Goal: Task Accomplishment & Management: Manage account settings

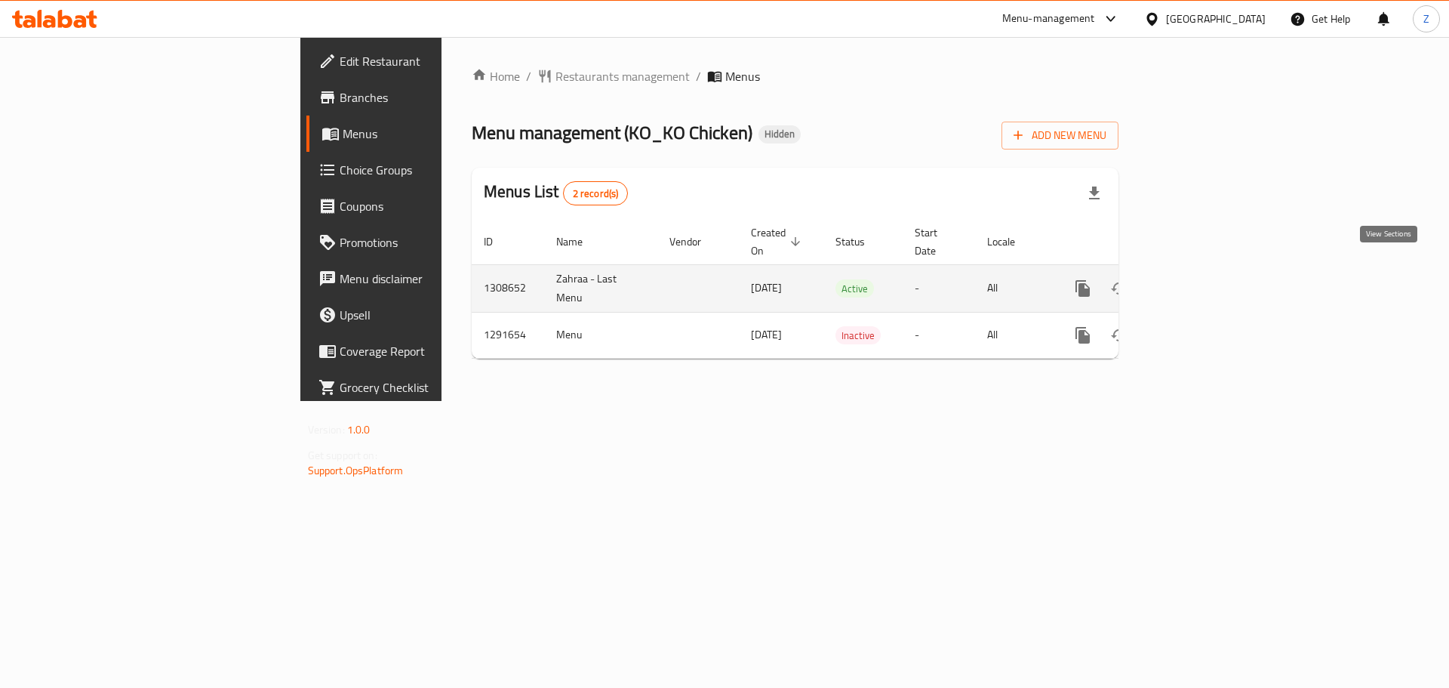
click at [1210, 270] on link "enhanced table" at bounding box center [1192, 288] width 36 height 36
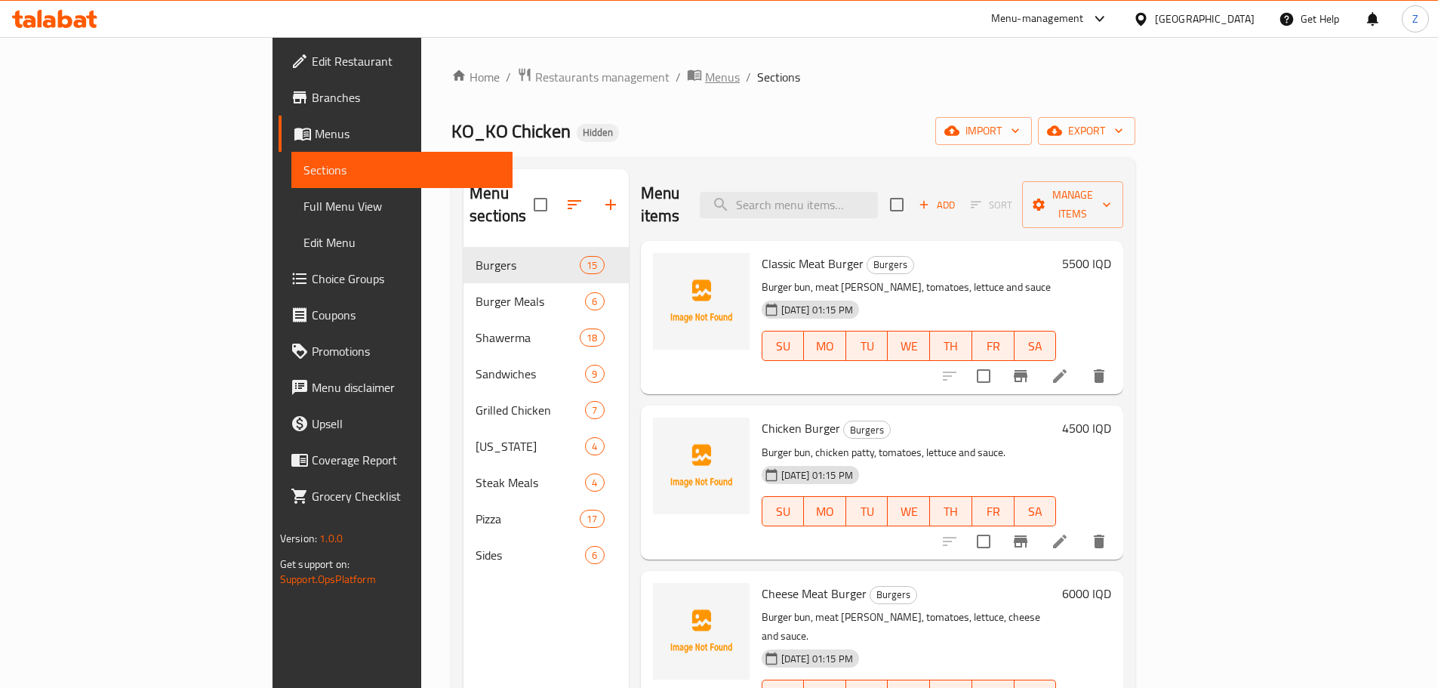
click at [687, 84] on span "breadcrumb" at bounding box center [696, 77] width 18 height 20
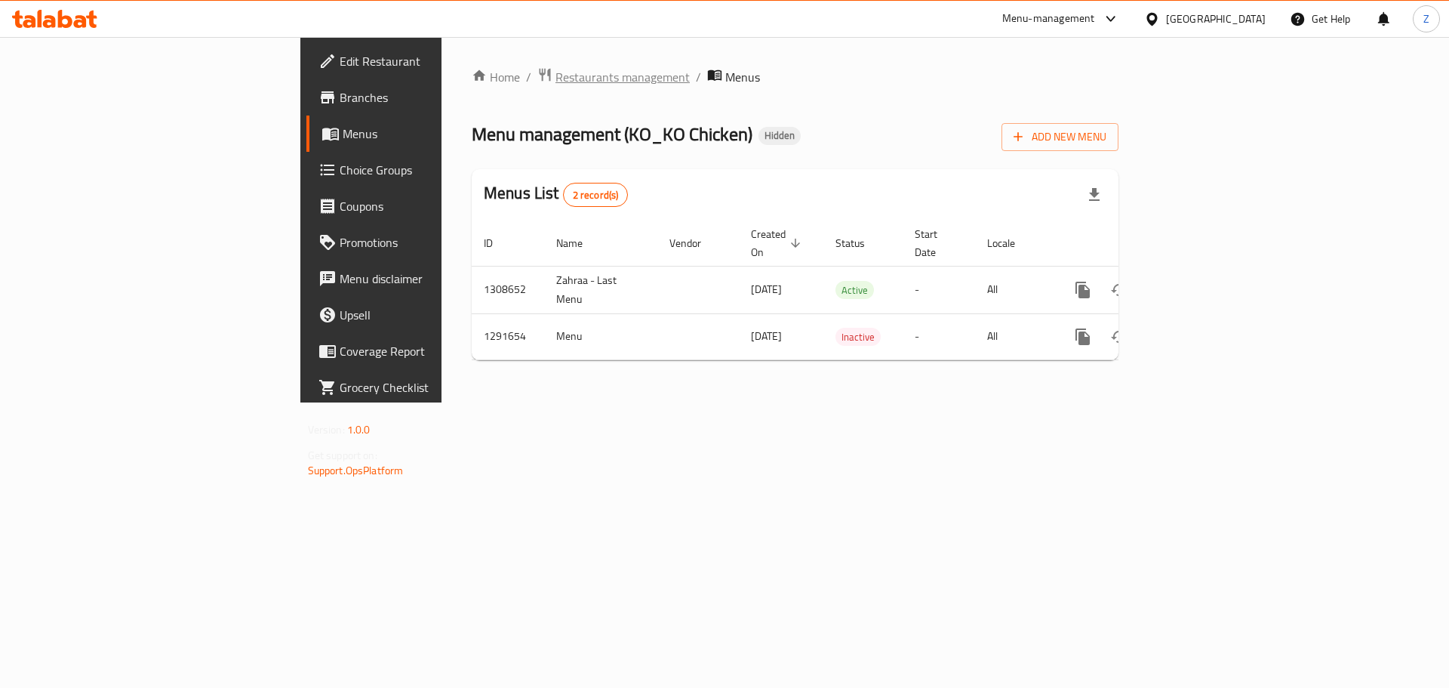
click at [555, 85] on span "Restaurants management" at bounding box center [622, 77] width 134 height 18
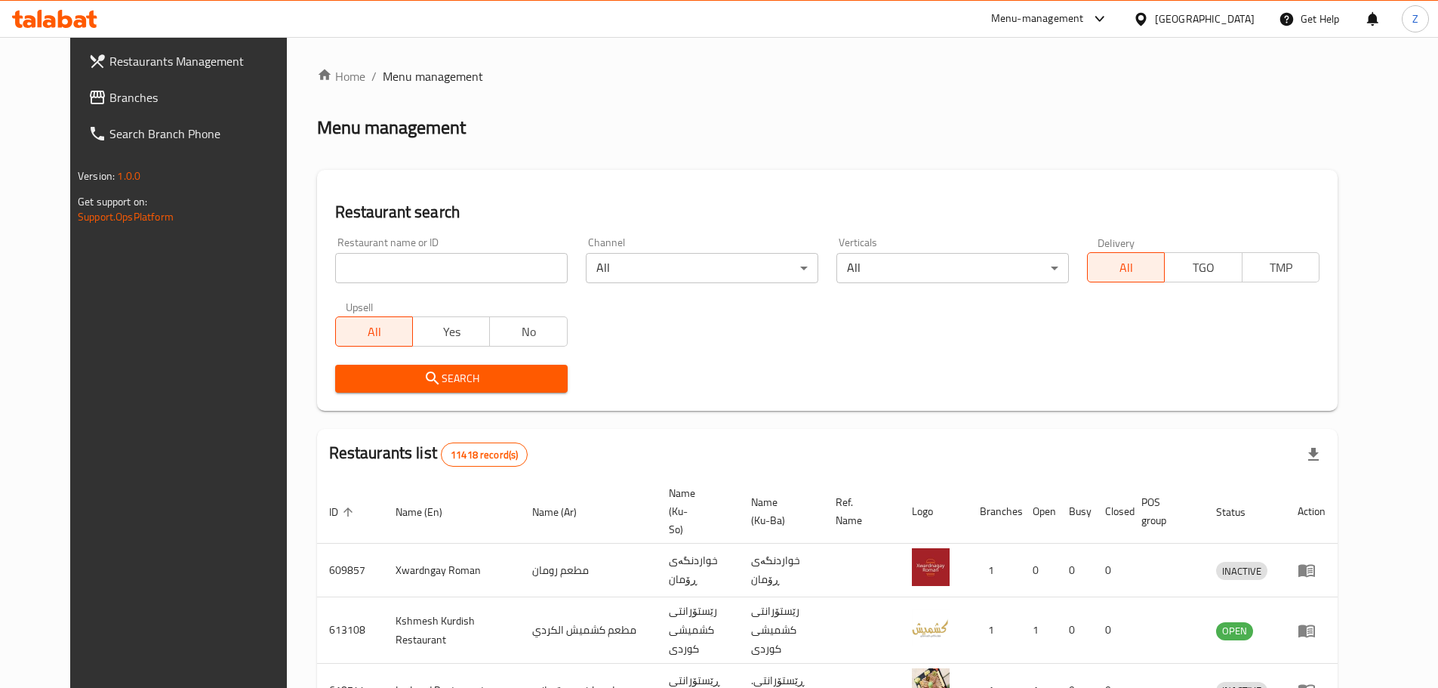
click at [395, 268] on input "search" at bounding box center [451, 268] width 232 height 30
paste input "763201"
type input "763201"
click at [403, 389] on button "Search" at bounding box center [451, 379] width 232 height 28
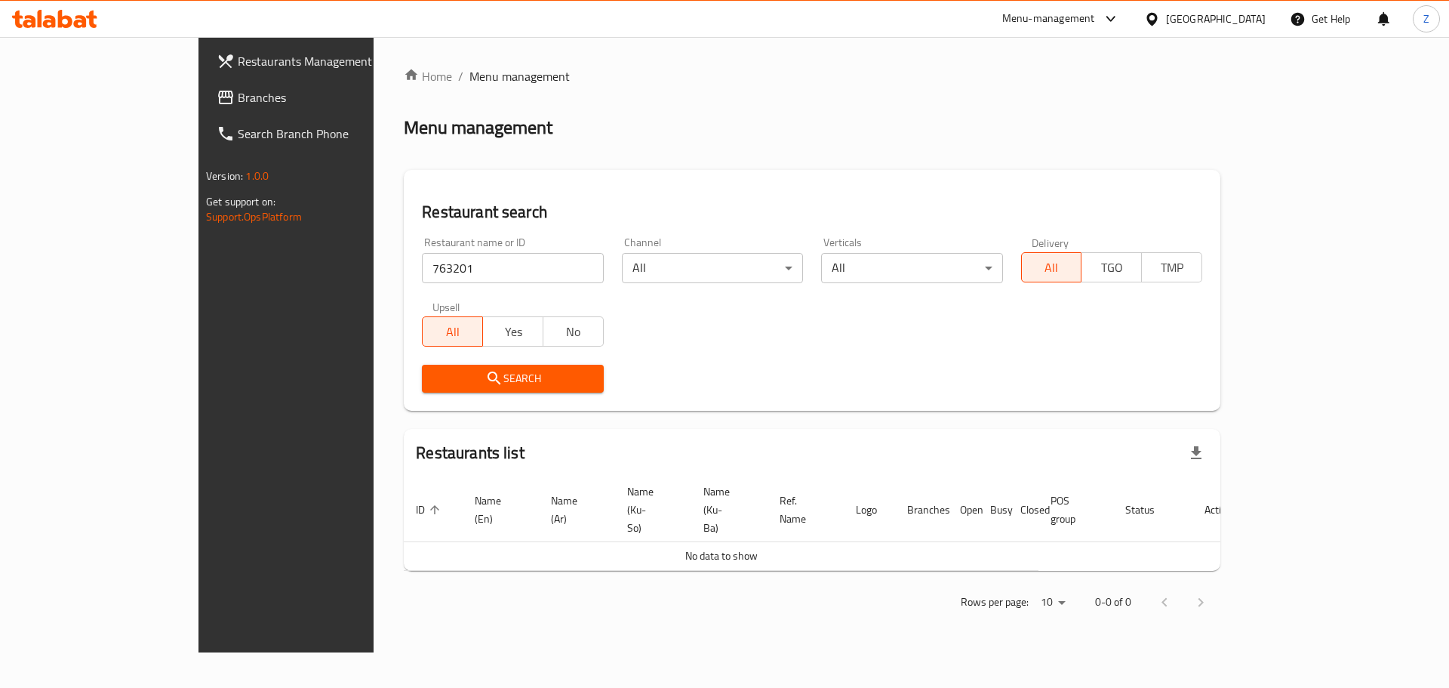
click at [238, 94] on span "Branches" at bounding box center [333, 97] width 191 height 18
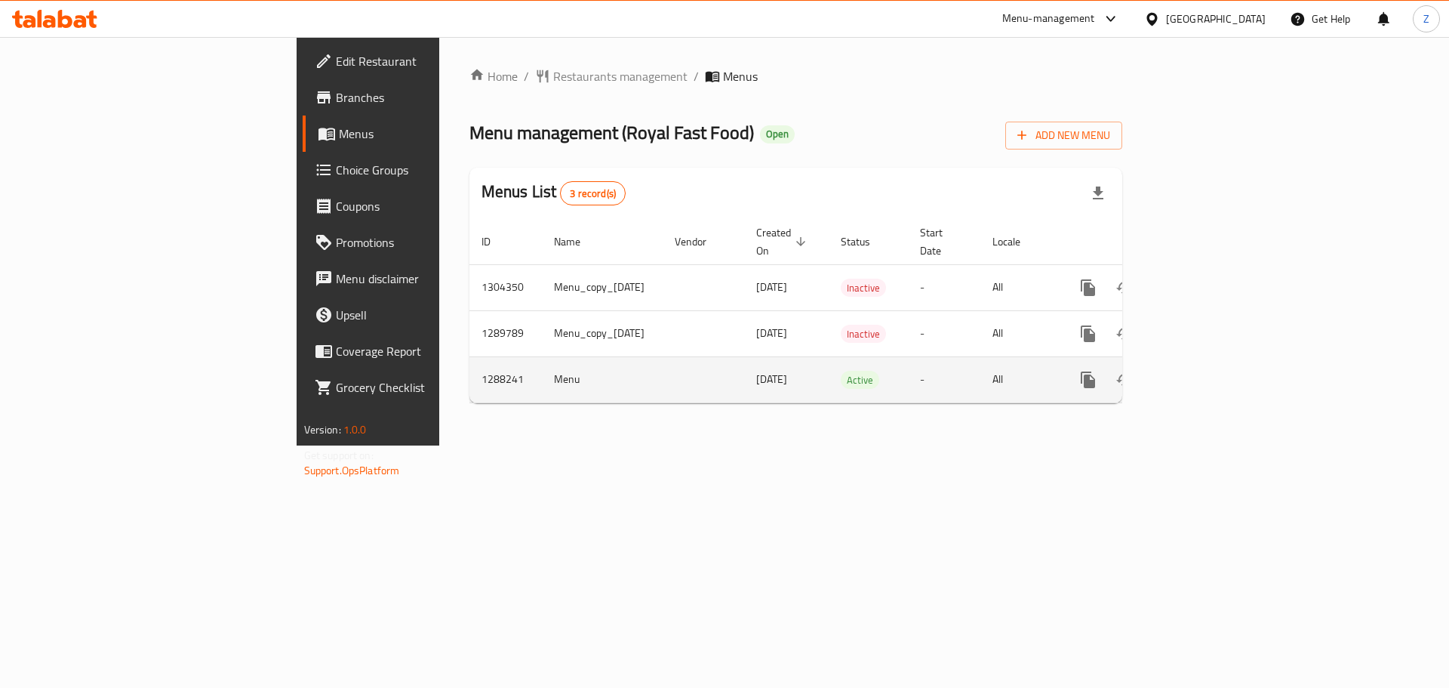
click at [1204, 373] on icon "enhanced table" at bounding box center [1197, 380] width 14 height 14
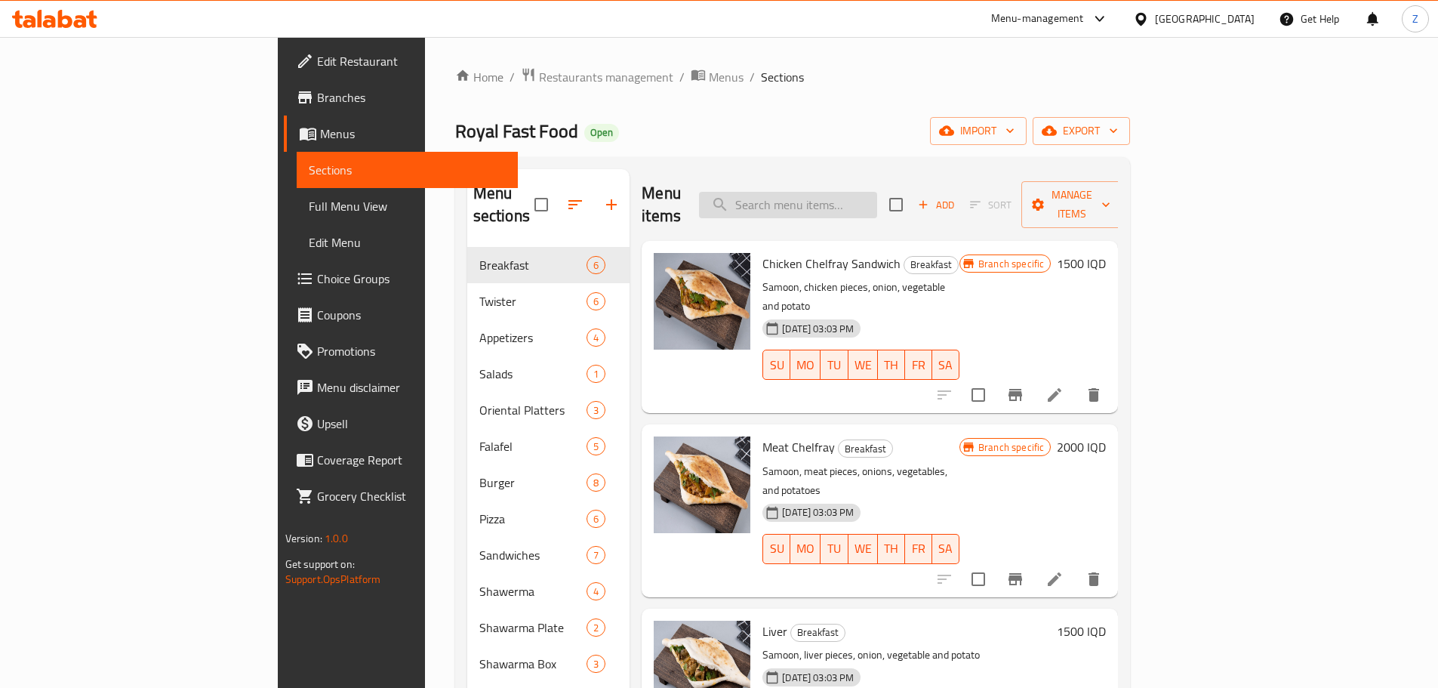
click at [877, 196] on input "search" at bounding box center [788, 205] width 178 height 26
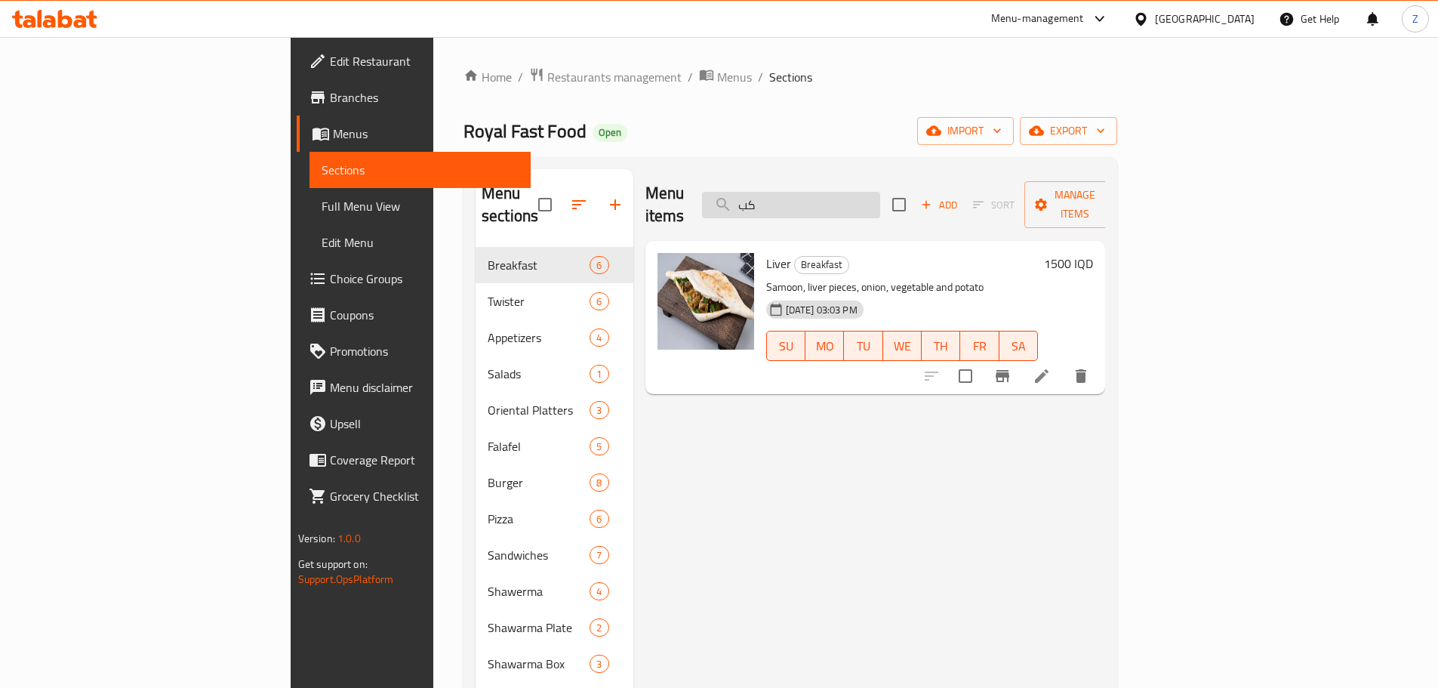
type input "ك"
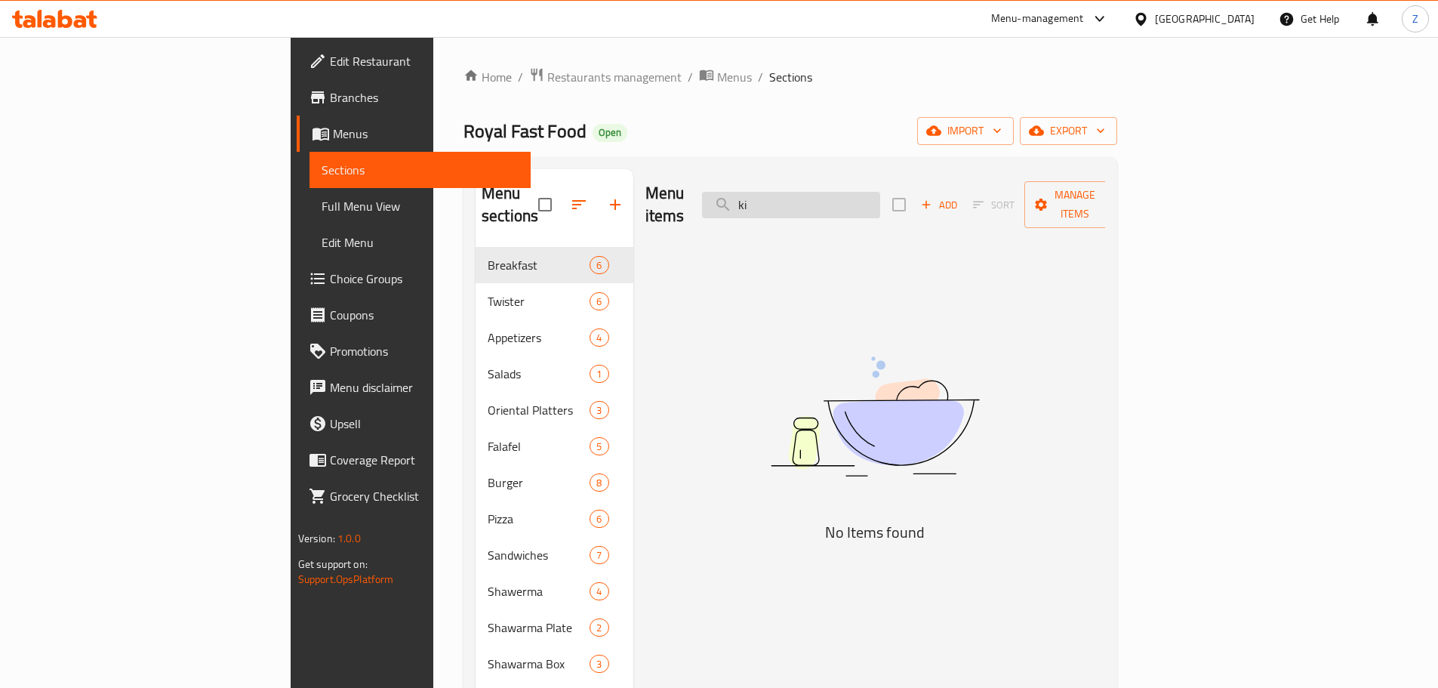
type input "k"
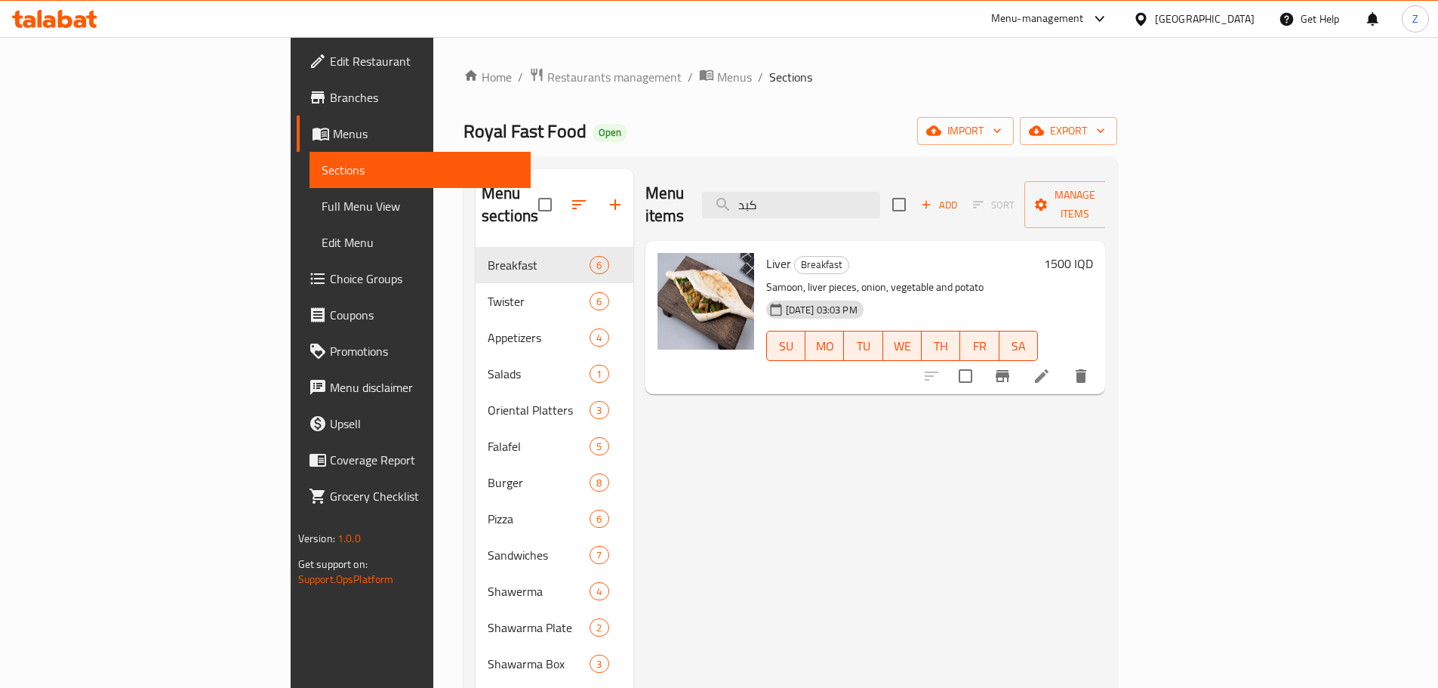
type input "كبد"
drag, startPoint x: 1370, startPoint y: 260, endPoint x: 1361, endPoint y: 250, distance: 13.4
click at [1093, 259] on div "1500 IQD" at bounding box center [1065, 317] width 55 height 129
click at [1093, 253] on h6 "1500 IQD" at bounding box center [1068, 263] width 49 height 21
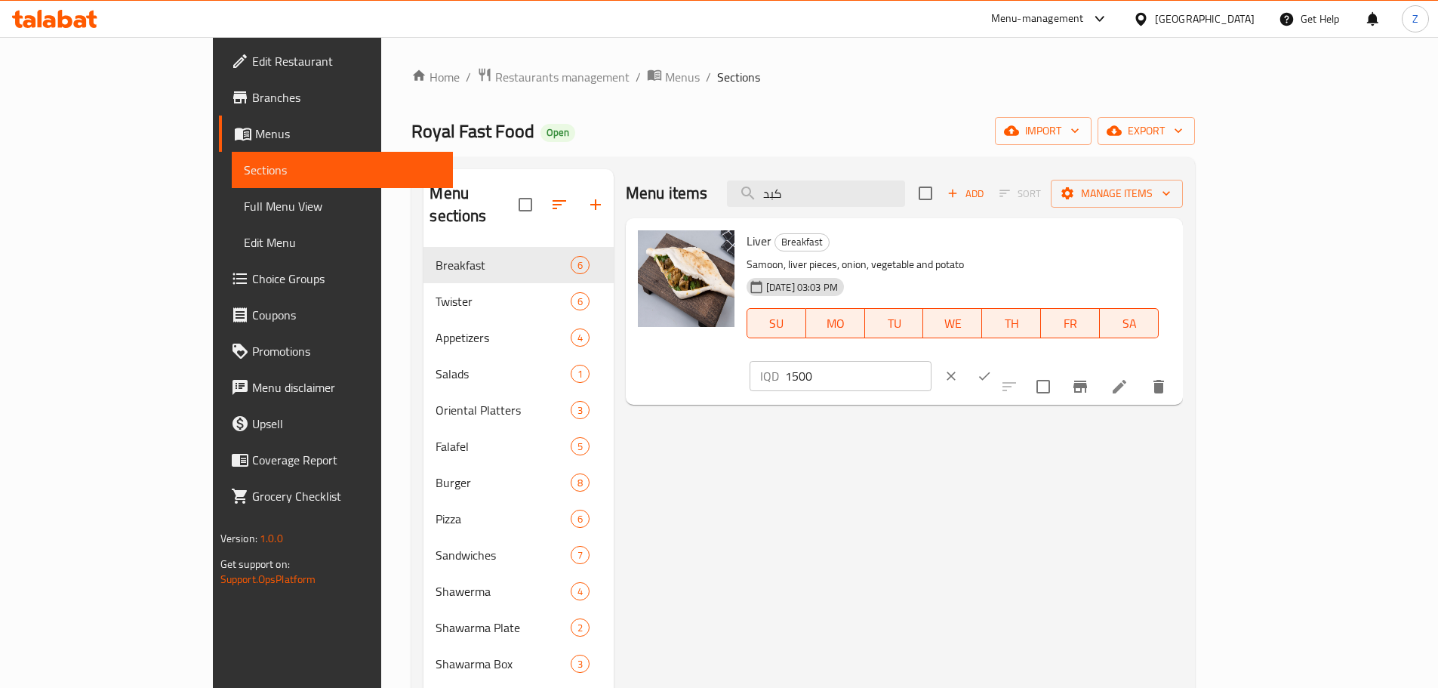
click at [931, 361] on input "1500" at bounding box center [858, 376] width 146 height 30
type input "2000"
click at [1001, 359] on button "ok" at bounding box center [984, 375] width 33 height 33
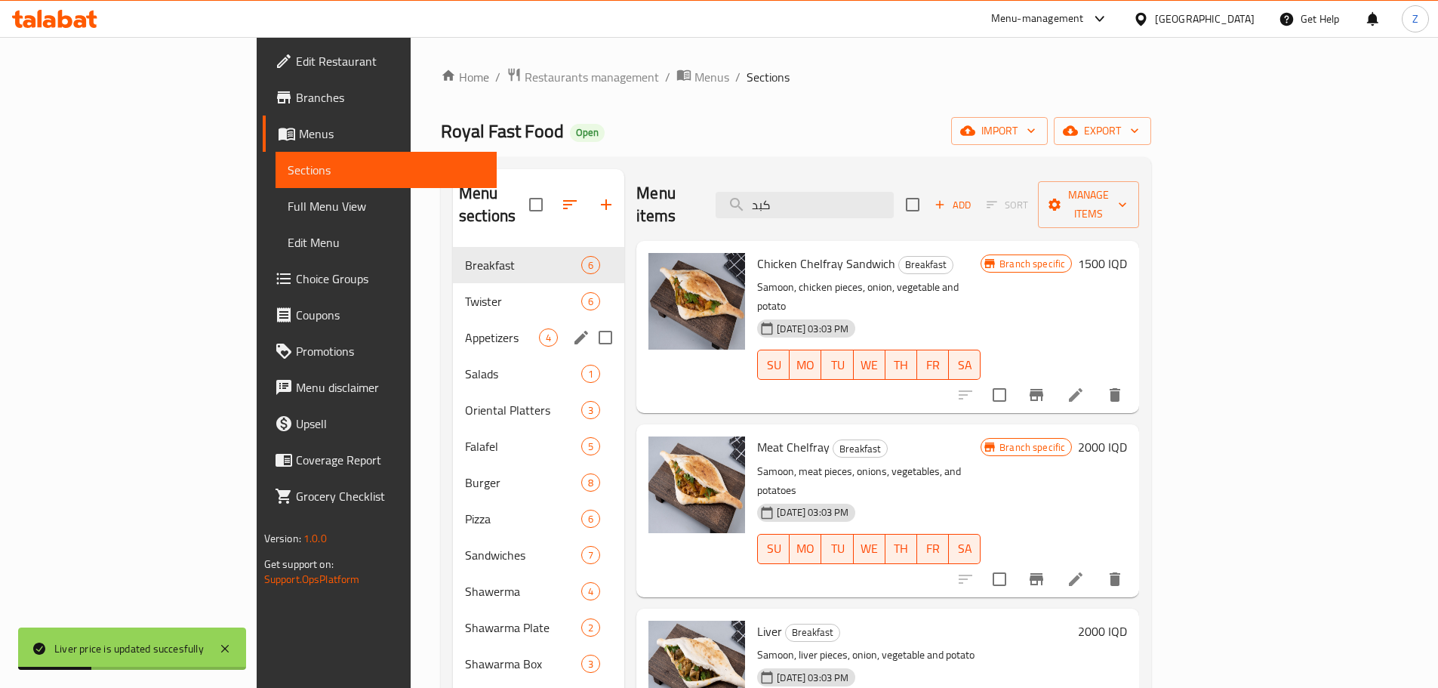
click at [465, 328] on span "Appetizers" at bounding box center [502, 337] width 74 height 18
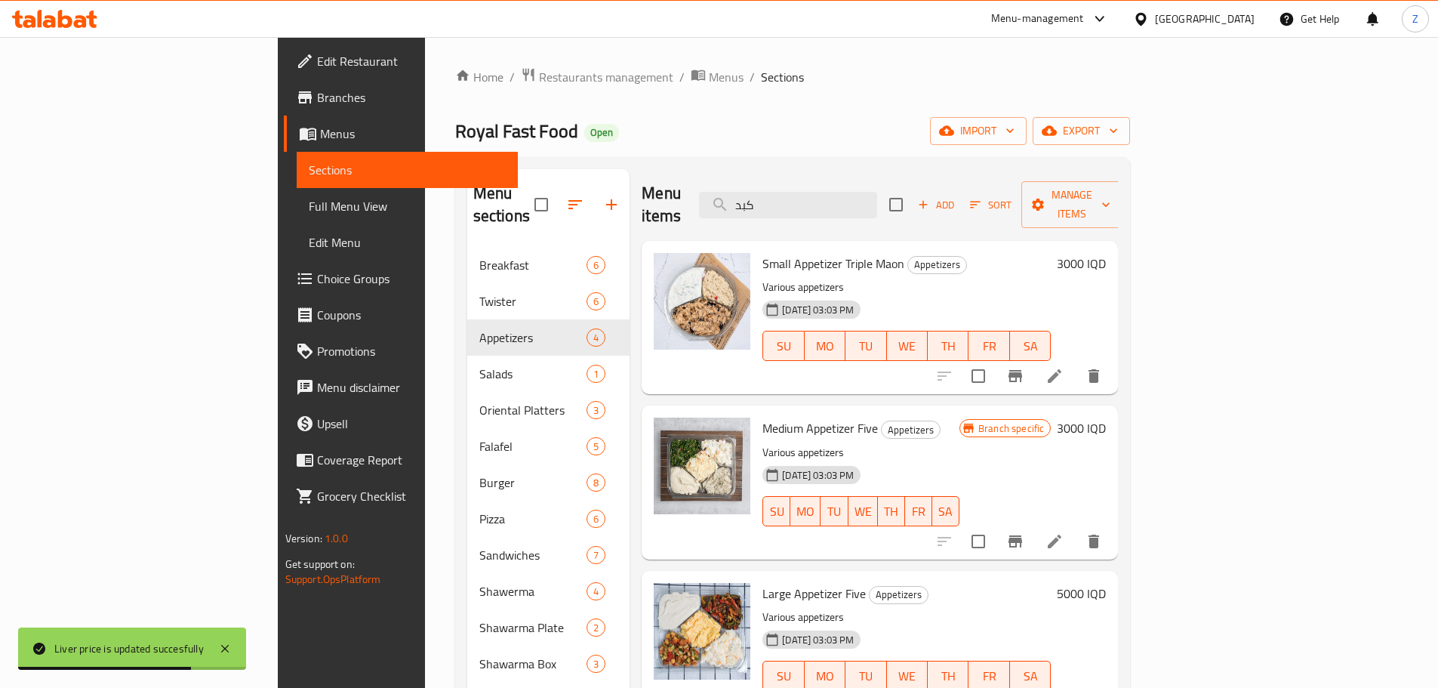
click at [1106, 253] on h6 "3000 IQD" at bounding box center [1081, 263] width 49 height 21
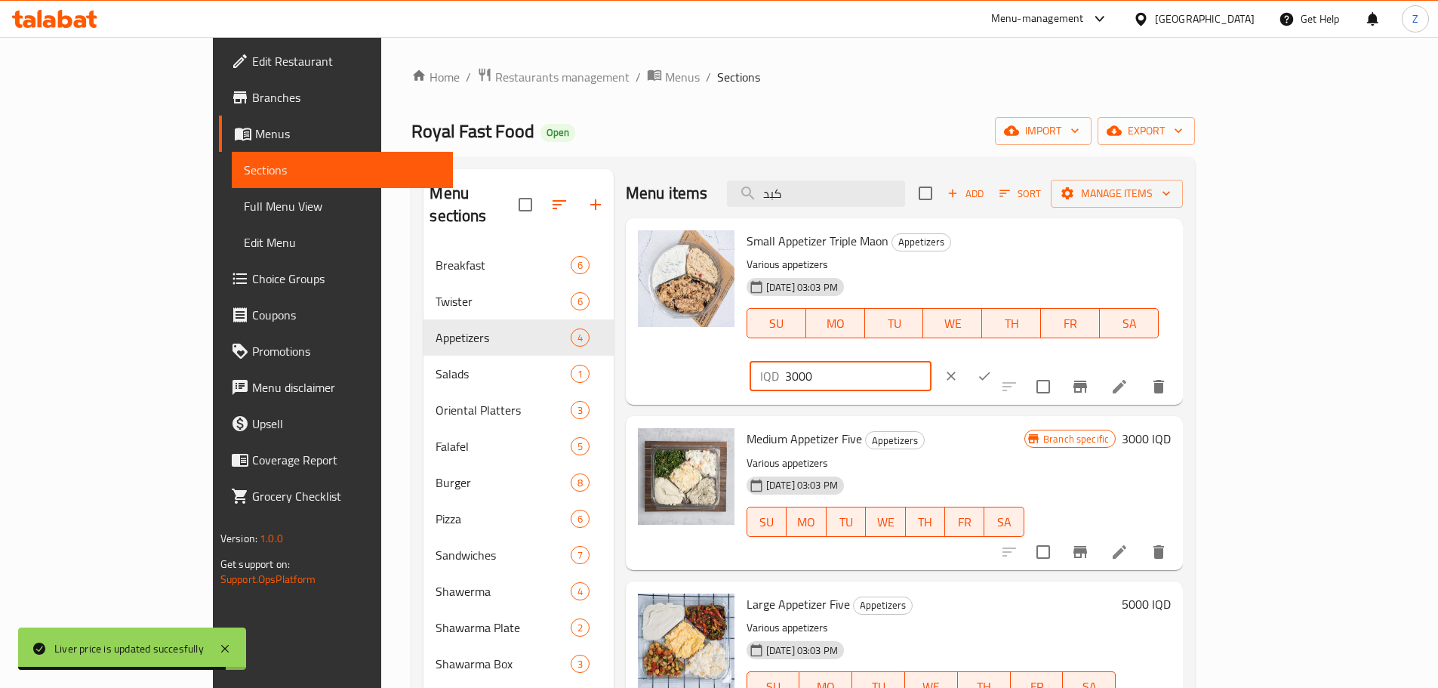
click at [931, 361] on input "3000" at bounding box center [858, 376] width 146 height 30
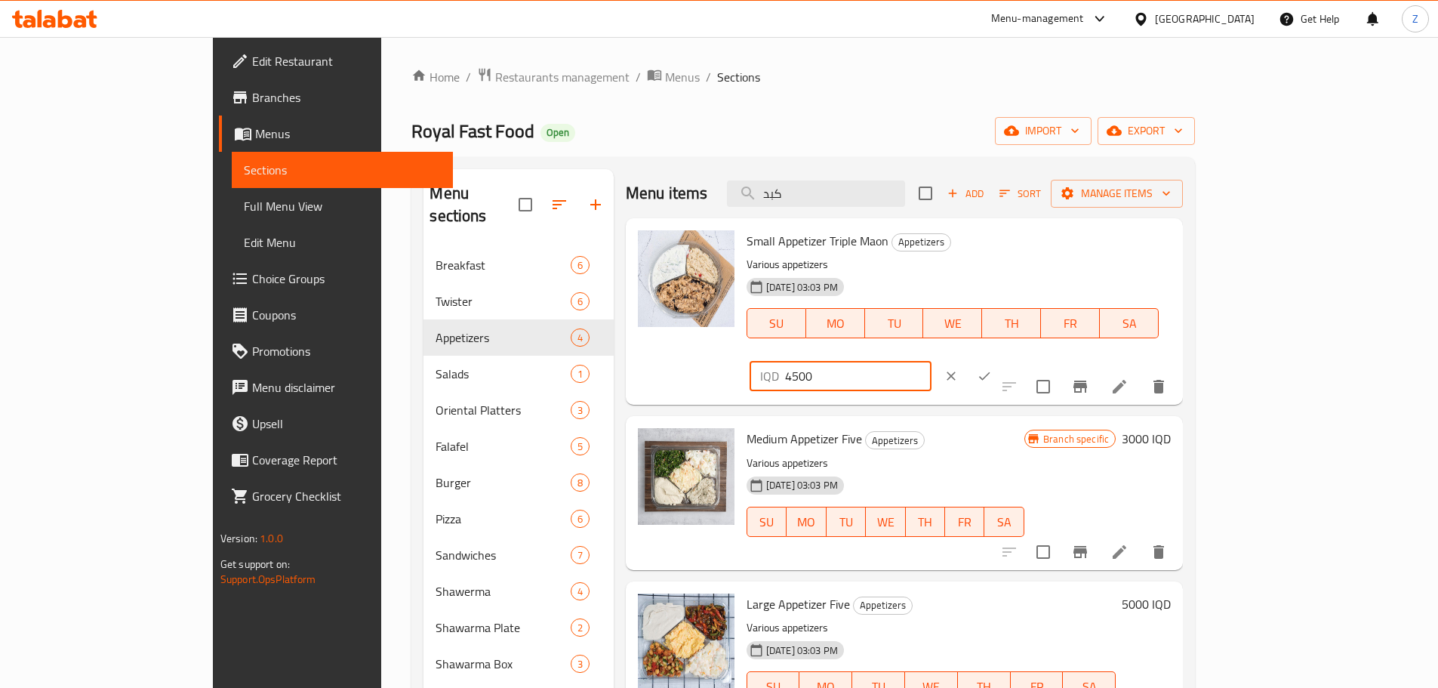
type input "4500"
click at [992, 368] on icon "ok" at bounding box center [984, 375] width 15 height 15
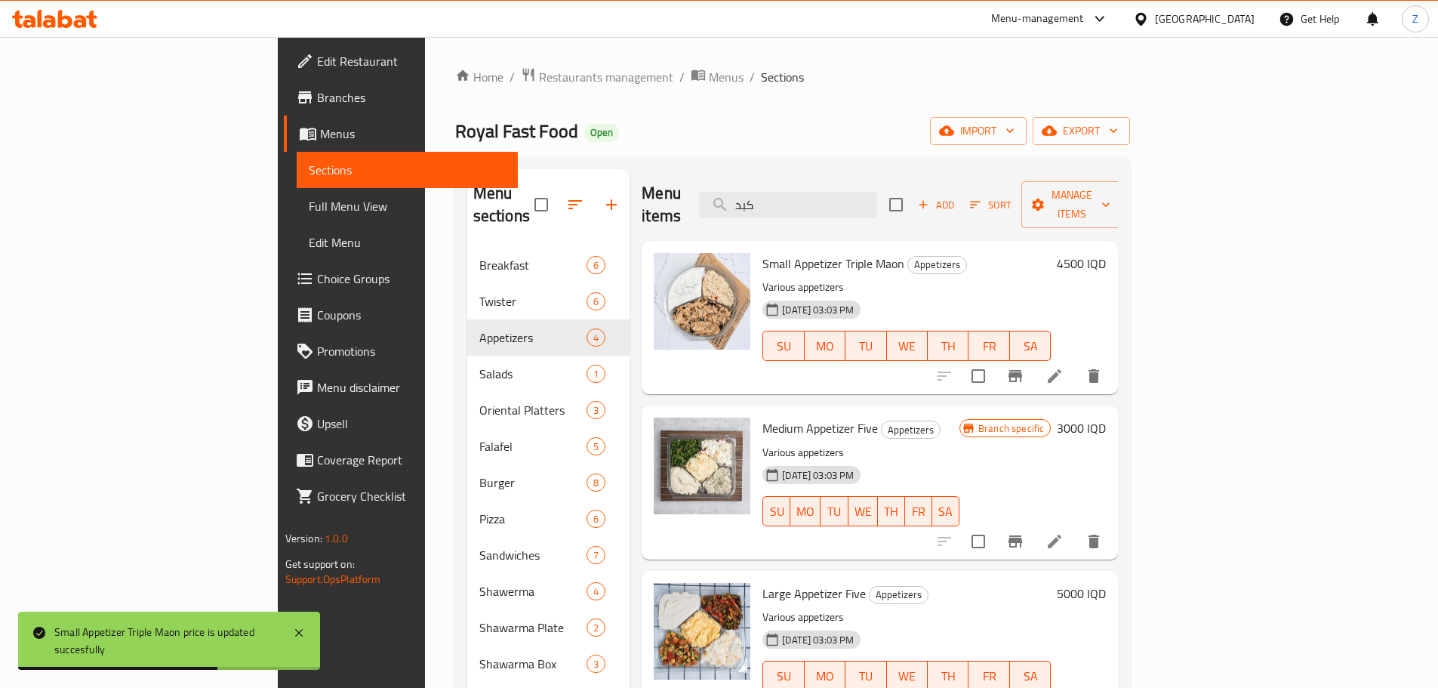
click at [1106, 417] on h6 "3000 IQD" at bounding box center [1081, 427] width 49 height 21
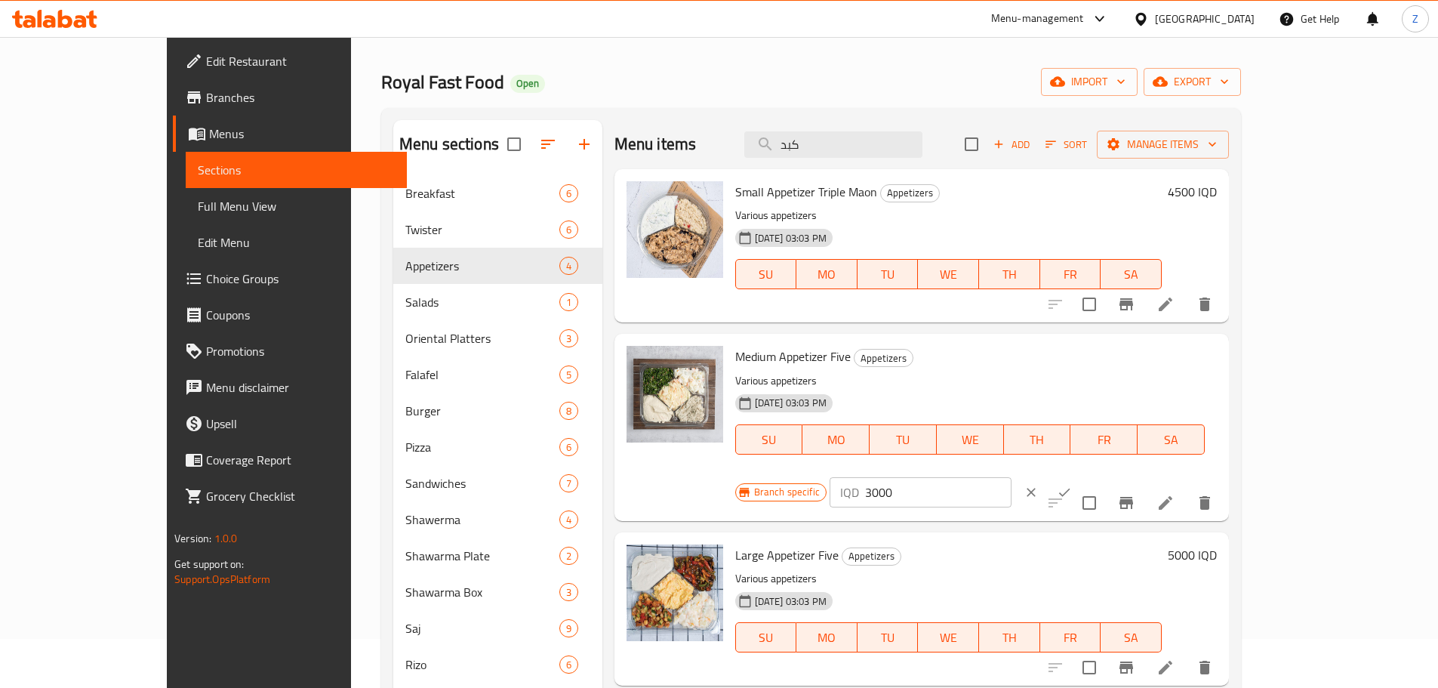
scroll to position [75, 0]
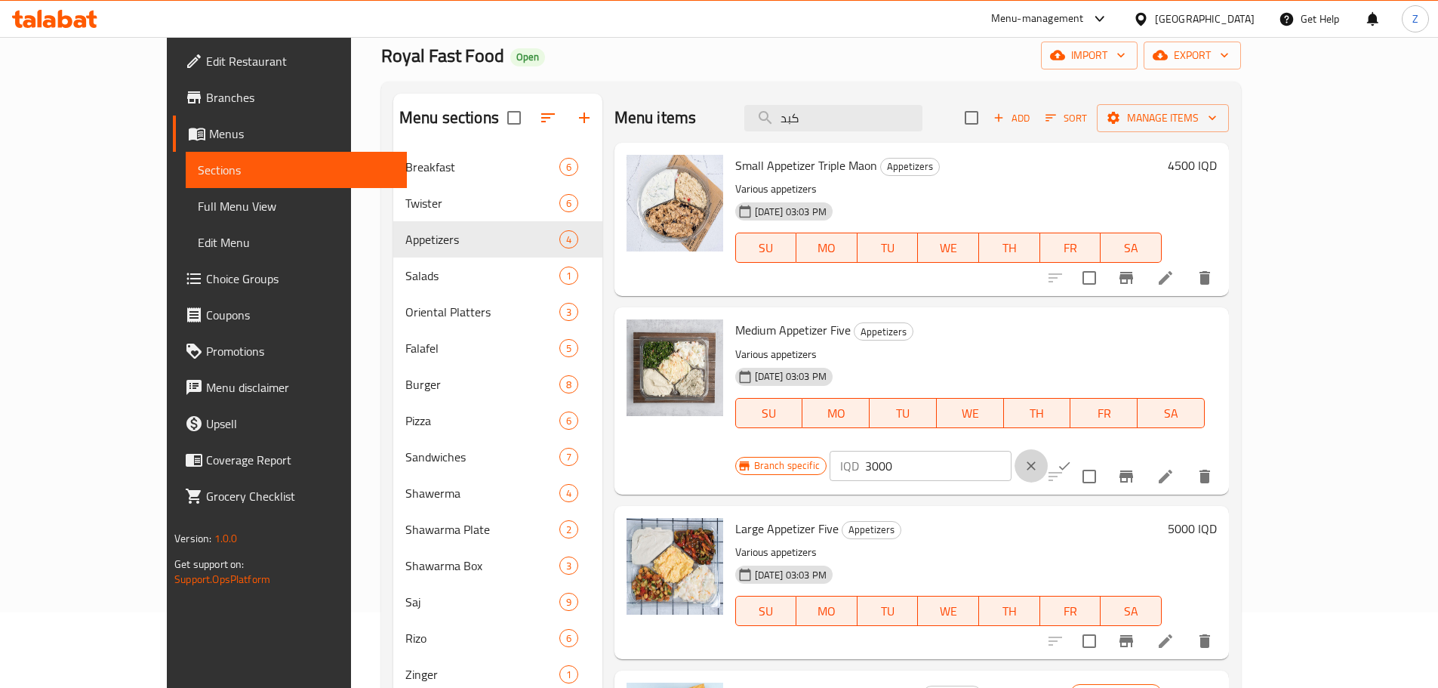
click at [1048, 449] on button "clear" at bounding box center [1030, 465] width 33 height 33
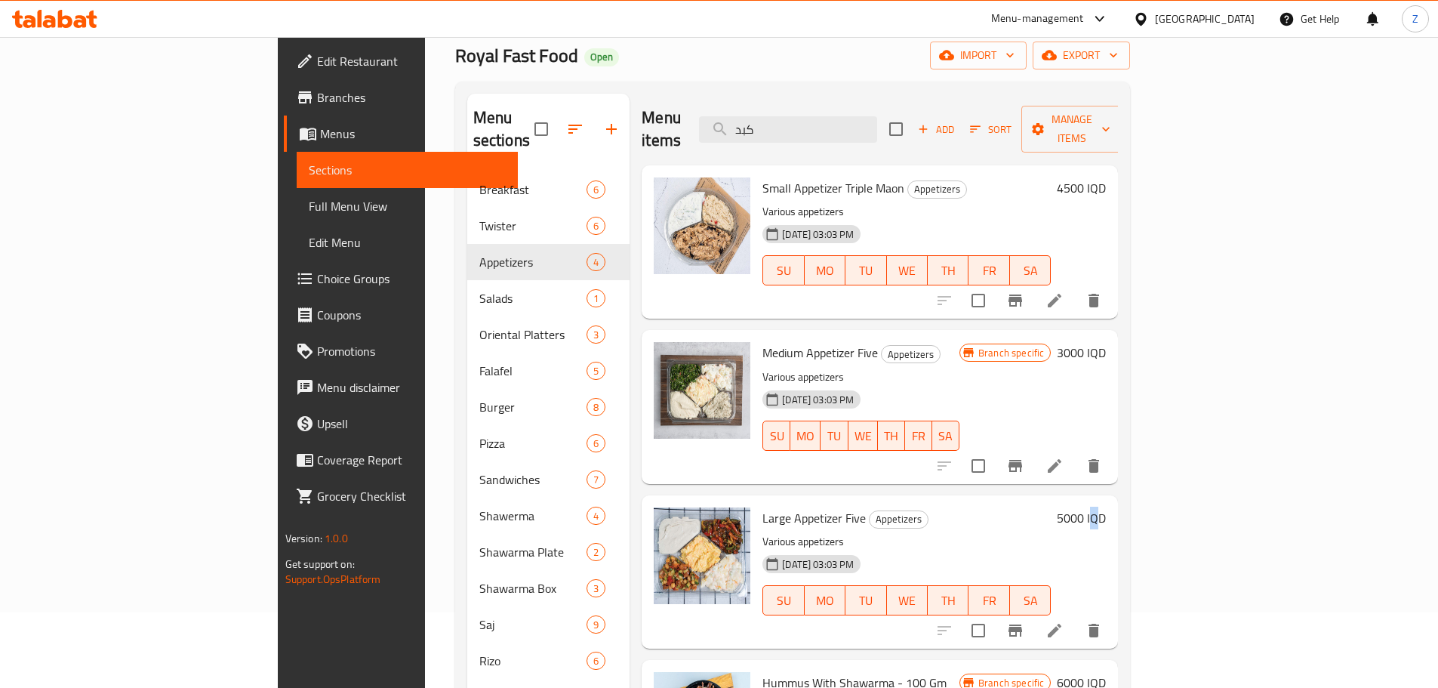
click at [1106, 507] on h6 "5000 IQD" at bounding box center [1081, 517] width 49 height 21
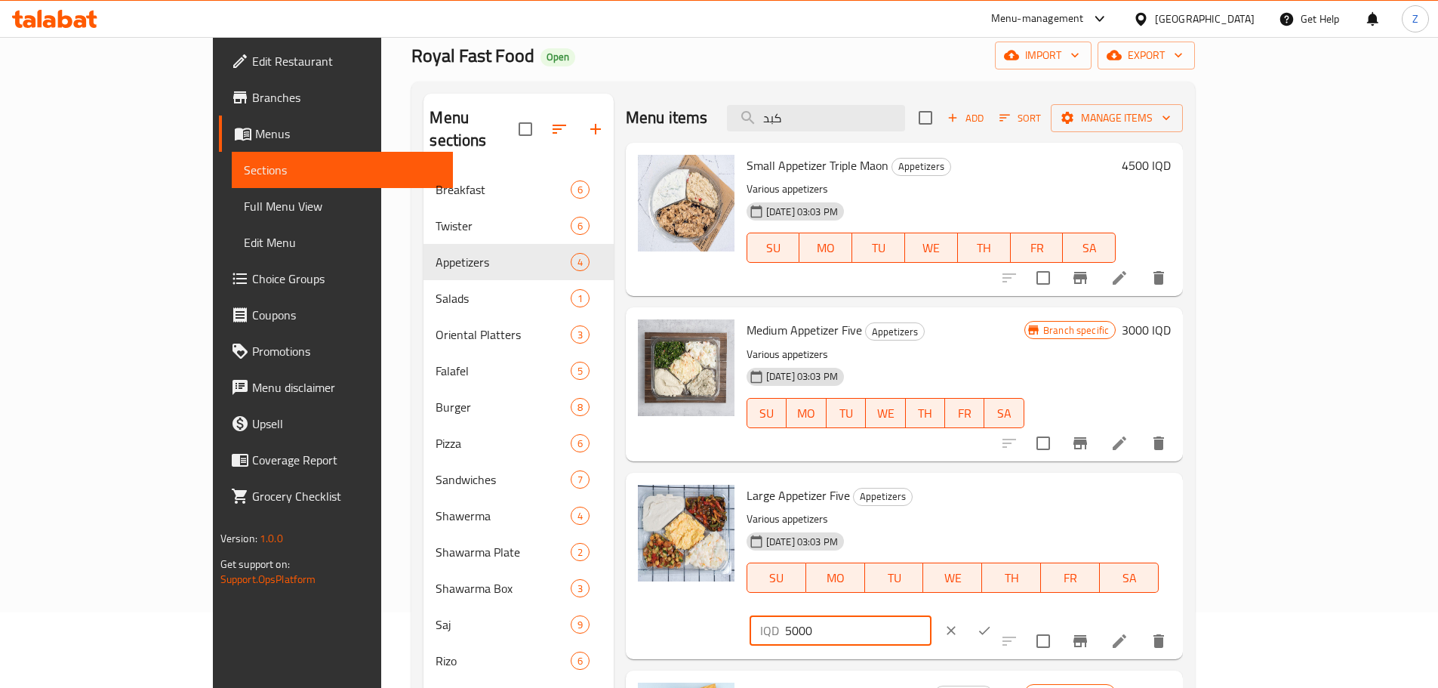
click at [931, 615] on input "5000" at bounding box center [858, 630] width 146 height 30
click at [931, 615] on input "00" at bounding box center [858, 630] width 146 height 30
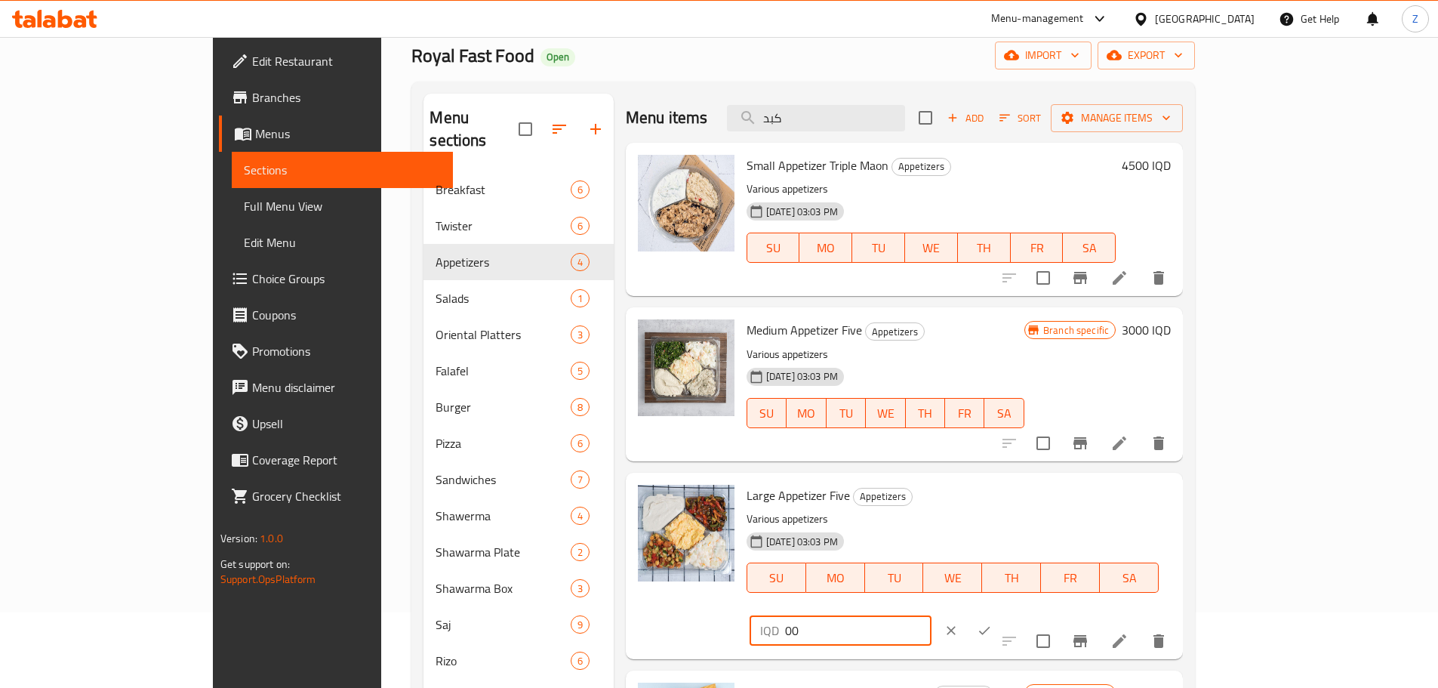
click at [931, 615] on input "00" at bounding box center [858, 630] width 146 height 30
type input "7000"
click at [992, 623] on icon "ok" at bounding box center [984, 630] width 15 height 15
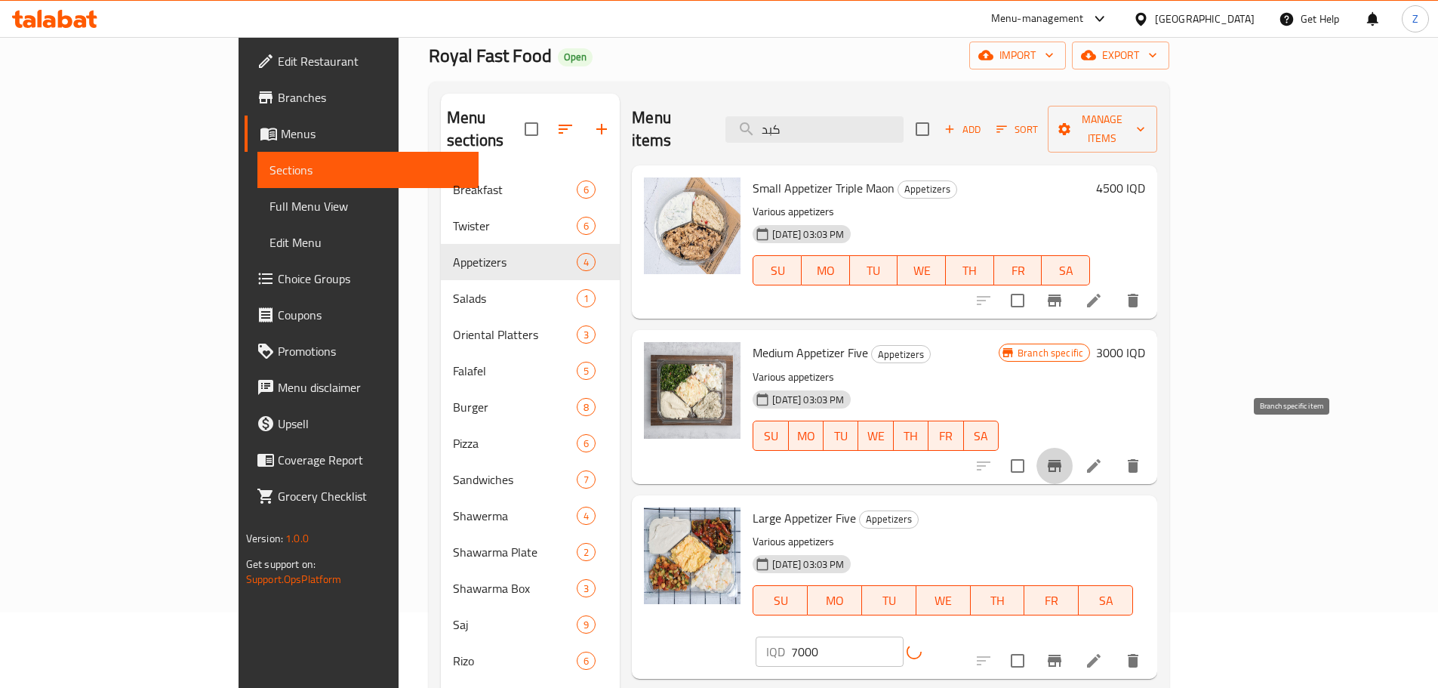
click at [1063, 457] on icon "Branch-specific-item" at bounding box center [1054, 466] width 18 height 18
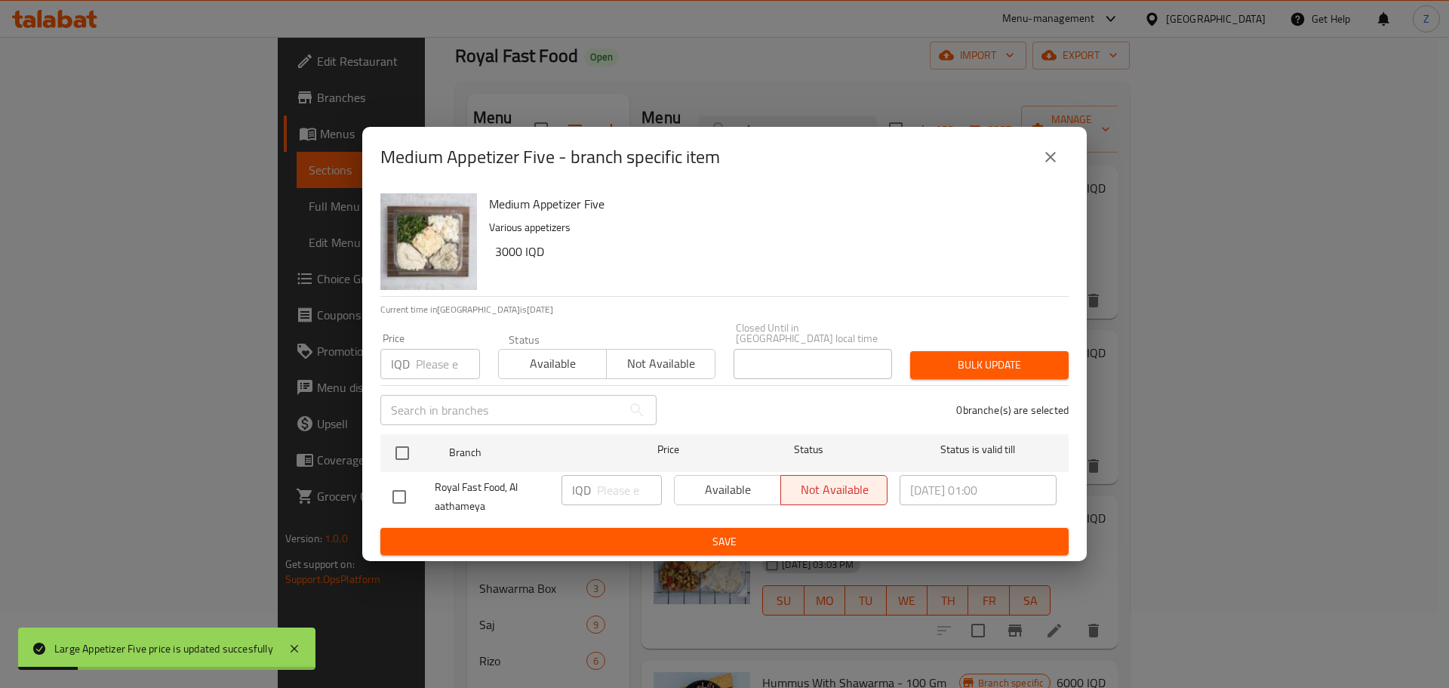
click at [1045, 186] on div "Medium Appetizer Five - branch specific item" at bounding box center [724, 157] width 725 height 60
click at [1056, 166] on icon "close" at bounding box center [1051, 157] width 18 height 18
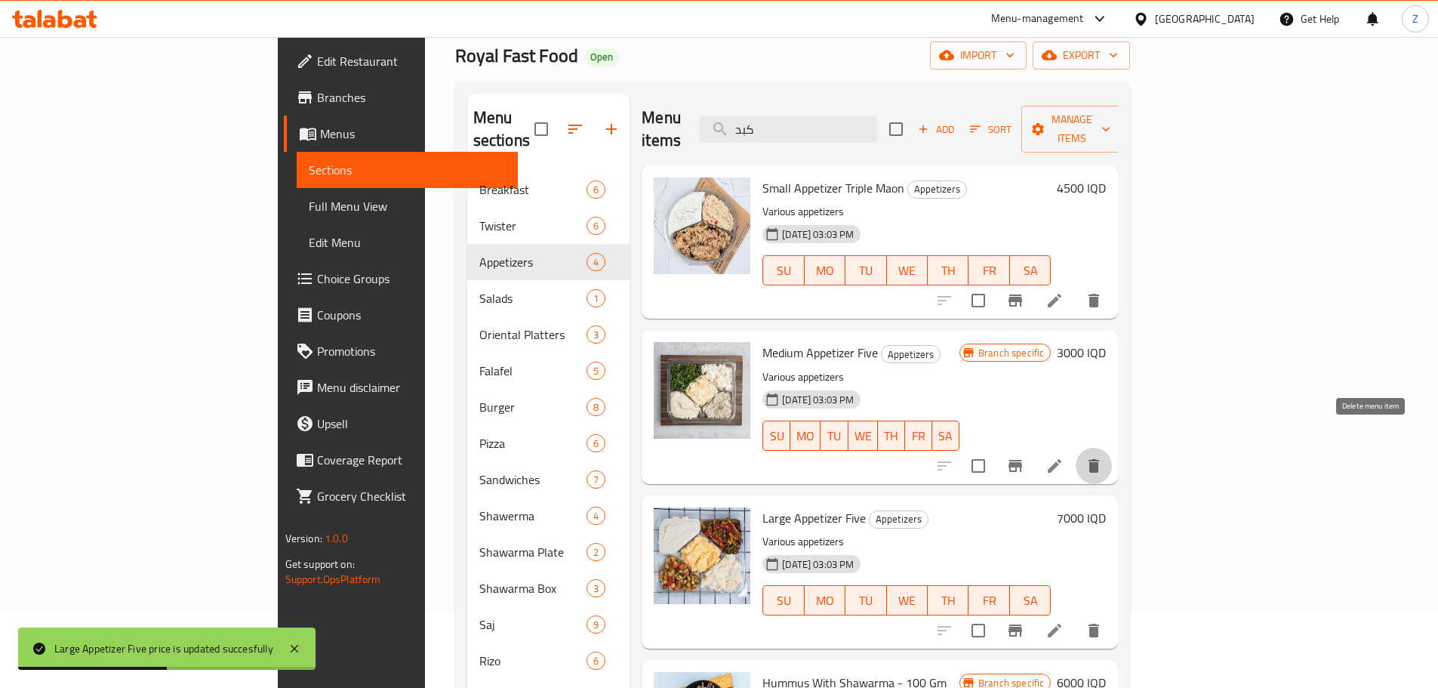
click at [1103, 457] on icon "delete" at bounding box center [1094, 466] width 18 height 18
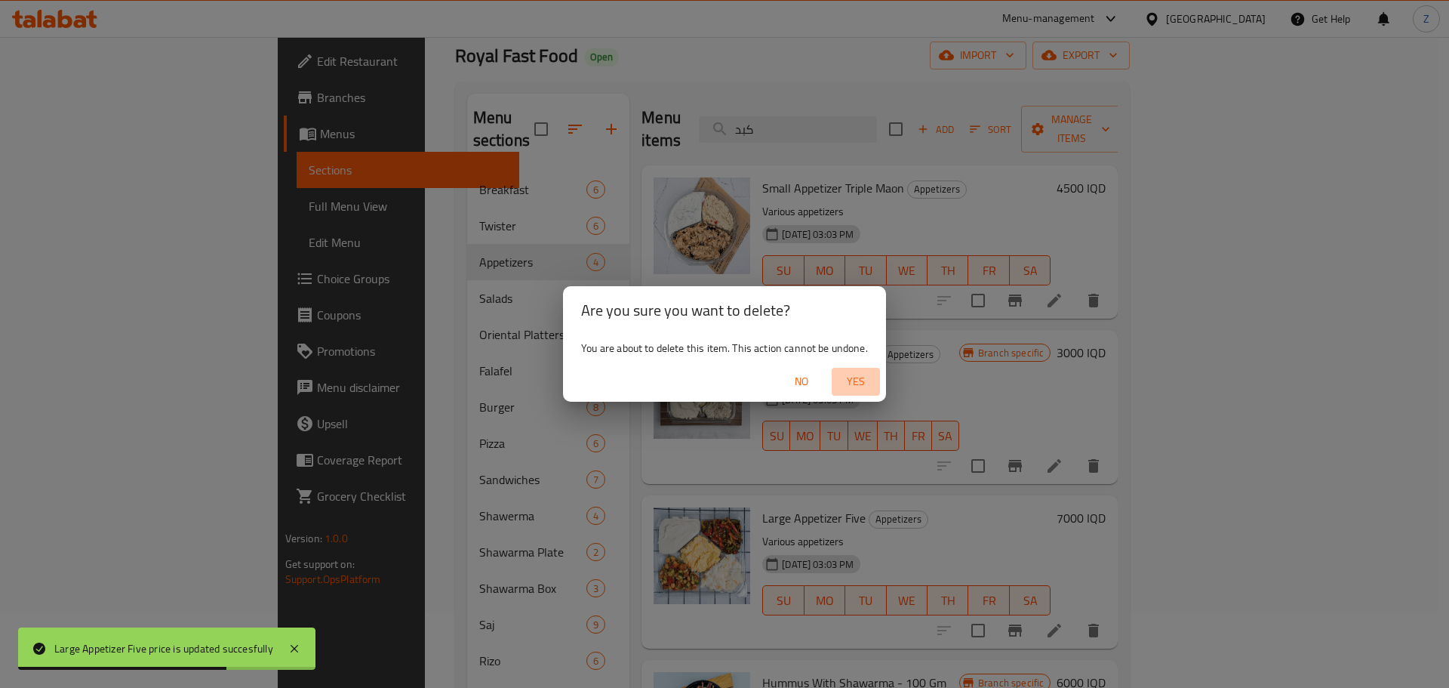
click at [858, 373] on span "Yes" at bounding box center [856, 381] width 36 height 19
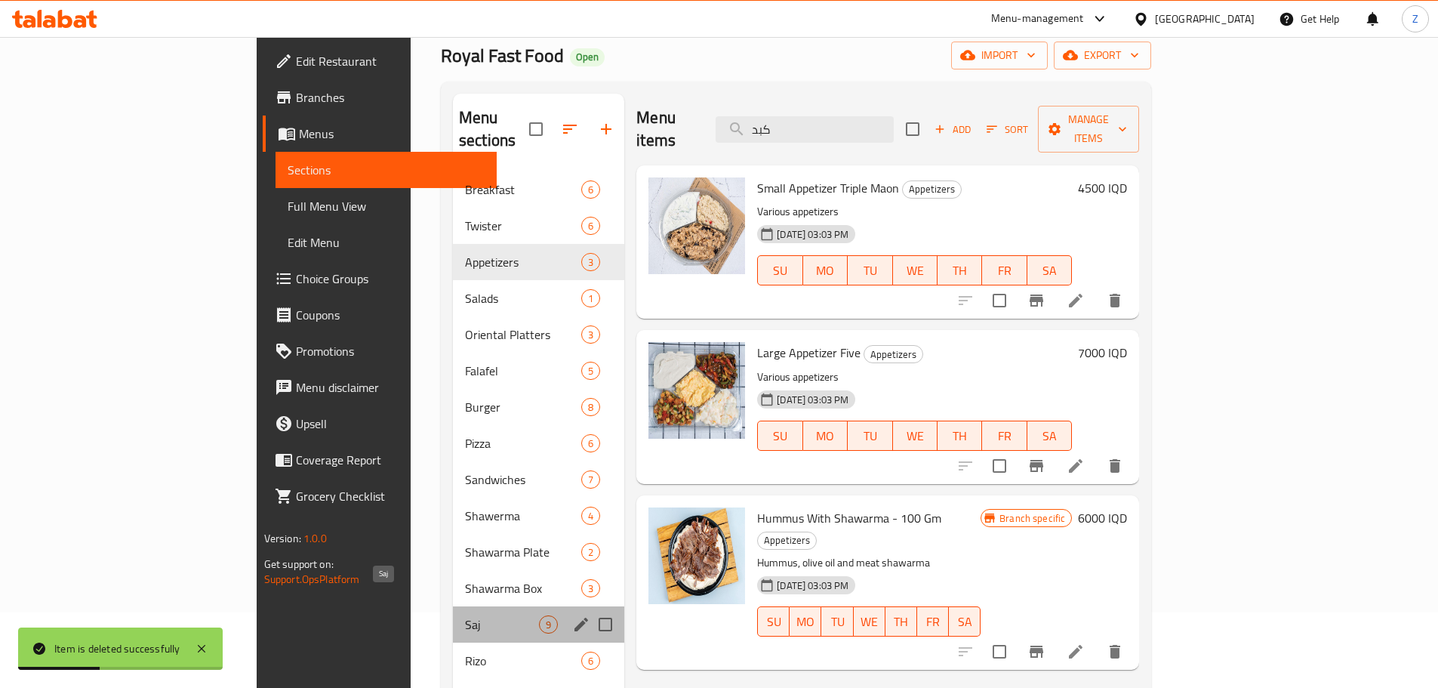
click at [465, 615] on span "Saj" at bounding box center [502, 624] width 74 height 18
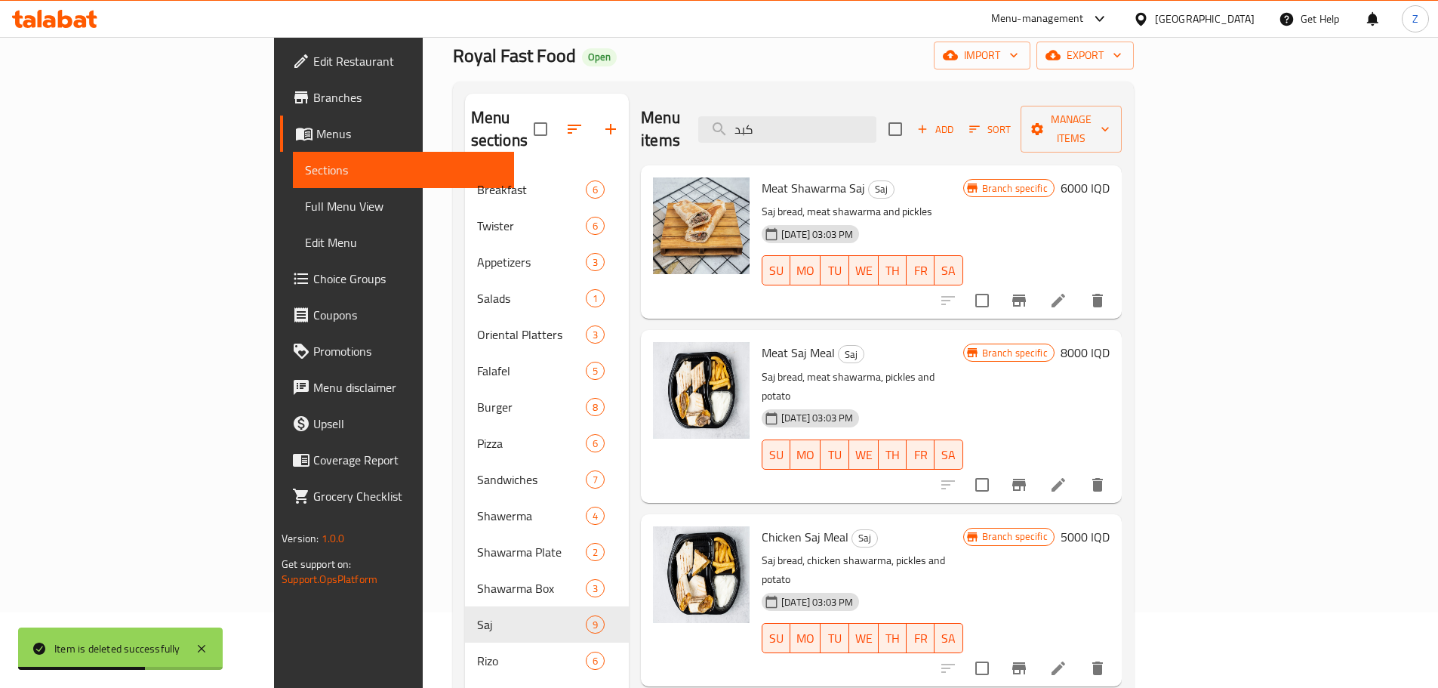
click at [1109, 177] on h6 "6000 IQD" at bounding box center [1084, 187] width 49 height 21
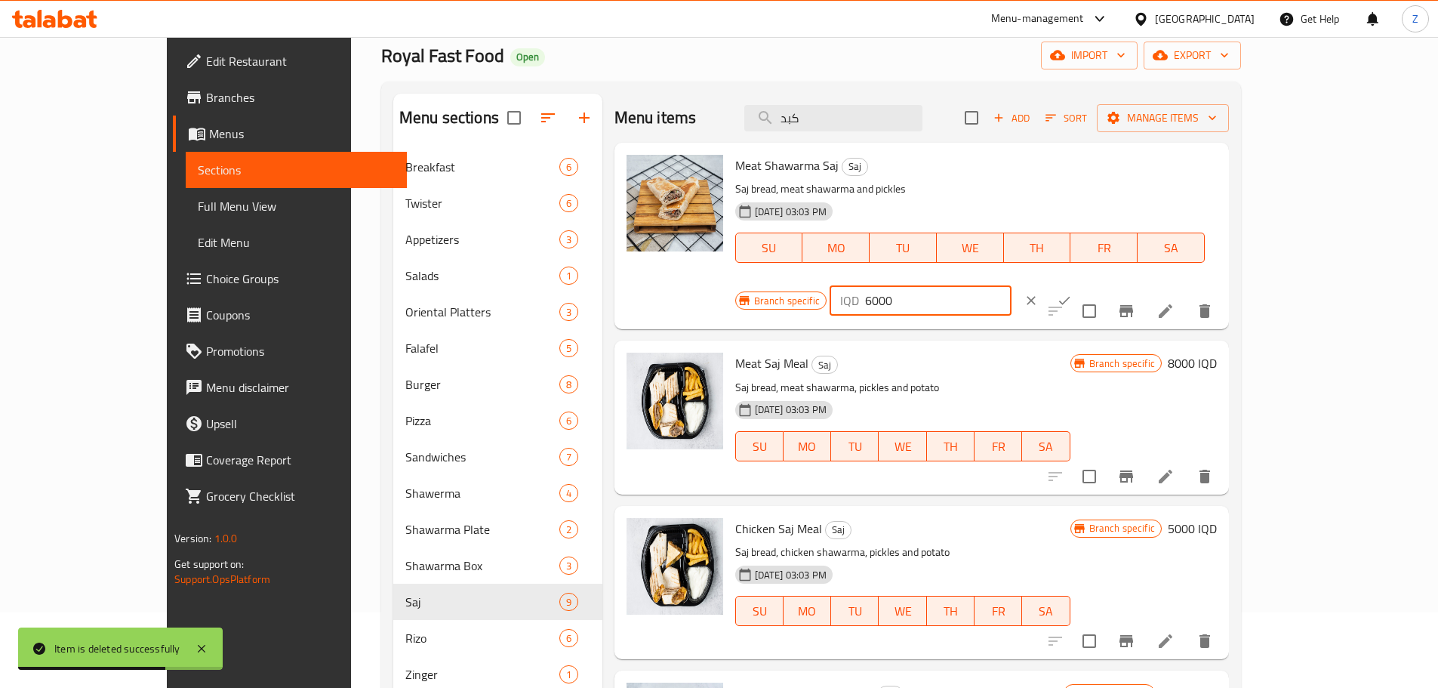
drag, startPoint x: 1171, startPoint y: 172, endPoint x: 1157, endPoint y: 175, distance: 13.9
click at [1011, 285] on div "IQD 6000 ​" at bounding box center [920, 300] width 182 height 30
type input "7000"
click at [1081, 284] on button "ok" at bounding box center [1064, 300] width 33 height 33
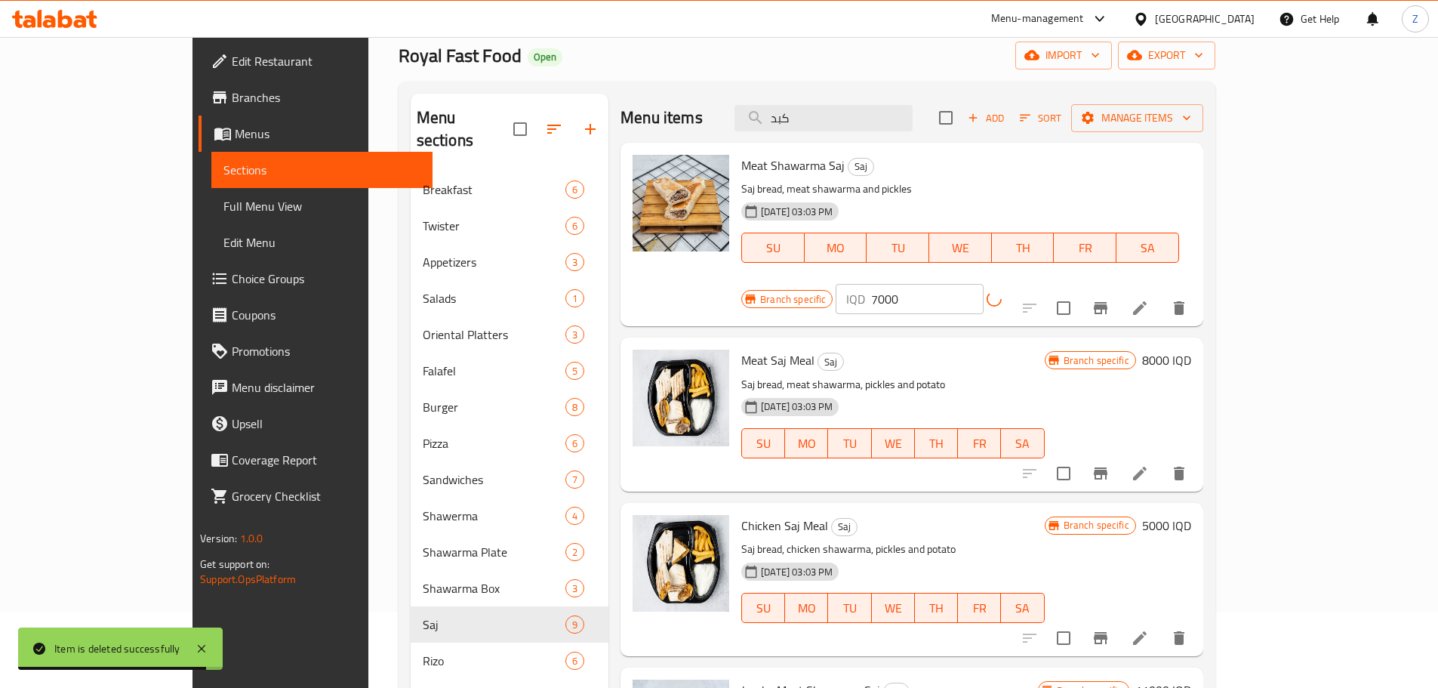
click at [1118, 290] on button "Branch-specific-item" at bounding box center [1100, 308] width 36 height 36
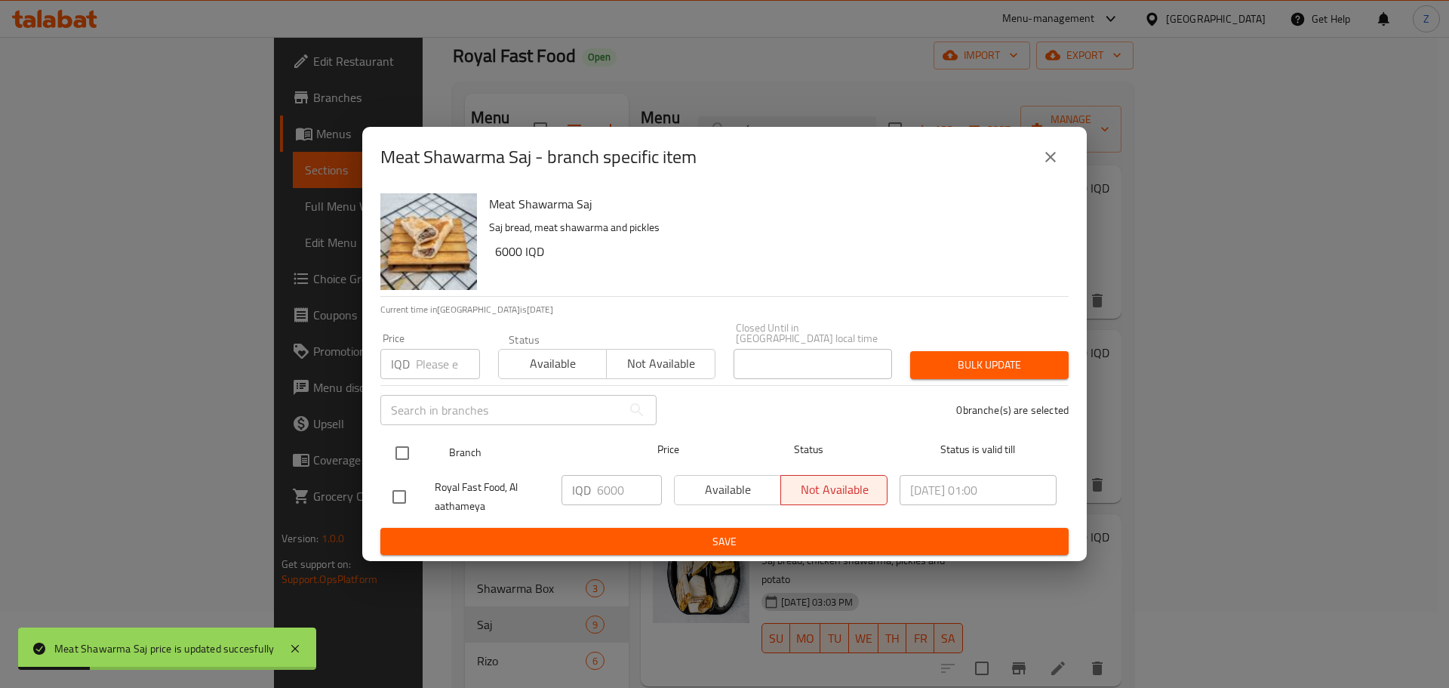
click at [409, 438] on input "checkbox" at bounding box center [402, 453] width 32 height 32
checkbox input "true"
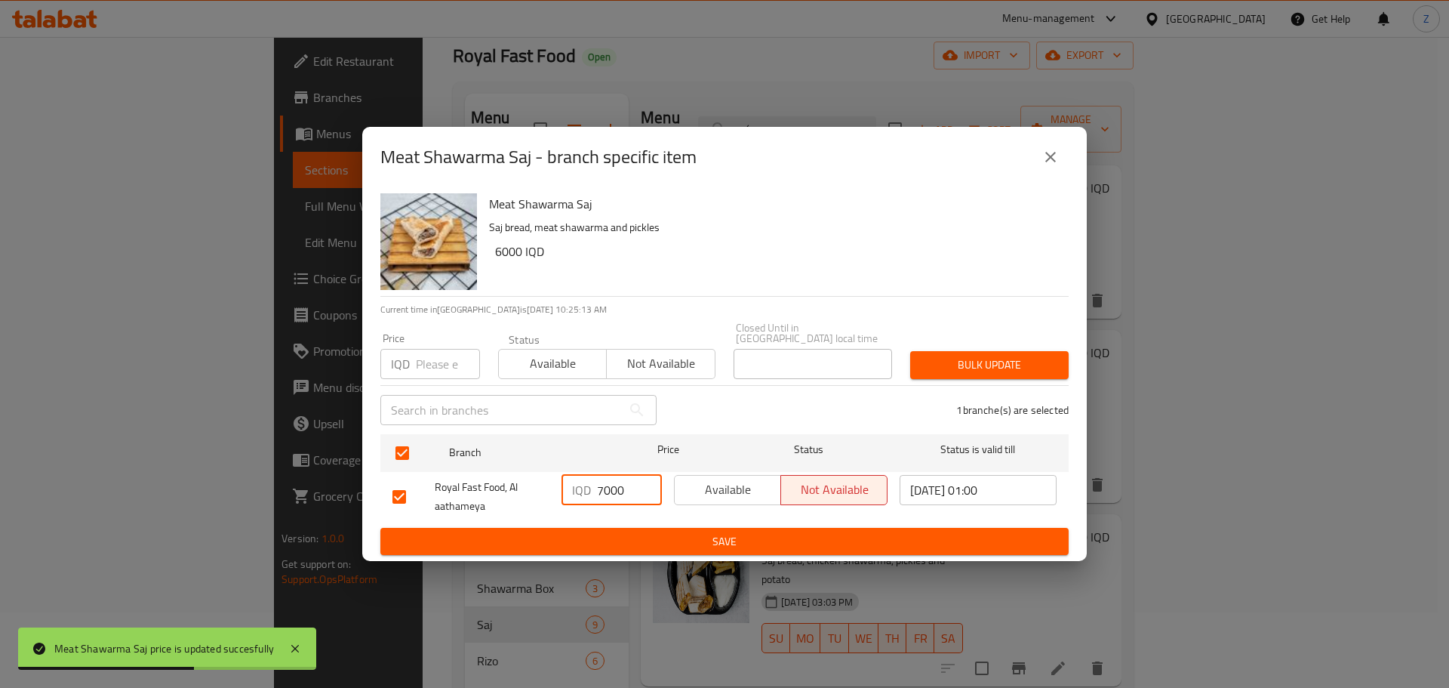
drag, startPoint x: 602, startPoint y: 486, endPoint x: 580, endPoint y: 505, distance: 28.9
click at [583, 487] on div "IQD 7000 ​" at bounding box center [612, 490] width 100 height 30
type input "7000"
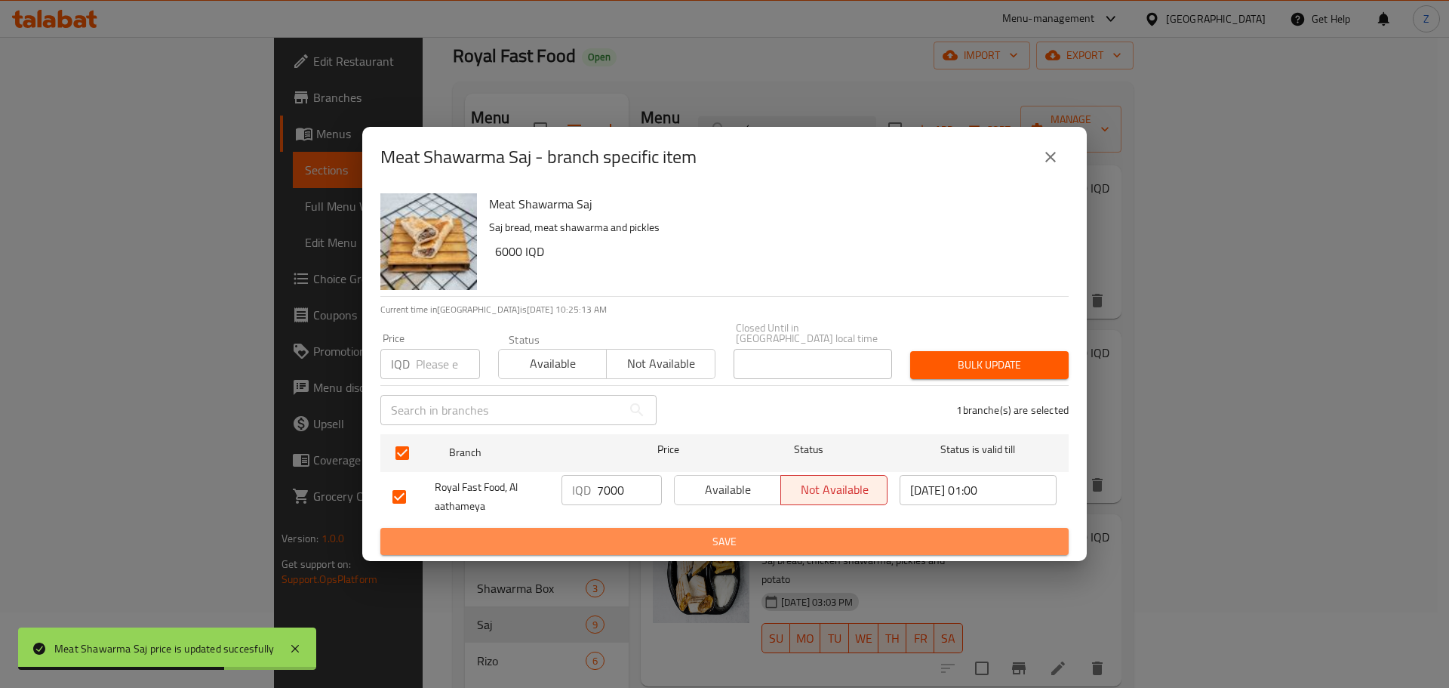
click at [597, 528] on button "Save" at bounding box center [724, 542] width 688 height 28
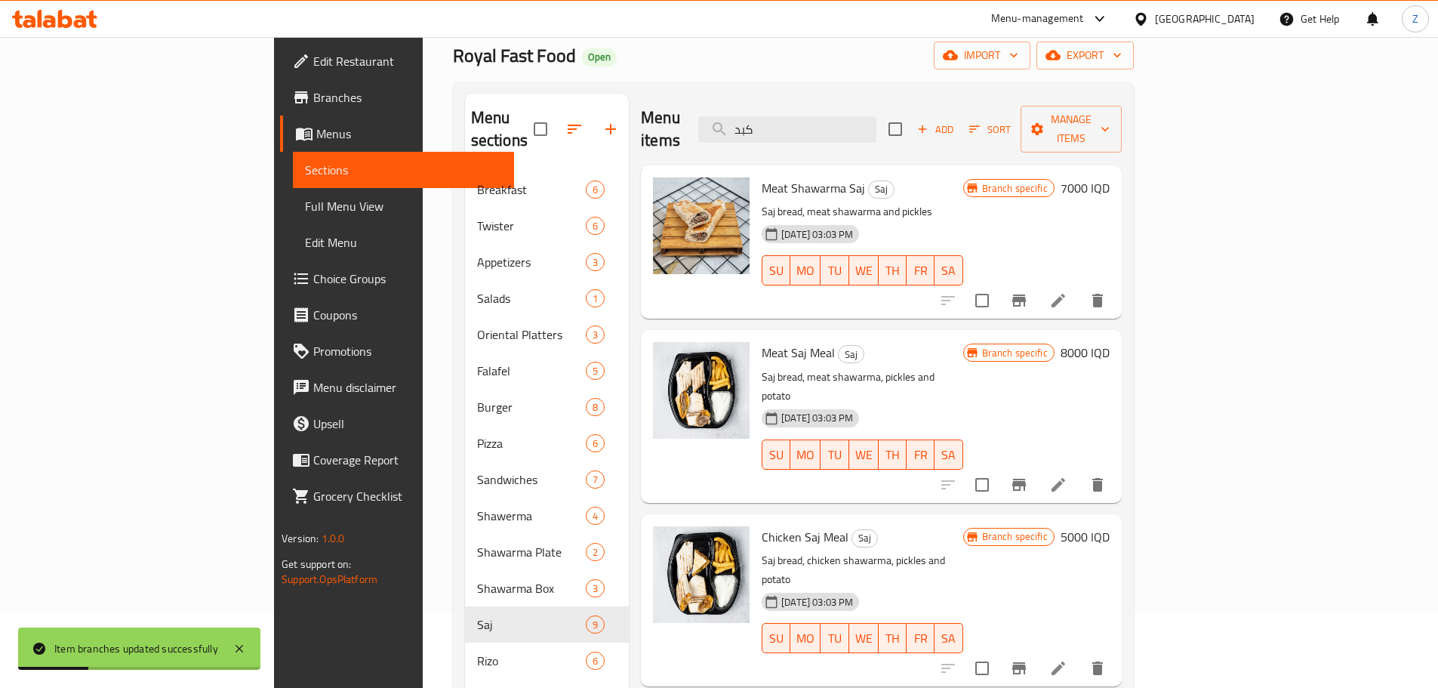
click at [1109, 342] on div "Branch specific 8000 IQD" at bounding box center [1036, 416] width 146 height 148
click at [1109, 342] on h6 "8000 IQD" at bounding box center [1084, 352] width 49 height 21
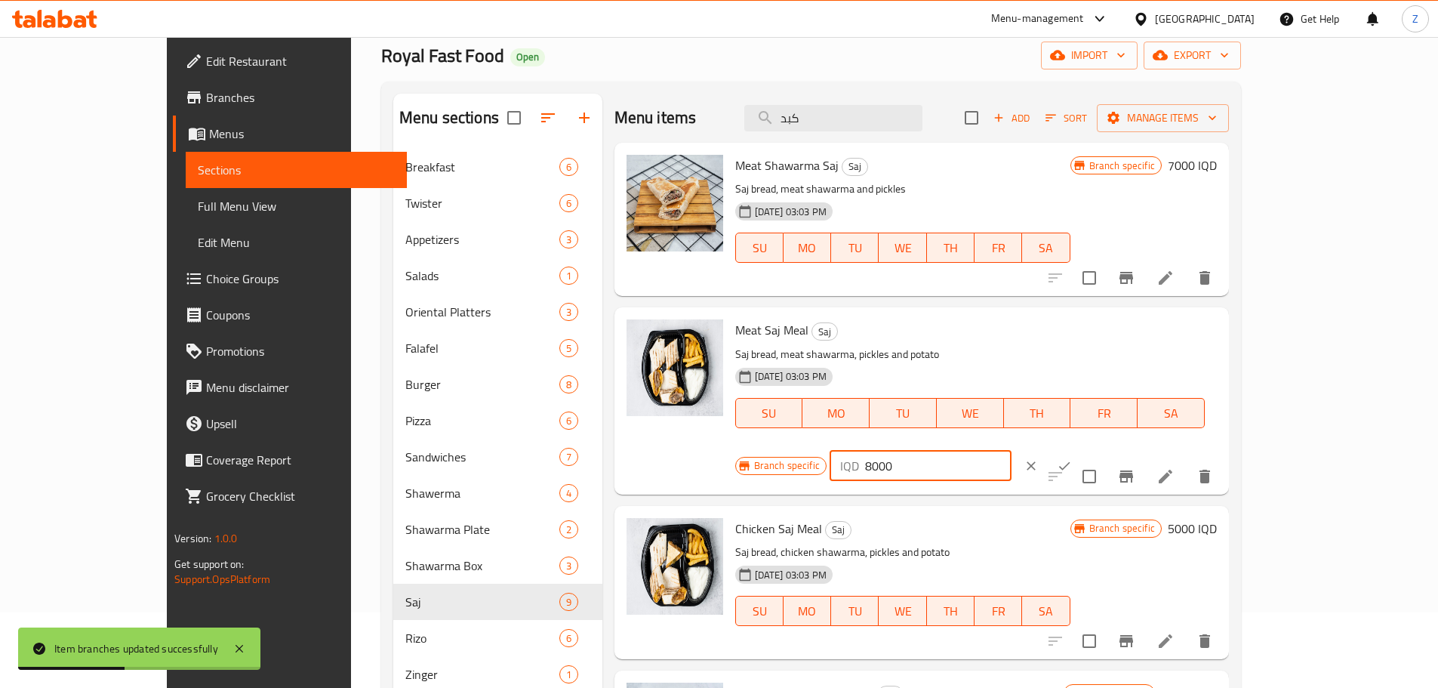
drag, startPoint x: 1177, startPoint y: 345, endPoint x: 1167, endPoint y: 347, distance: 10.1
click at [1011, 451] on input "8000" at bounding box center [938, 466] width 146 height 30
type input "8500"
click at [1081, 449] on button "ok" at bounding box center [1064, 465] width 33 height 33
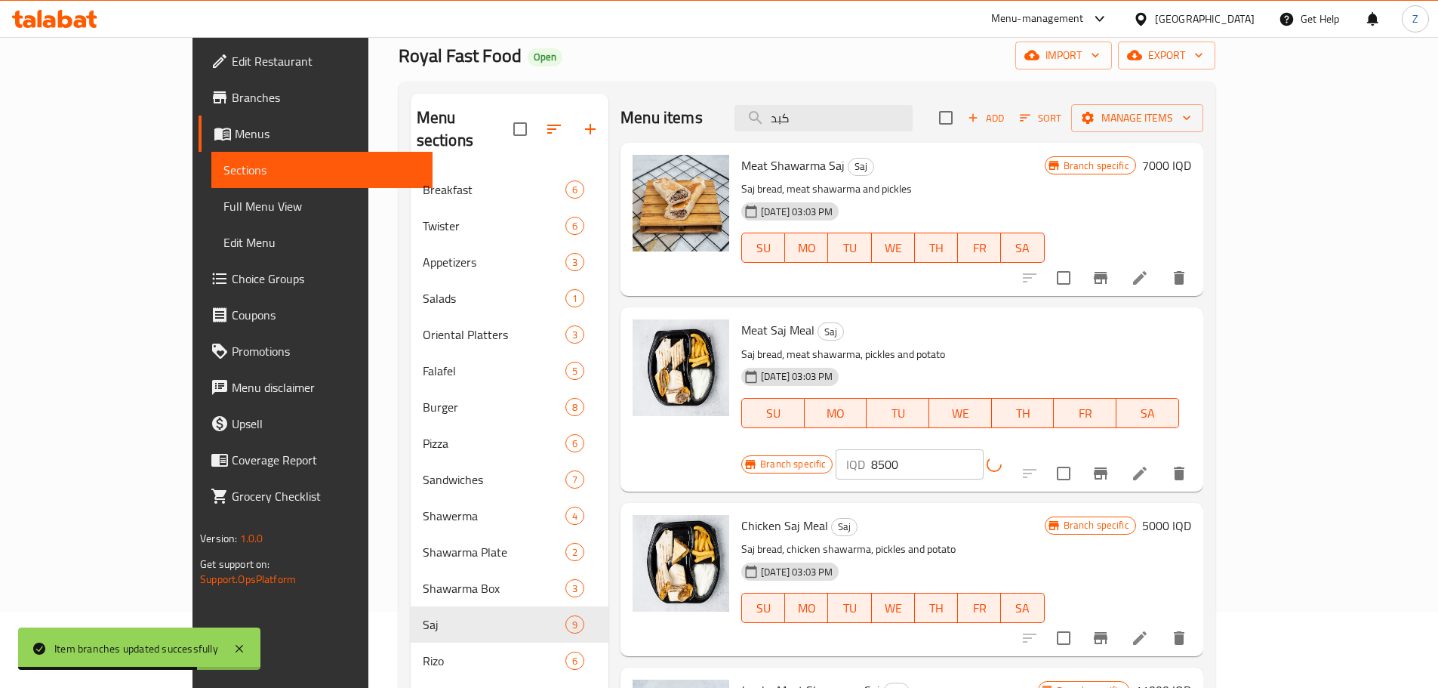
click at [1118, 455] on button "Branch-specific-item" at bounding box center [1100, 473] width 36 height 36
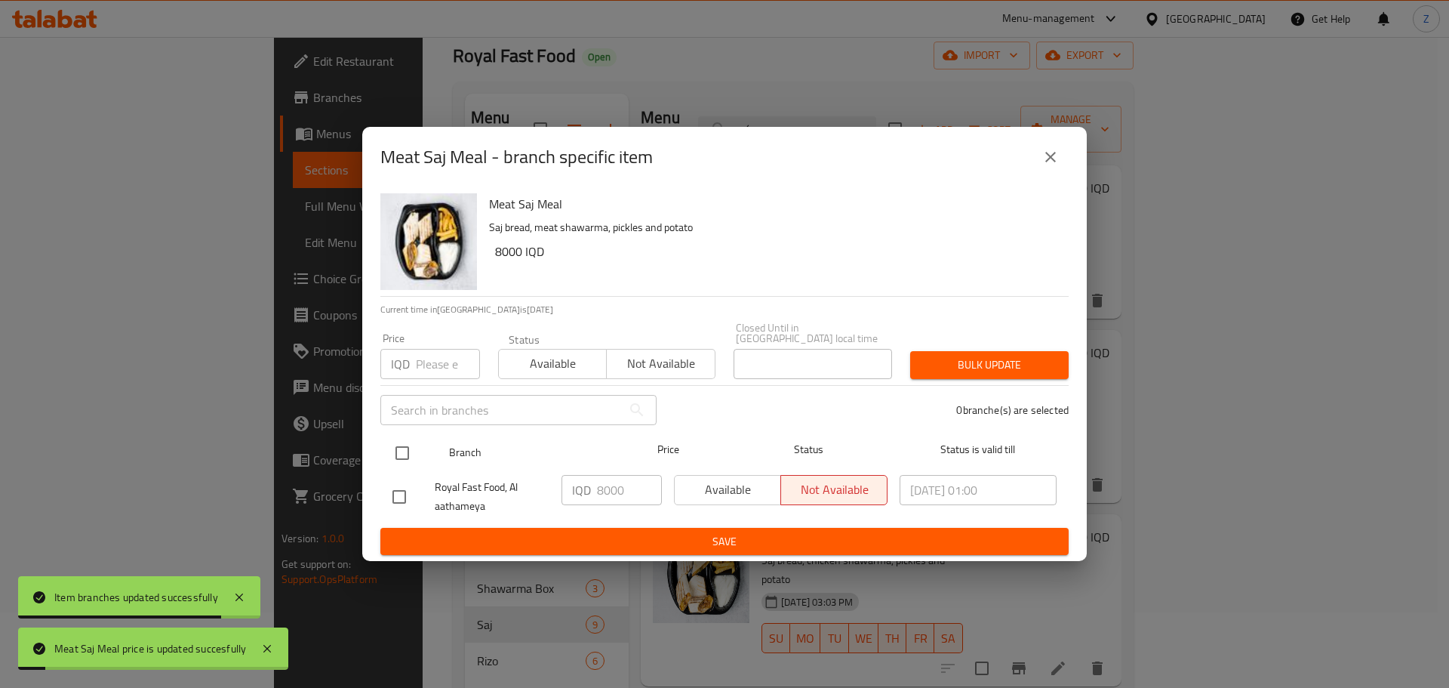
click at [405, 438] on input "checkbox" at bounding box center [402, 453] width 32 height 32
checkbox input "true"
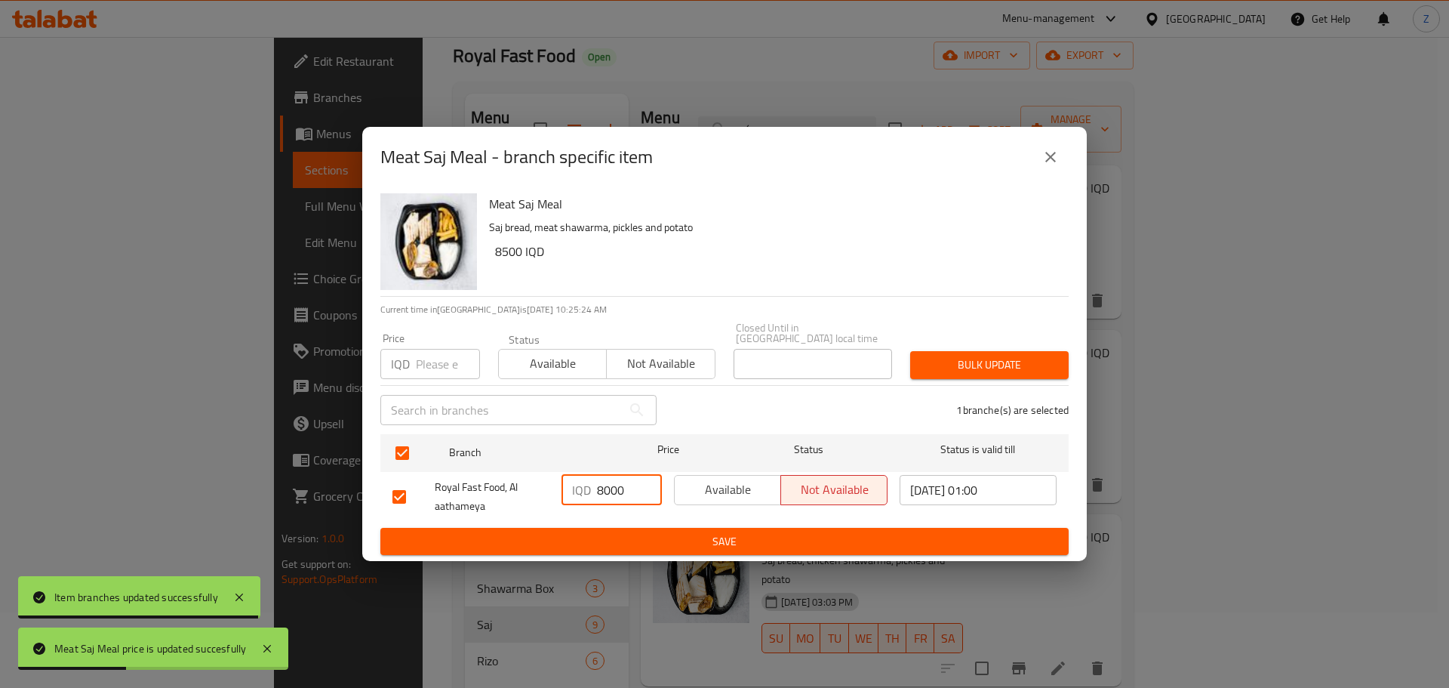
click at [610, 486] on input "8000" at bounding box center [629, 490] width 65 height 30
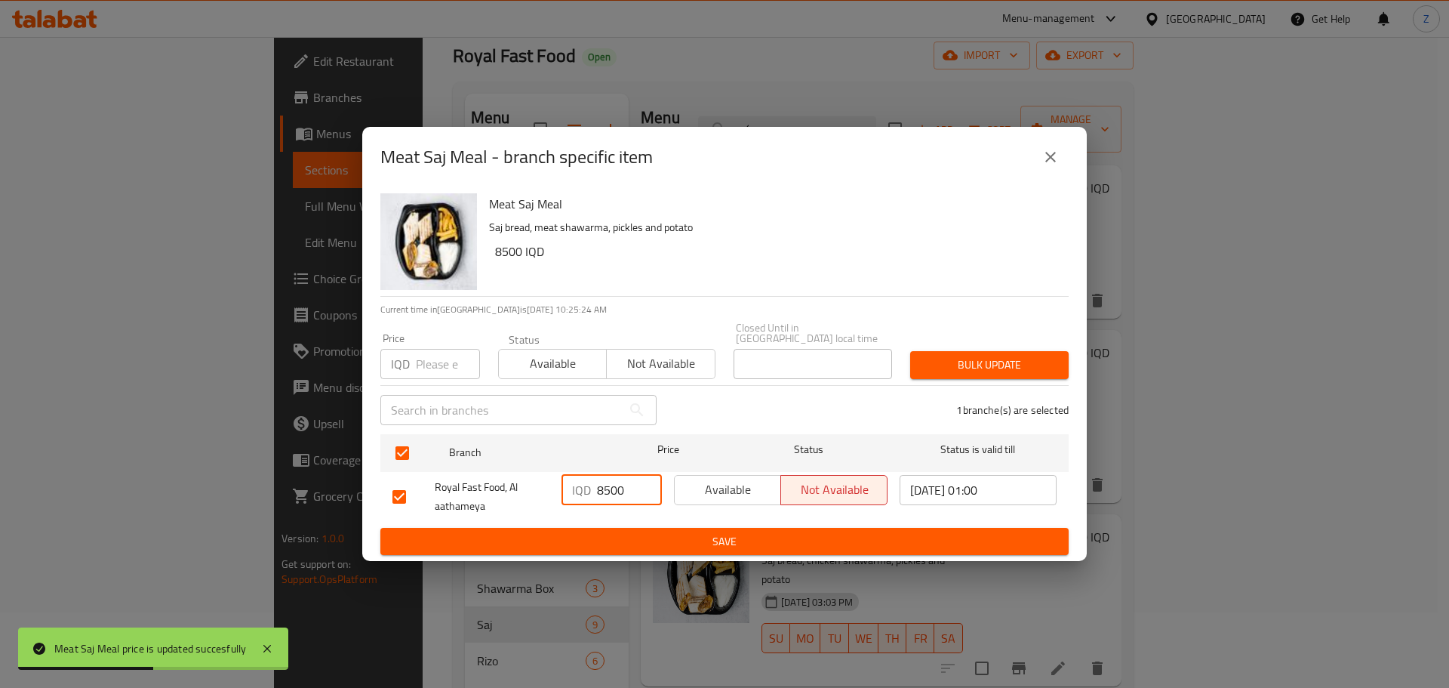
type input "8500"
click at [632, 532] on span "Save" at bounding box center [724, 541] width 664 height 19
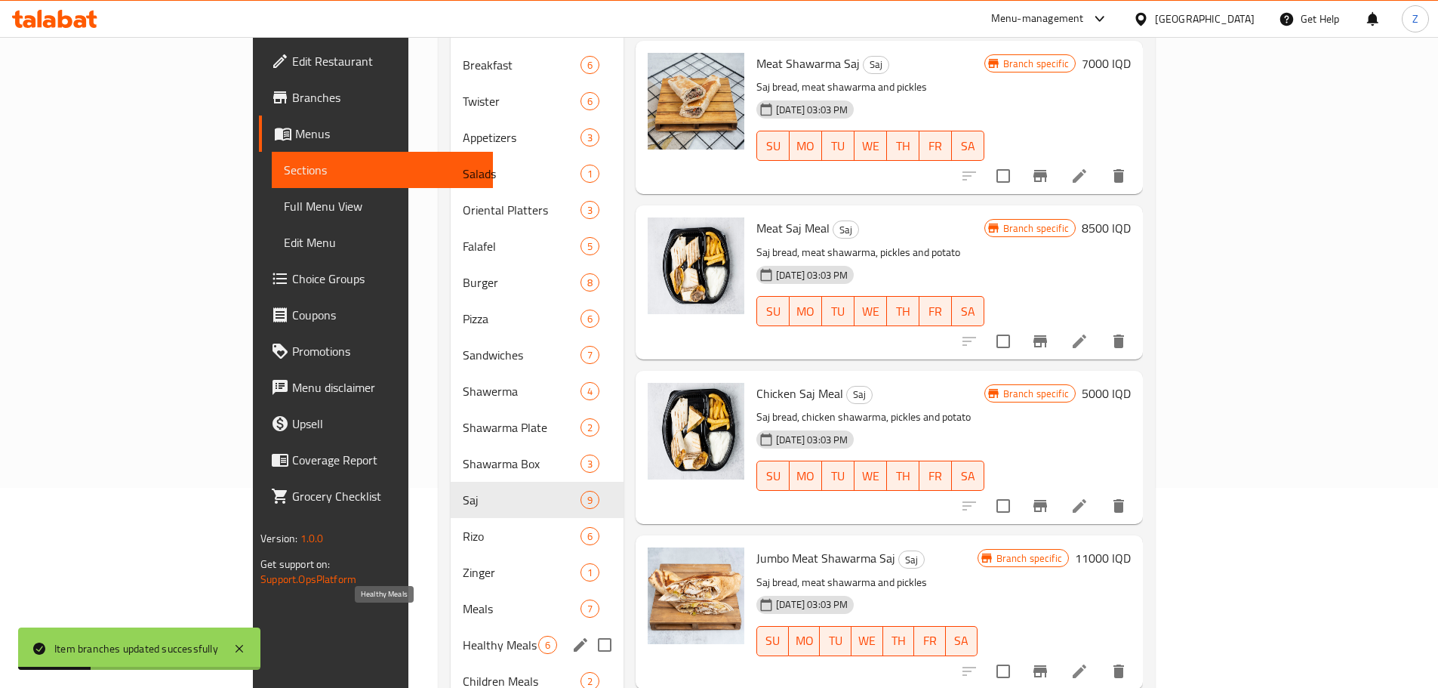
scroll to position [226, 0]
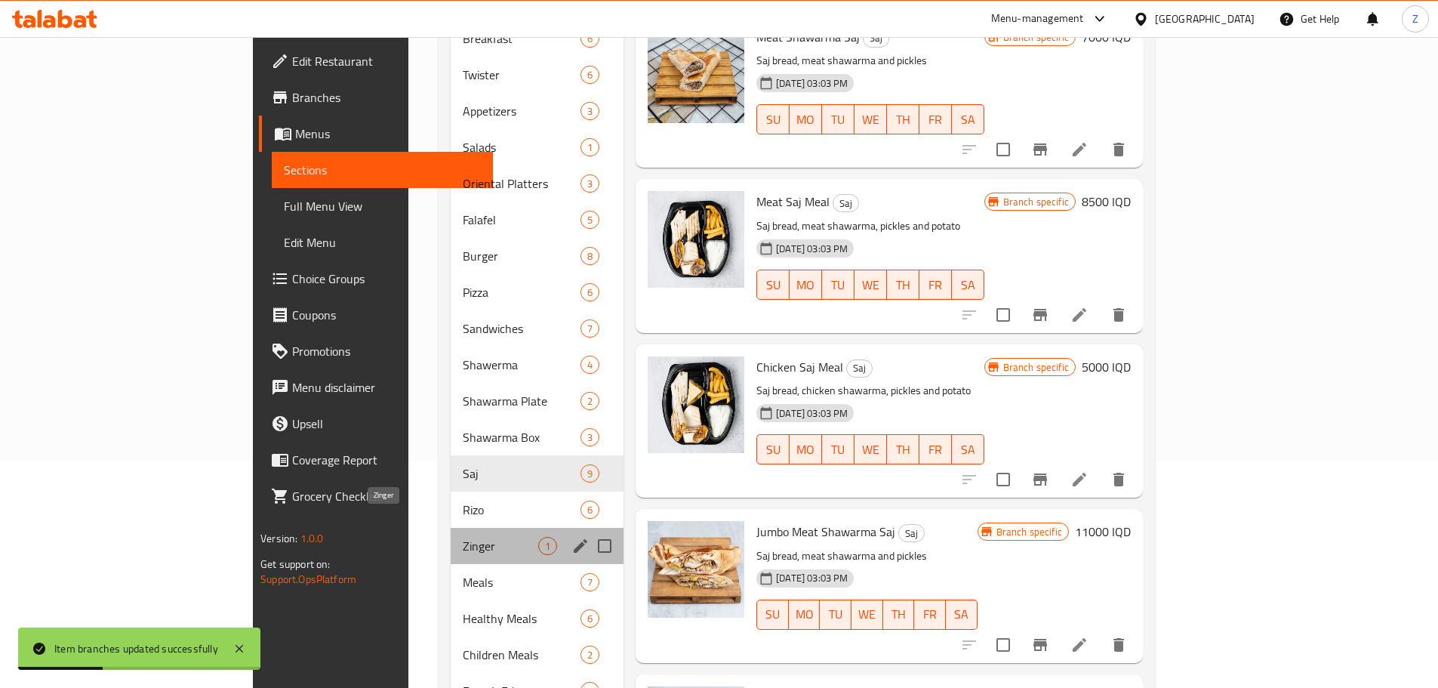
click at [463, 537] on span "Zinger" at bounding box center [500, 546] width 75 height 18
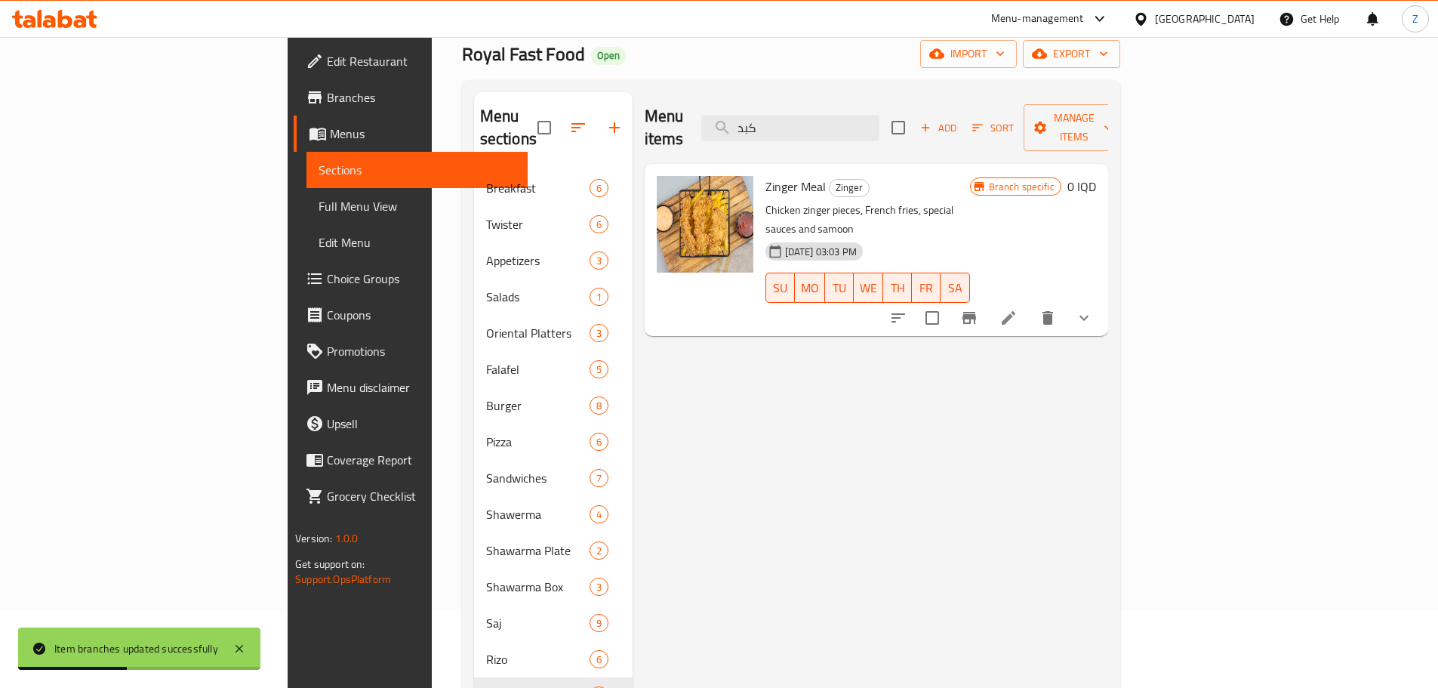
scroll to position [75, 0]
click at [978, 310] on icon "Branch-specific-item" at bounding box center [969, 319] width 18 height 18
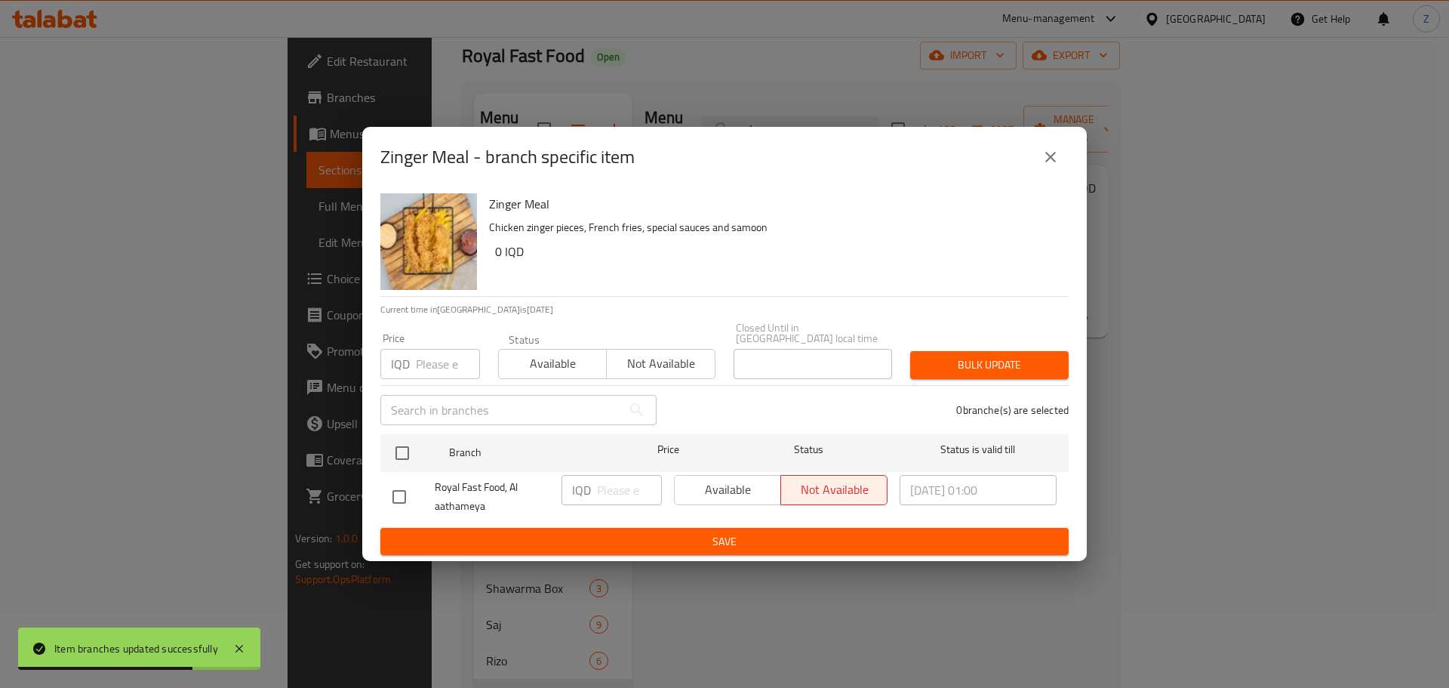
click at [1053, 162] on icon "close" at bounding box center [1051, 157] width 18 height 18
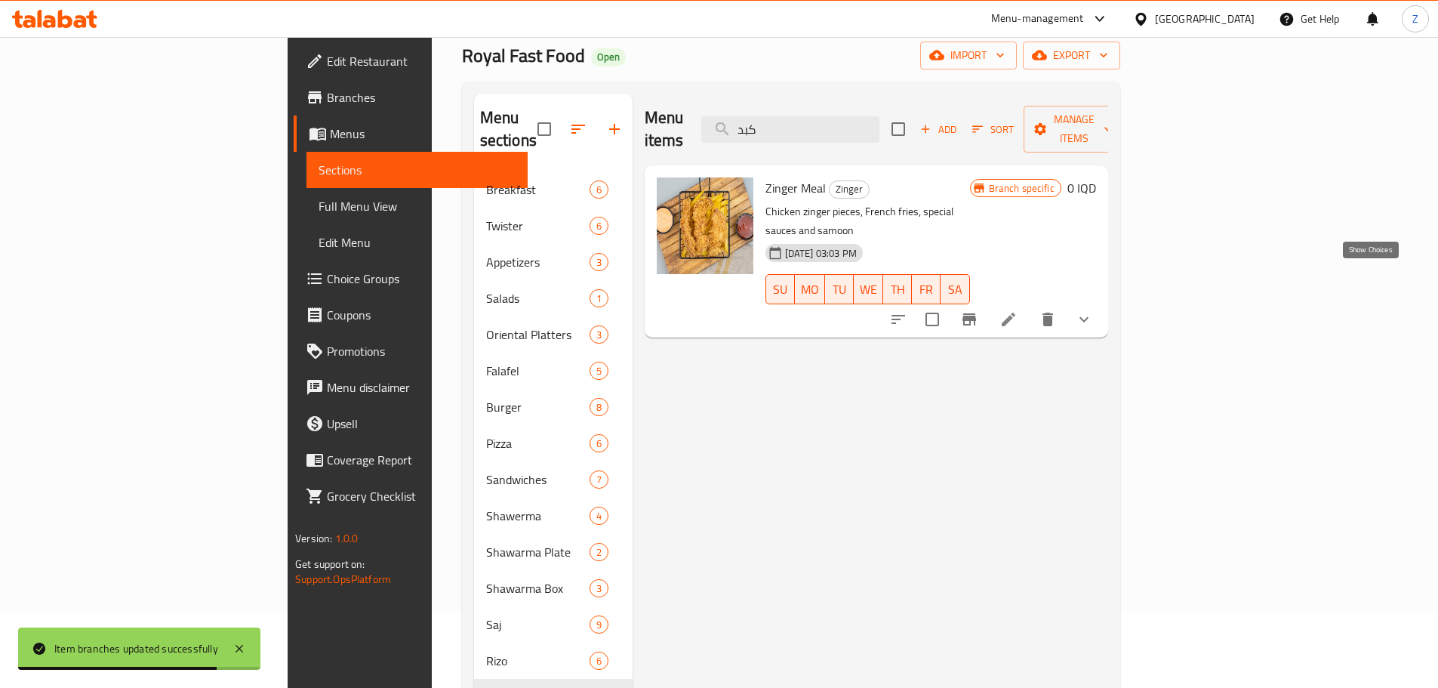
click at [1093, 310] on icon "show more" at bounding box center [1084, 319] width 18 height 18
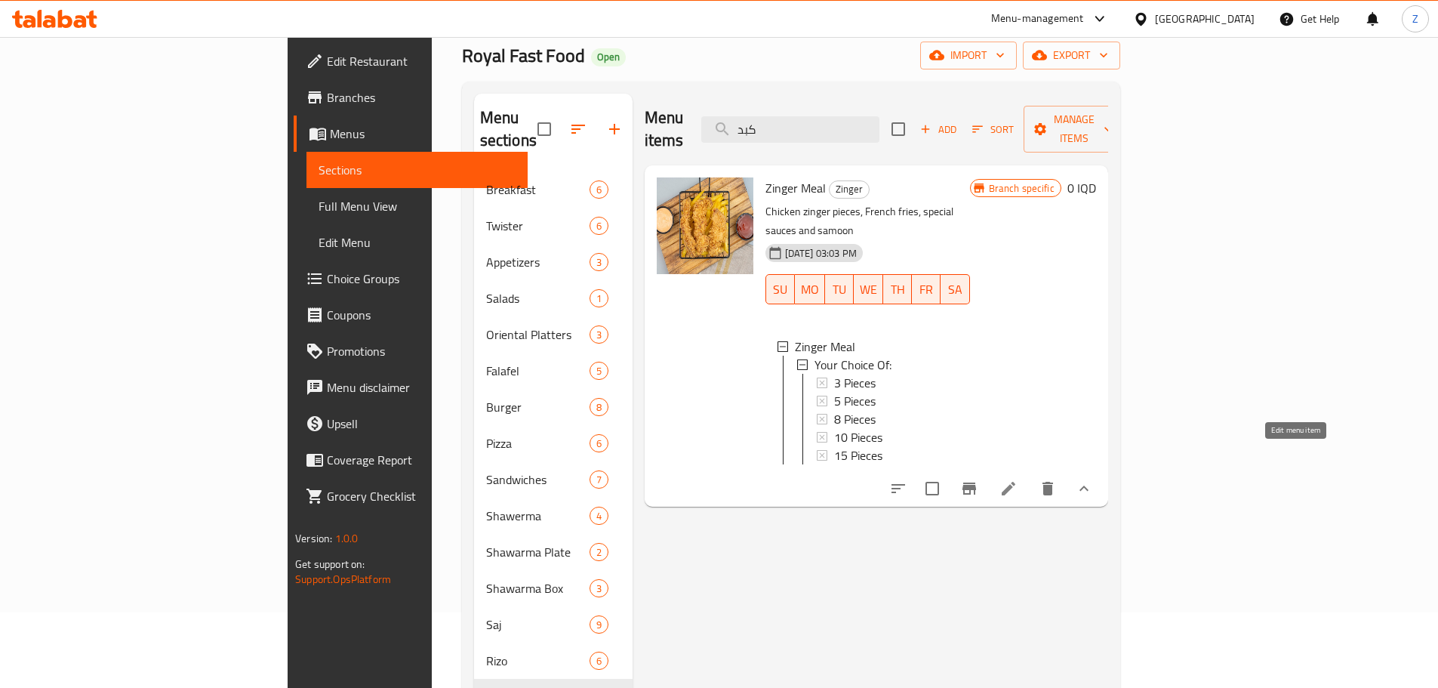
click at [1015, 482] on icon at bounding box center [1009, 489] width 14 height 14
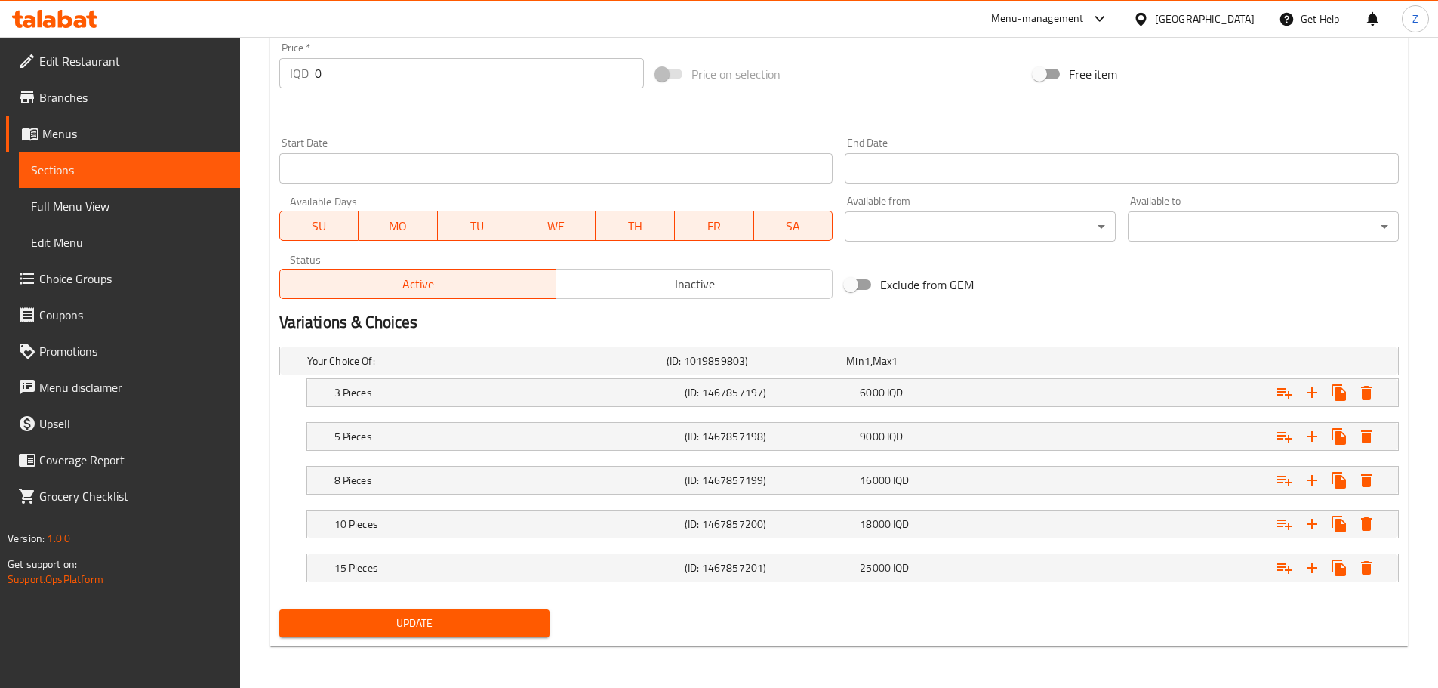
scroll to position [740, 0]
click at [948, 386] on div "6000 IQD" at bounding box center [944, 391] width 169 height 15
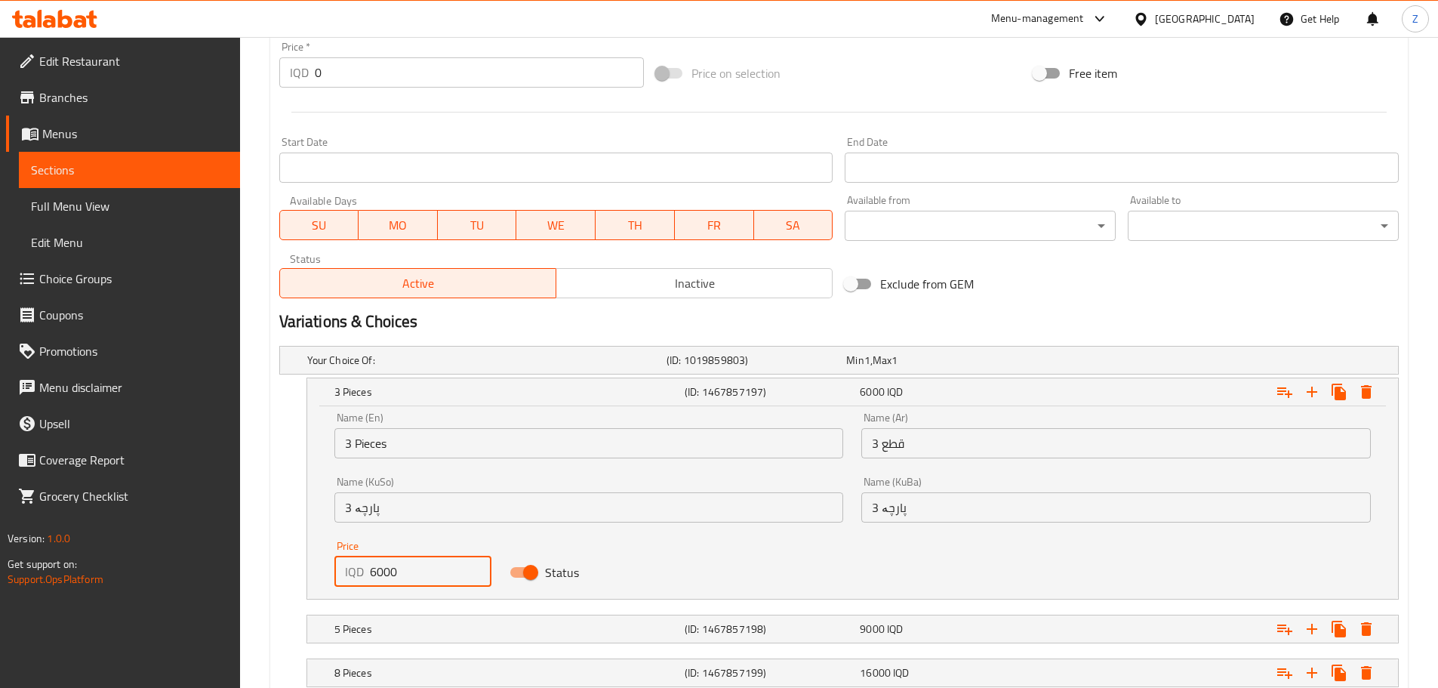
drag, startPoint x: 377, startPoint y: 565, endPoint x: 360, endPoint y: 570, distance: 17.9
click at [360, 570] on div "IQD 6000 Price" at bounding box center [413, 571] width 158 height 30
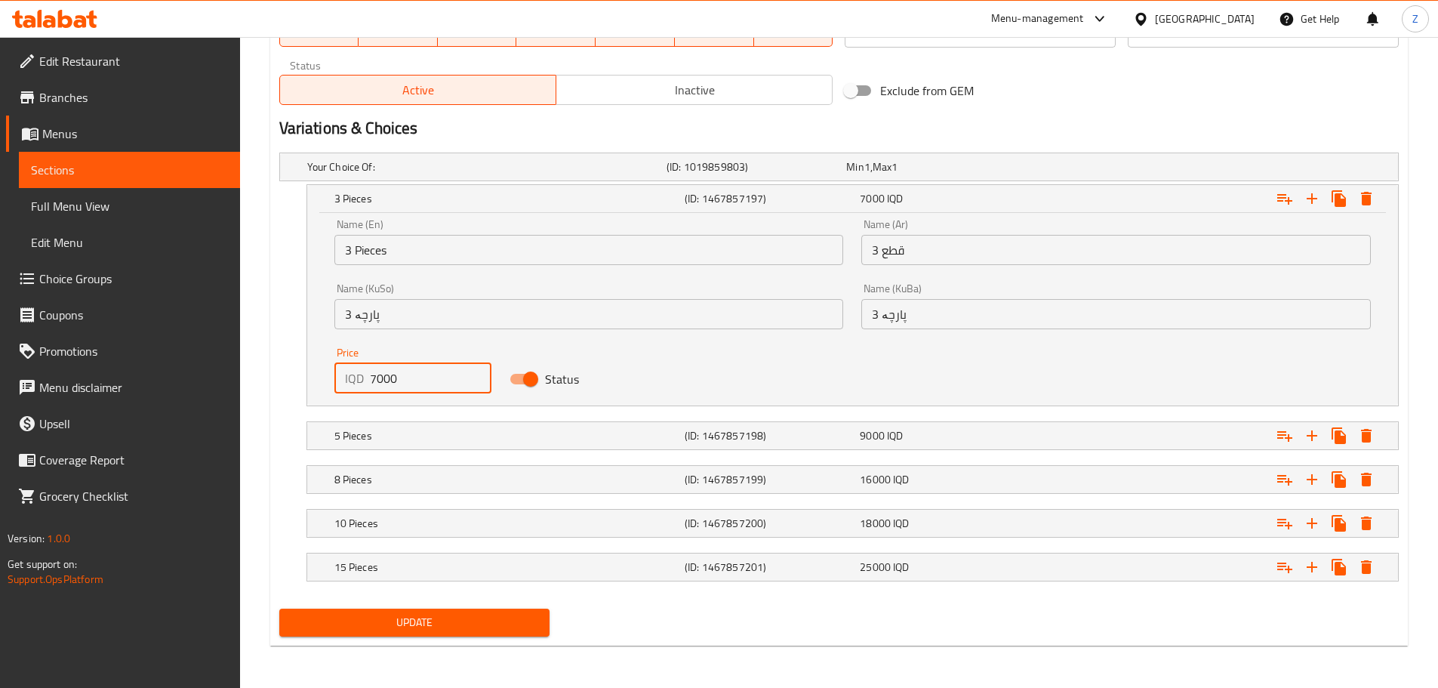
type input "7000"
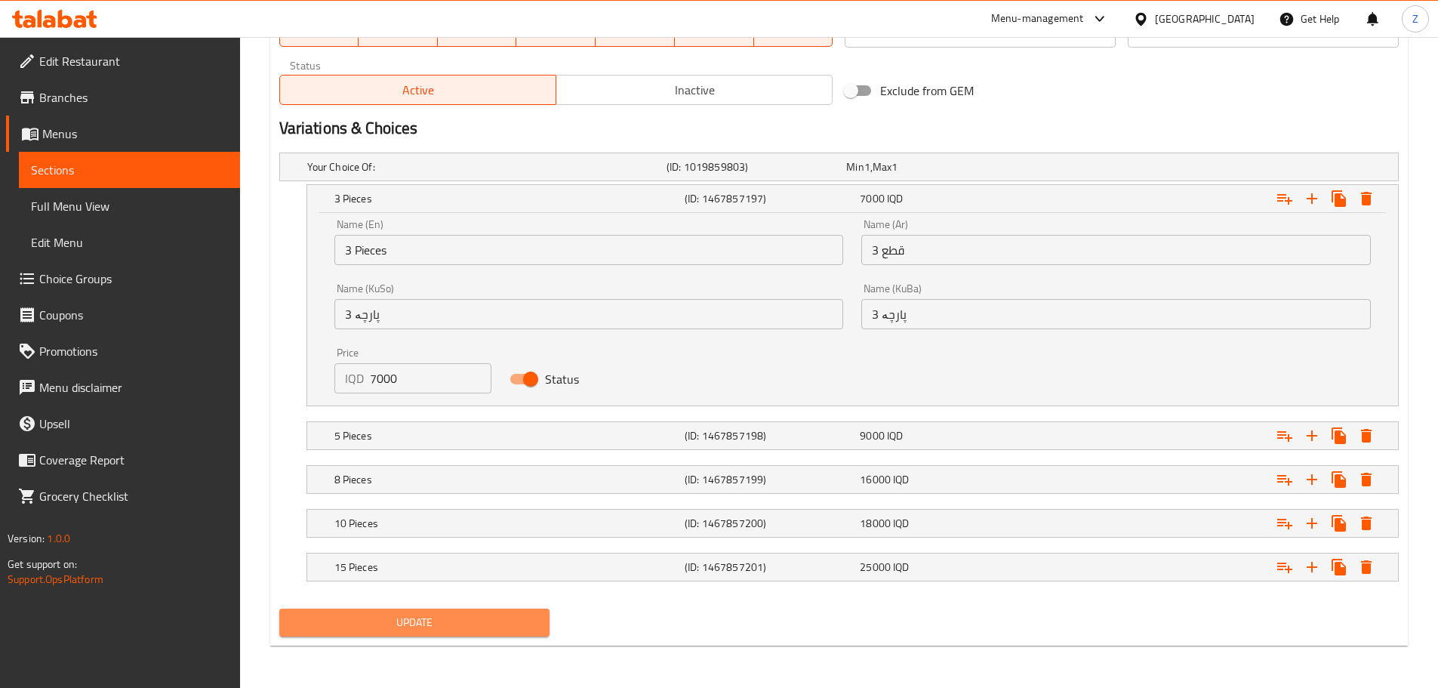
click at [403, 616] on span "Update" at bounding box center [414, 622] width 247 height 19
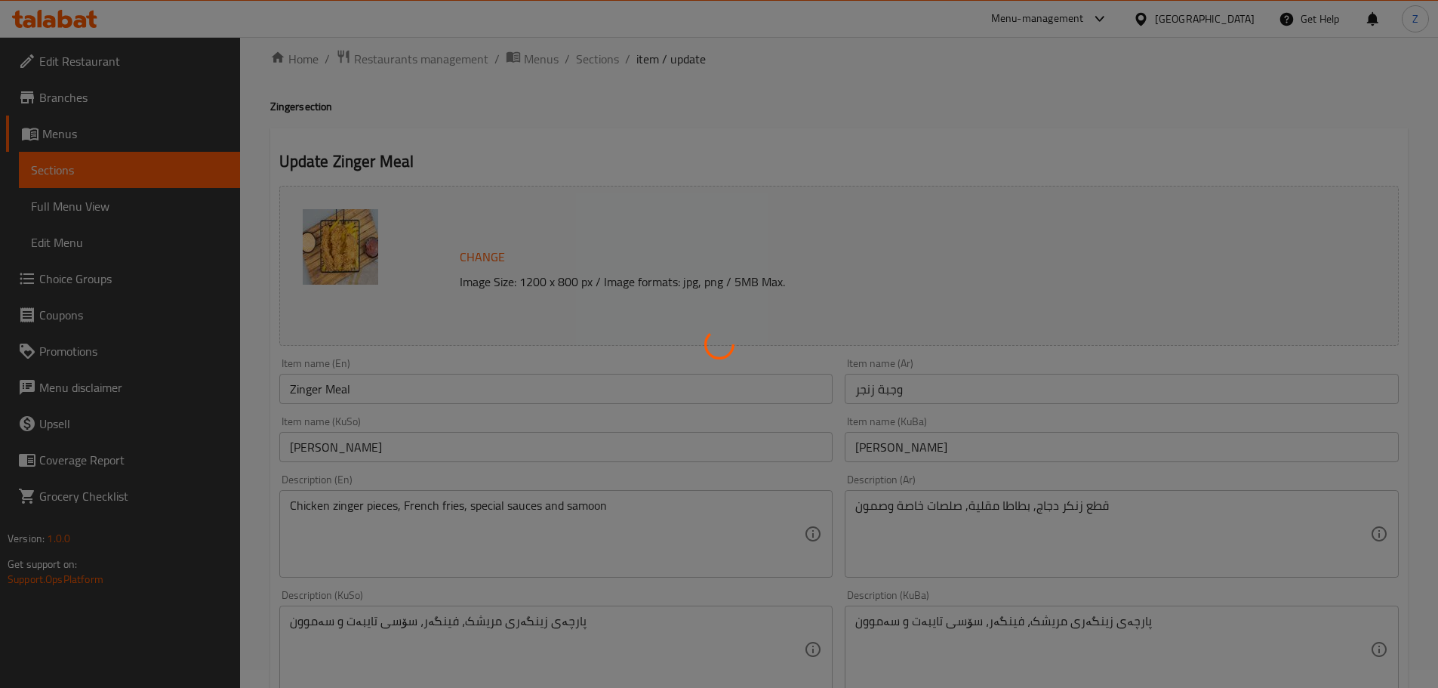
scroll to position [0, 0]
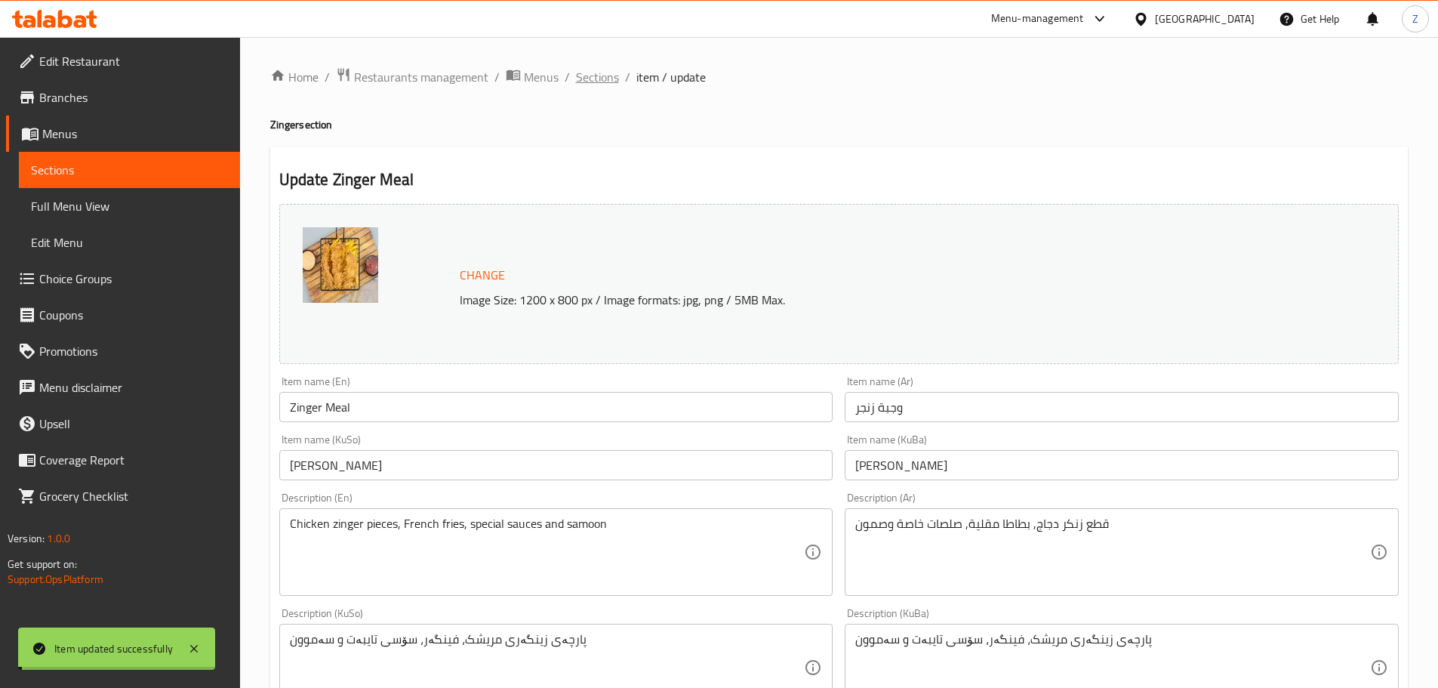
click at [591, 78] on span "Sections" at bounding box center [597, 77] width 43 height 18
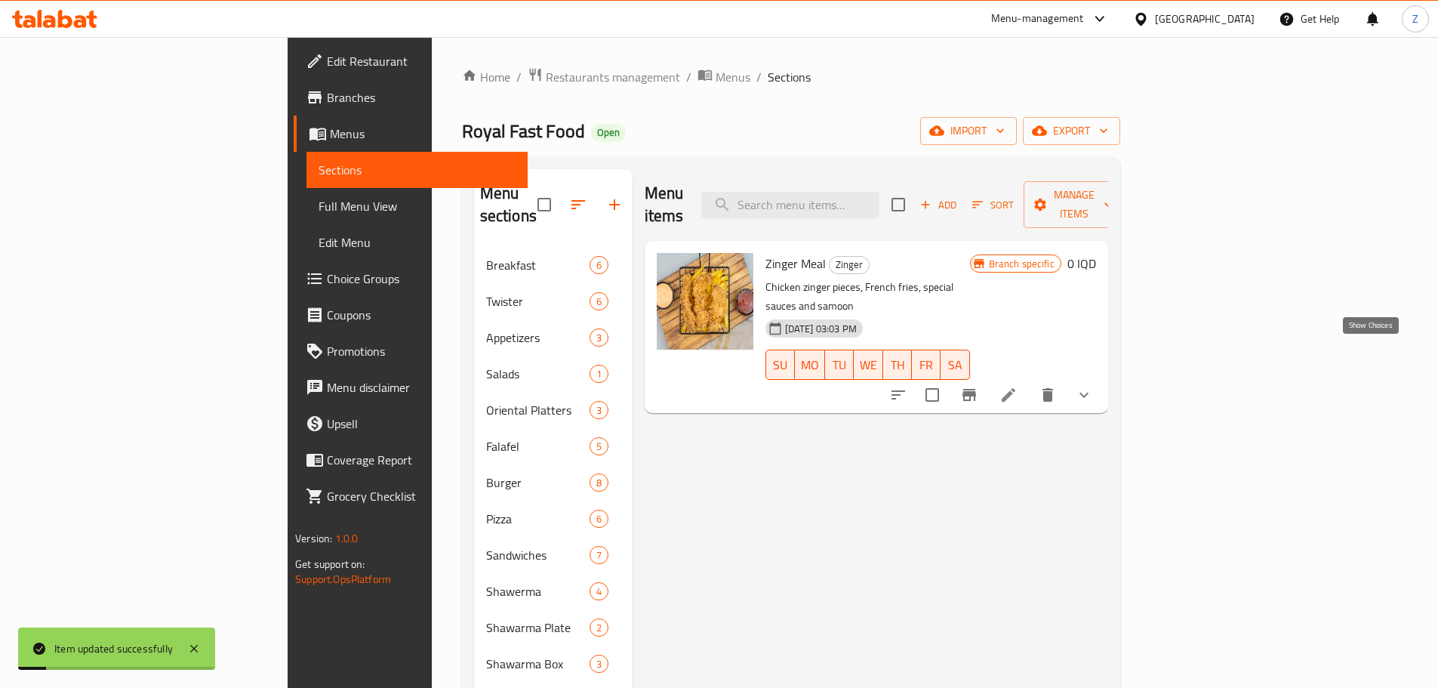
click at [1093, 386] on icon "show more" at bounding box center [1084, 395] width 18 height 18
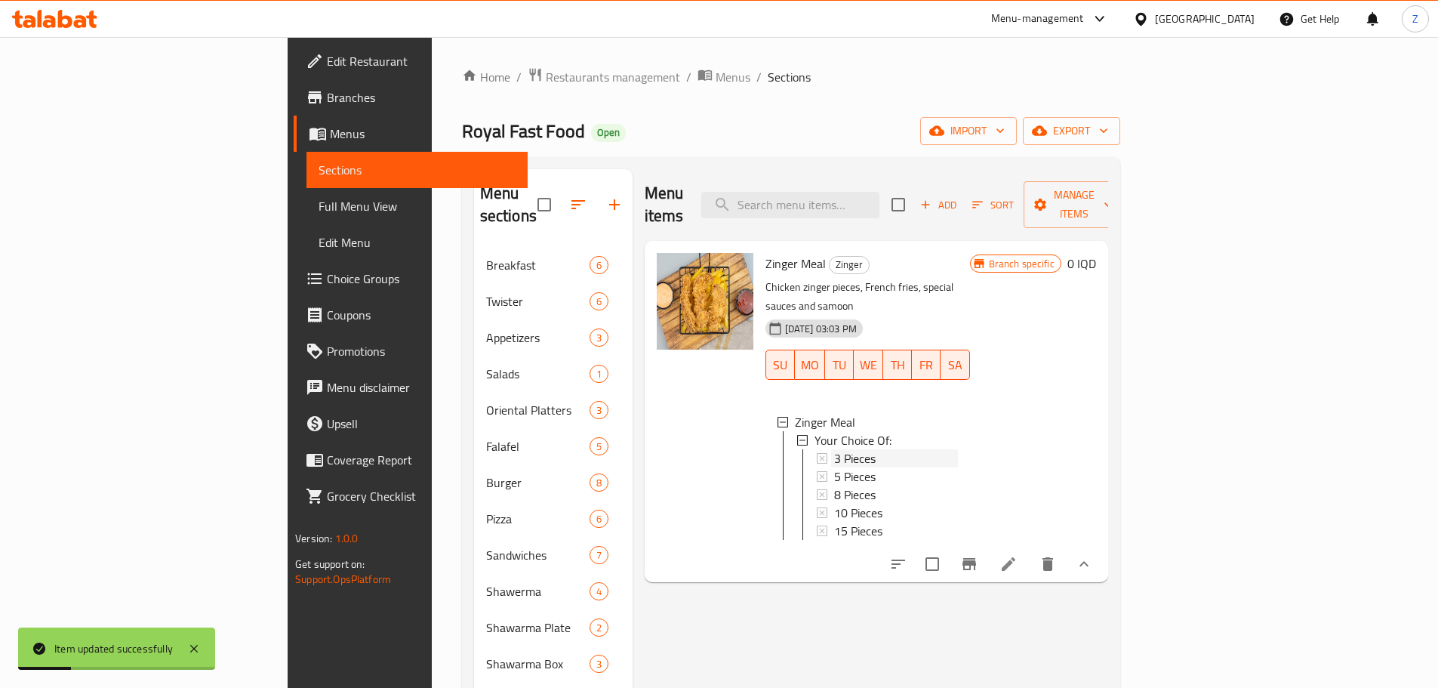
click at [834, 449] on span "3 Pieces" at bounding box center [855, 458] width 42 height 18
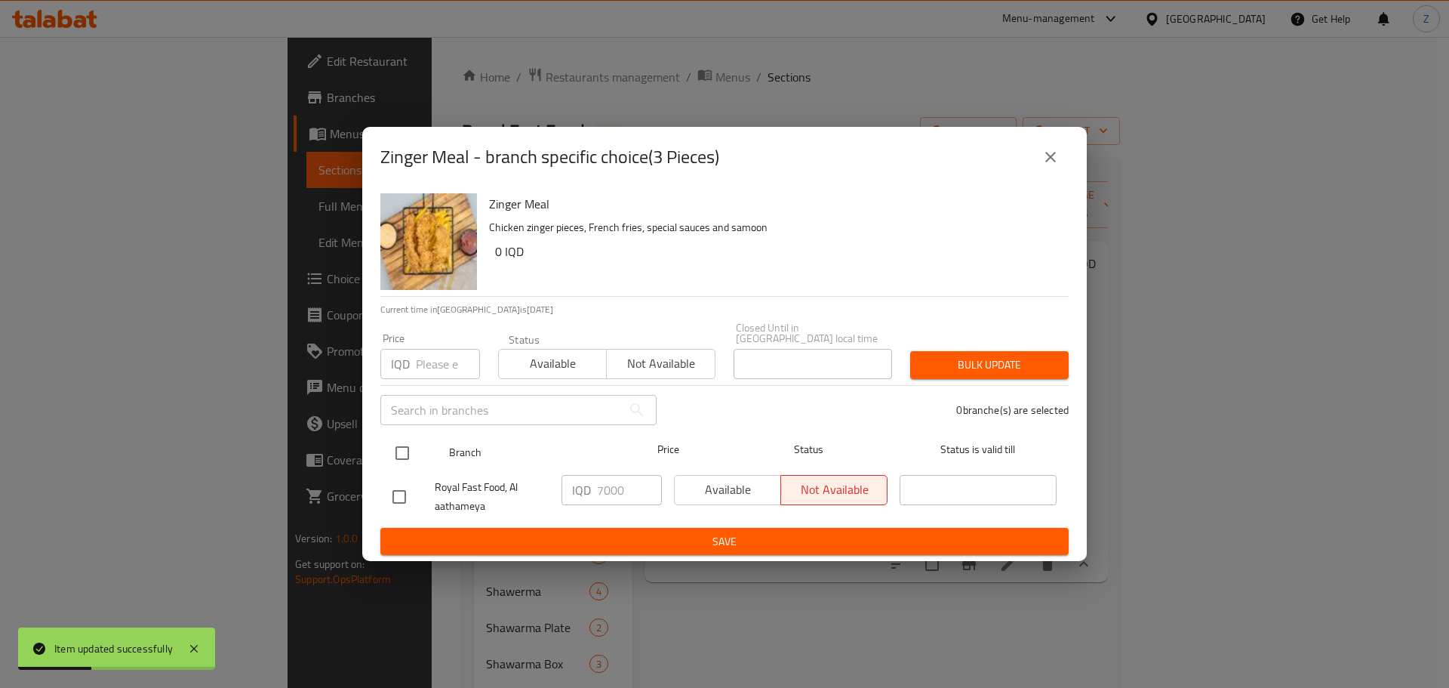
click at [400, 457] on input "checkbox" at bounding box center [402, 453] width 32 height 32
checkbox input "true"
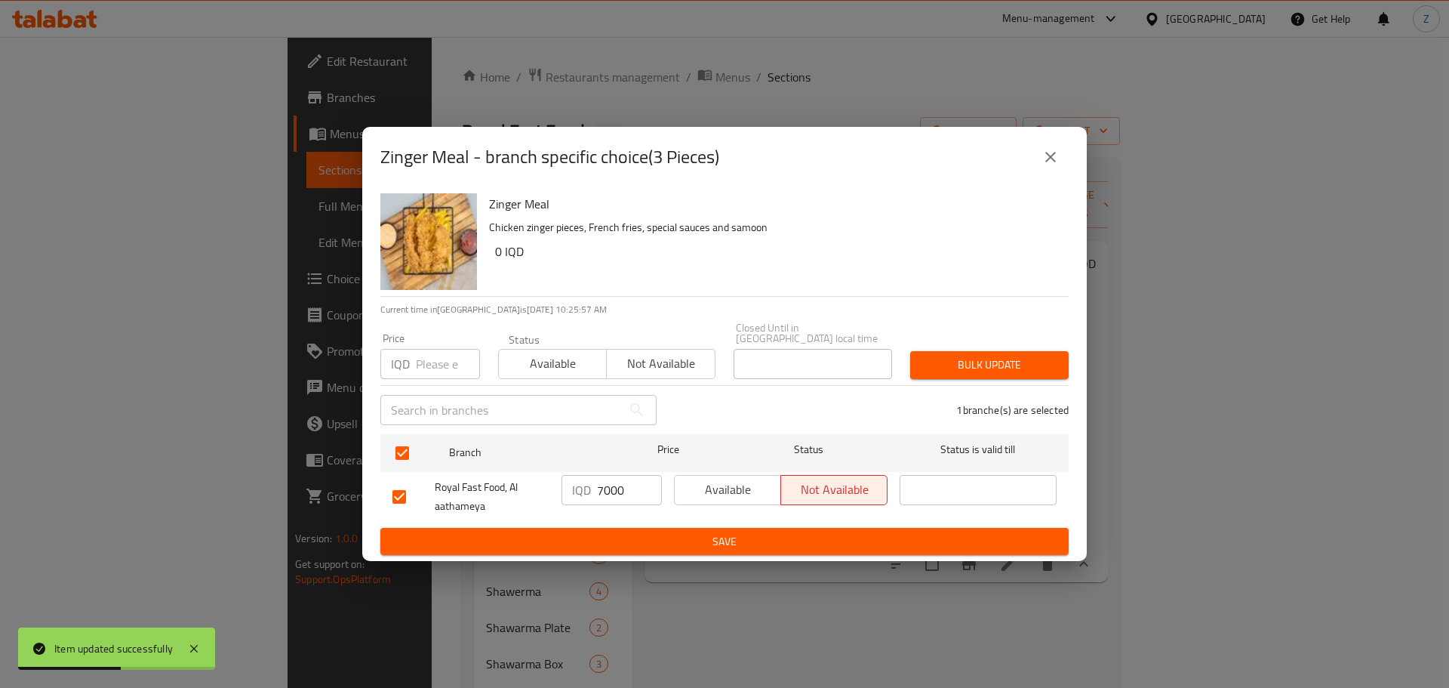
click at [688, 540] on span "Save" at bounding box center [724, 541] width 664 height 19
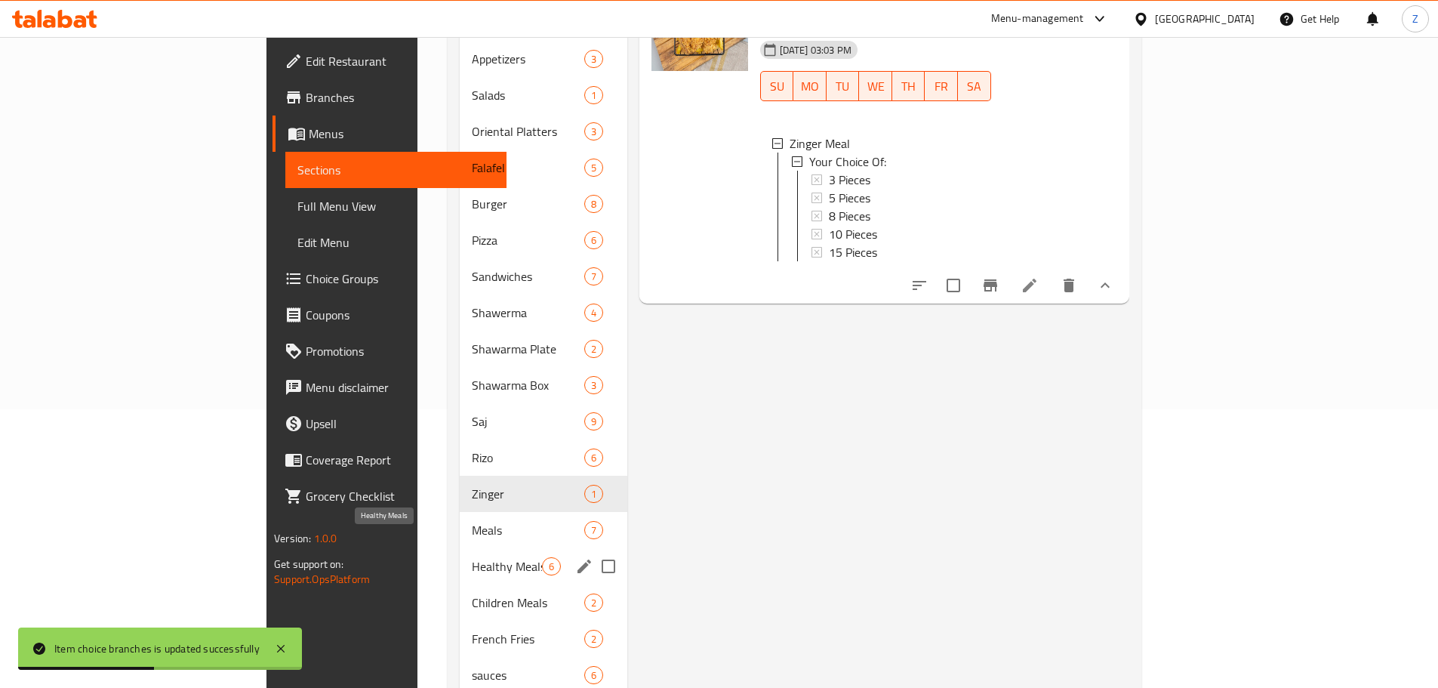
scroll to position [346, 0]
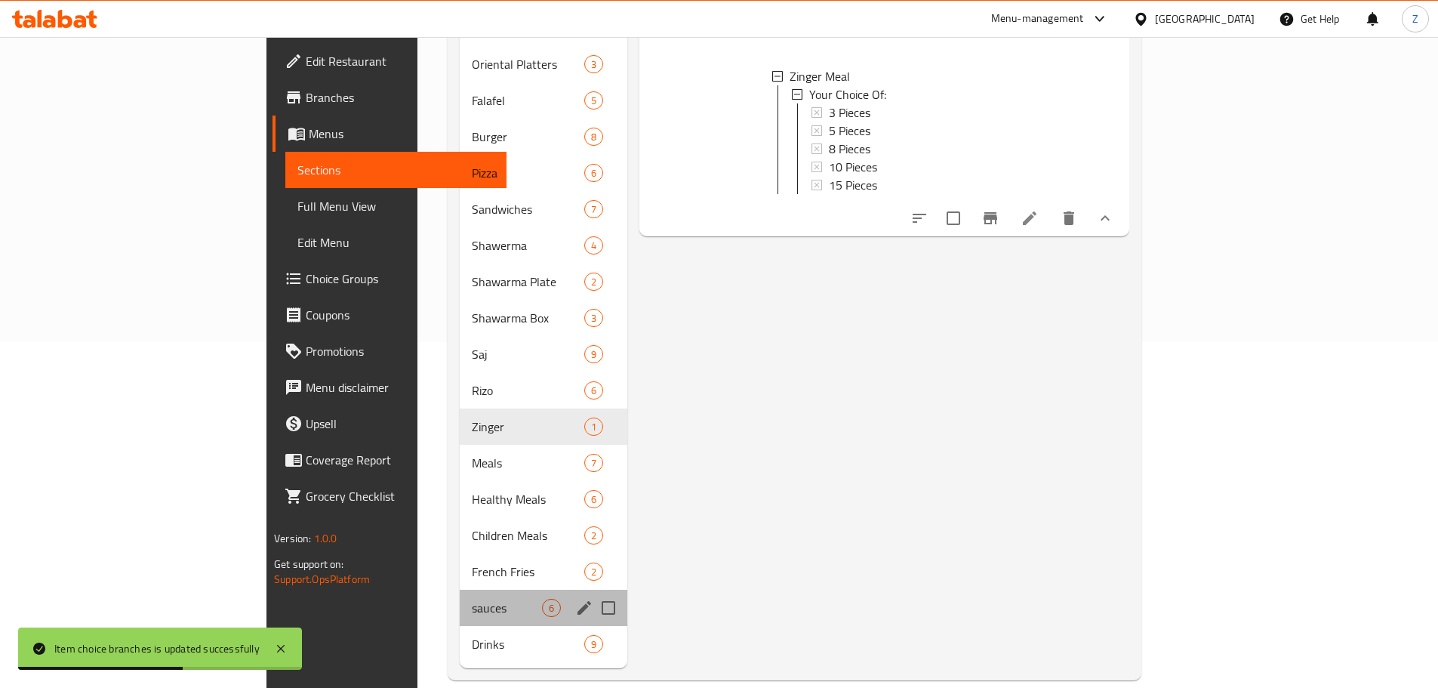
click at [460, 589] on div "sauces 6" at bounding box center [544, 607] width 168 height 36
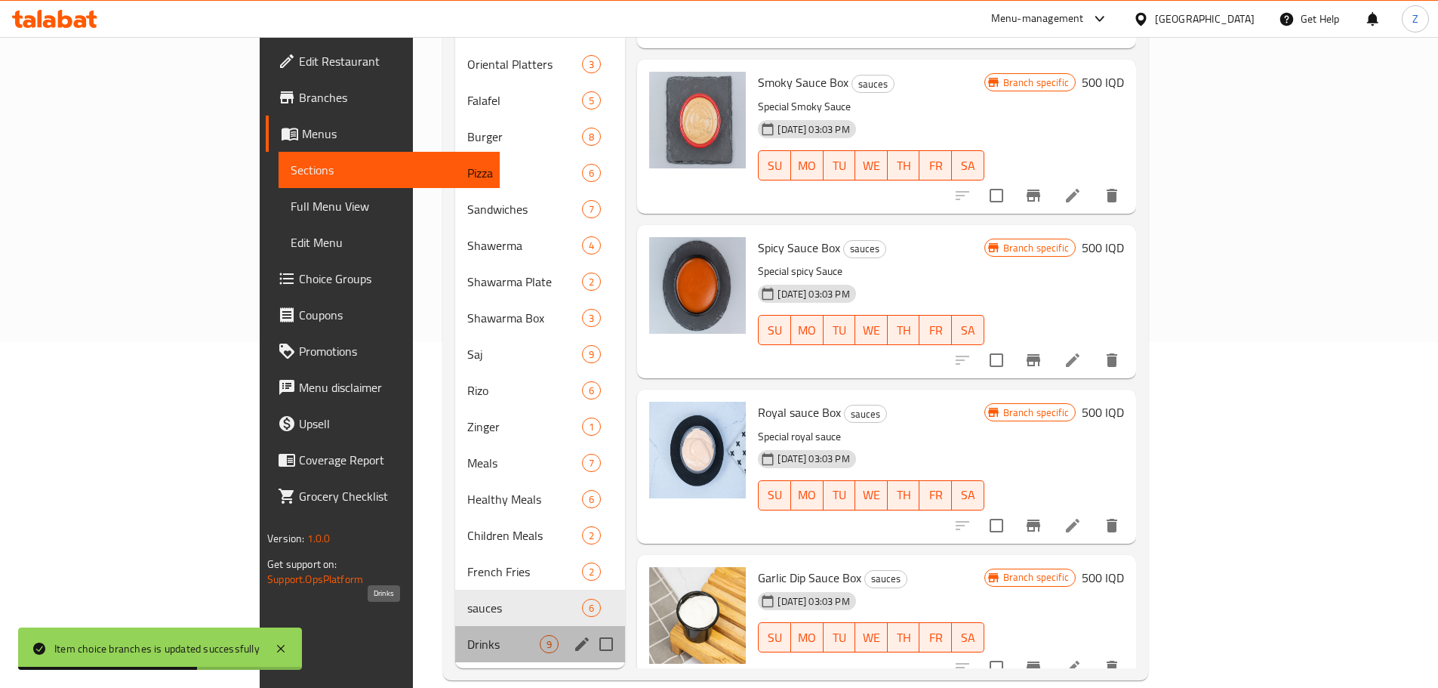
click at [467, 635] on span "Drinks" at bounding box center [503, 644] width 72 height 18
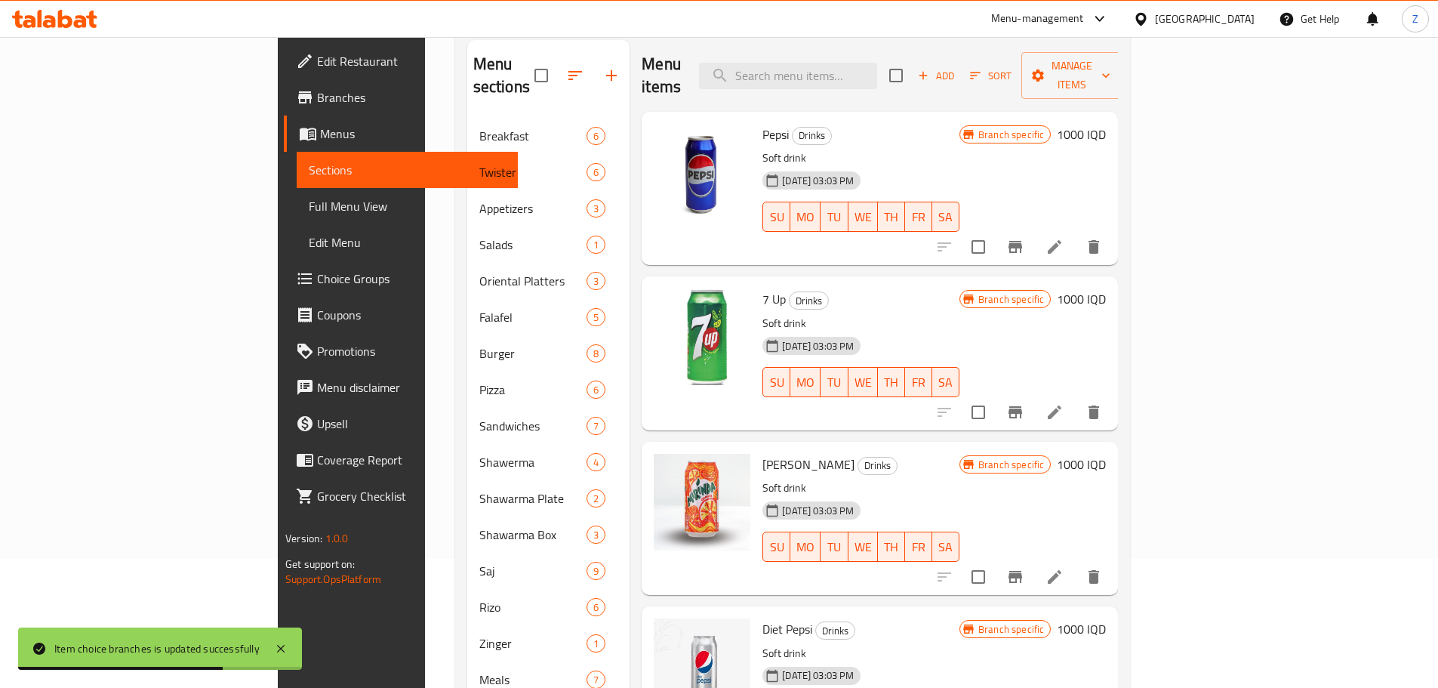
scroll to position [119, 0]
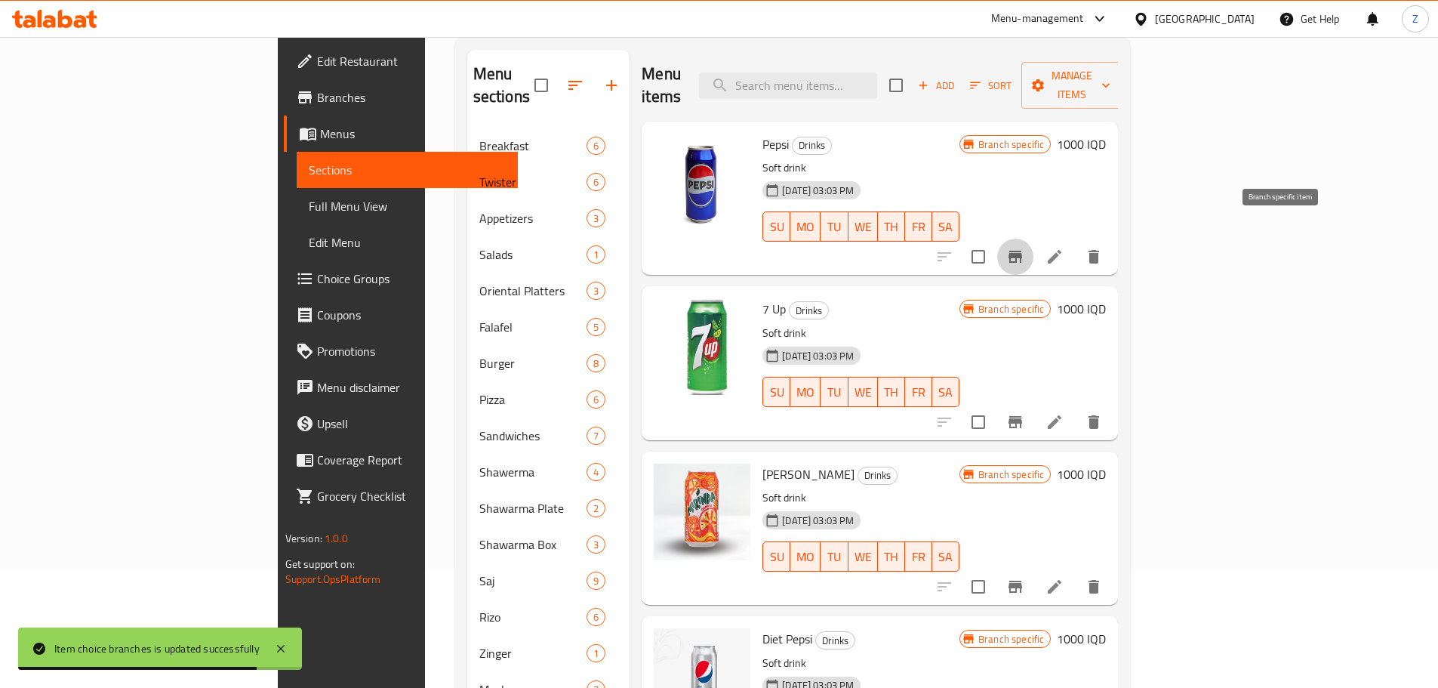
click at [1022, 251] on icon "Branch-specific-item" at bounding box center [1015, 257] width 14 height 12
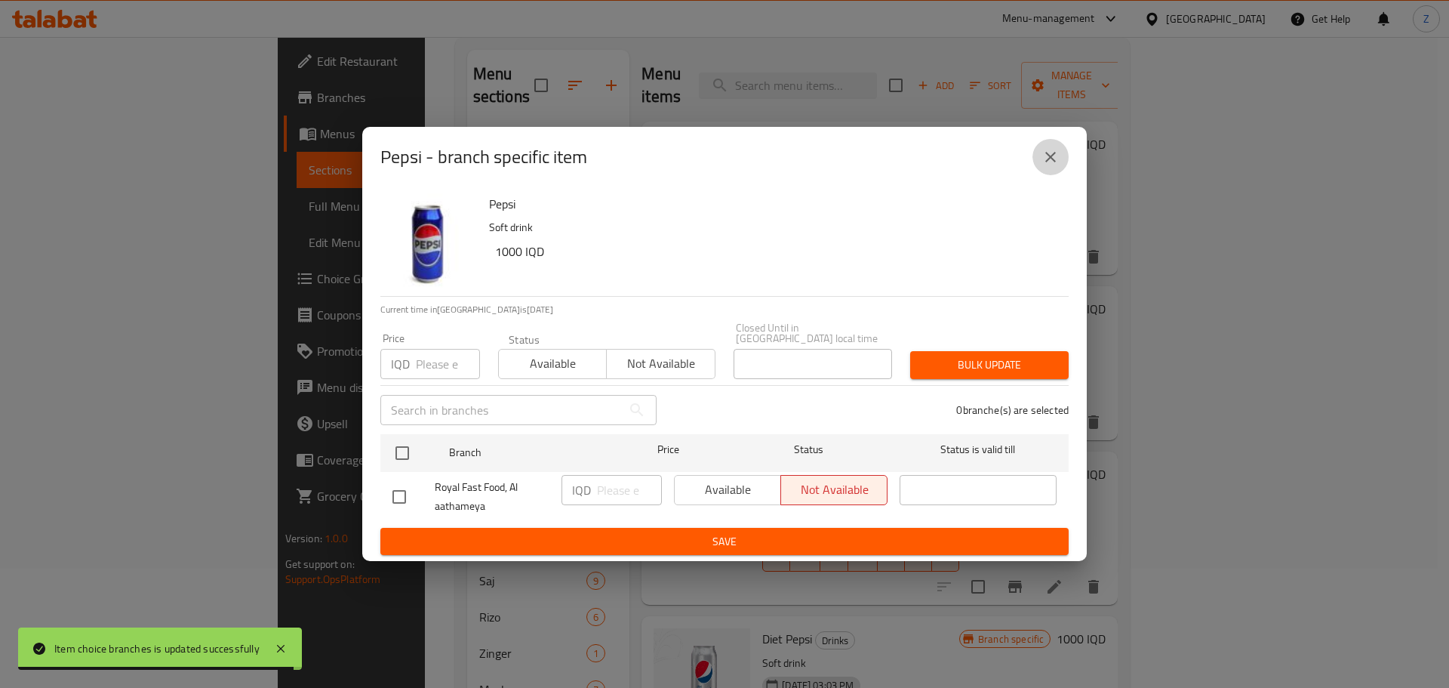
click at [1051, 172] on button "close" at bounding box center [1050, 157] width 36 height 36
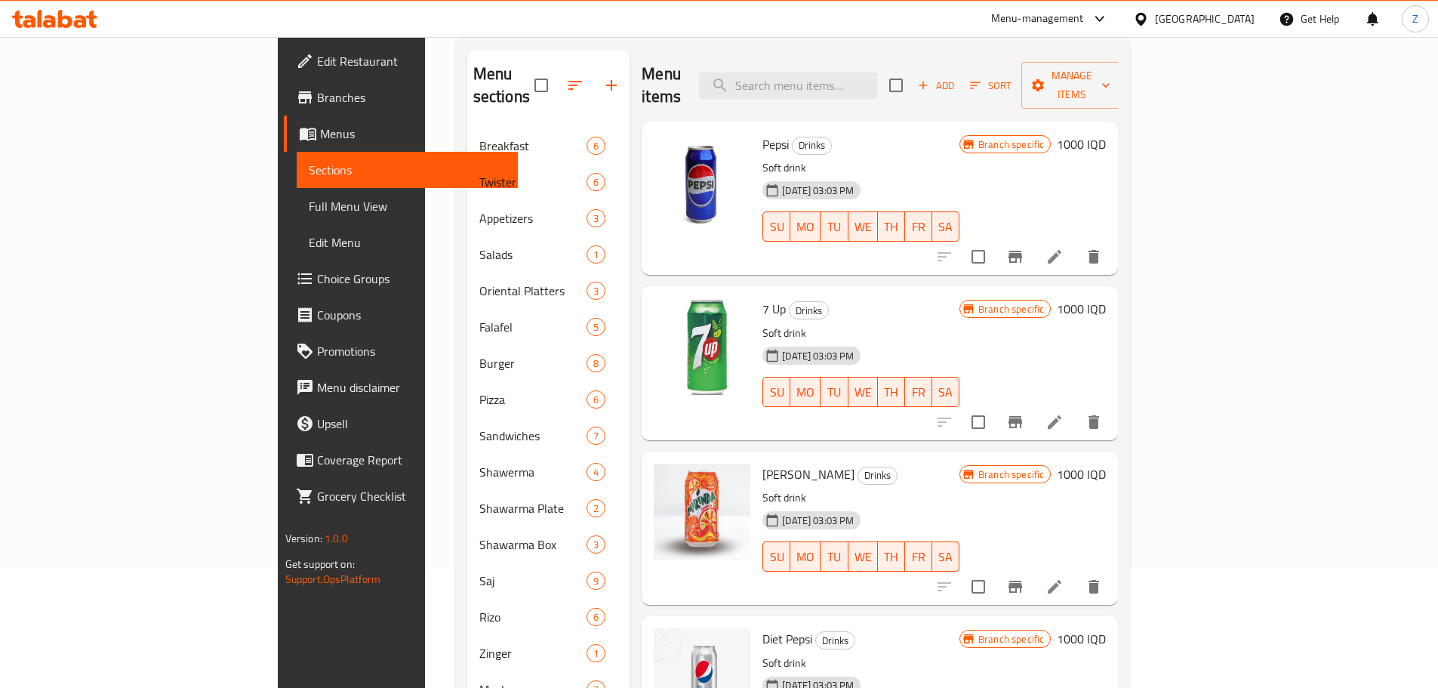
click at [1106, 134] on h6 "1000 IQD" at bounding box center [1081, 144] width 49 height 21
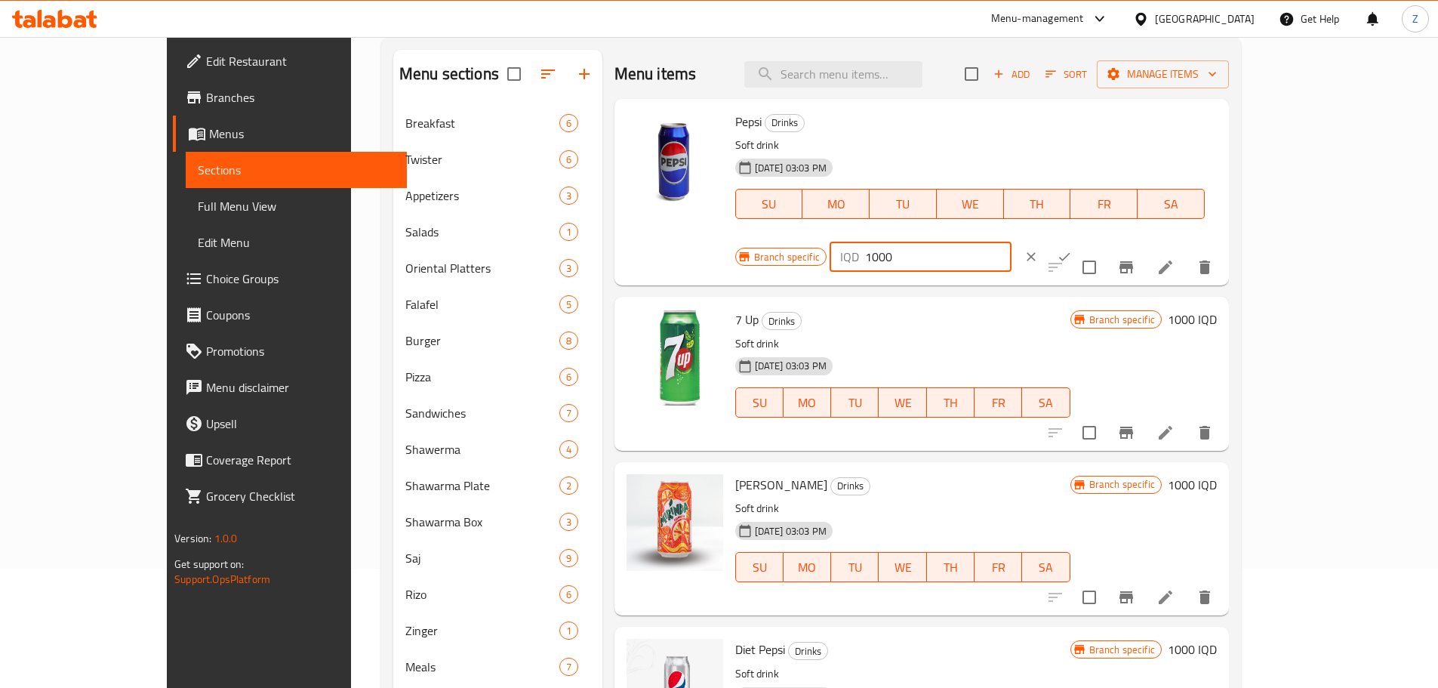
drag, startPoint x: 1206, startPoint y: 136, endPoint x: 1171, endPoint y: 143, distance: 35.4
click at [1103, 240] on div "IQD 1000 ​" at bounding box center [965, 256] width 273 height 33
click at [1011, 242] on input "1250" at bounding box center [938, 257] width 146 height 30
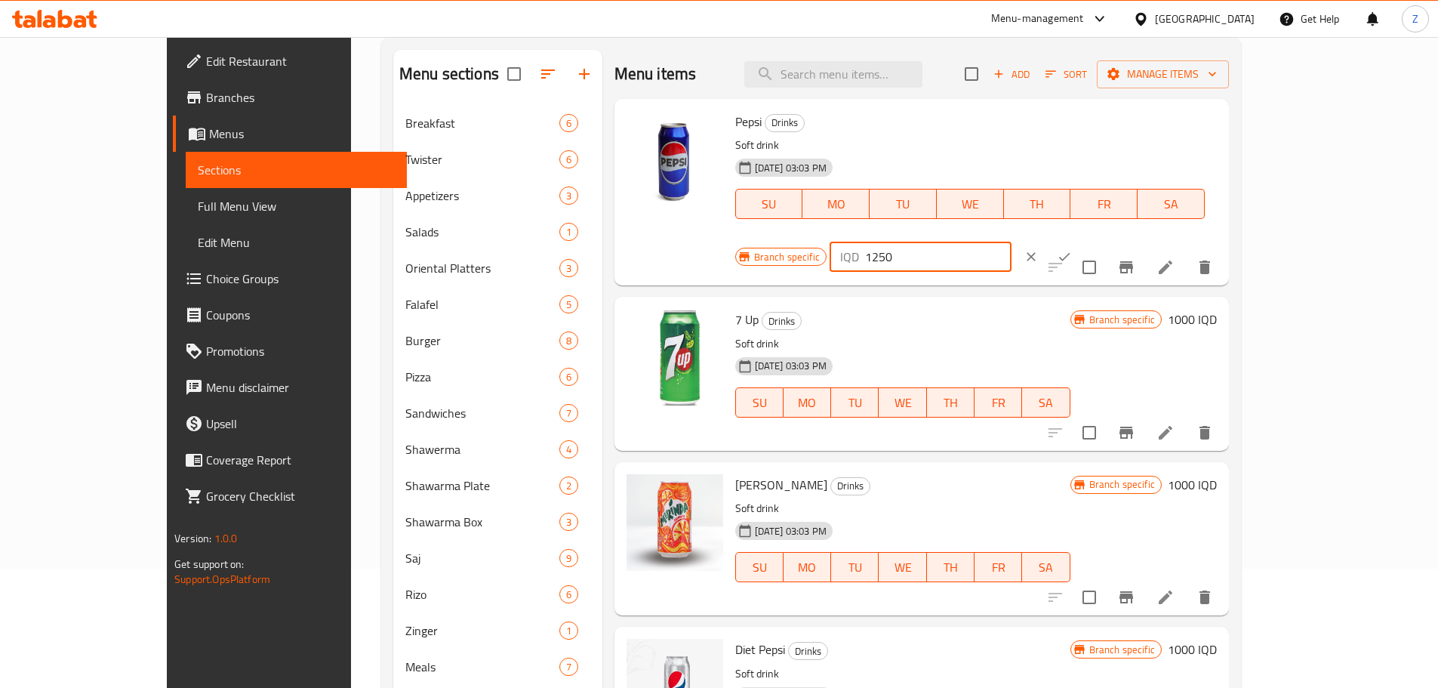
type input "1250"
click at [1072, 249] on icon "ok" at bounding box center [1064, 256] width 15 height 15
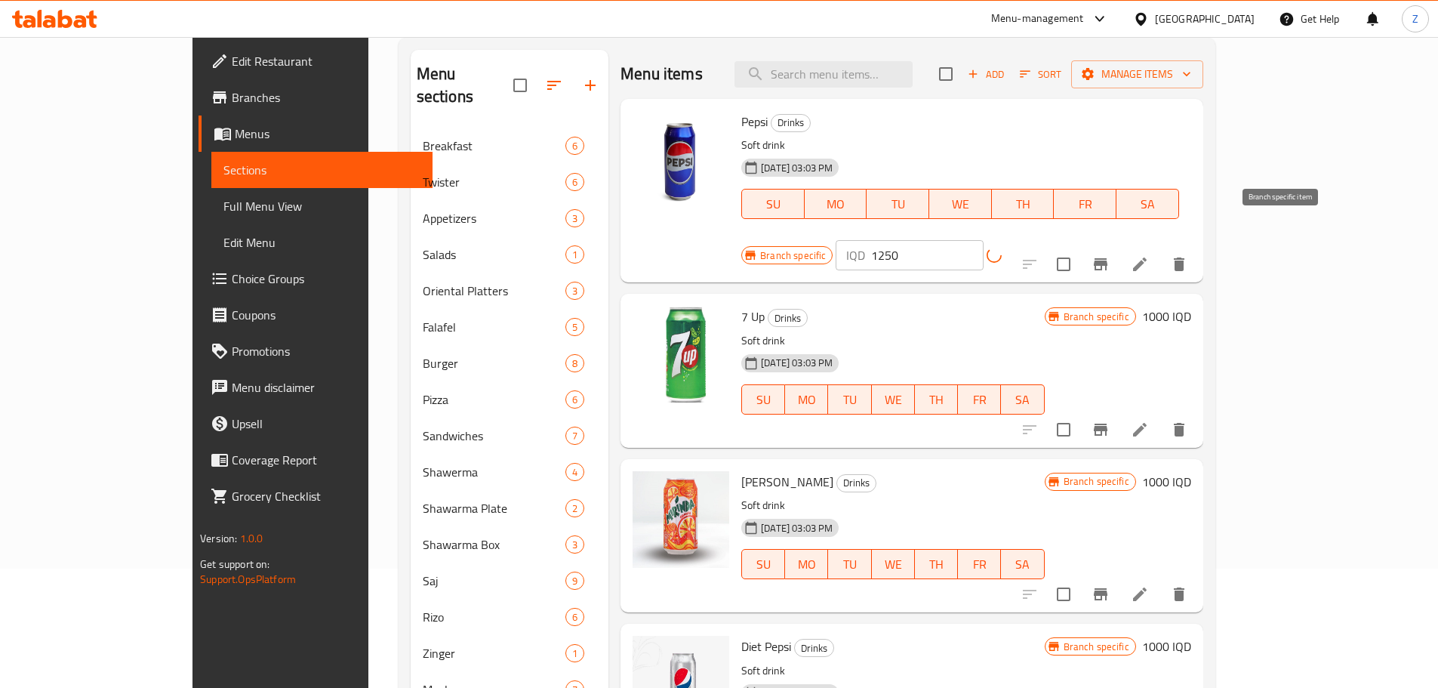
click at [1107, 258] on icon "Branch-specific-item" at bounding box center [1101, 264] width 14 height 12
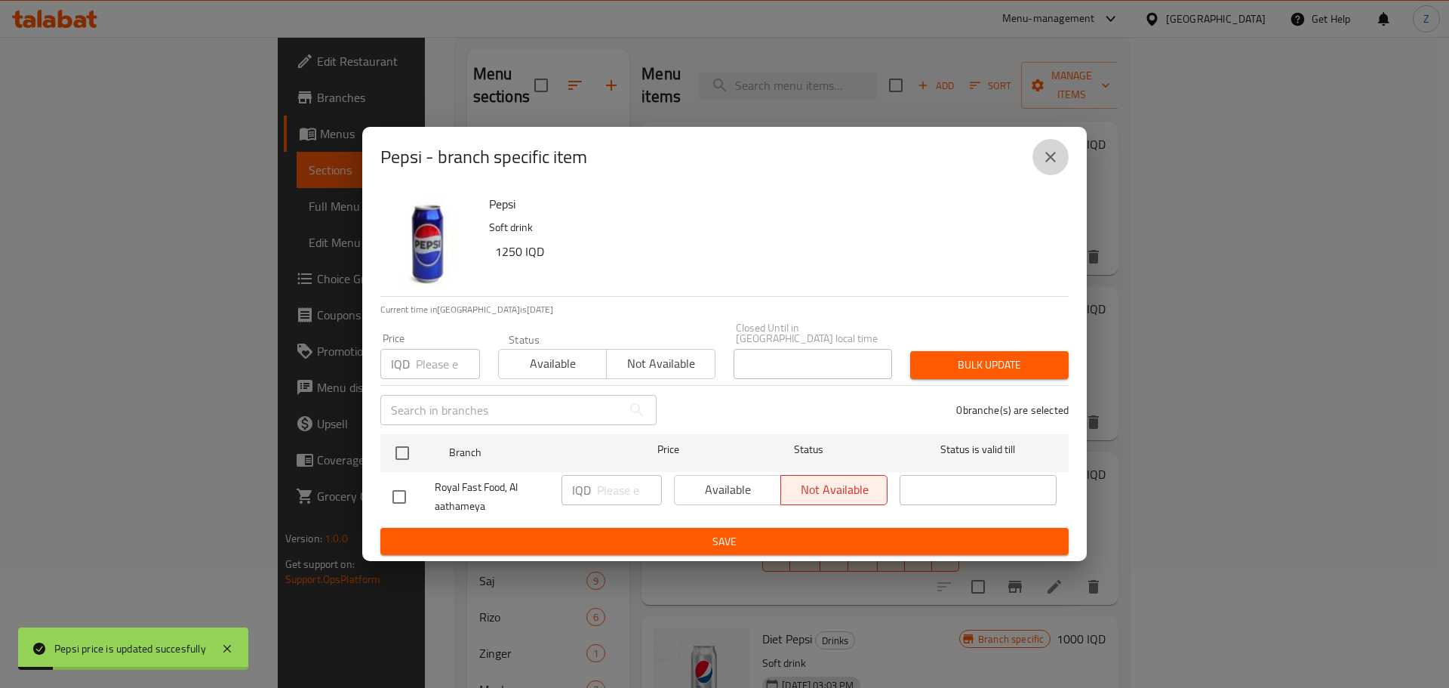
click at [1057, 160] on icon "close" at bounding box center [1051, 157] width 18 height 18
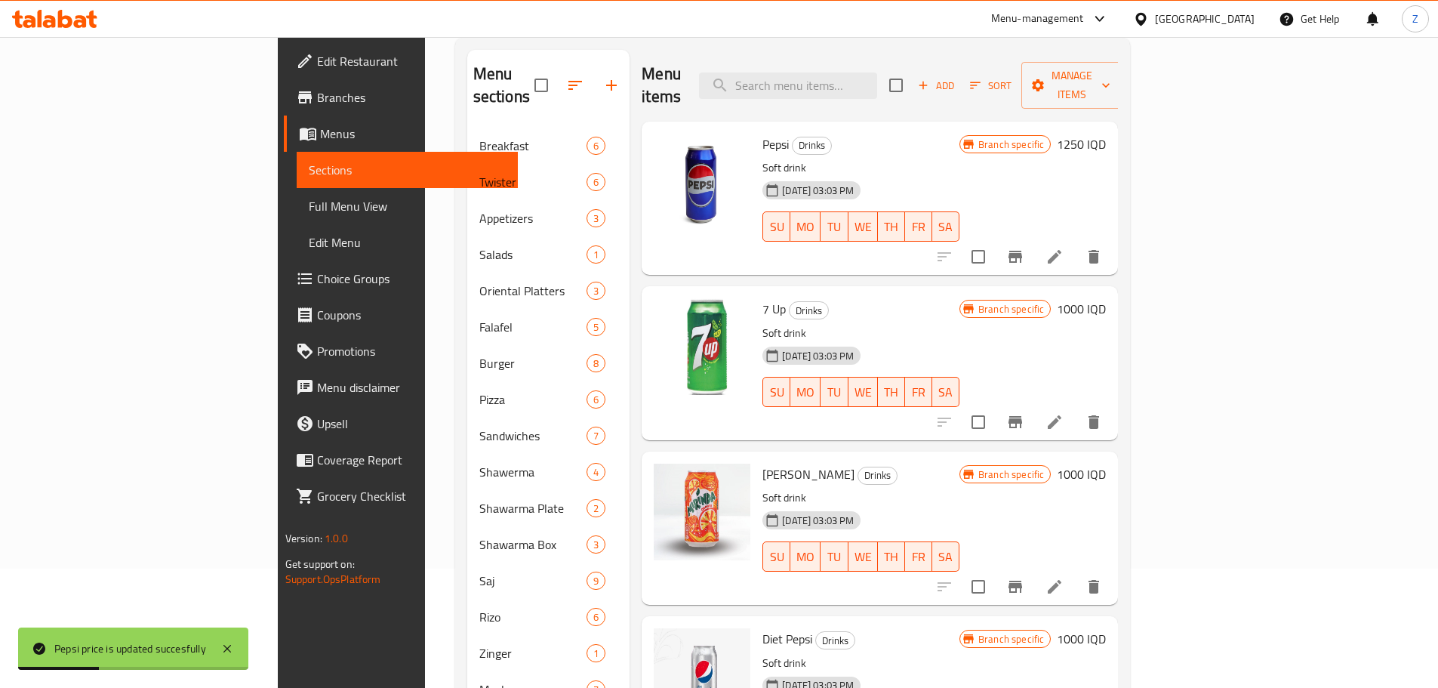
click at [1106, 298] on h6 "1000 IQD" at bounding box center [1081, 308] width 49 height 21
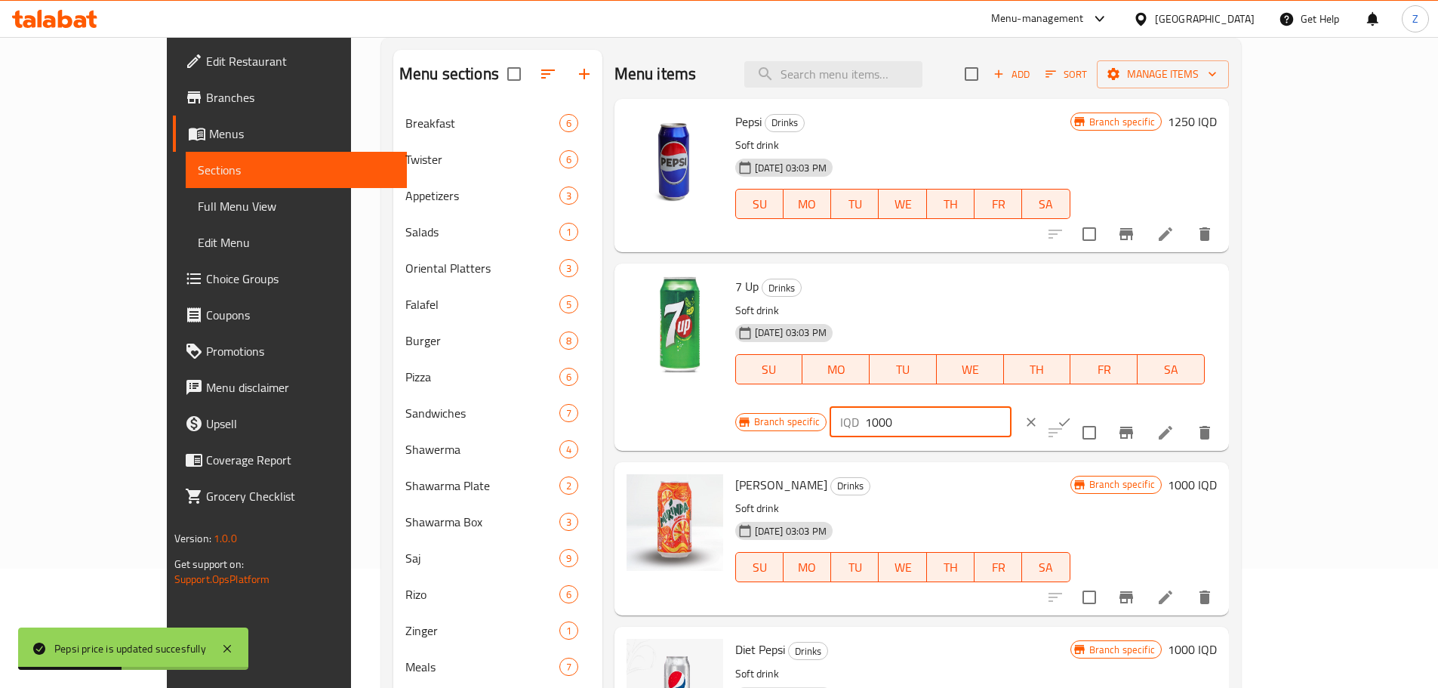
click at [1011, 407] on input "1000" at bounding box center [938, 422] width 146 height 30
paste input "25"
type input "1250"
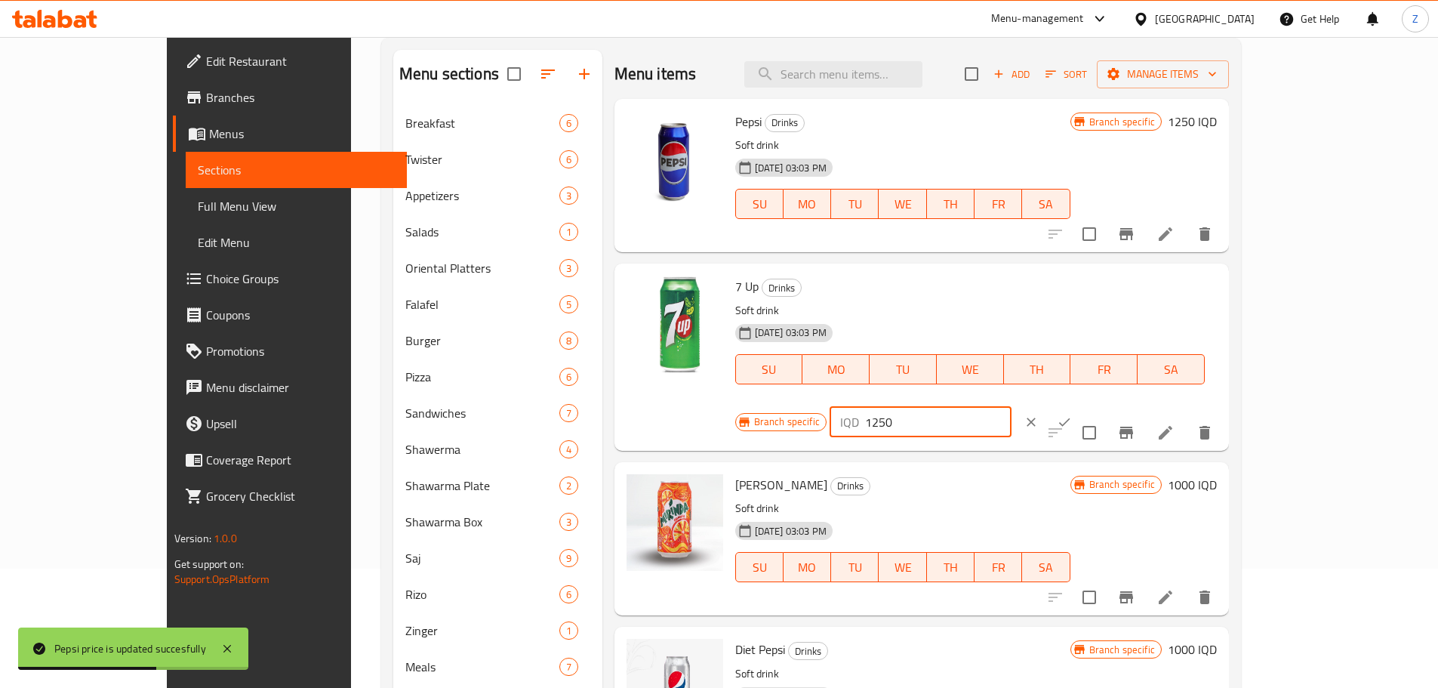
click at [1072, 414] on icon "ok" at bounding box center [1064, 421] width 15 height 15
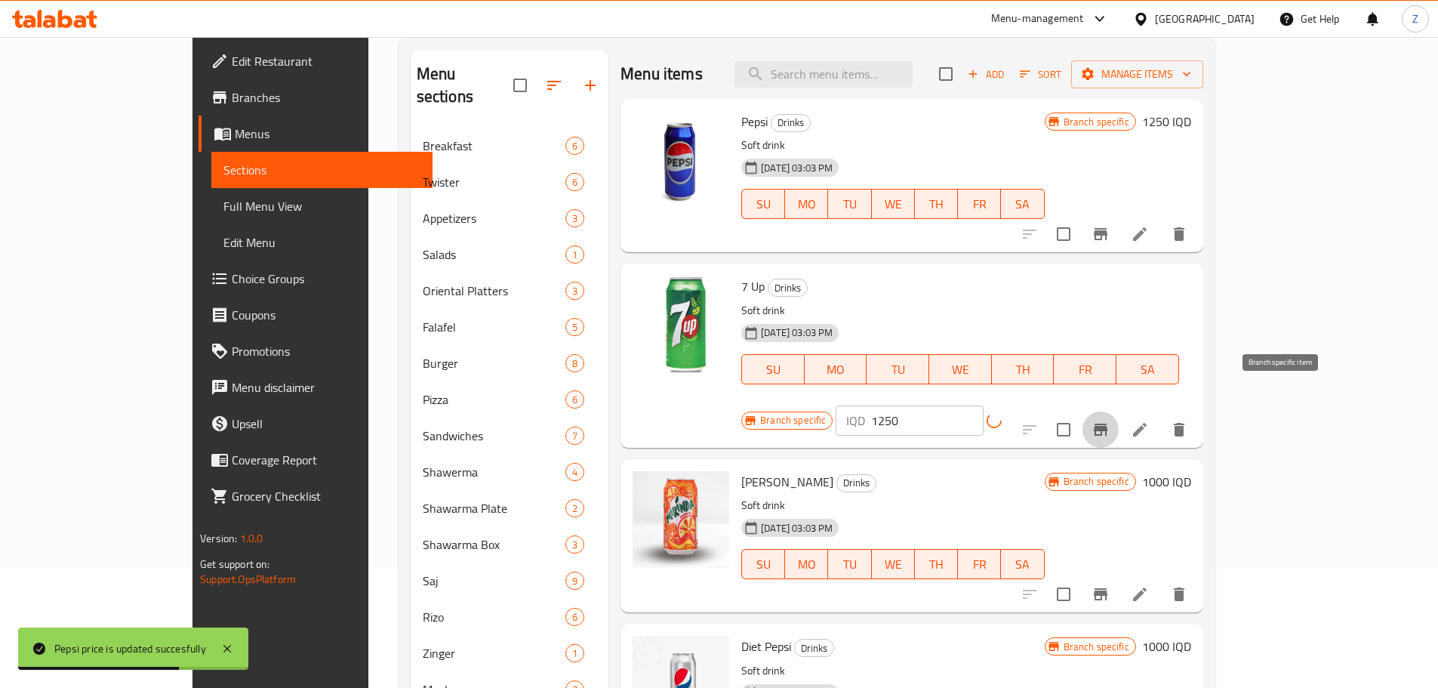
click at [1107, 423] on icon "Branch-specific-item" at bounding box center [1101, 429] width 14 height 12
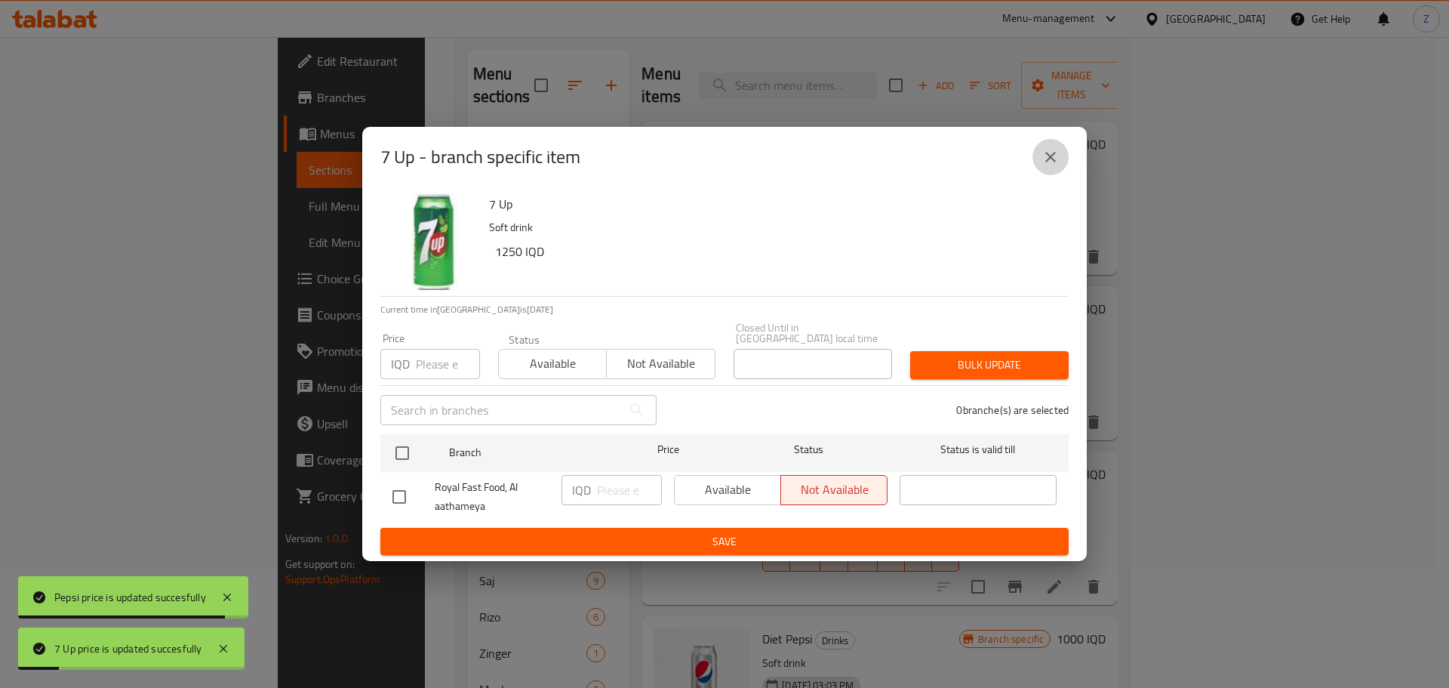
click at [1049, 161] on icon "close" at bounding box center [1050, 157] width 11 height 11
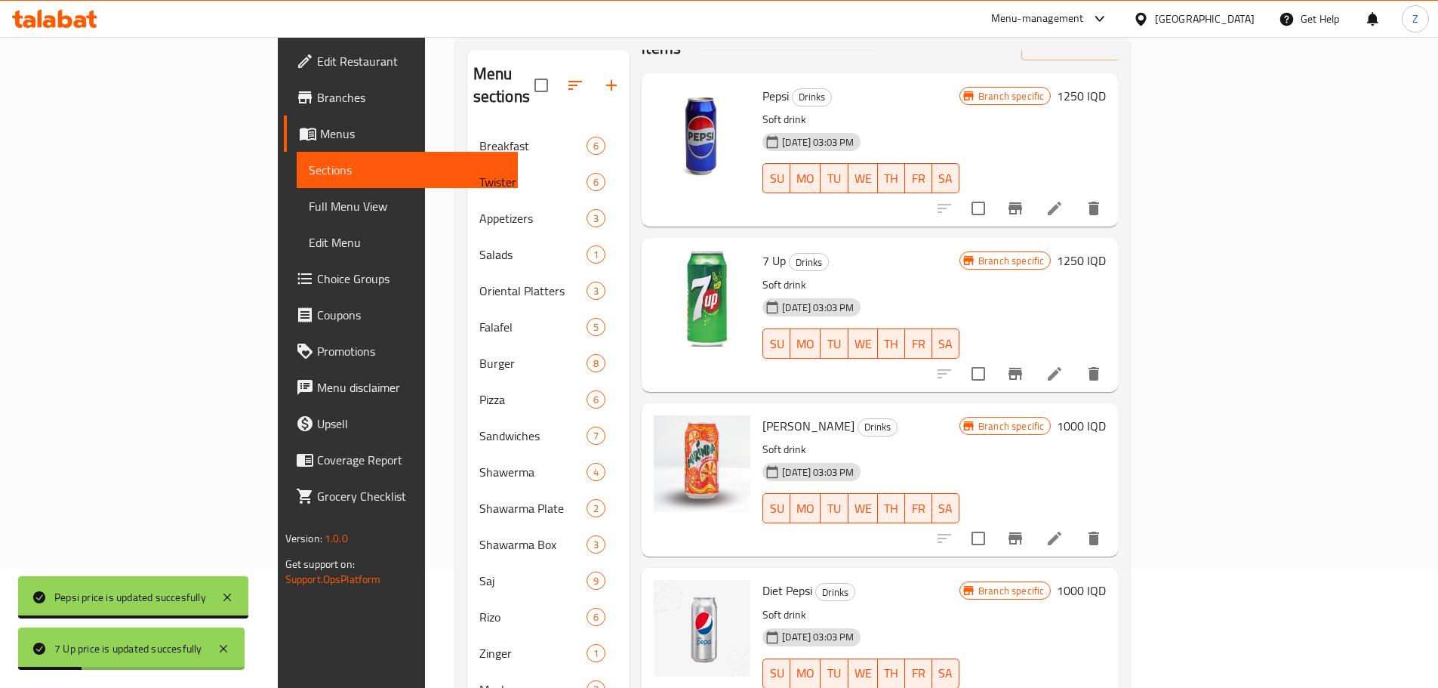
scroll to position [75, 0]
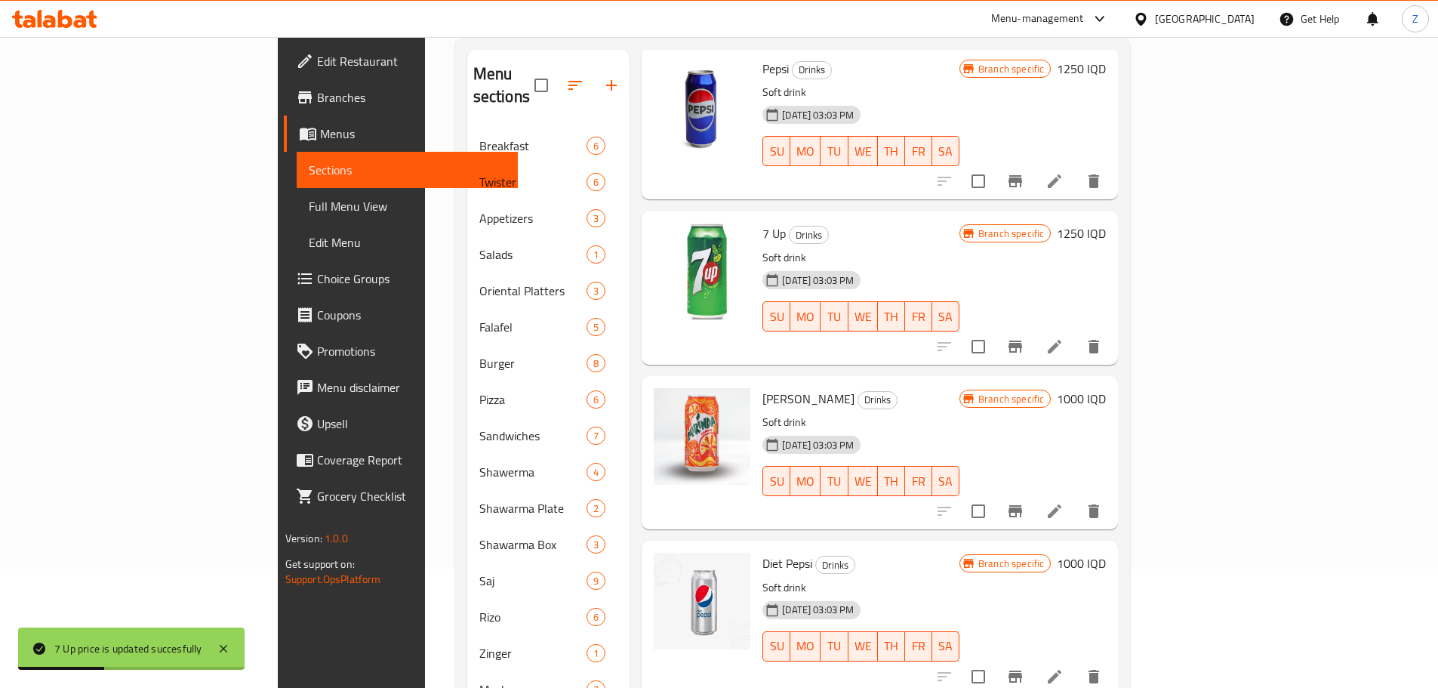
click at [1106, 388] on h6 "1000 IQD" at bounding box center [1081, 398] width 49 height 21
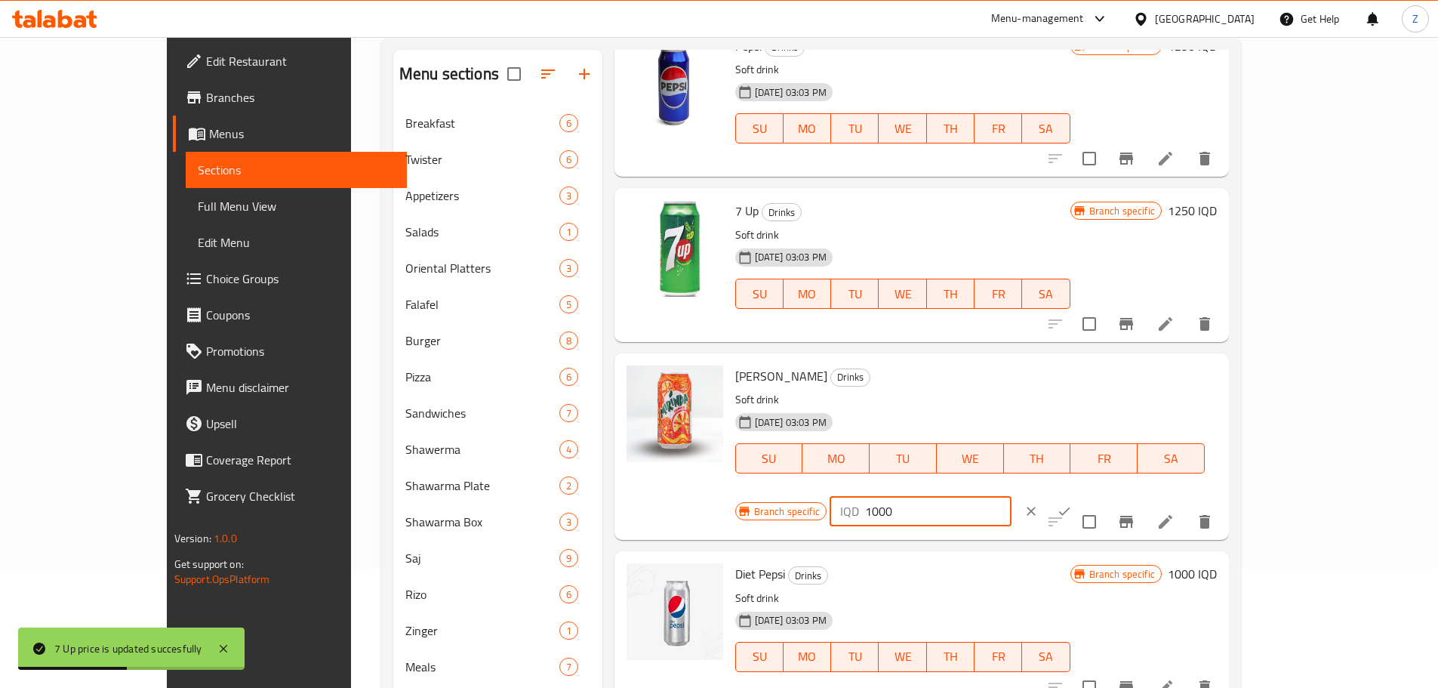
click at [1011, 496] on input "1000" at bounding box center [938, 511] width 146 height 30
paste input "25"
type input "1250"
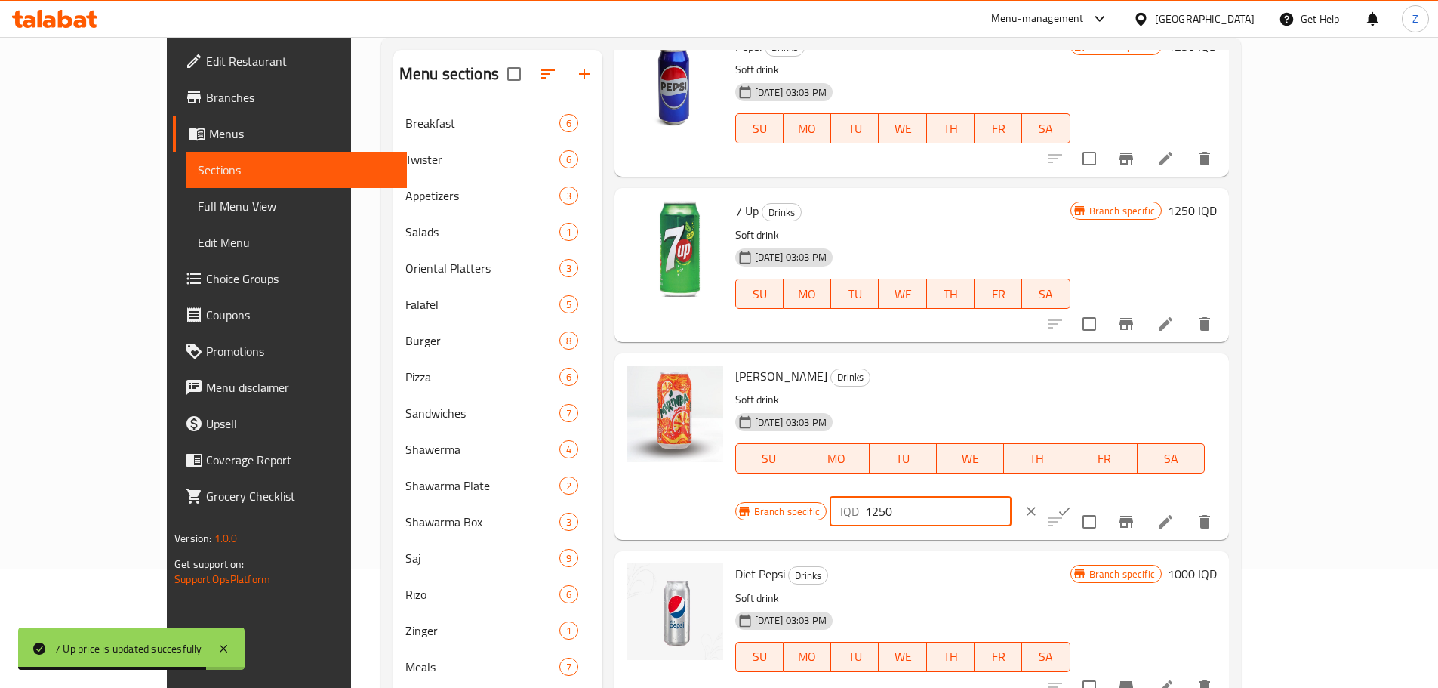
click at [1081, 494] on button "ok" at bounding box center [1064, 510] width 33 height 33
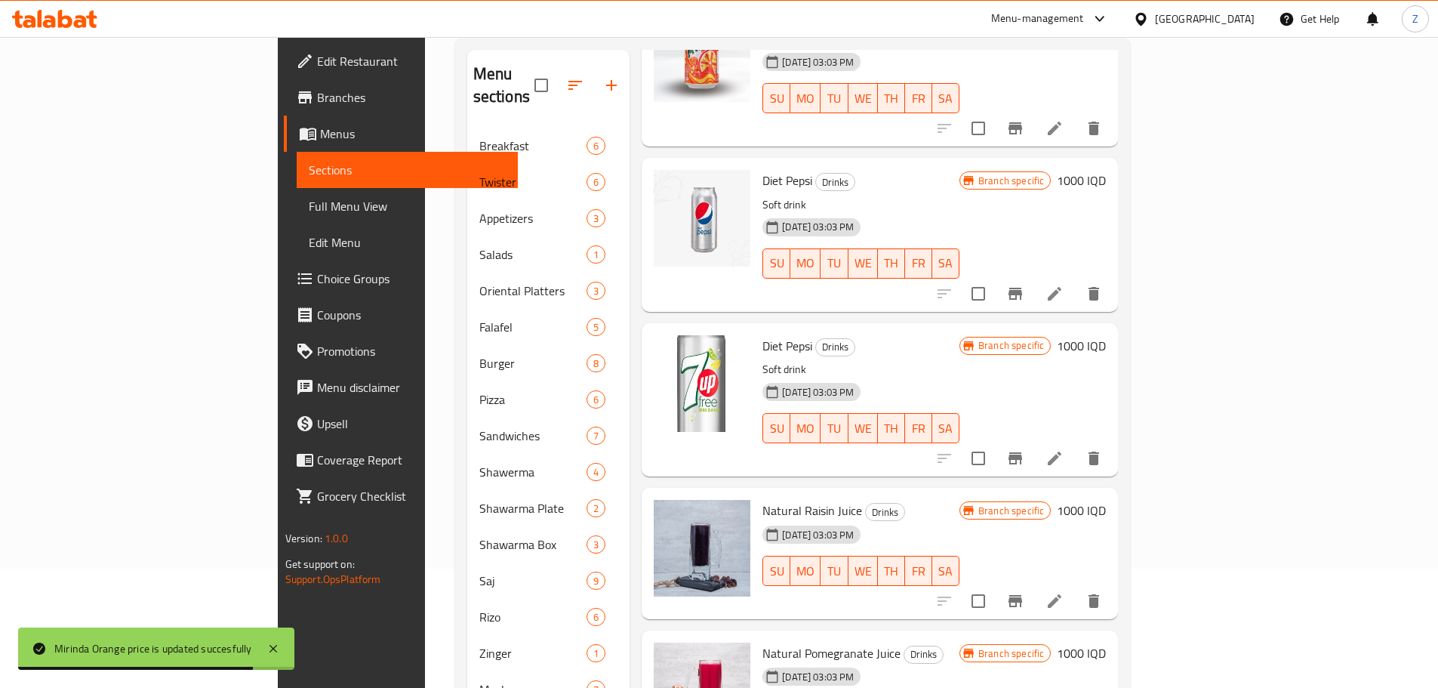
scroll to position [453, 0]
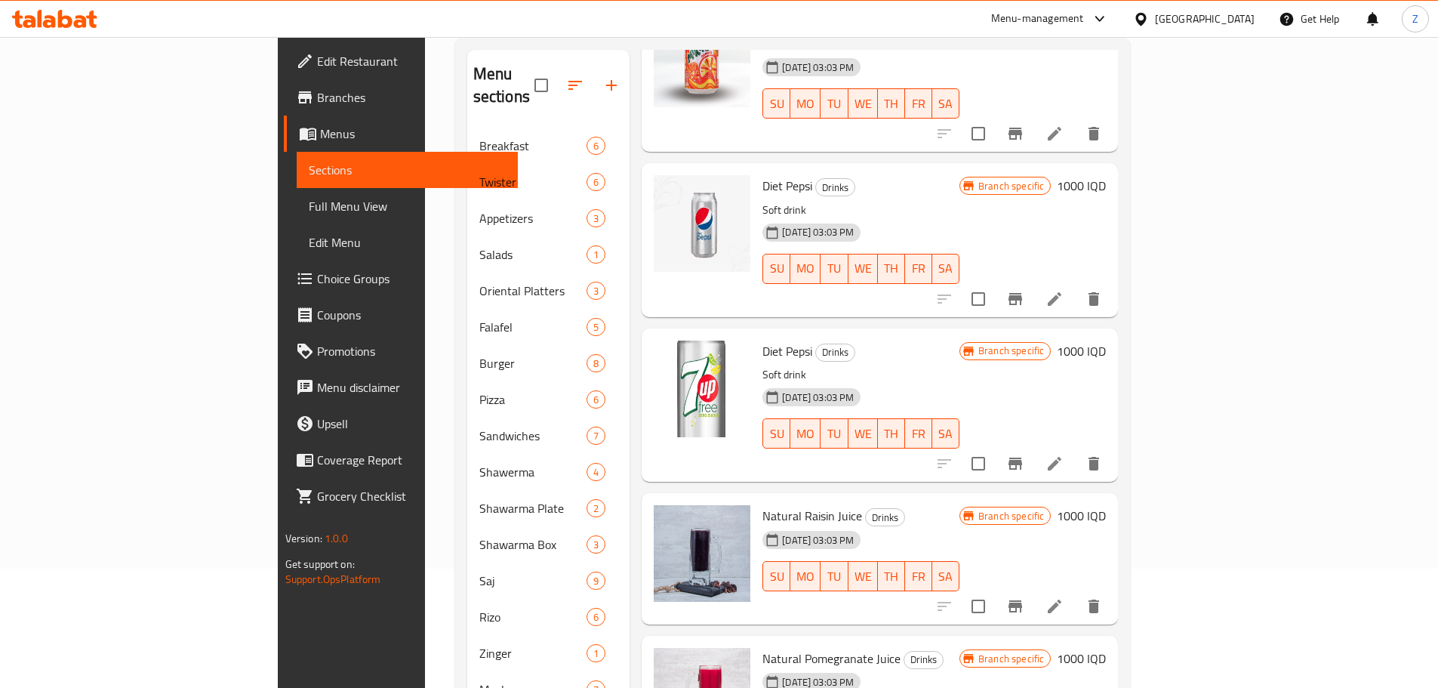
click at [1106, 175] on h6 "1000 IQD" at bounding box center [1081, 185] width 49 height 21
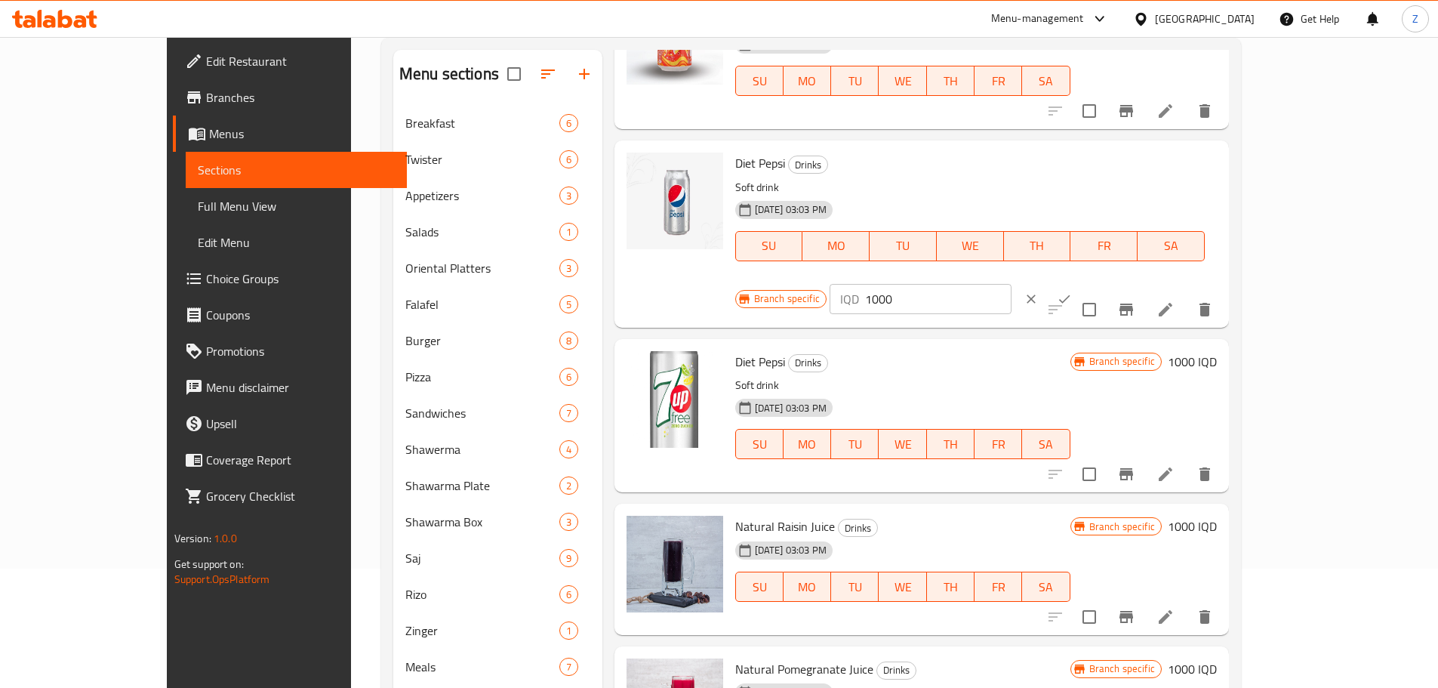
click at [1103, 282] on div "Branch specific IQD 1000 ​" at bounding box center [919, 298] width 368 height 33
click at [1011, 284] on input "1000" at bounding box center [938, 299] width 146 height 30
paste input "25"
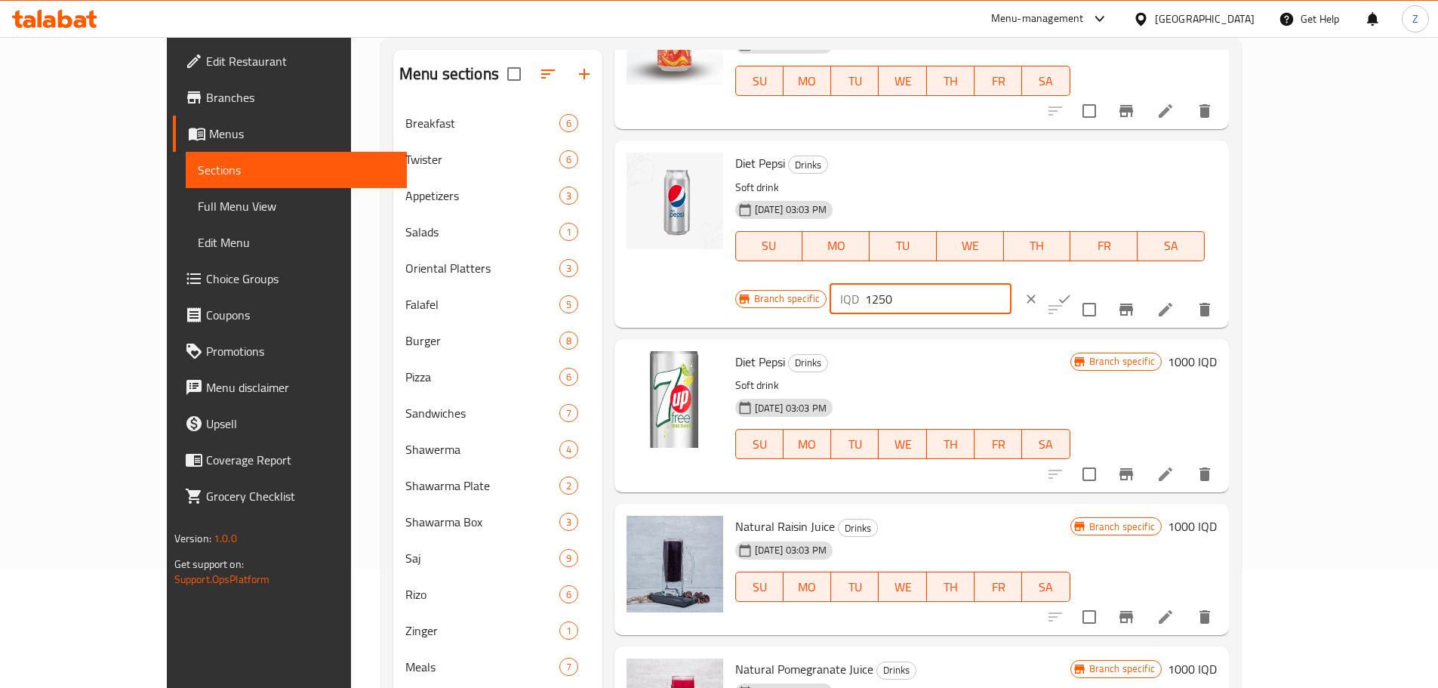
type input "1250"
click at [1072, 291] on icon "ok" at bounding box center [1064, 298] width 15 height 15
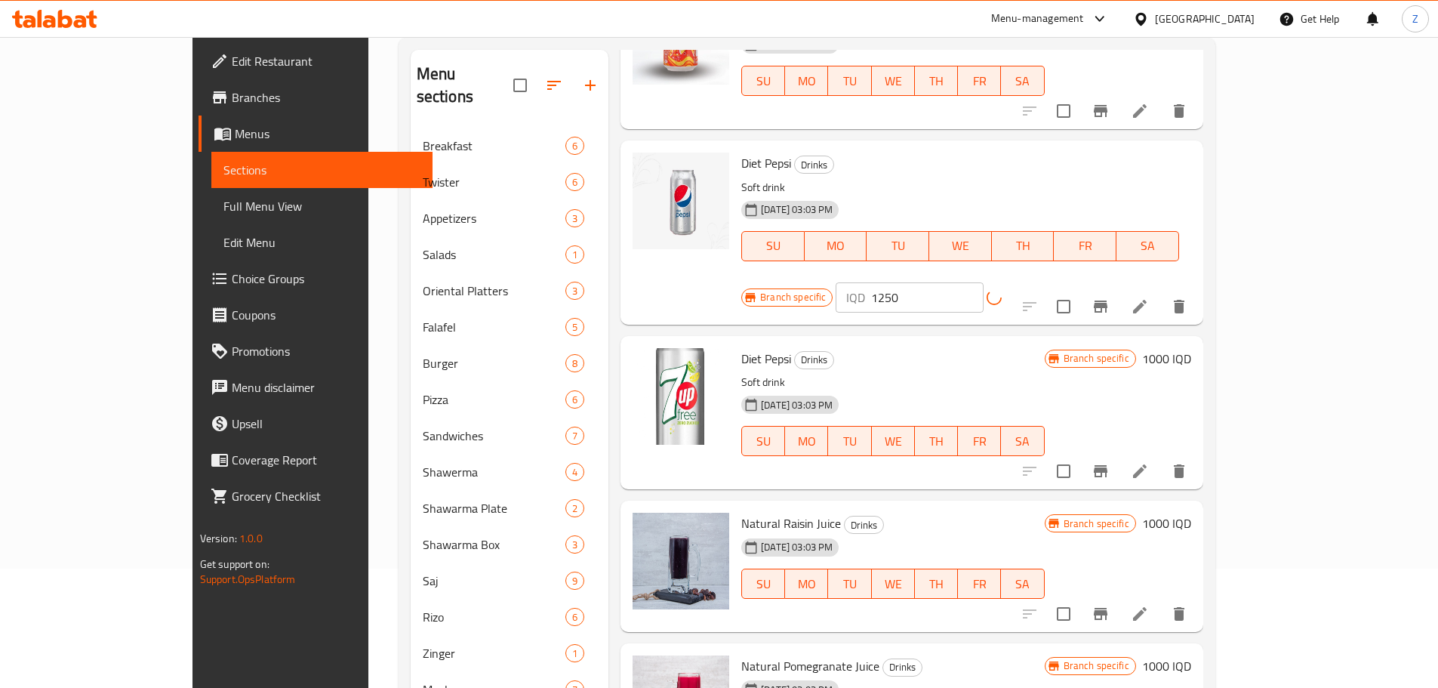
click at [1107, 300] on icon "Branch-specific-item" at bounding box center [1101, 306] width 14 height 12
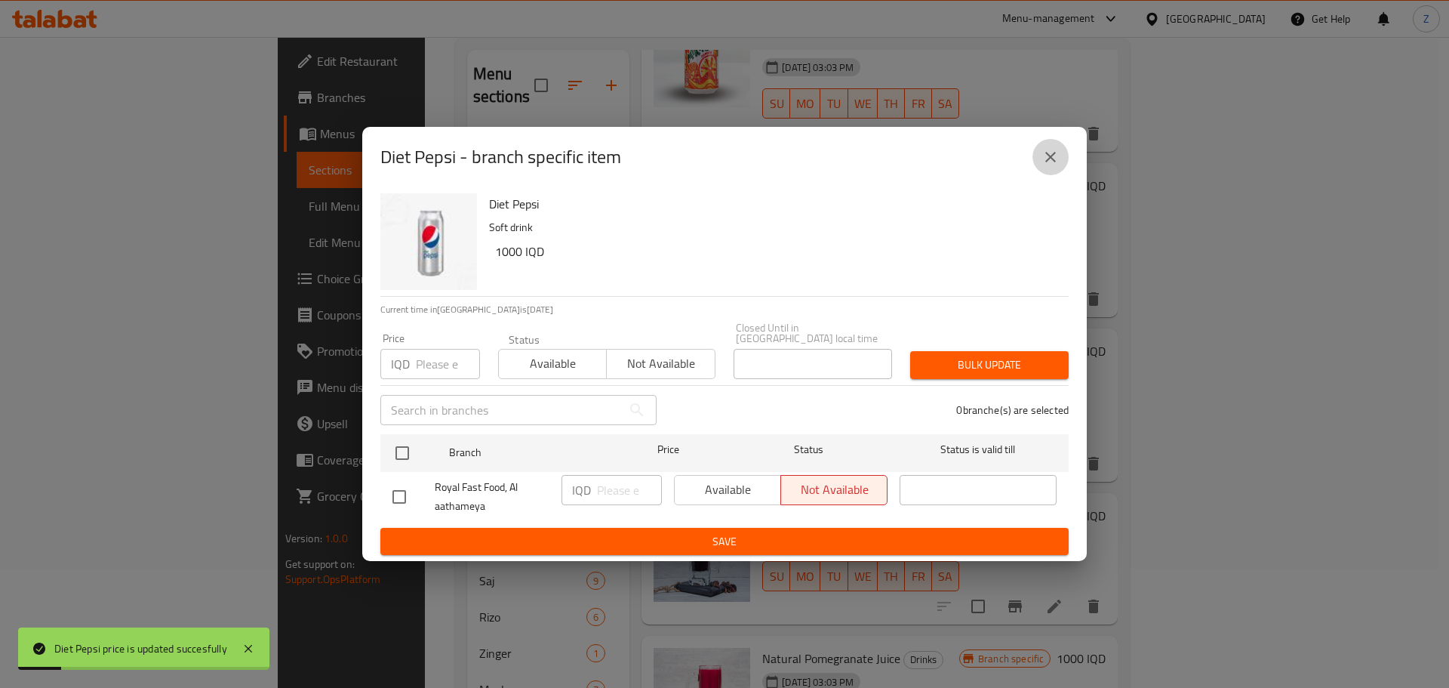
click at [1057, 162] on icon "close" at bounding box center [1051, 157] width 18 height 18
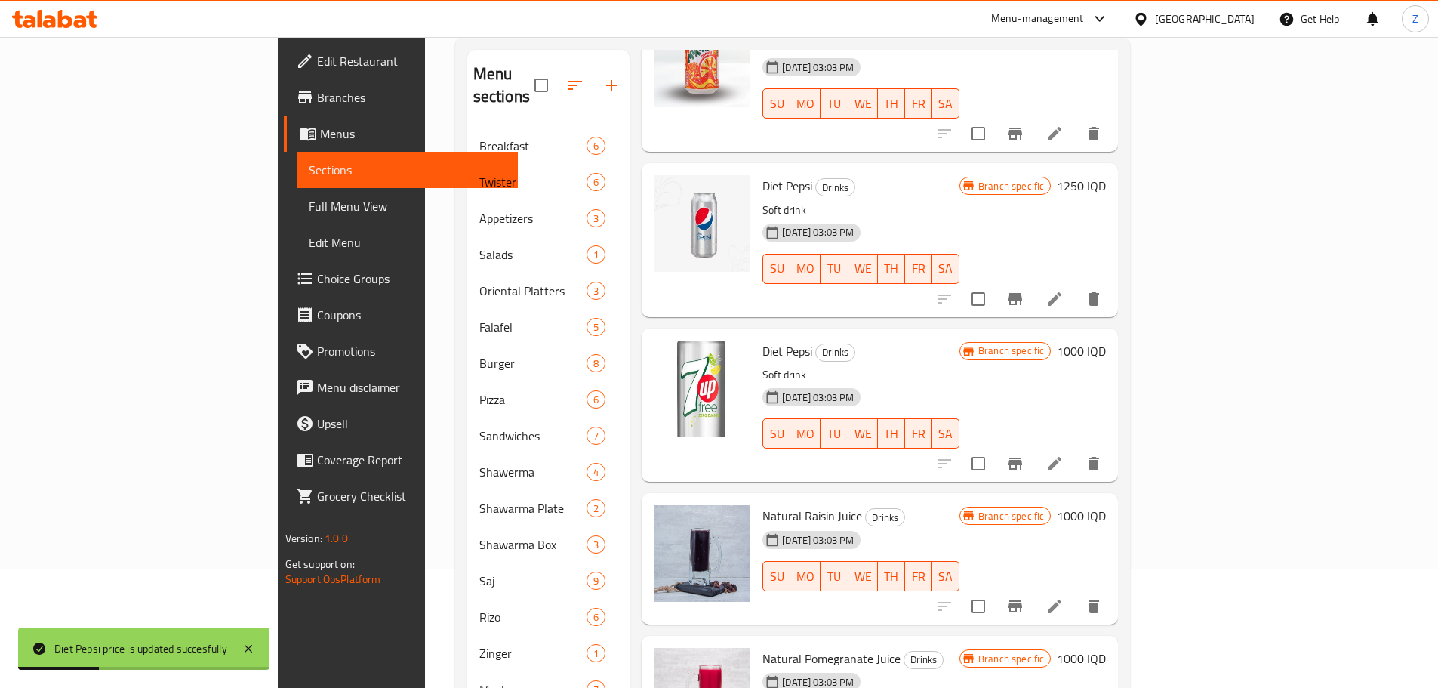
click at [1106, 340] on h6 "1000 IQD" at bounding box center [1081, 350] width 49 height 21
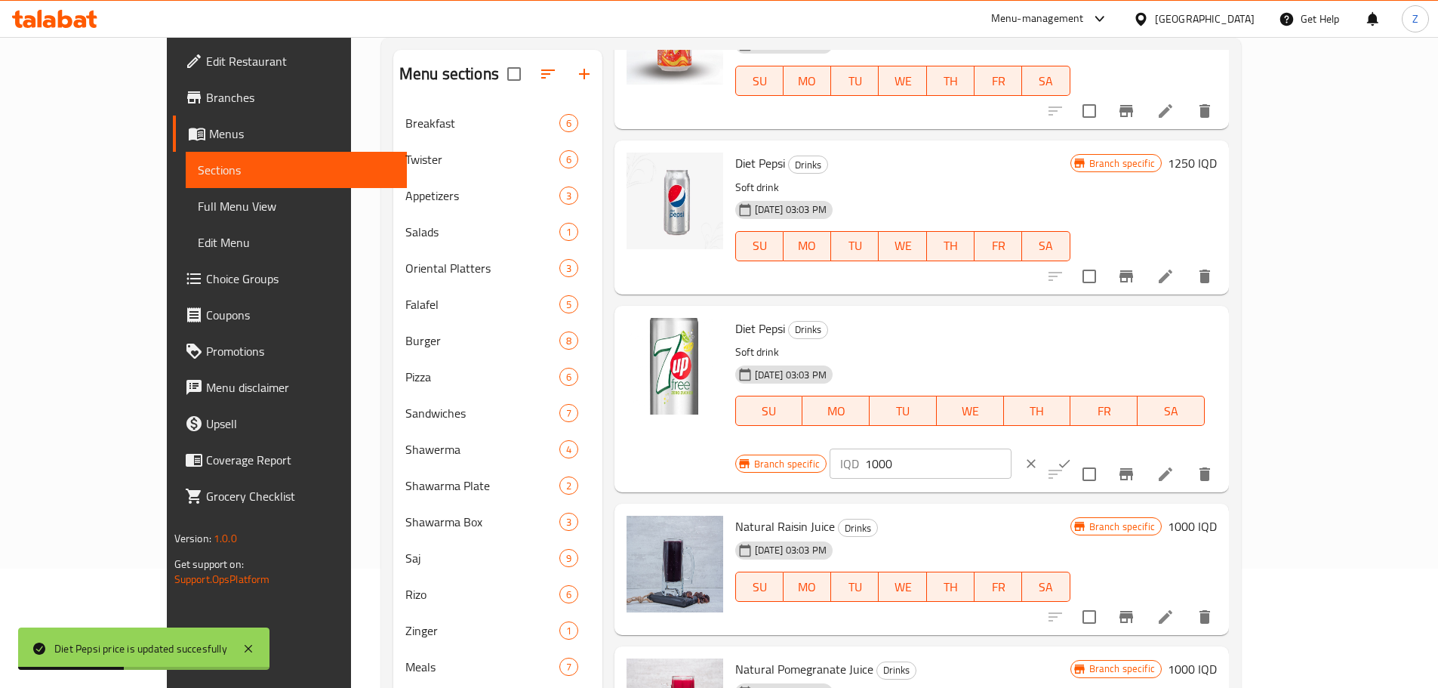
click at [1011, 448] on input "1000" at bounding box center [938, 463] width 146 height 30
paste input "25"
type input "1250"
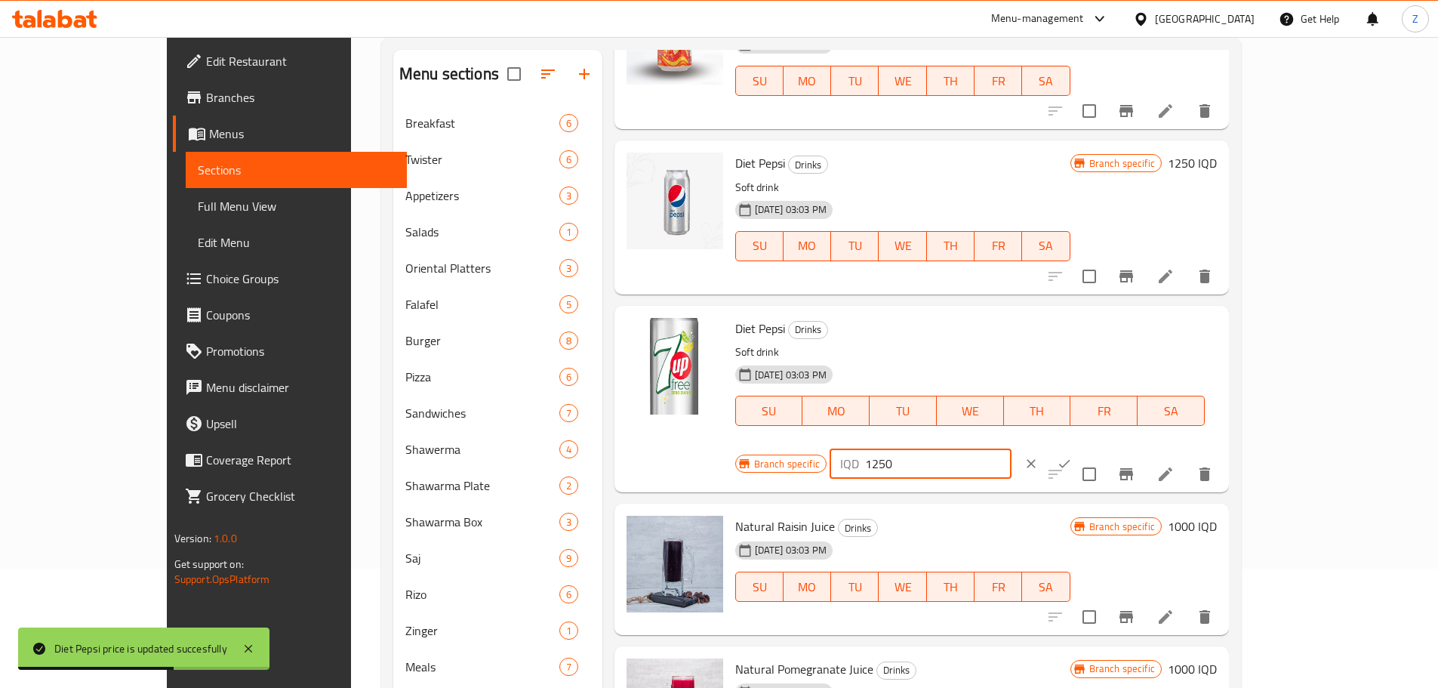
click at [1072, 456] on icon "ok" at bounding box center [1064, 463] width 15 height 15
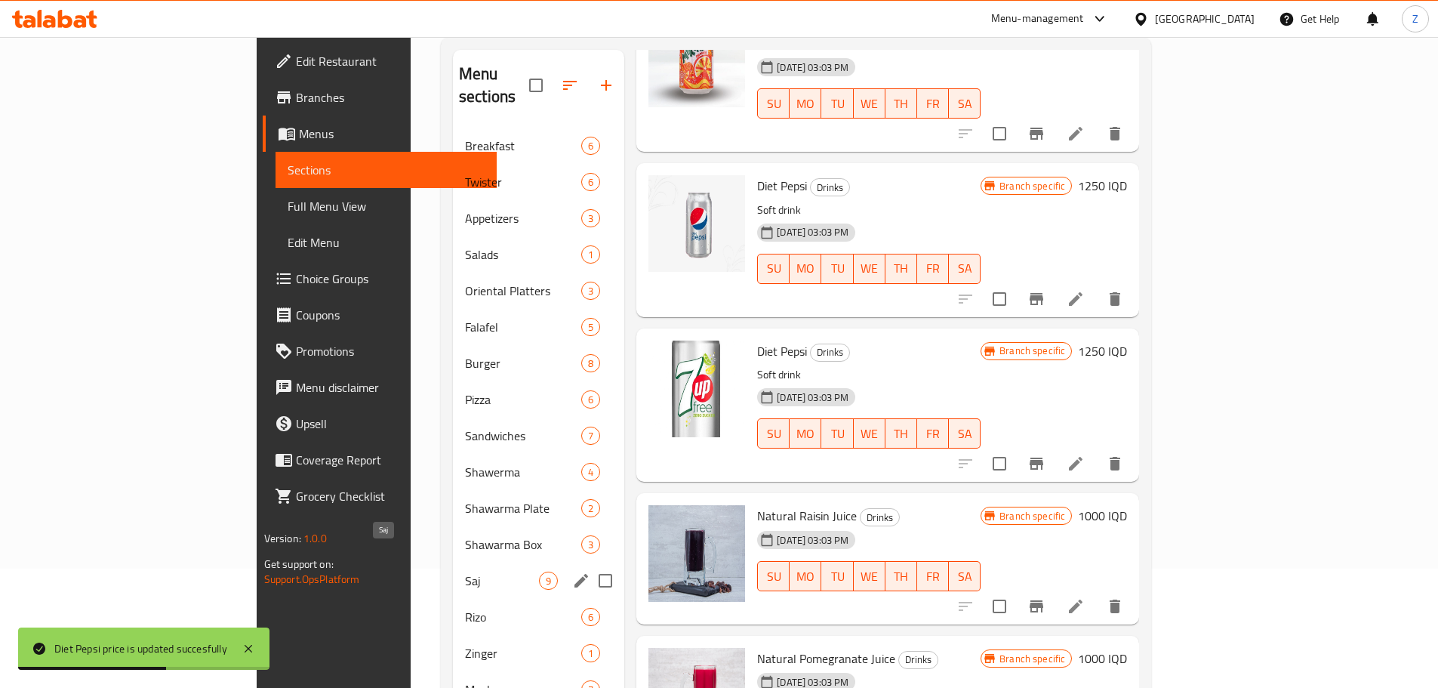
click at [465, 571] on span "Saj" at bounding box center [502, 580] width 74 height 18
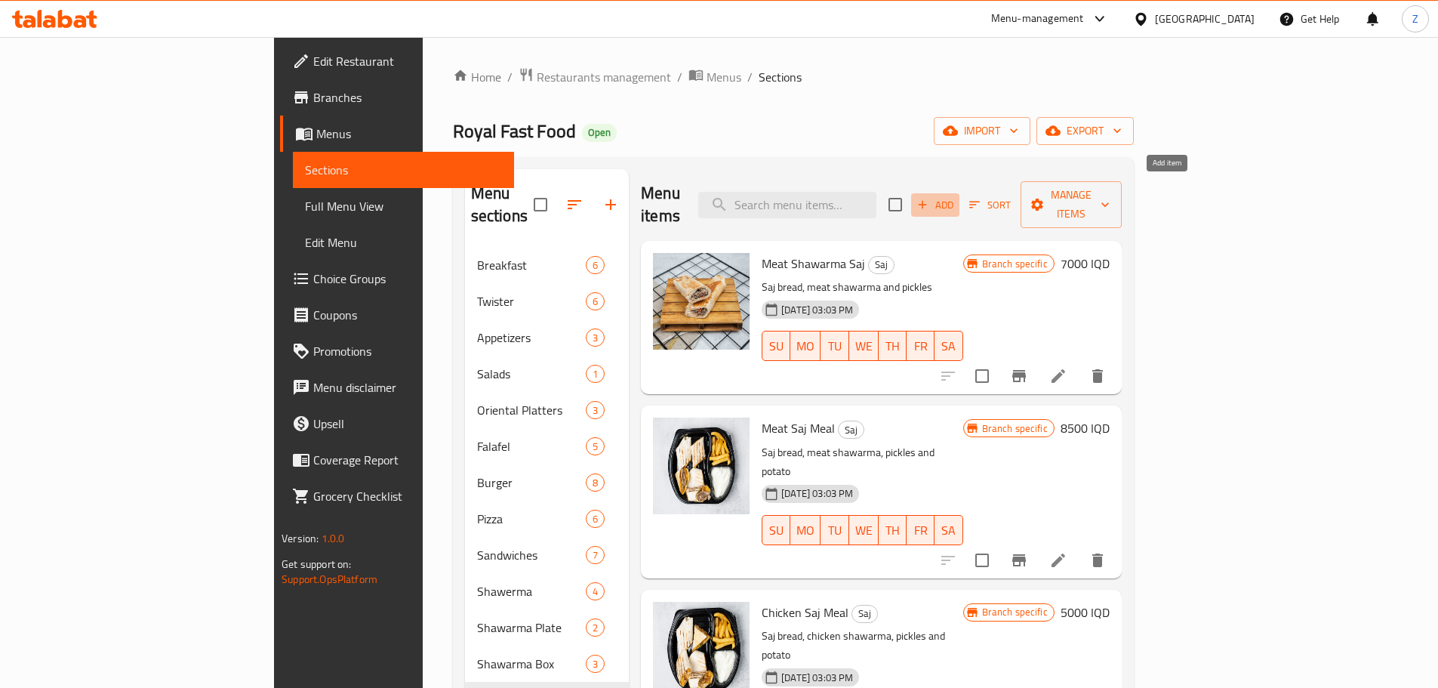
click at [955, 197] on span "Add" at bounding box center [935, 204] width 41 height 17
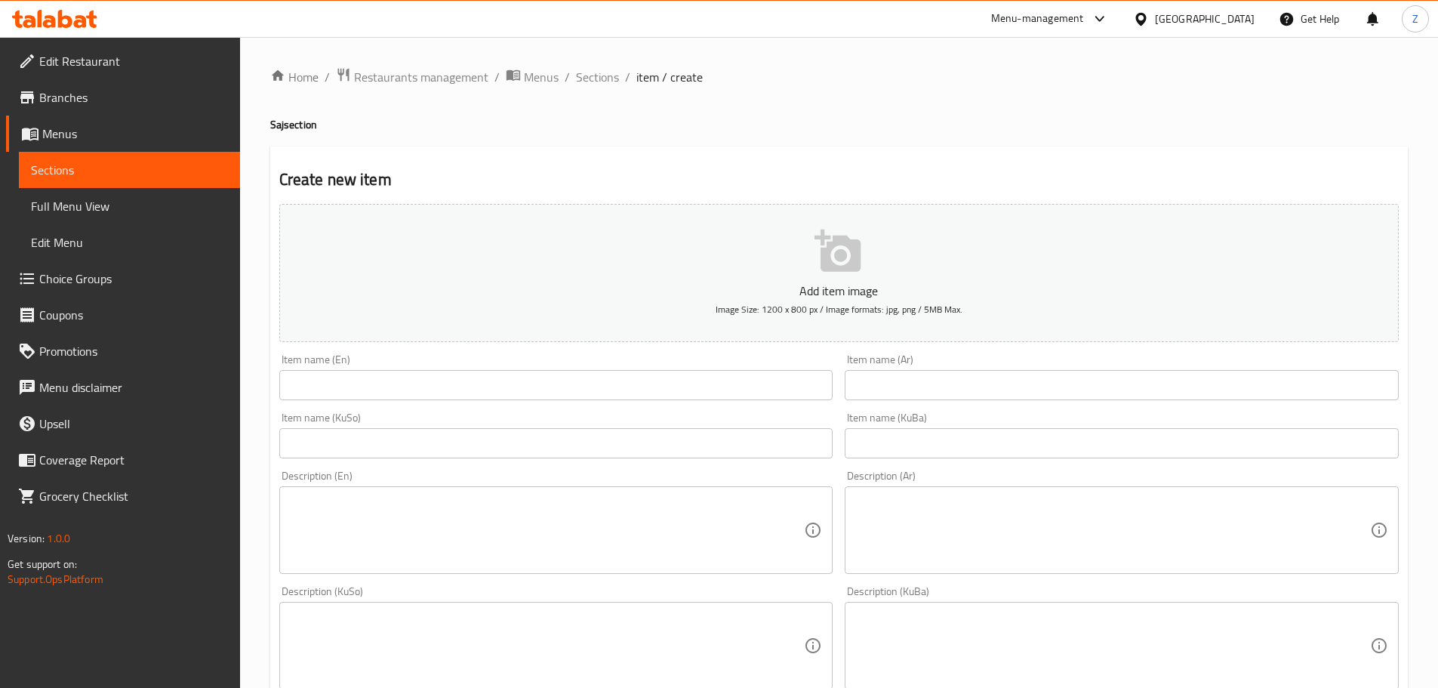
click at [463, 400] on input "text" at bounding box center [556, 385] width 554 height 30
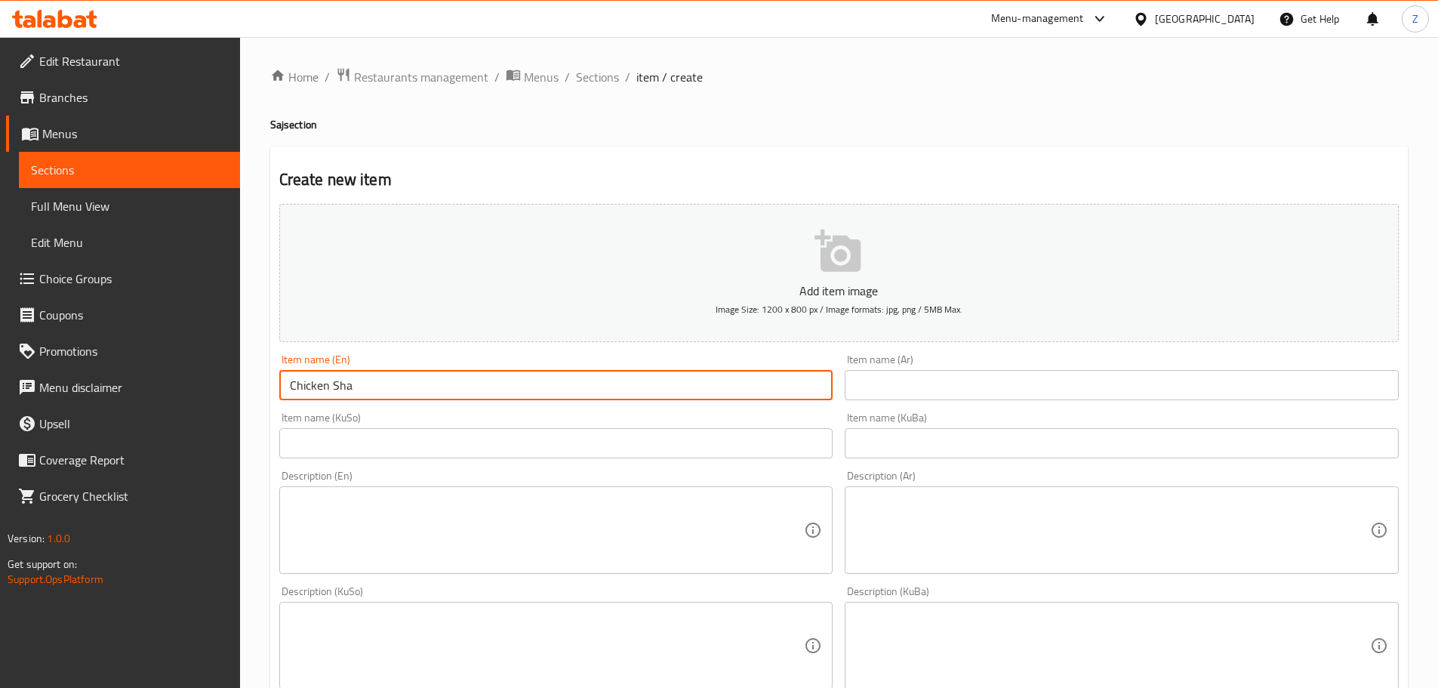
type input "Chicken Shawerma Saj"
click at [1041, 390] on input "text" at bounding box center [1122, 385] width 554 height 30
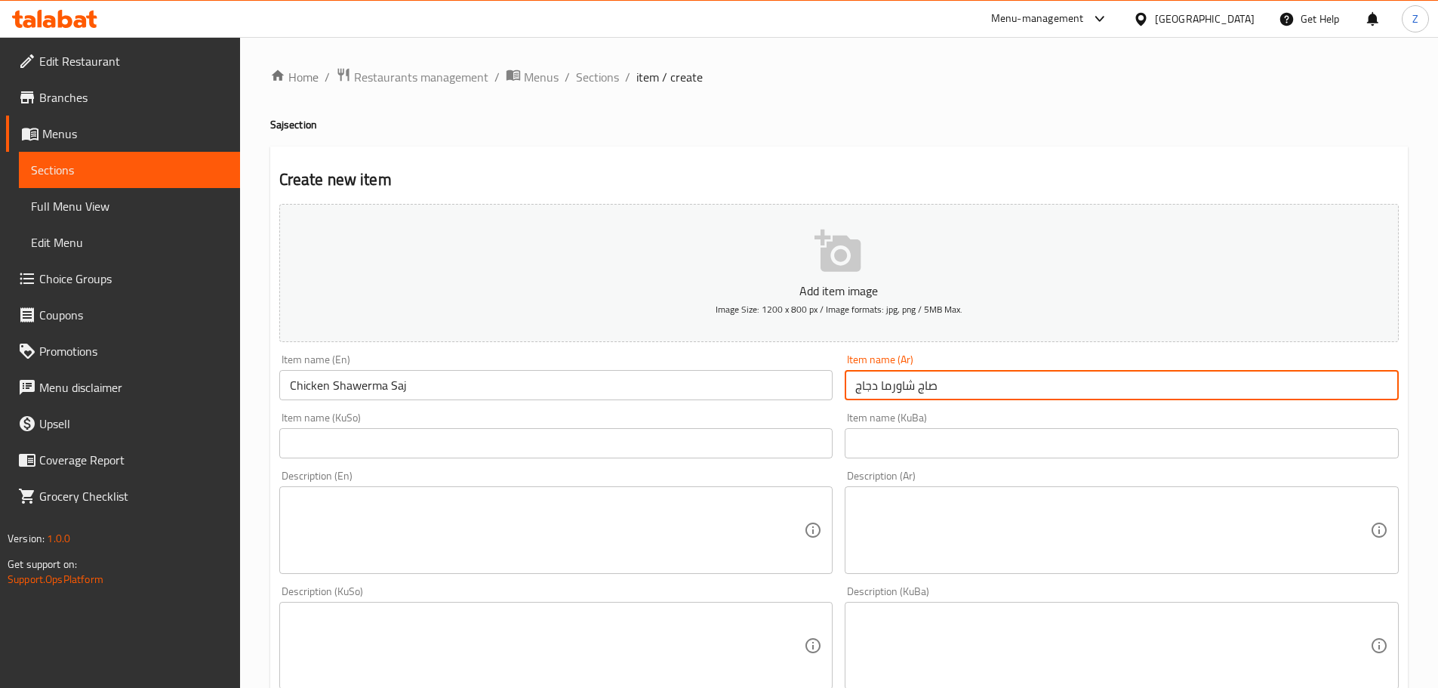
type input "صاج شاورما دجاج"
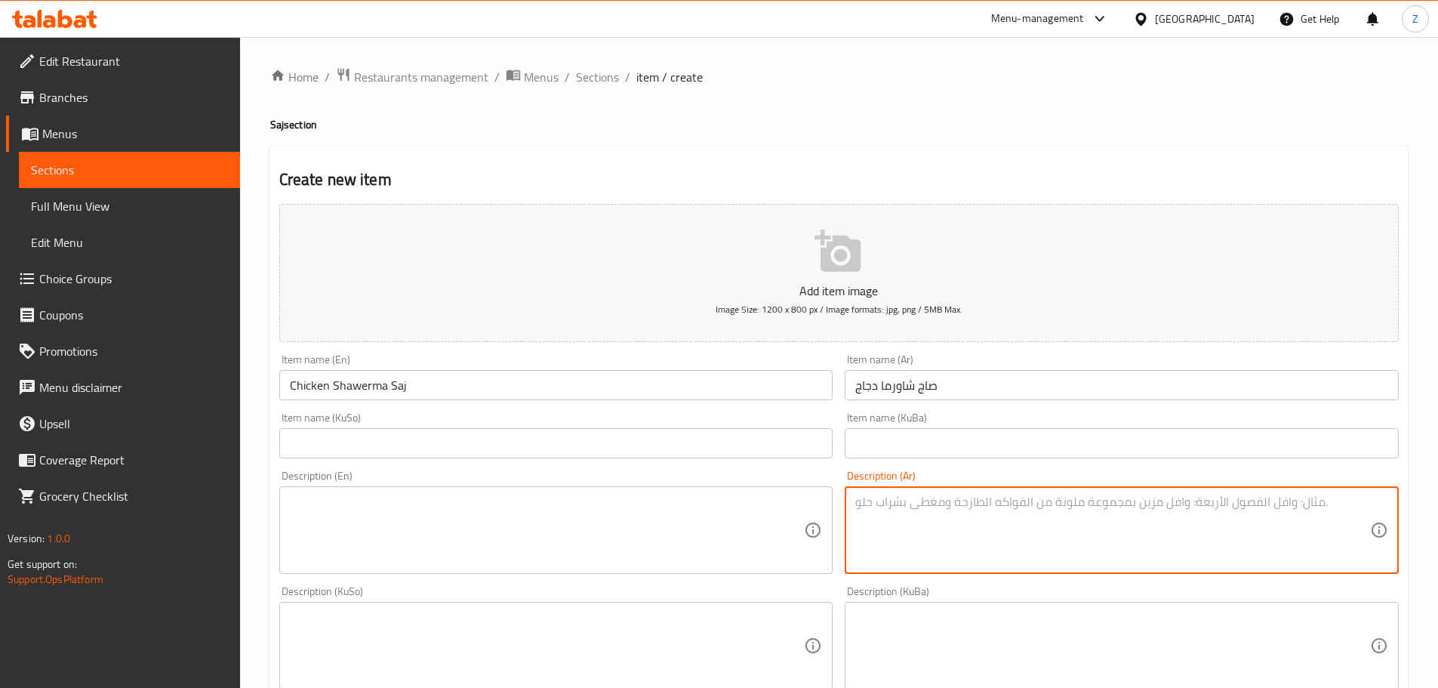
click at [1052, 512] on textarea at bounding box center [1112, 530] width 515 height 72
click at [1052, 513] on textarea "خبز الصاج, شاورما دجاج, بطاطا مقلية, مخلل وصلصة." at bounding box center [1112, 530] width 515 height 72
type textarea "خبز الصاج, شاورما دجاج, بطاطا مقلية, مخلل وصلصة."
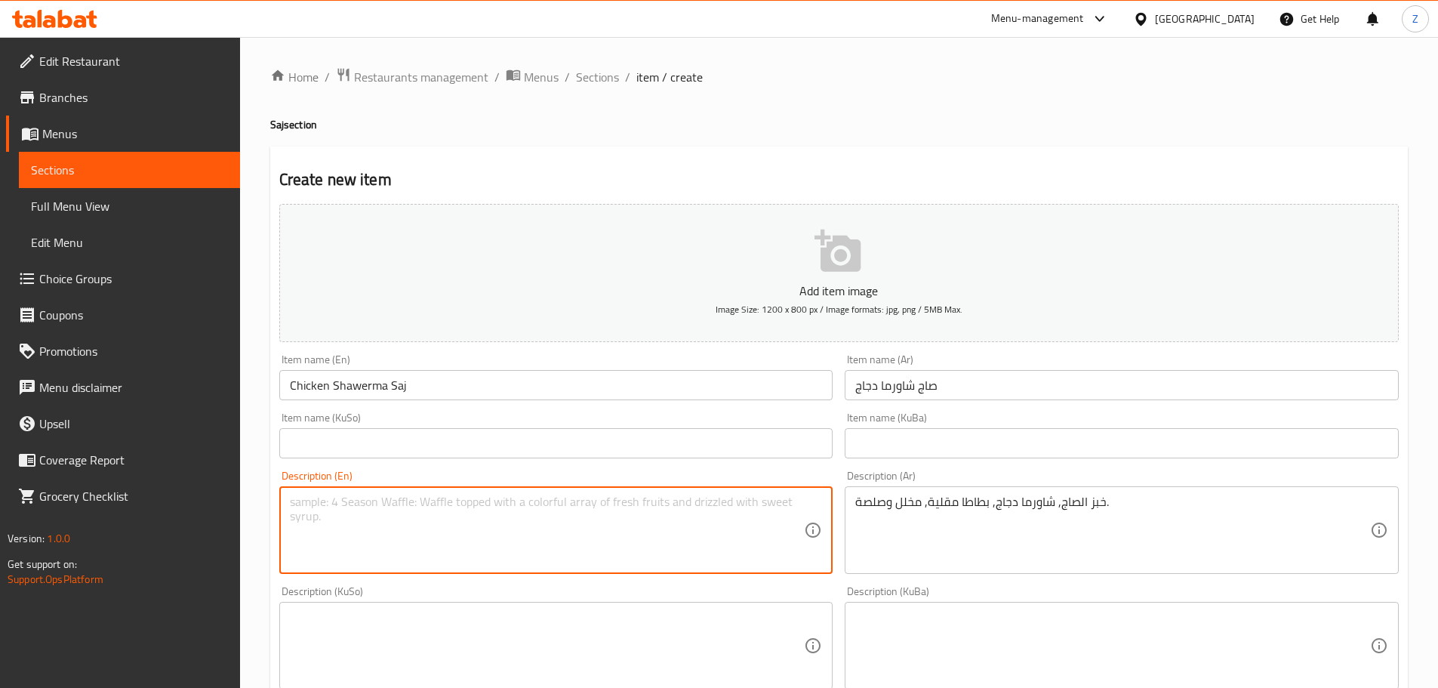
click at [582, 507] on textarea at bounding box center [547, 530] width 515 height 72
paste textarea "Saj bread, chicken shawarma, french fries, pickles and sauce."
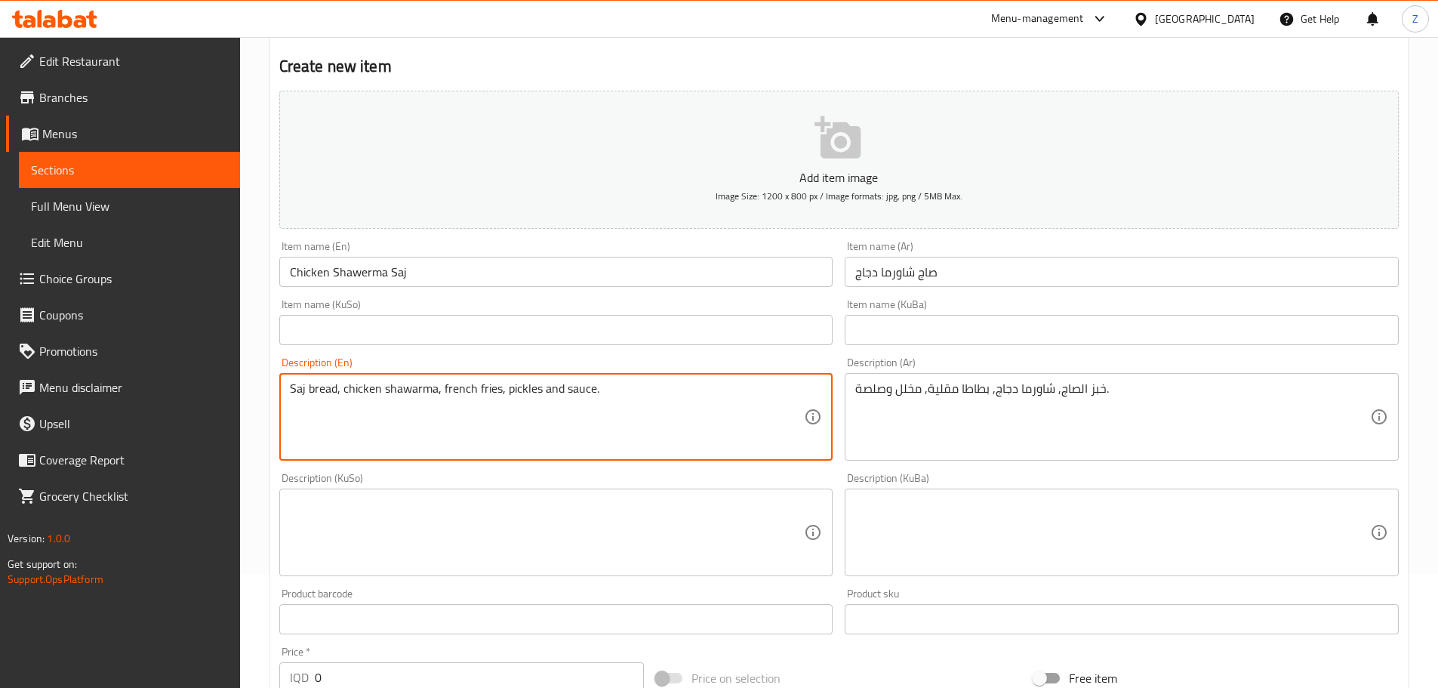
scroll to position [302, 0]
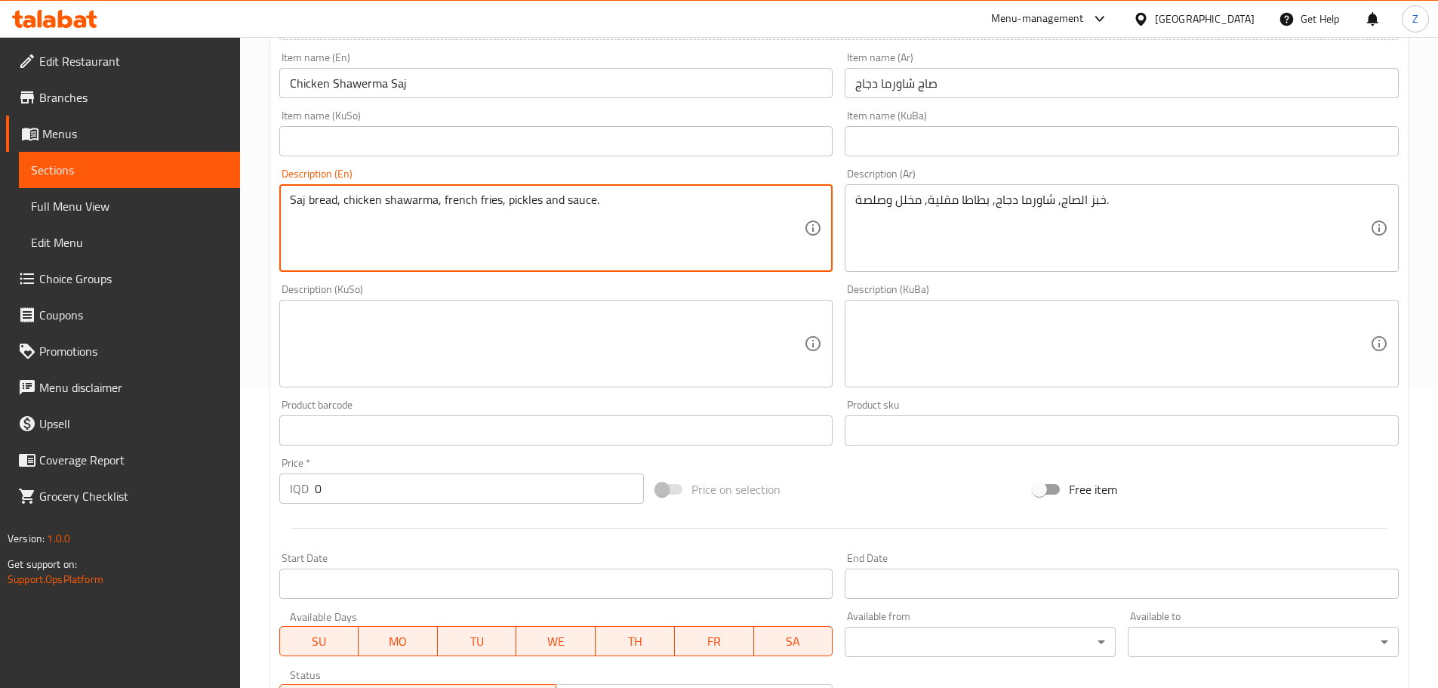
type textarea "Saj bread, chicken shawarma, french fries, pickles and sauce."
click at [369, 478] on input "0" at bounding box center [480, 488] width 330 height 30
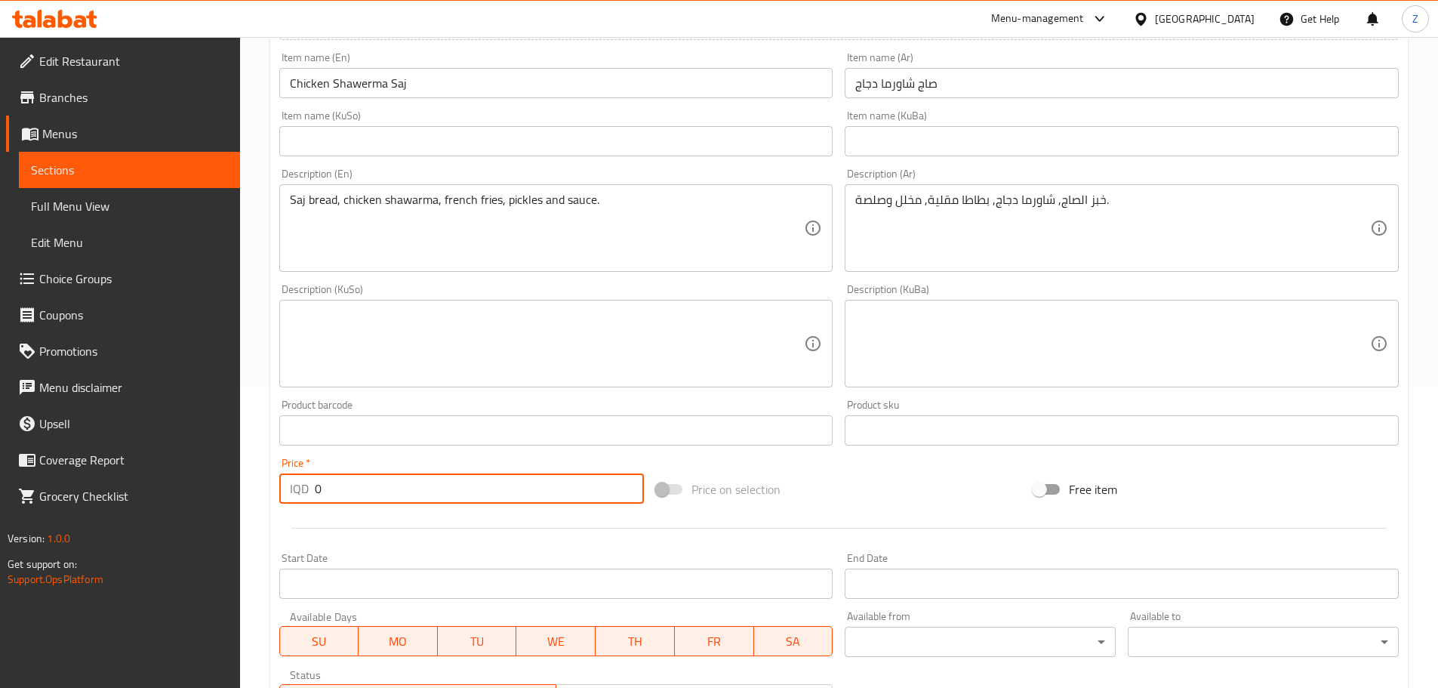
click at [369, 478] on input "0" at bounding box center [480, 488] width 330 height 30
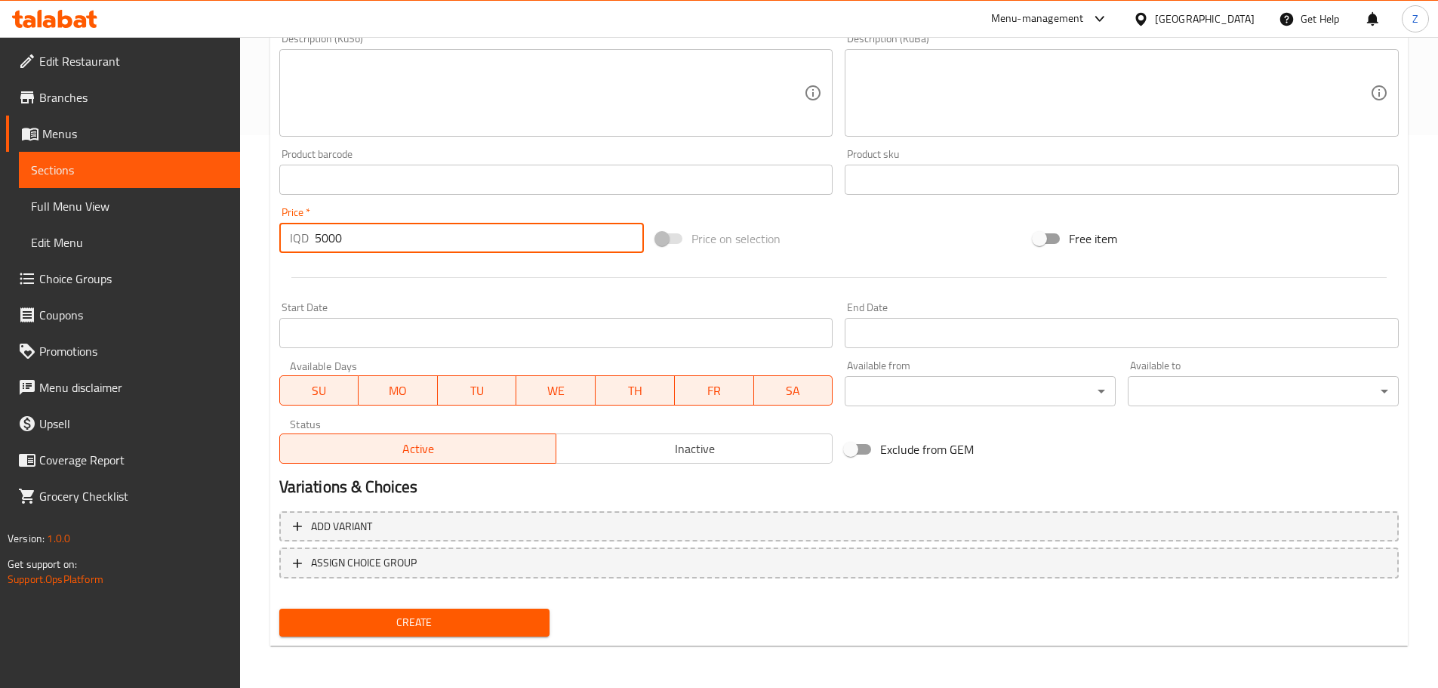
type input "5000"
click at [392, 615] on span "Create" at bounding box center [414, 622] width 247 height 19
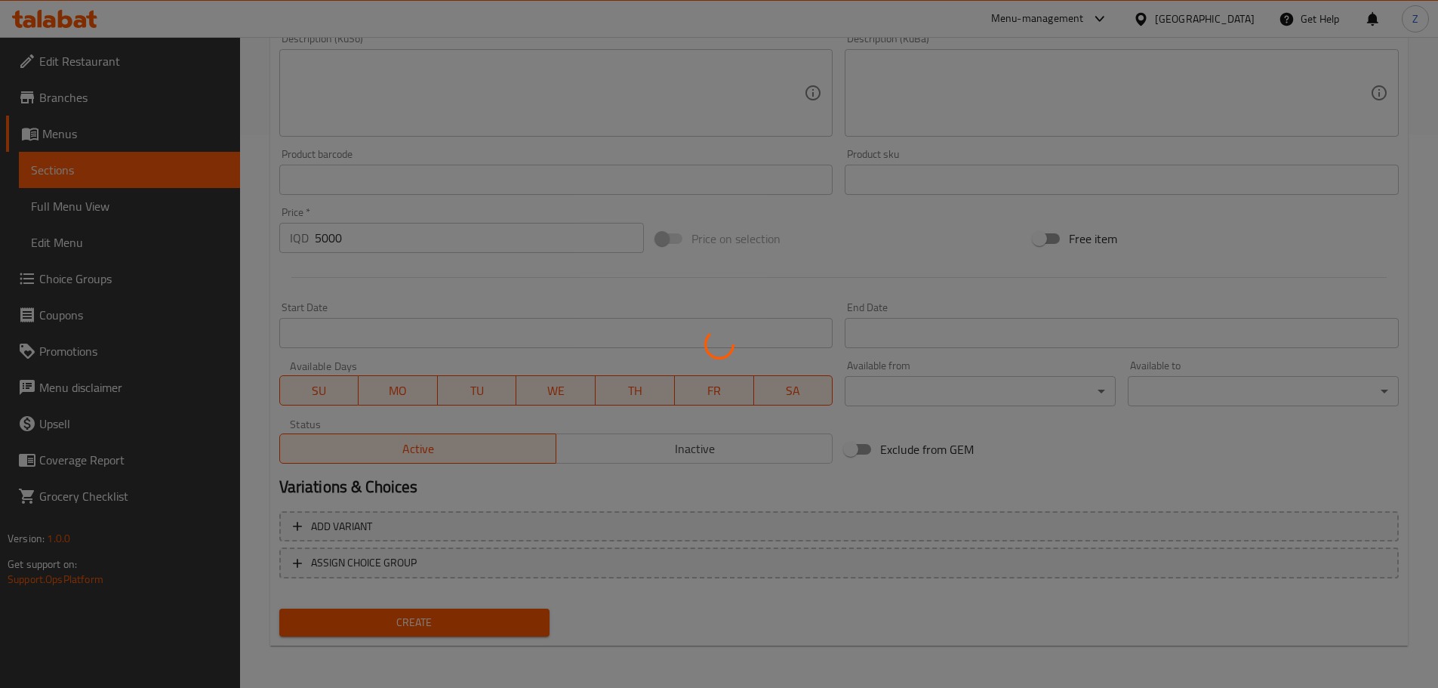
type input "0"
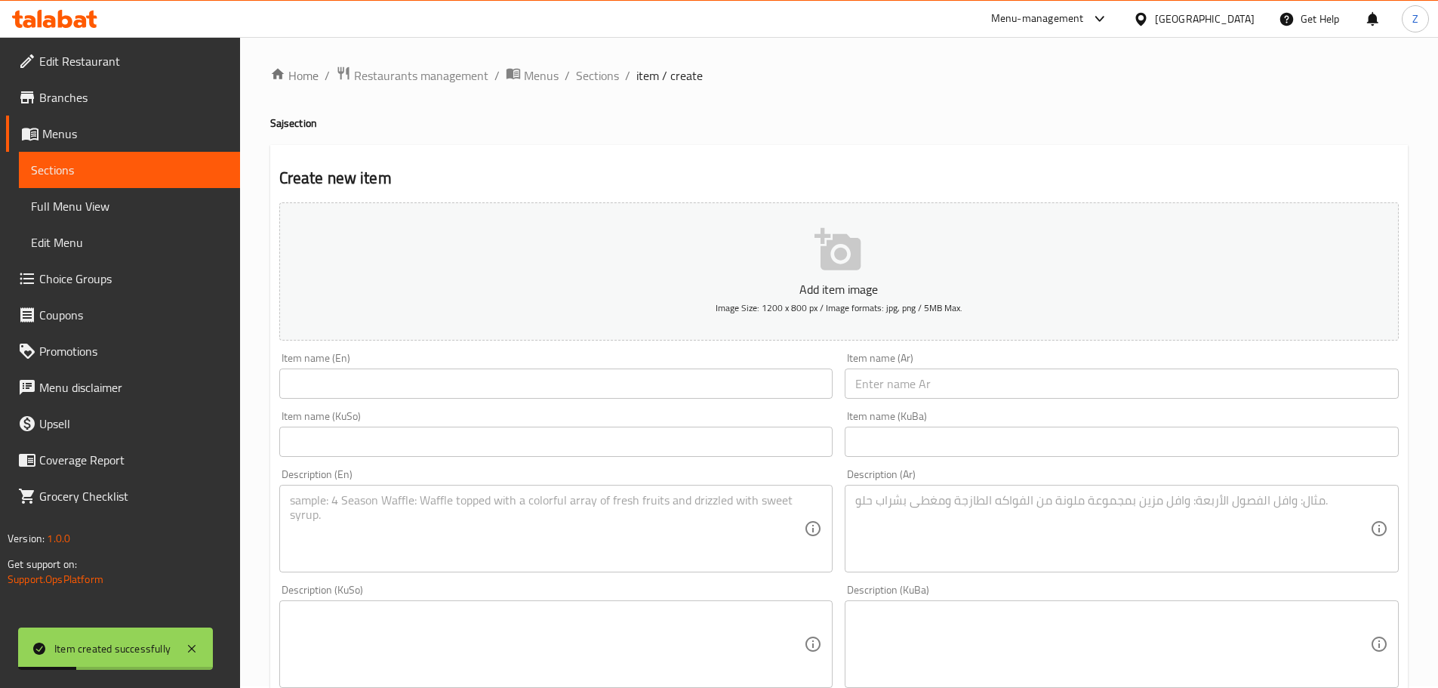
scroll to position [0, 0]
click at [580, 75] on span "Sections" at bounding box center [597, 77] width 43 height 18
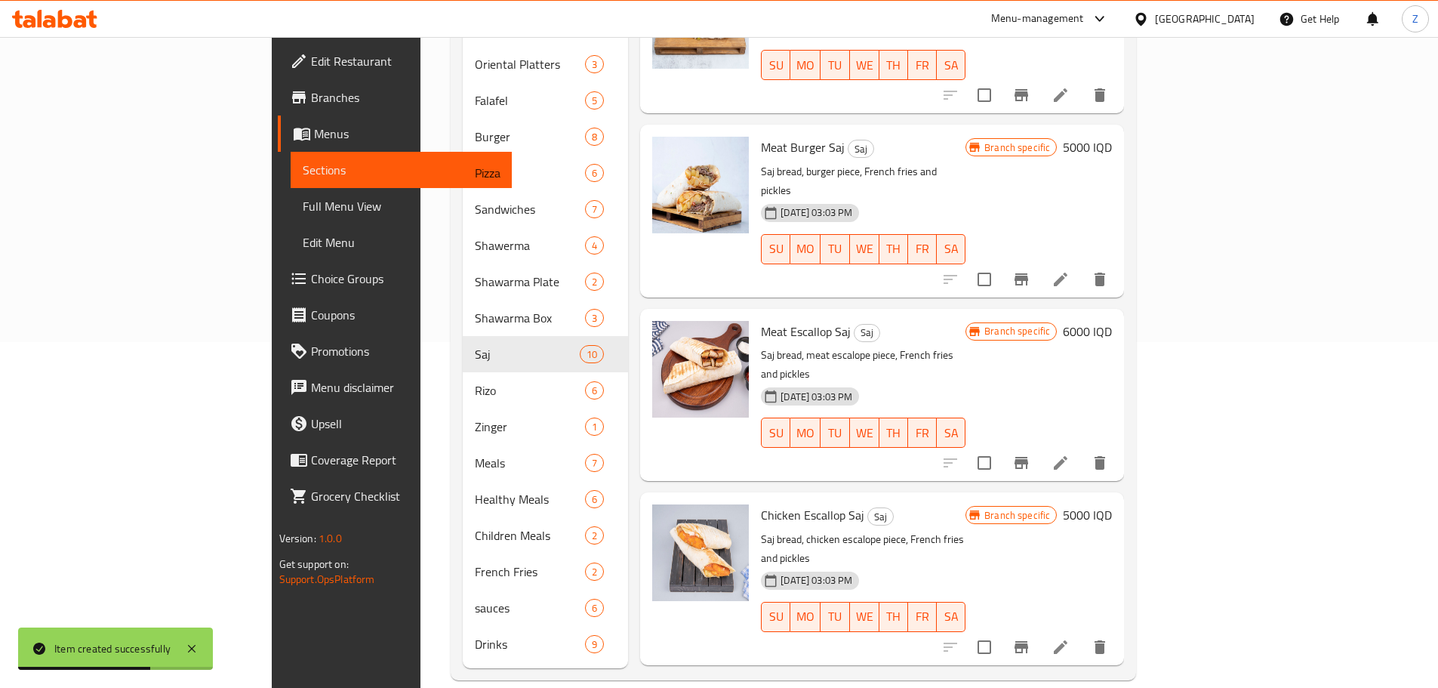
scroll to position [865, 0]
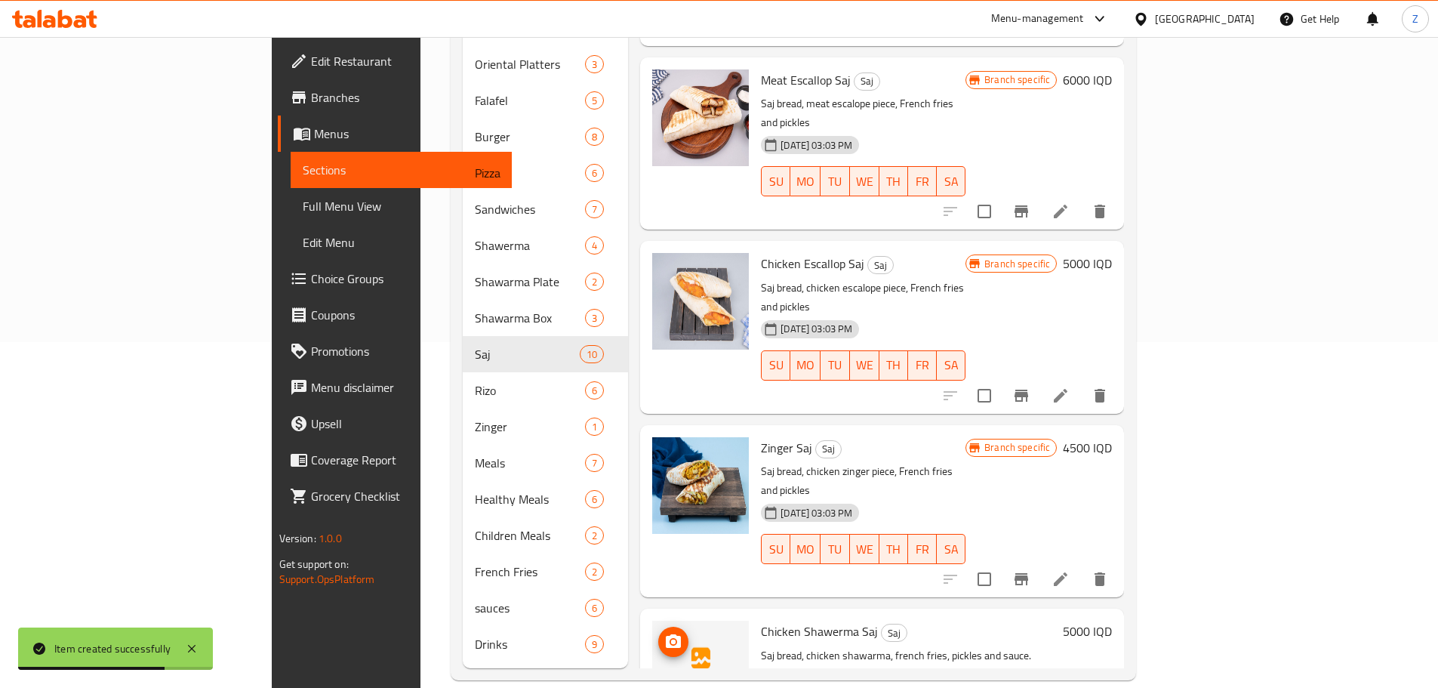
click at [658, 632] on span "upload picture" at bounding box center [673, 641] width 30 height 18
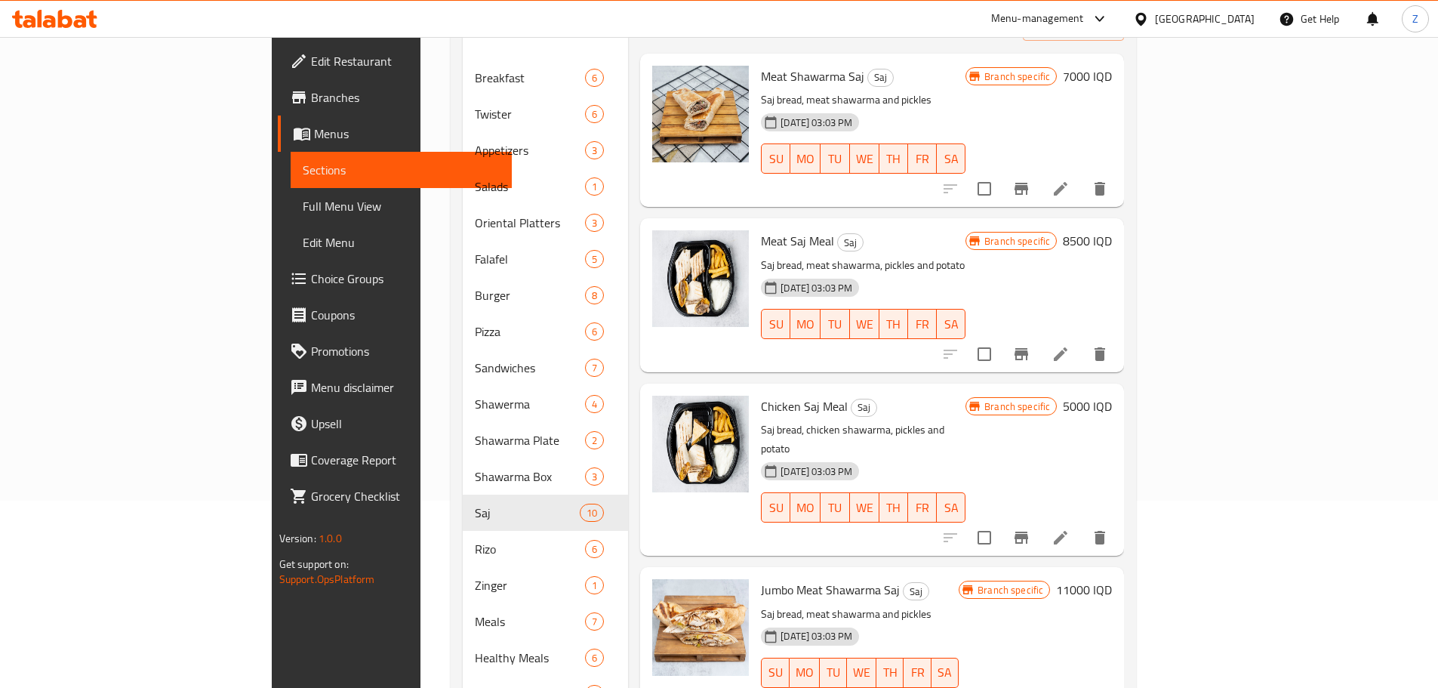
scroll to position [0, 0]
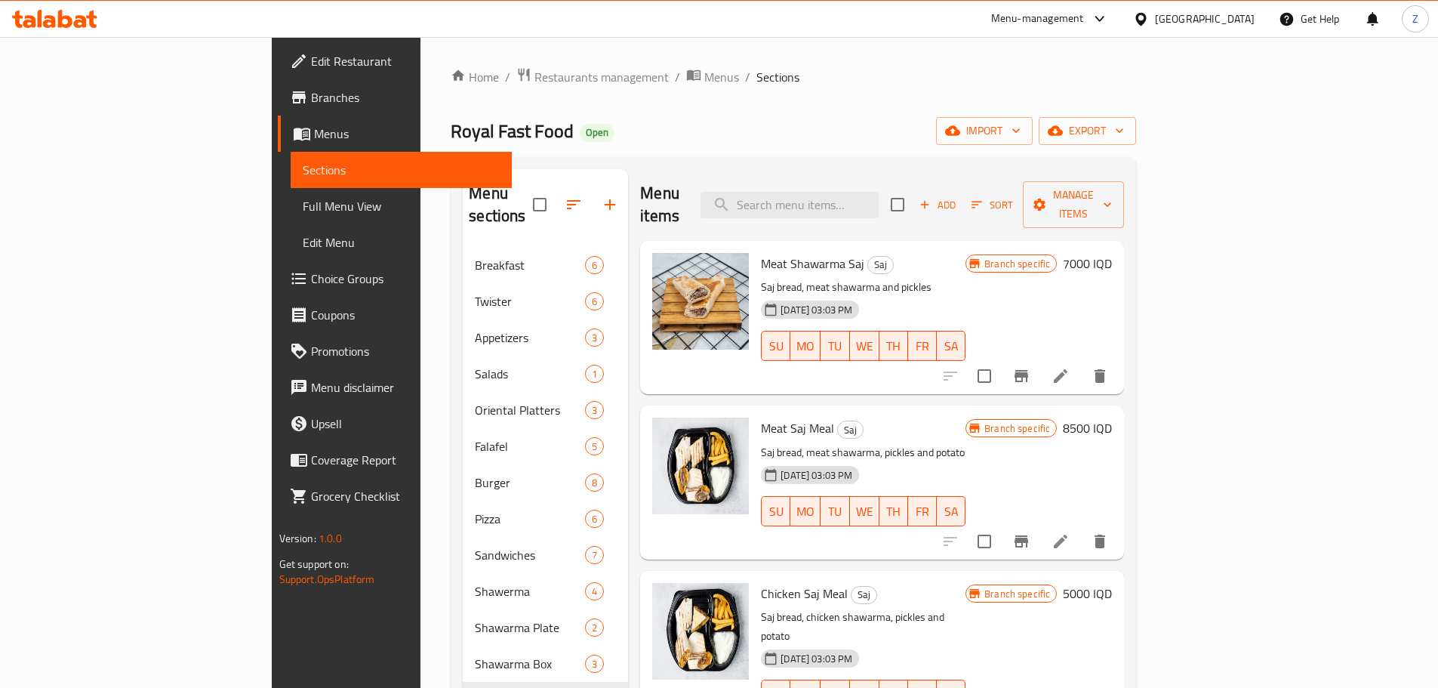
click at [1124, 207] on div "Add Sort Manage items" at bounding box center [1007, 204] width 233 height 47
click at [958, 201] on span "Add" at bounding box center [937, 204] width 41 height 17
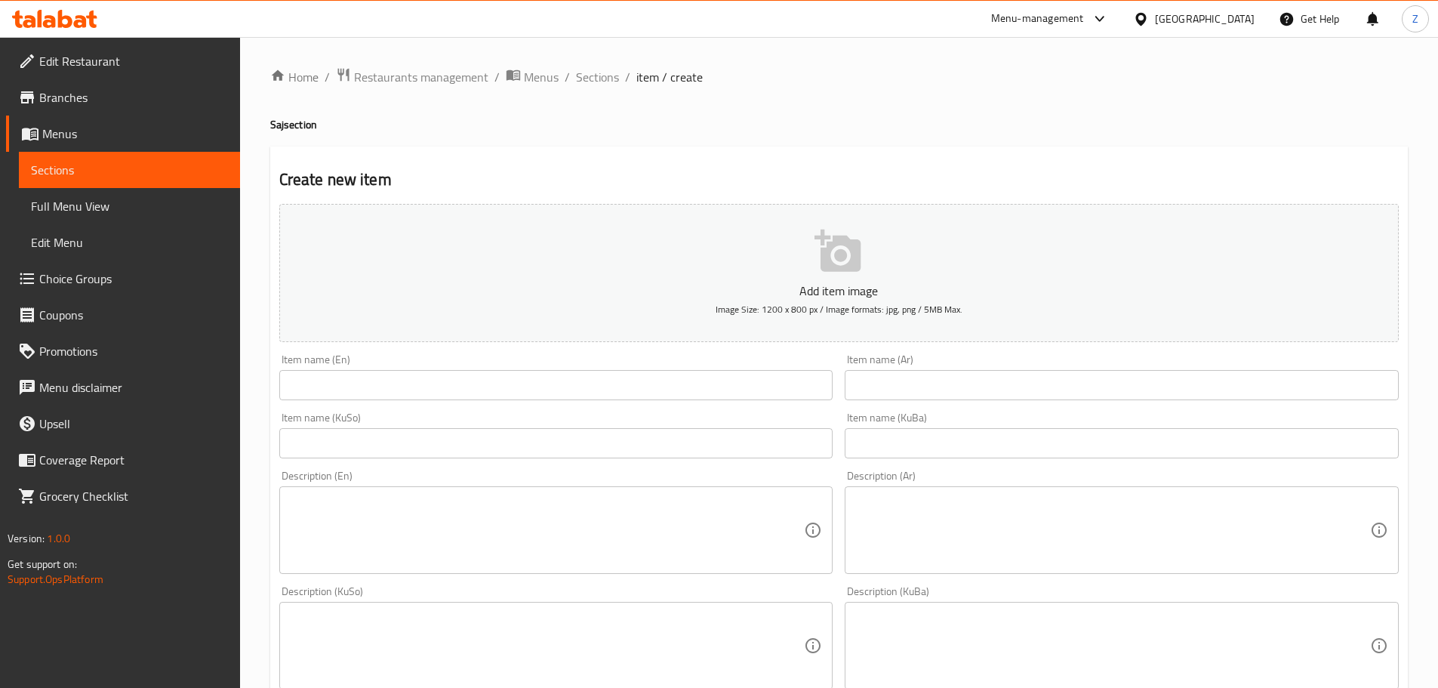
click at [456, 374] on input "text" at bounding box center [556, 385] width 554 height 30
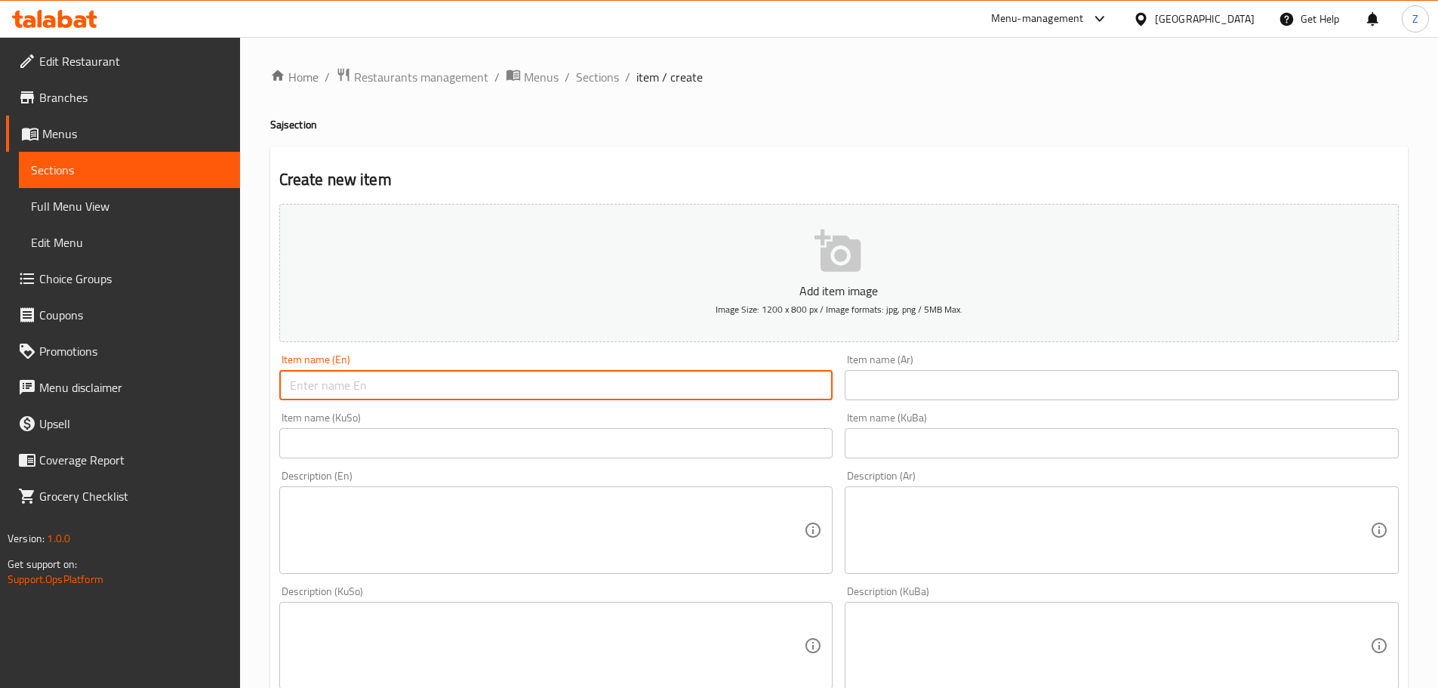
paste input "Italian Meat Saj"
type input "Italian Meat Saj"
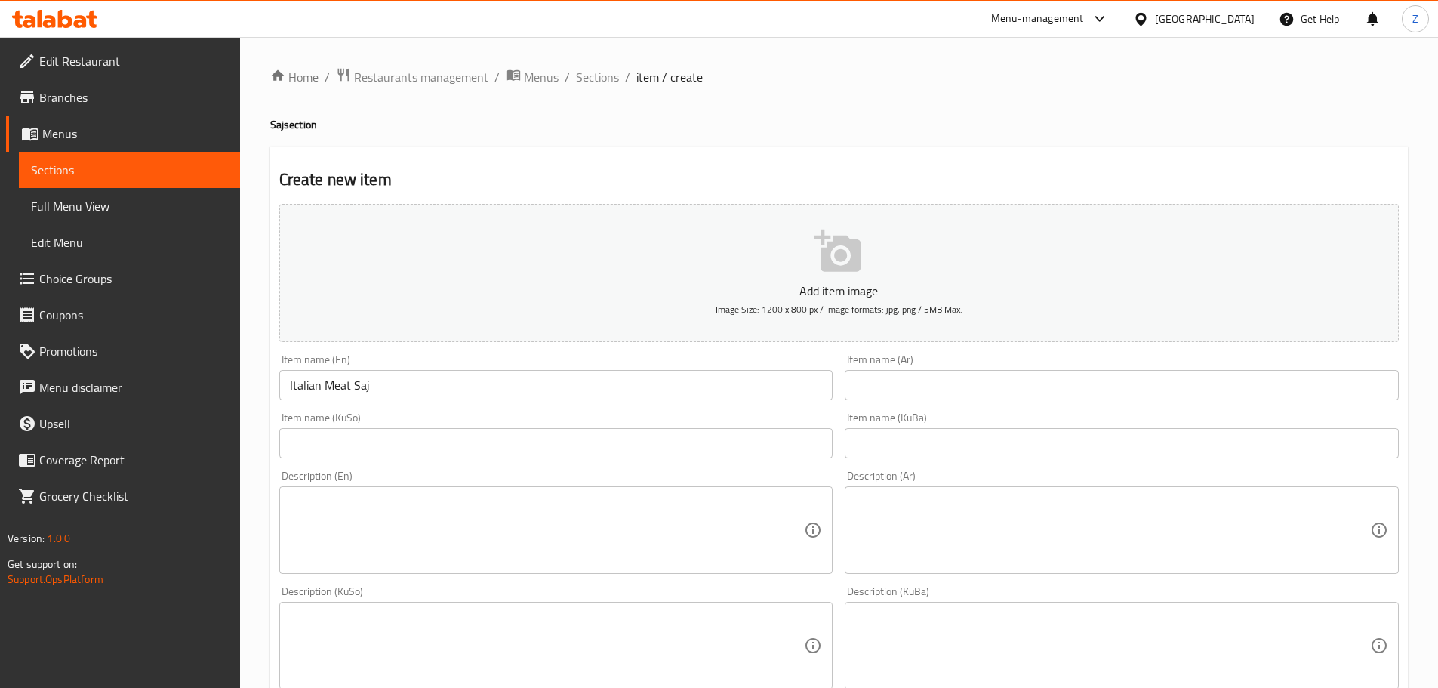
click at [991, 401] on div "Item name (Ar) Item name (Ar)" at bounding box center [1121, 377] width 566 height 58
click at [968, 383] on input "text" at bounding box center [1122, 385] width 554 height 30
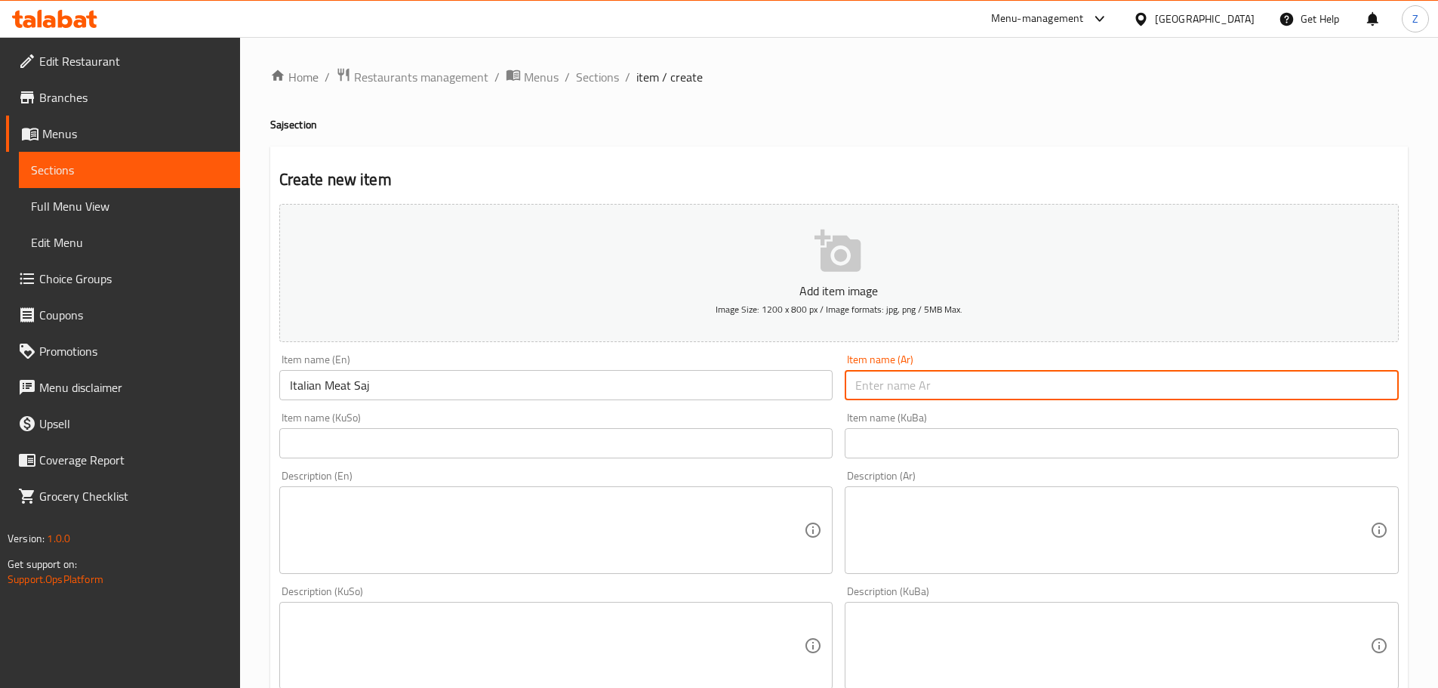
paste input "صاج ايطالي لحم"
type input "صاج ايطالي لحم"
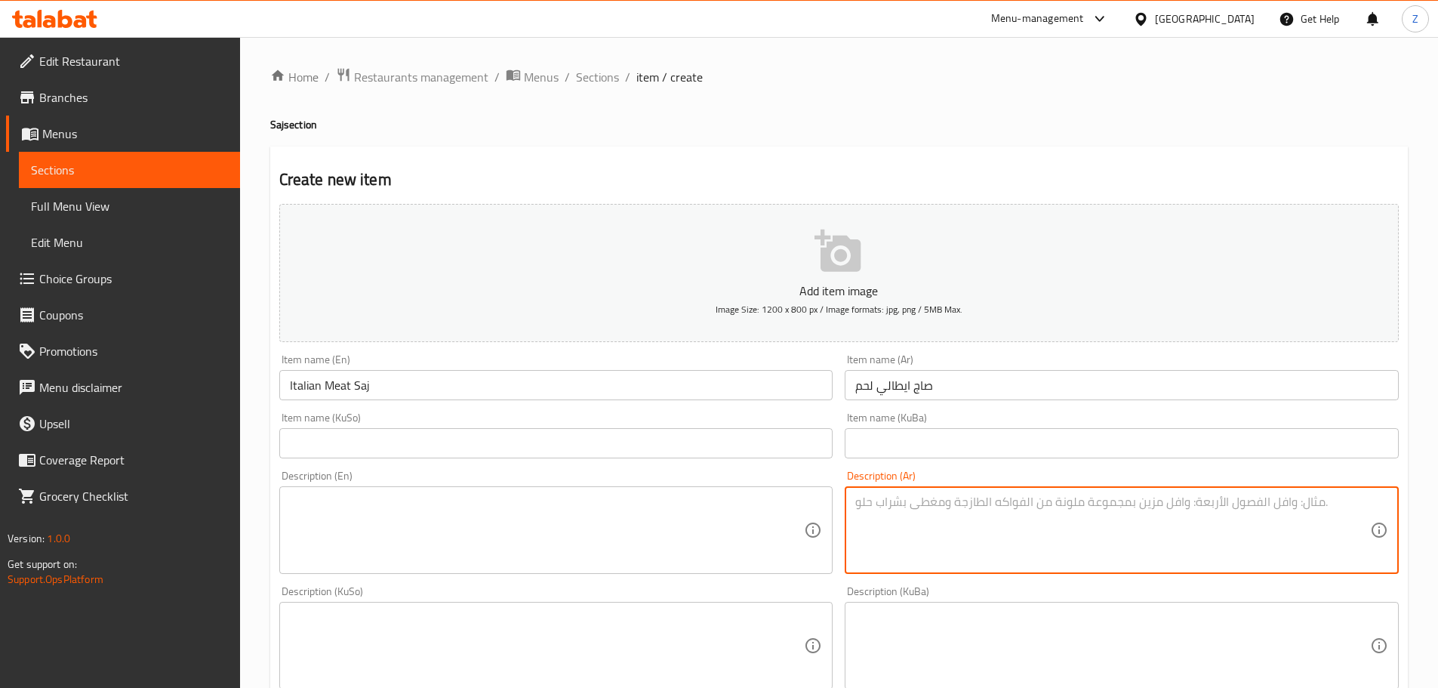
click at [1151, 506] on textarea at bounding box center [1112, 530] width 515 height 72
paste textarea "عجينة الصاج الايطالي، شاورما لحم , بطاطا مقلية، [GEOGRAPHIC_DATA]، جبنة وصلصة خ…"
type textarea "عجينة الصاج الايطالي، شاورما لحم , بطاطا مقلية، [GEOGRAPHIC_DATA]، جبنة وصلصة خ…"
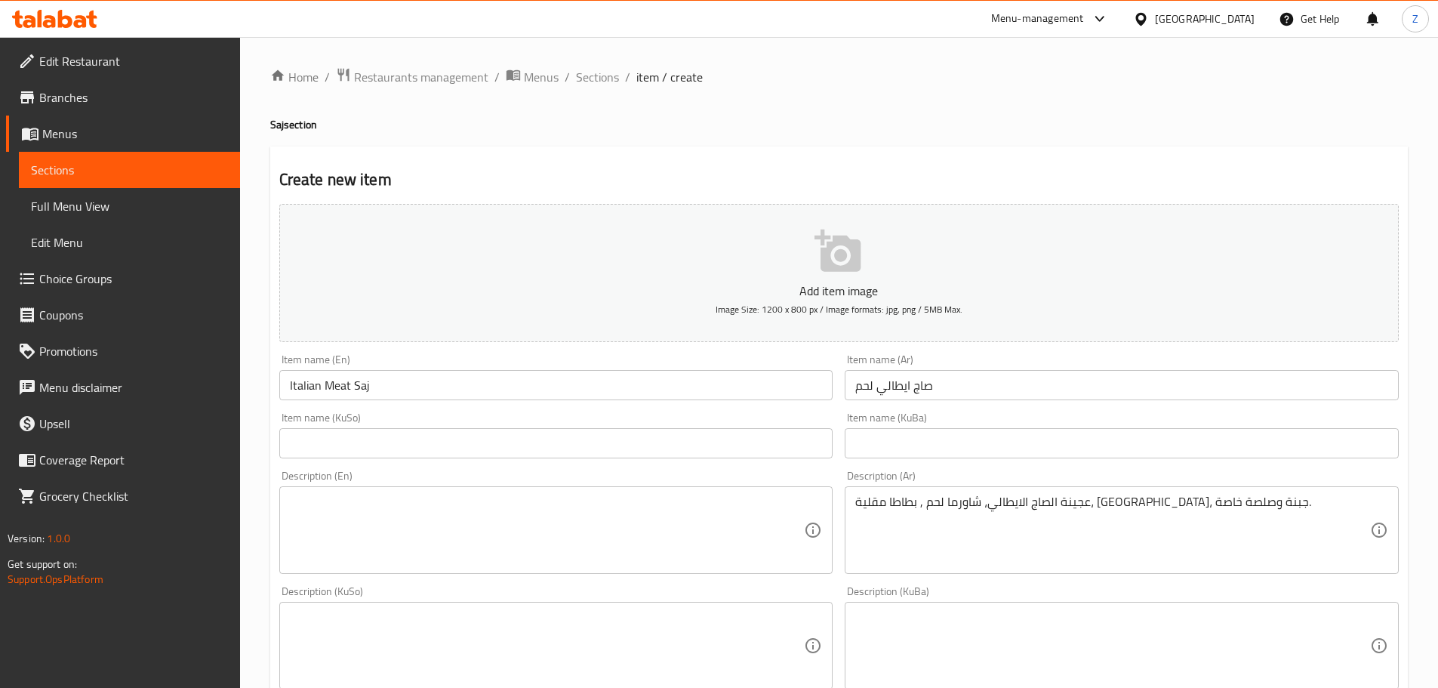
click at [678, 515] on textarea at bounding box center [547, 530] width 515 height 72
paste textarea "Italian saj dough, meat shawerma, french fries, corn, cheese and sauce."
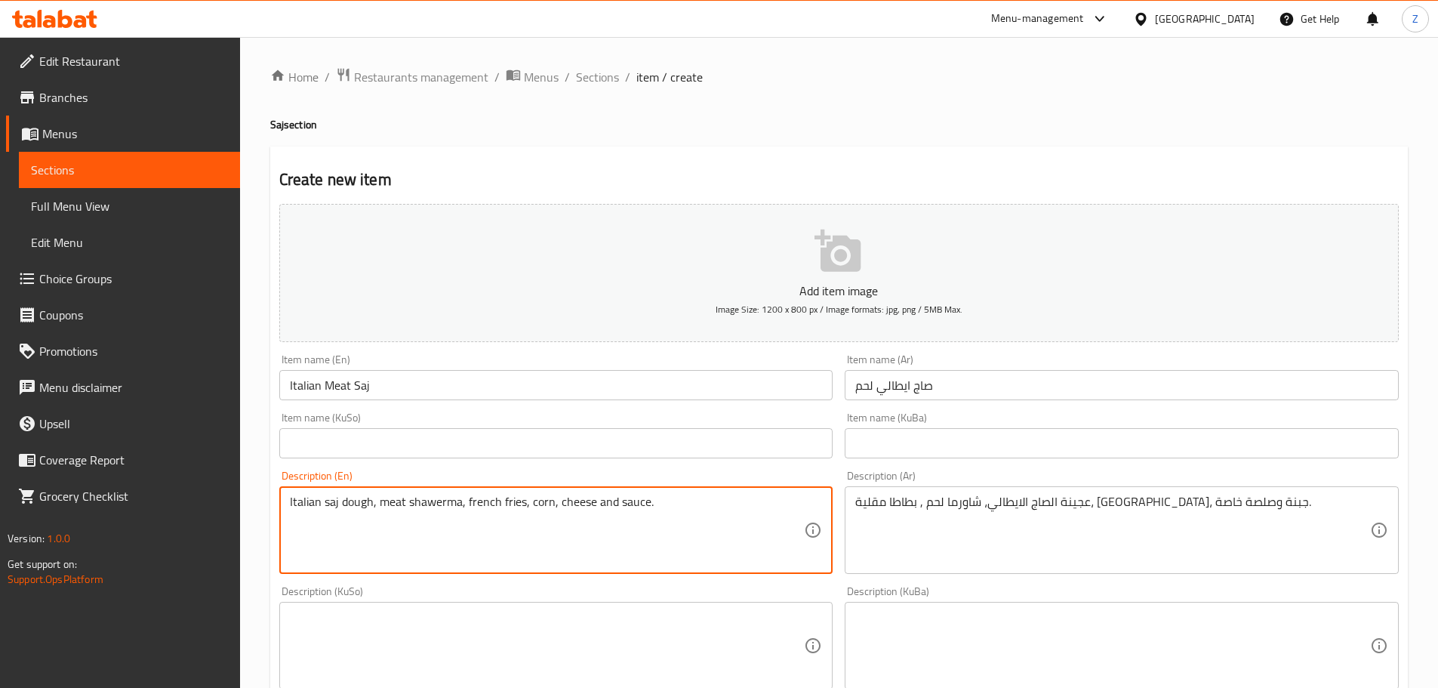
scroll to position [453, 0]
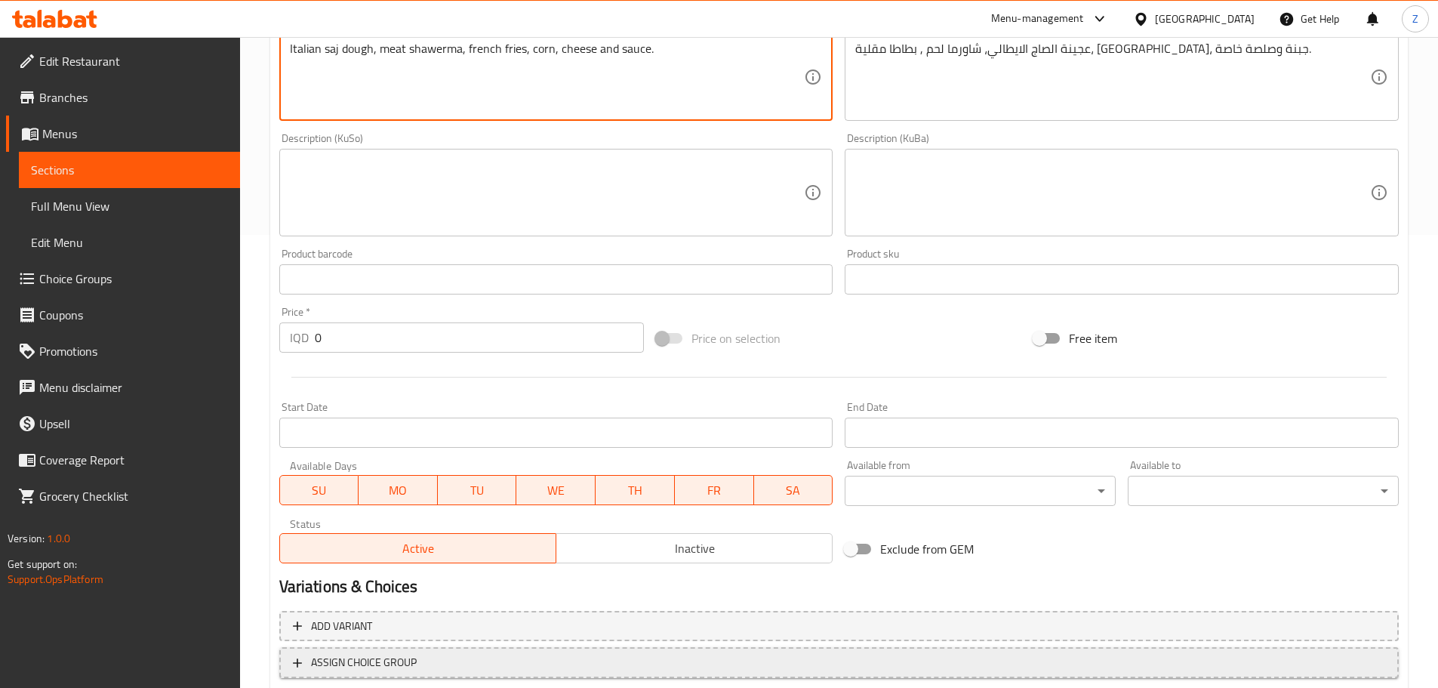
type textarea "Italian saj dough, meat shawerma, french fries, corn, cheese and sauce."
click at [392, 343] on input "0" at bounding box center [480, 337] width 330 height 30
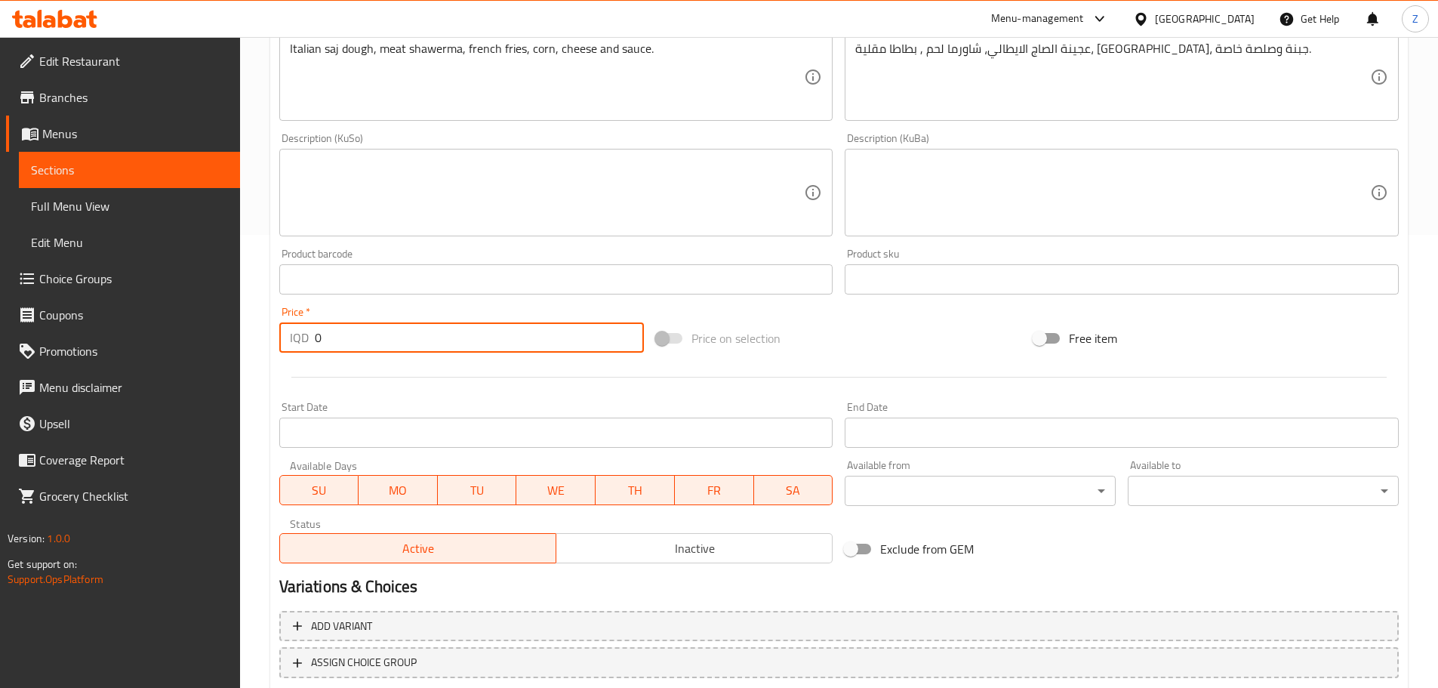
click at [392, 343] on input "0" at bounding box center [480, 337] width 330 height 30
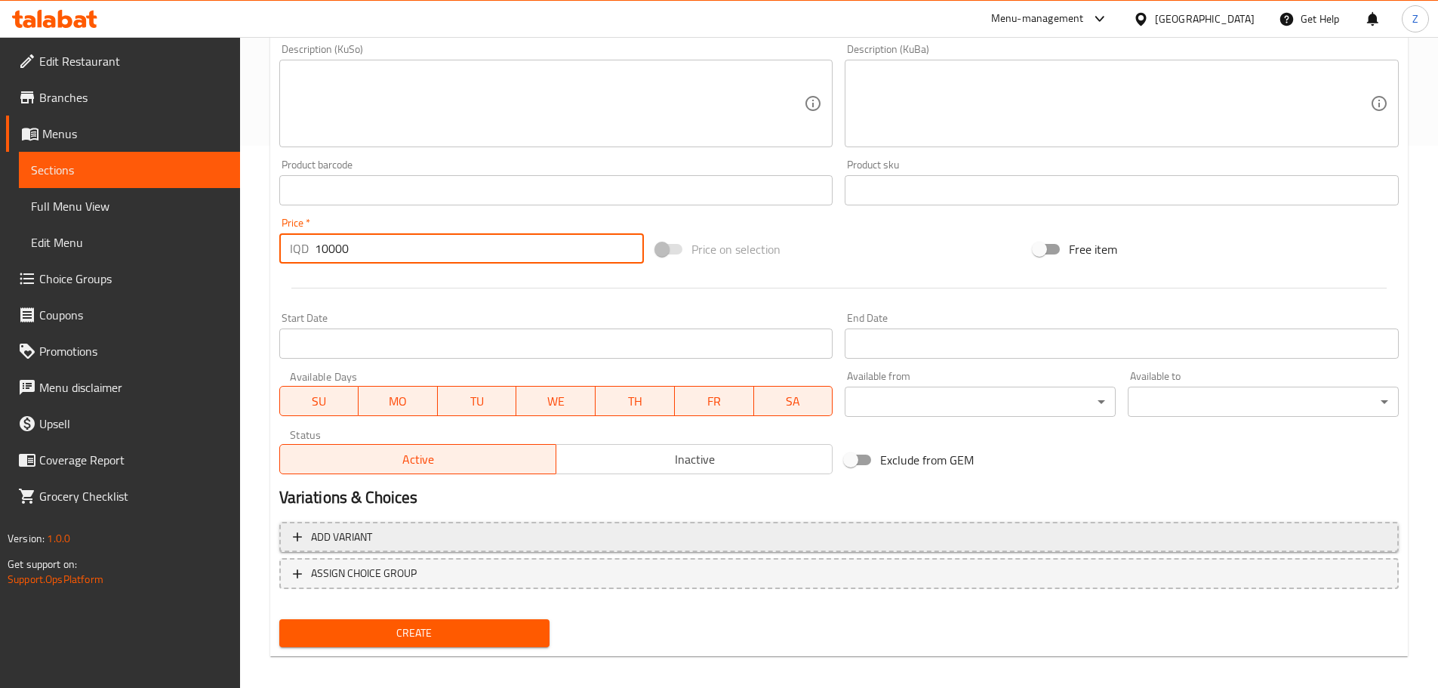
scroll to position [552, 0]
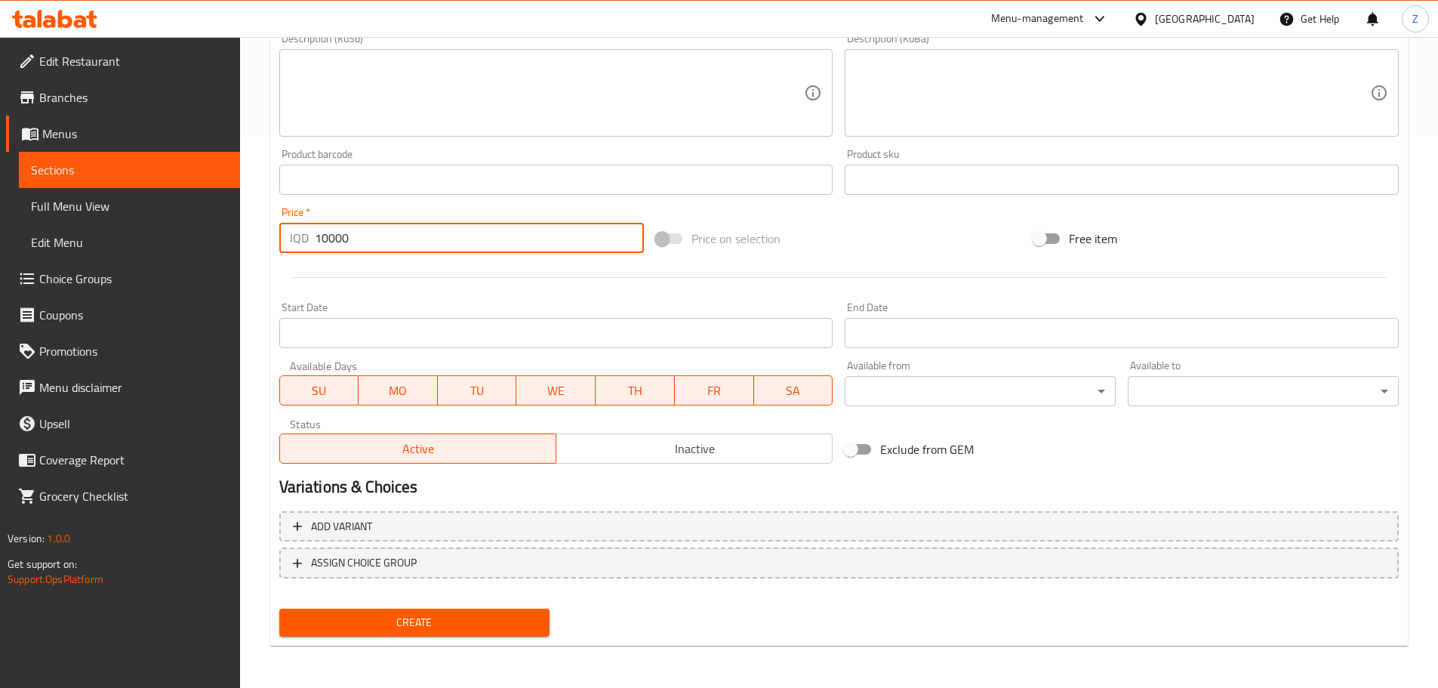
type input "10000"
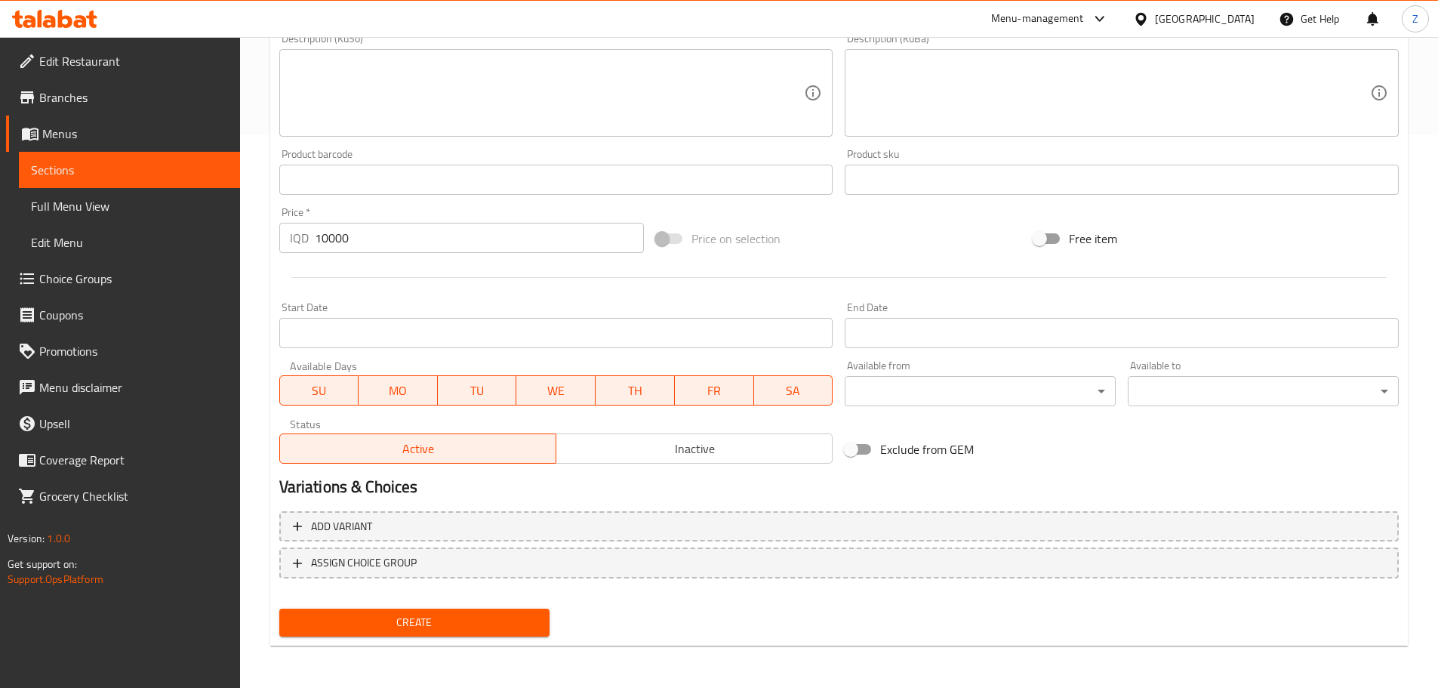
click at [411, 639] on div "Create" at bounding box center [414, 622] width 283 height 40
click at [417, 629] on span "Create" at bounding box center [414, 622] width 247 height 19
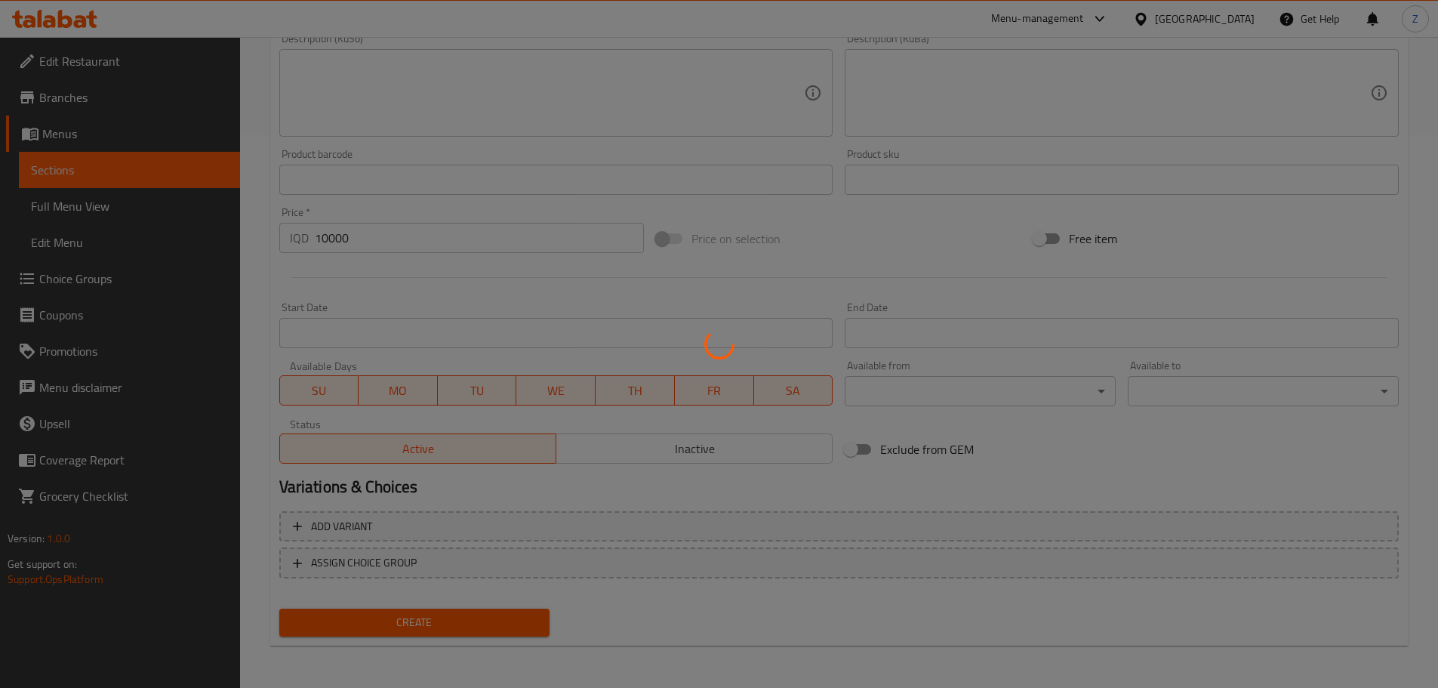
type input "0"
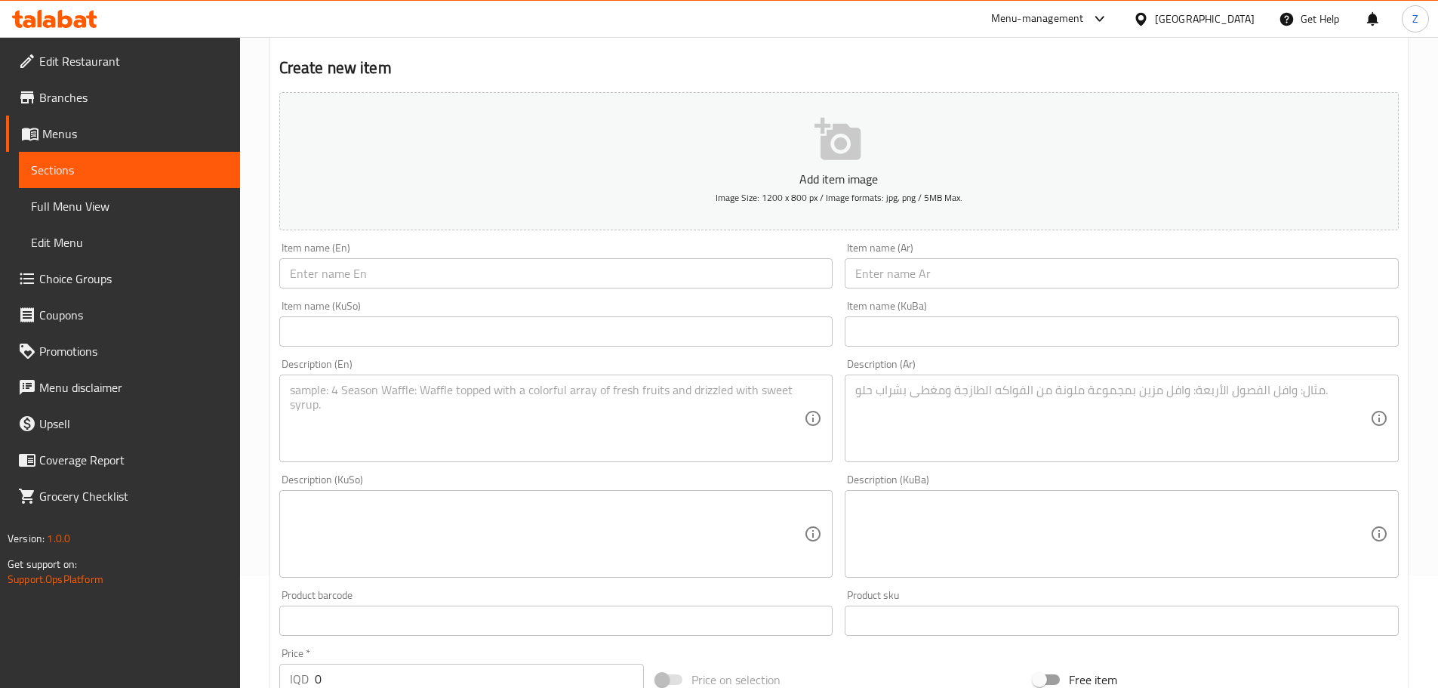
scroll to position [0, 0]
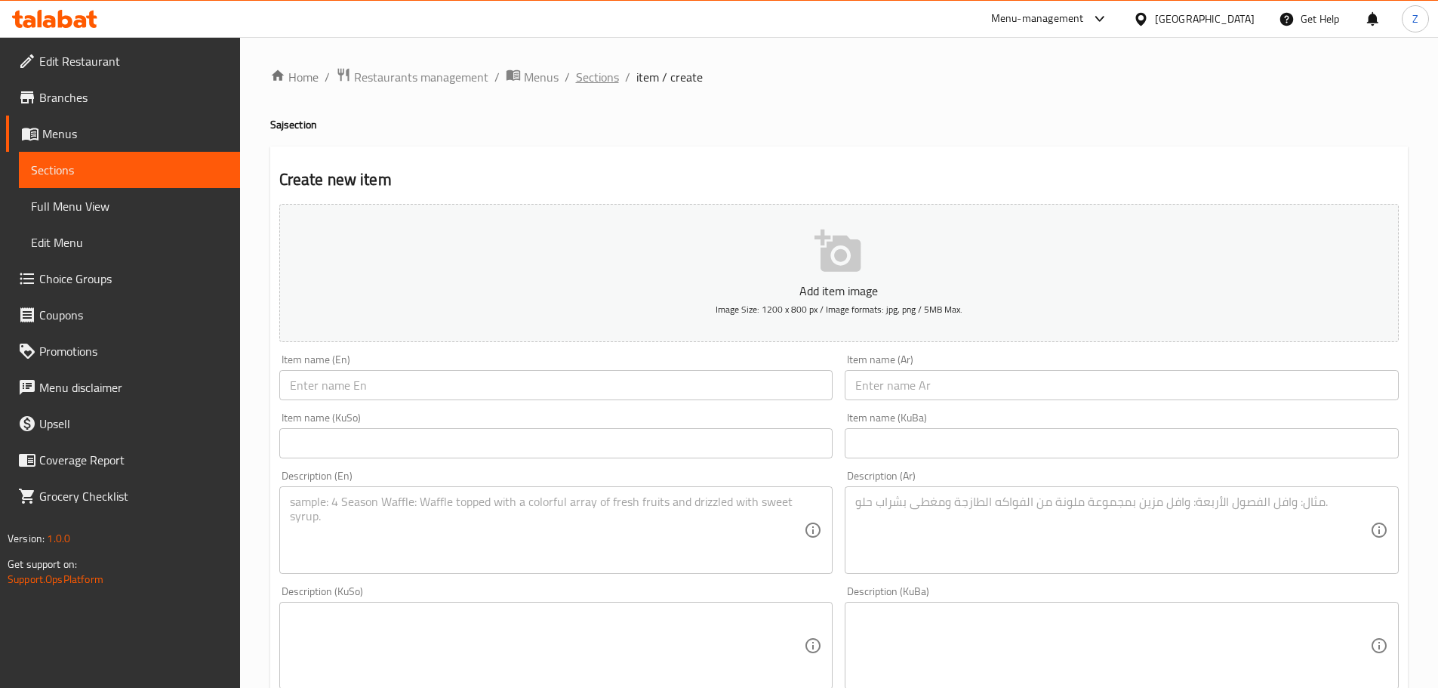
click at [598, 83] on span "Sections" at bounding box center [597, 77] width 43 height 18
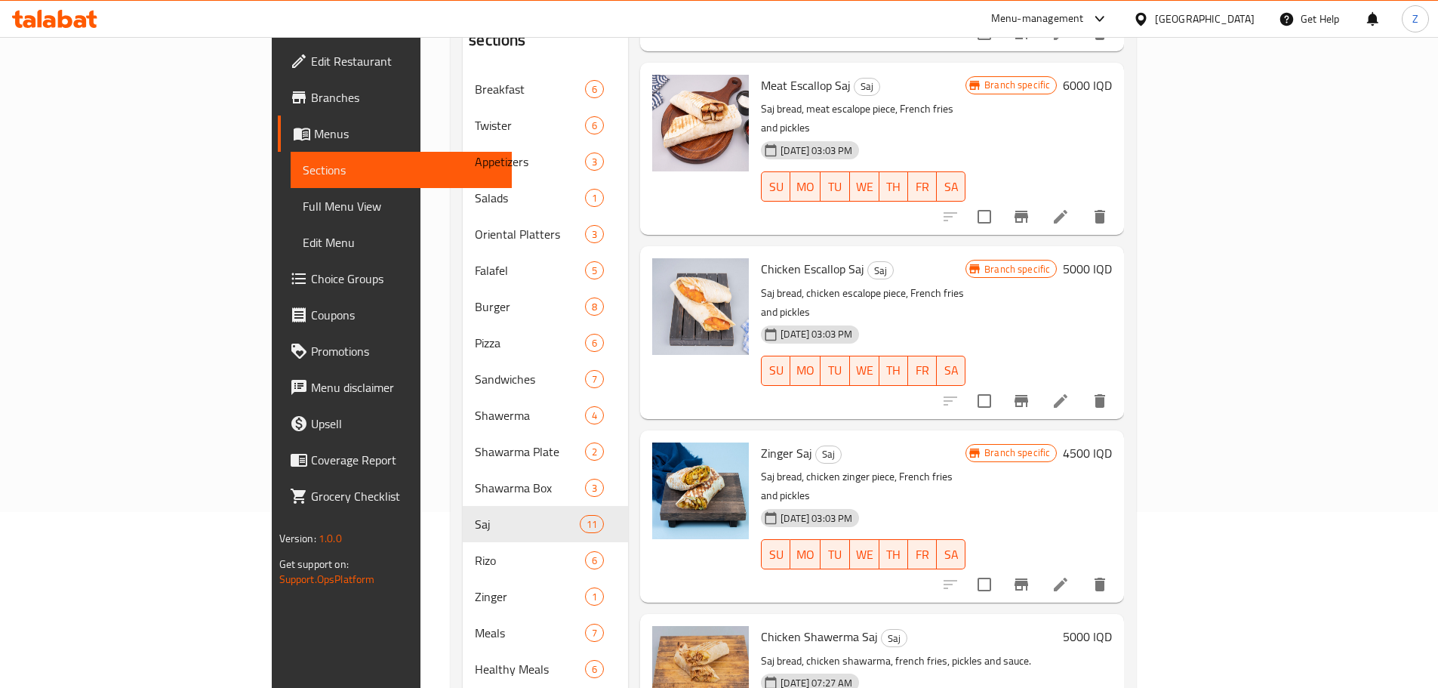
scroll to position [346, 0]
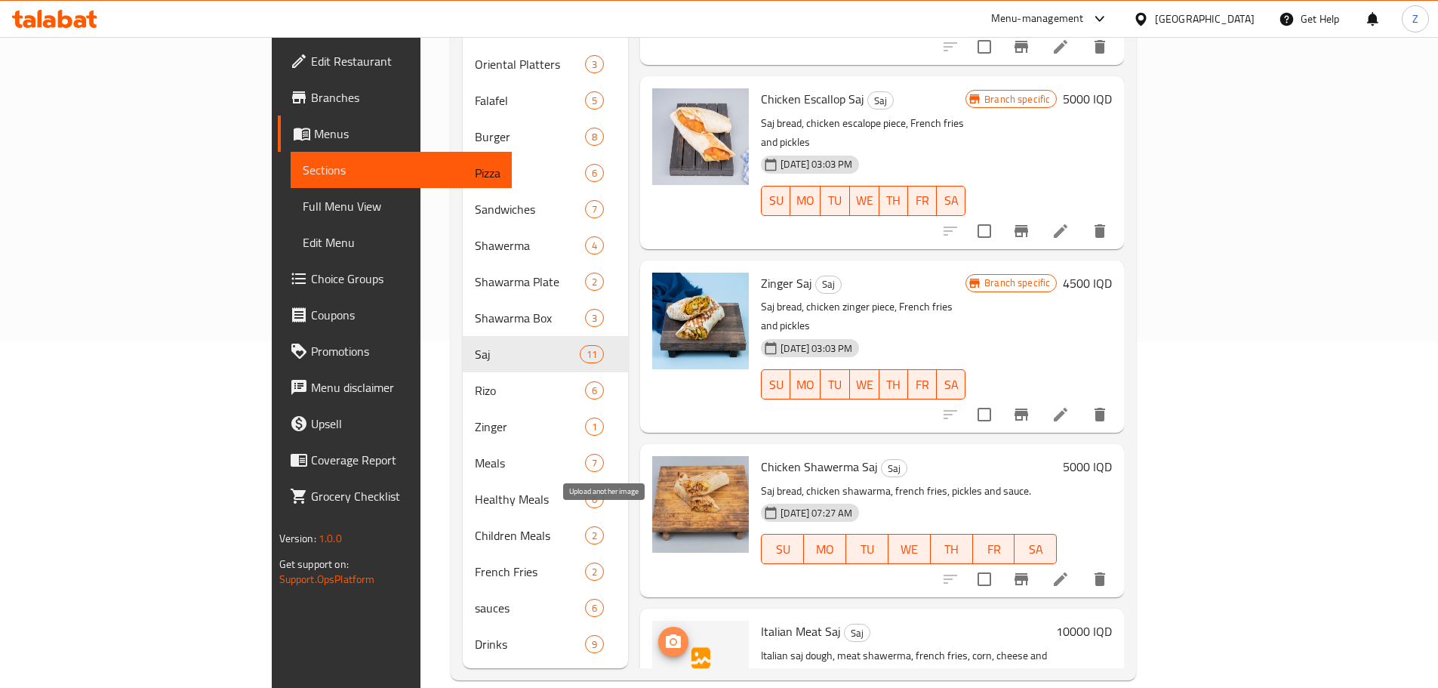
click at [671, 639] on circle "upload picture" at bounding box center [673, 641] width 5 height 5
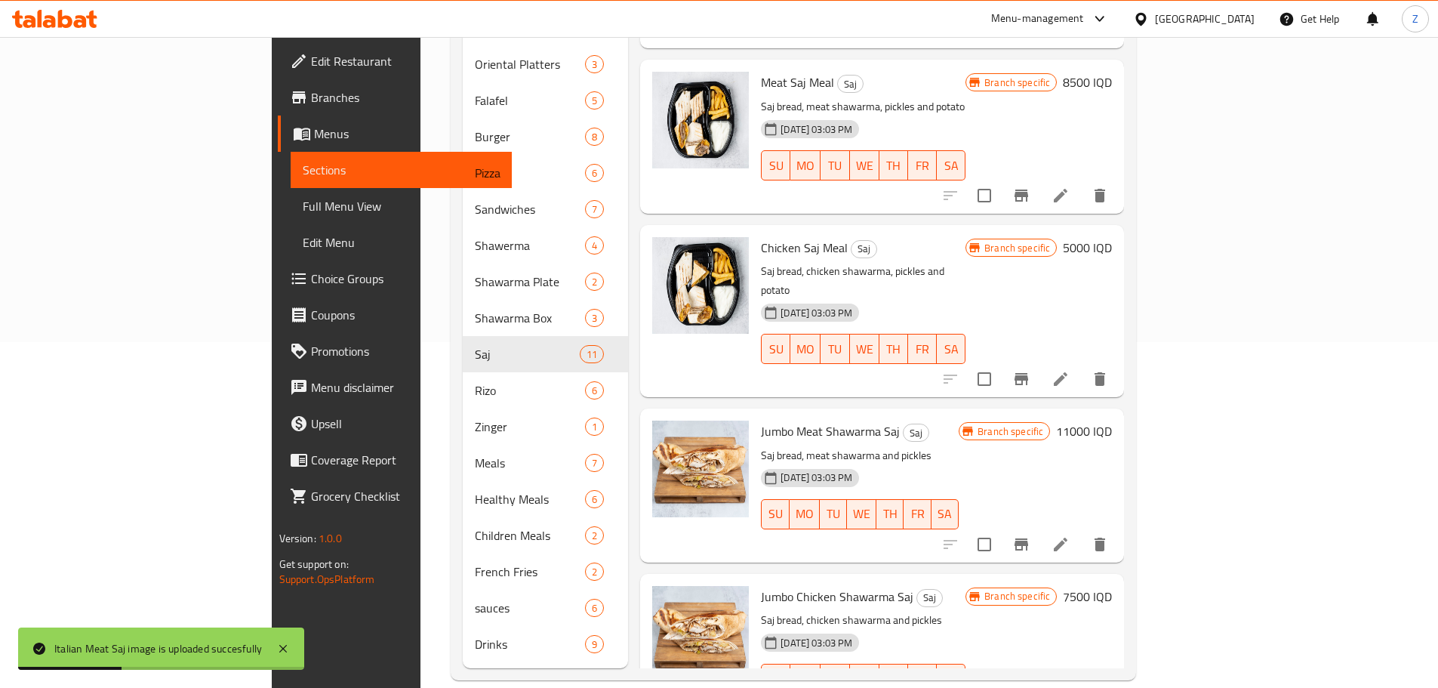
scroll to position [0, 0]
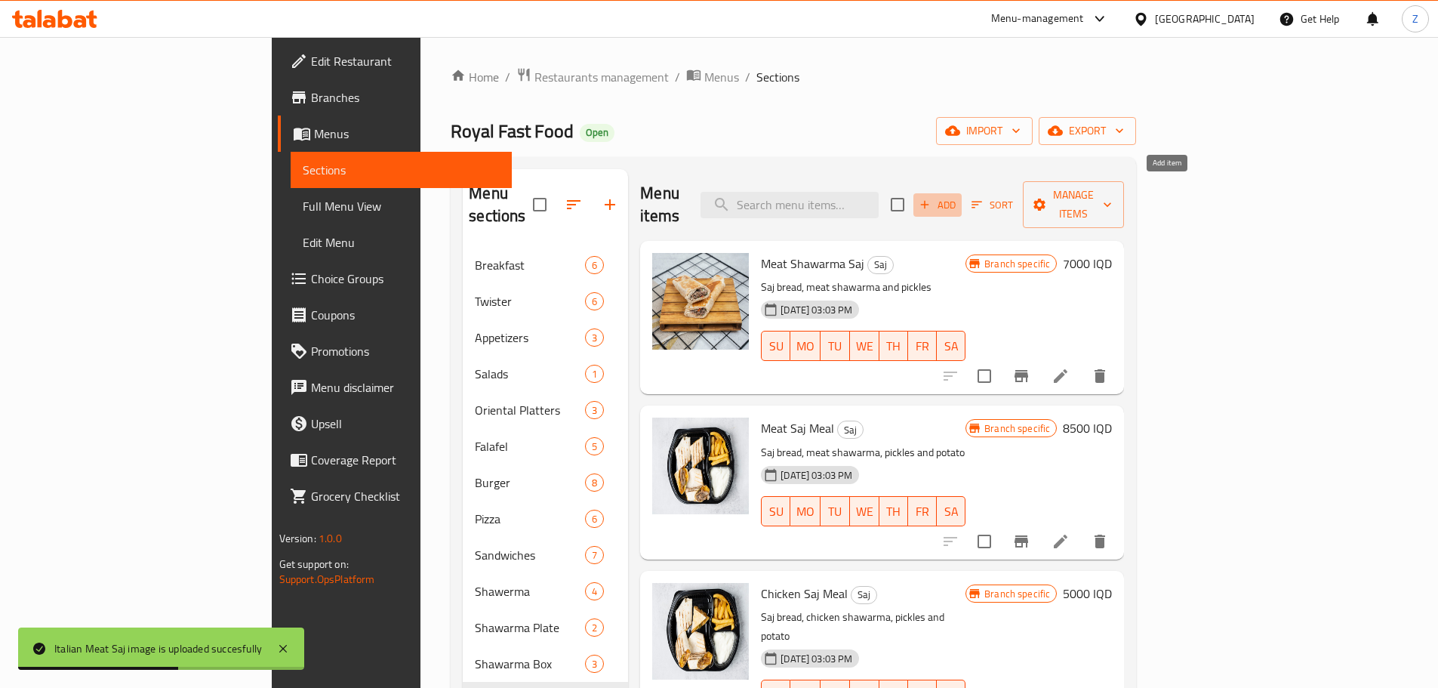
click at [958, 196] on span "Add" at bounding box center [937, 204] width 41 height 17
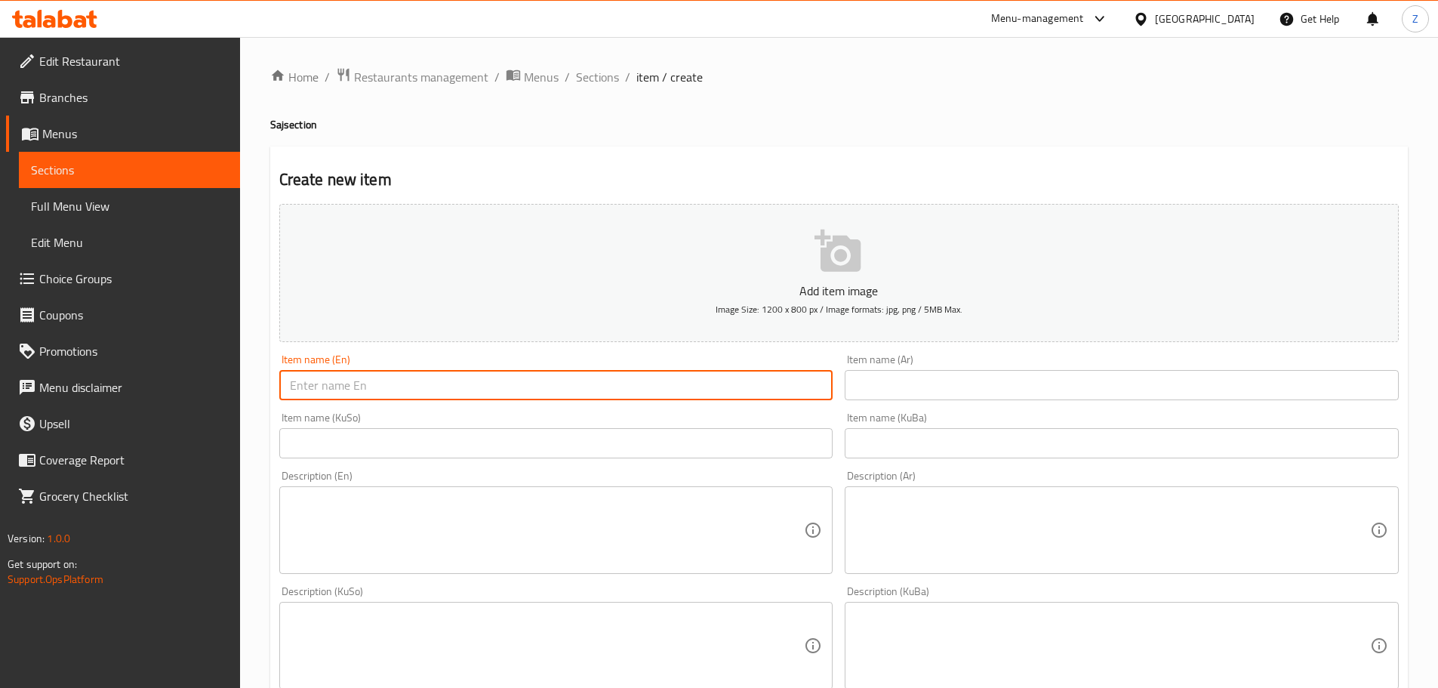
click at [388, 392] on input "text" at bounding box center [556, 385] width 554 height 30
paste input "Italian Chicken Saj"
type input "Italian Chicken Saj"
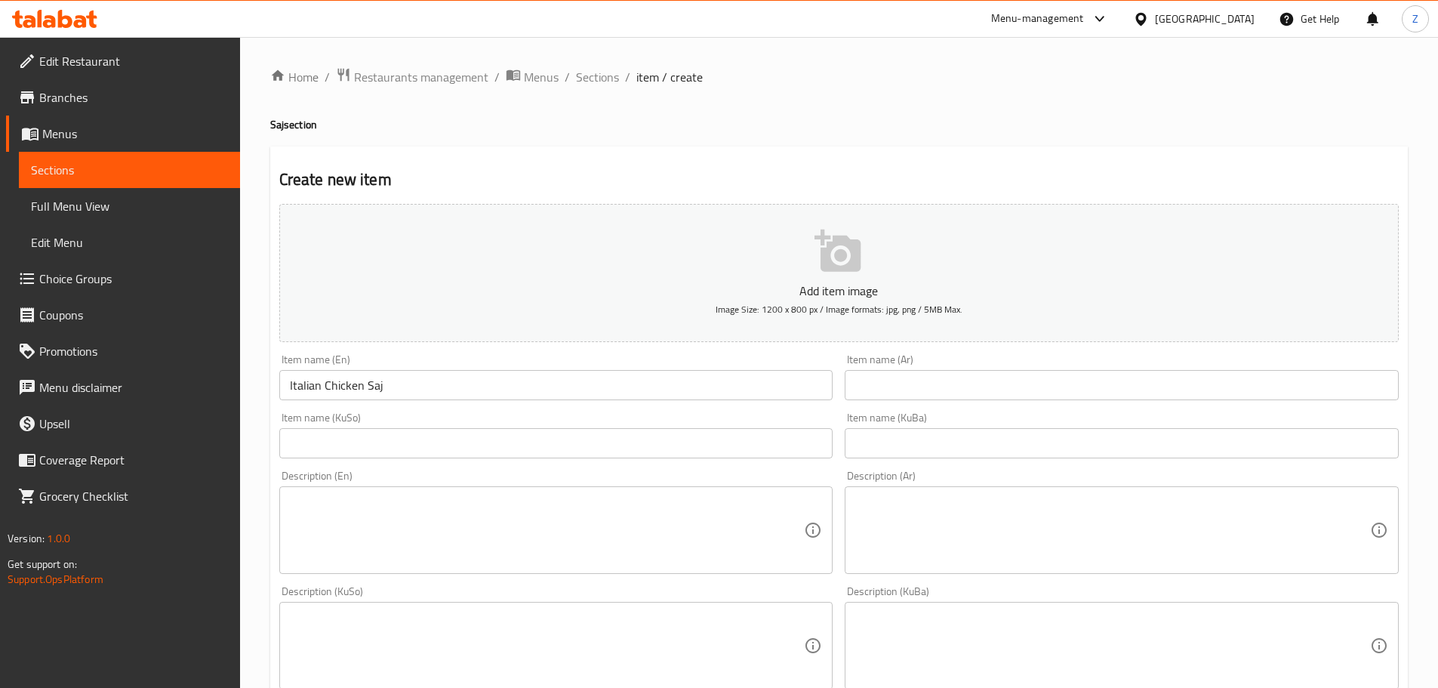
click at [984, 398] on input "text" at bounding box center [1122, 385] width 554 height 30
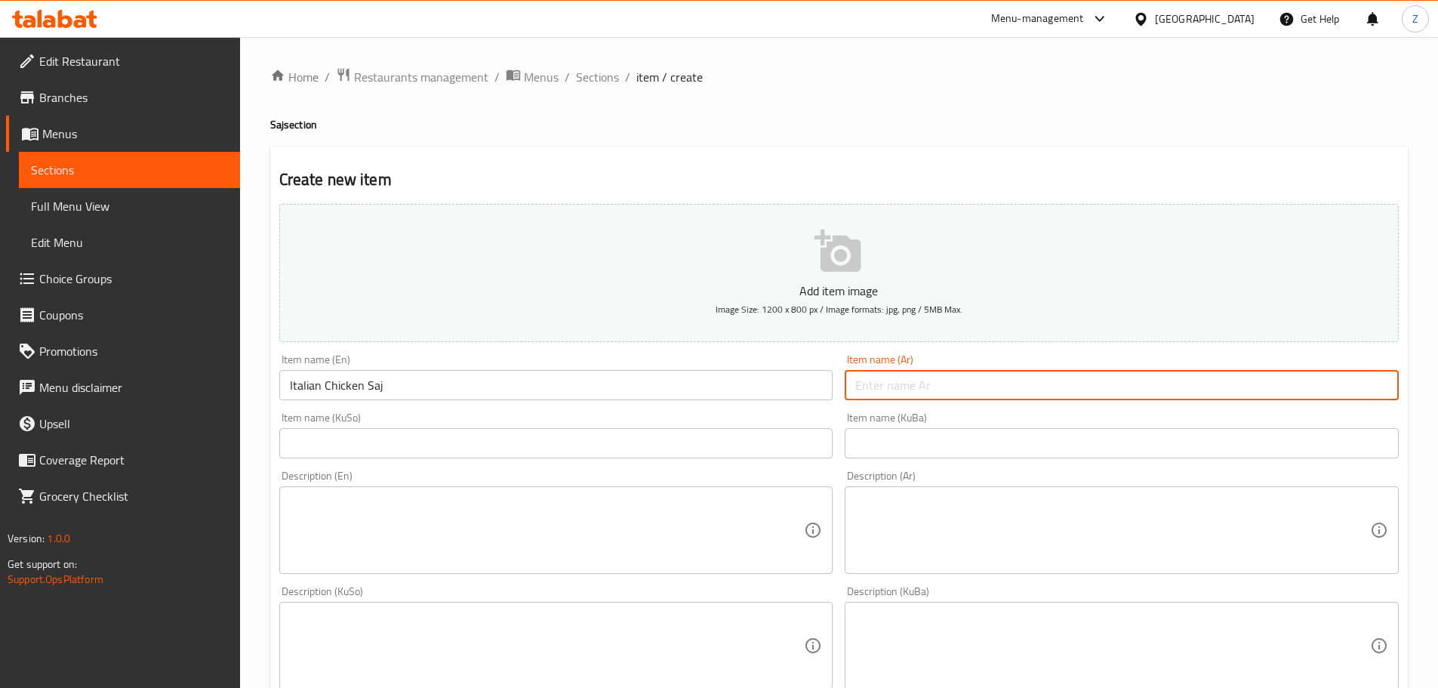
paste input "صاج ايطالي دجاج"
type input "صاج ايطالي دجاج"
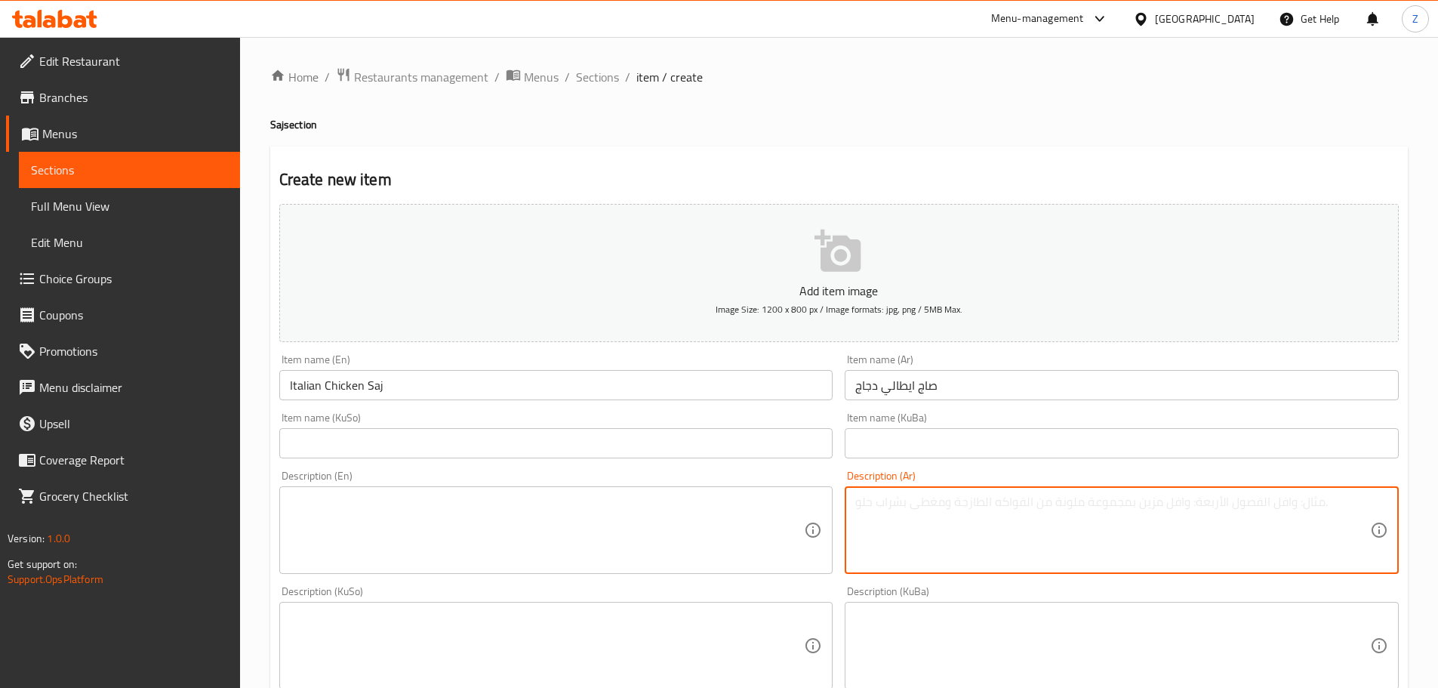
click at [1038, 502] on textarea at bounding box center [1112, 530] width 515 height 72
paste textarea "عجينة الصاج الايطالي، شاورما دجاج, بطاطا مقلية، ذرة، جبنة وصلصة خاصة."
type textarea "عجينة الصاج الايطالي، شاورما دجاج, بطاطا مقلية، ذرة، جبنة وصلصة خاصة."
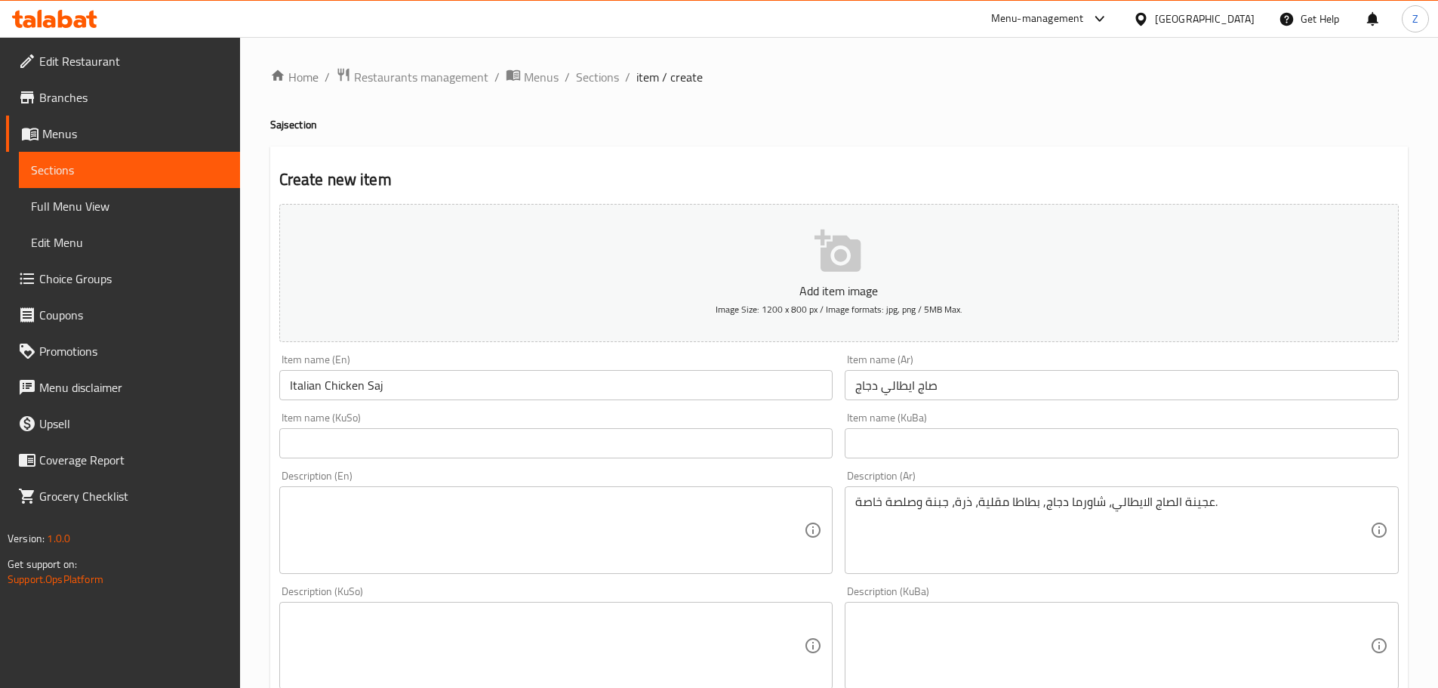
click at [676, 526] on textarea at bounding box center [547, 530] width 515 height 72
paste textarea "Italian saj dough, chicken shawerma, corn, cheese and sauce."
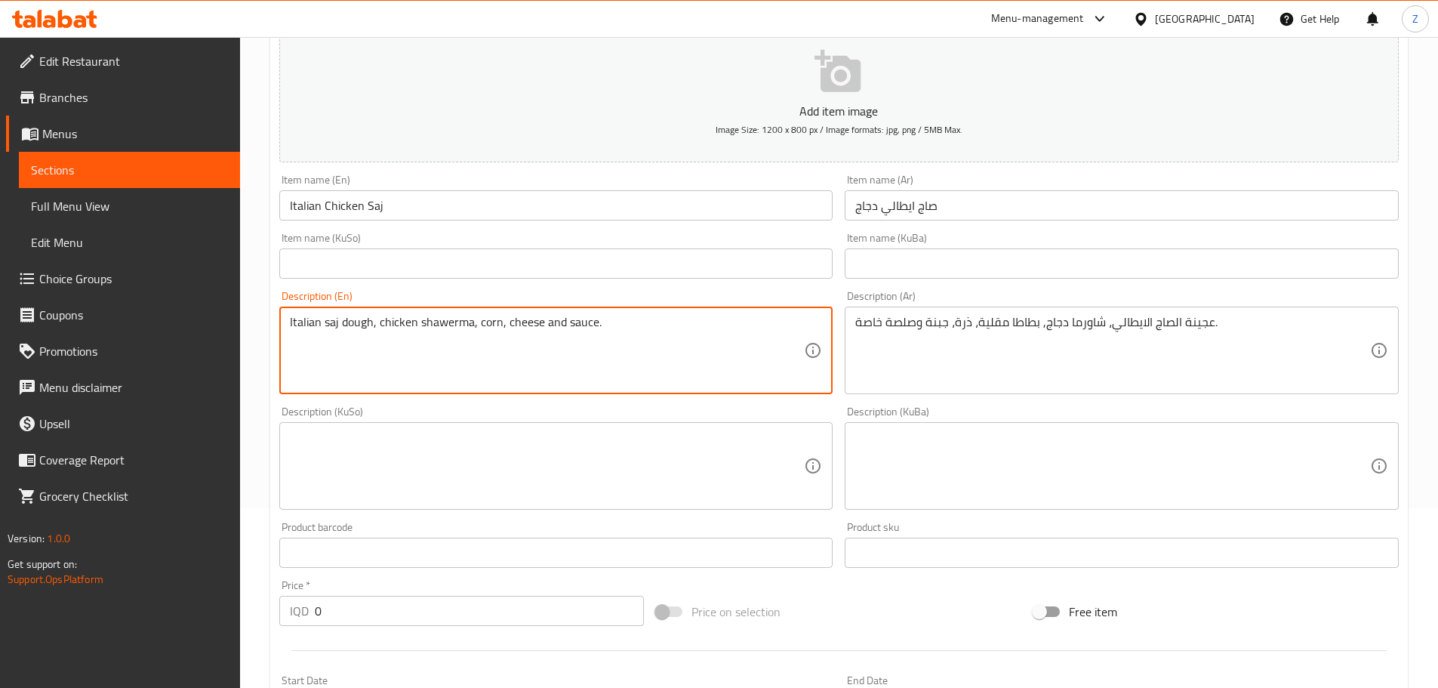
scroll to position [377, 0]
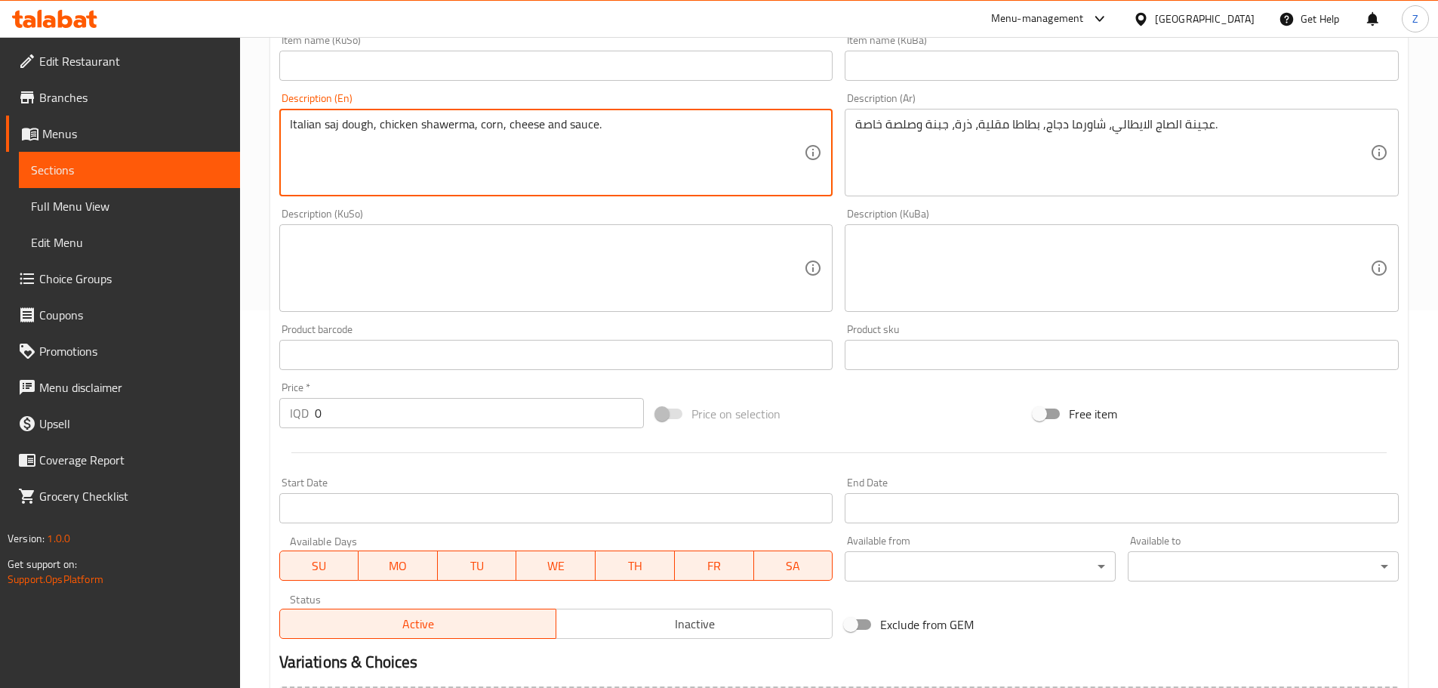
type textarea "Italian saj dough, chicken shawerma, corn, cheese and sauce."
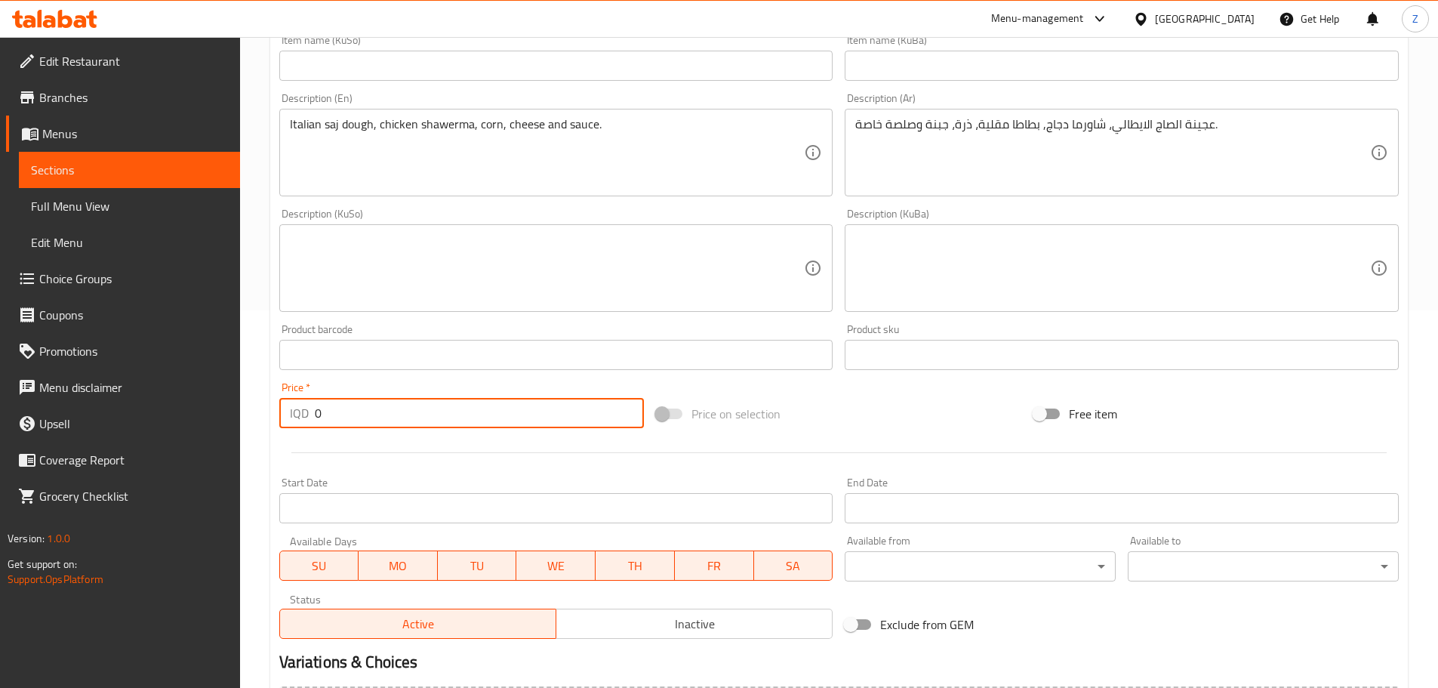
click at [350, 418] on input "0" at bounding box center [480, 413] width 330 height 30
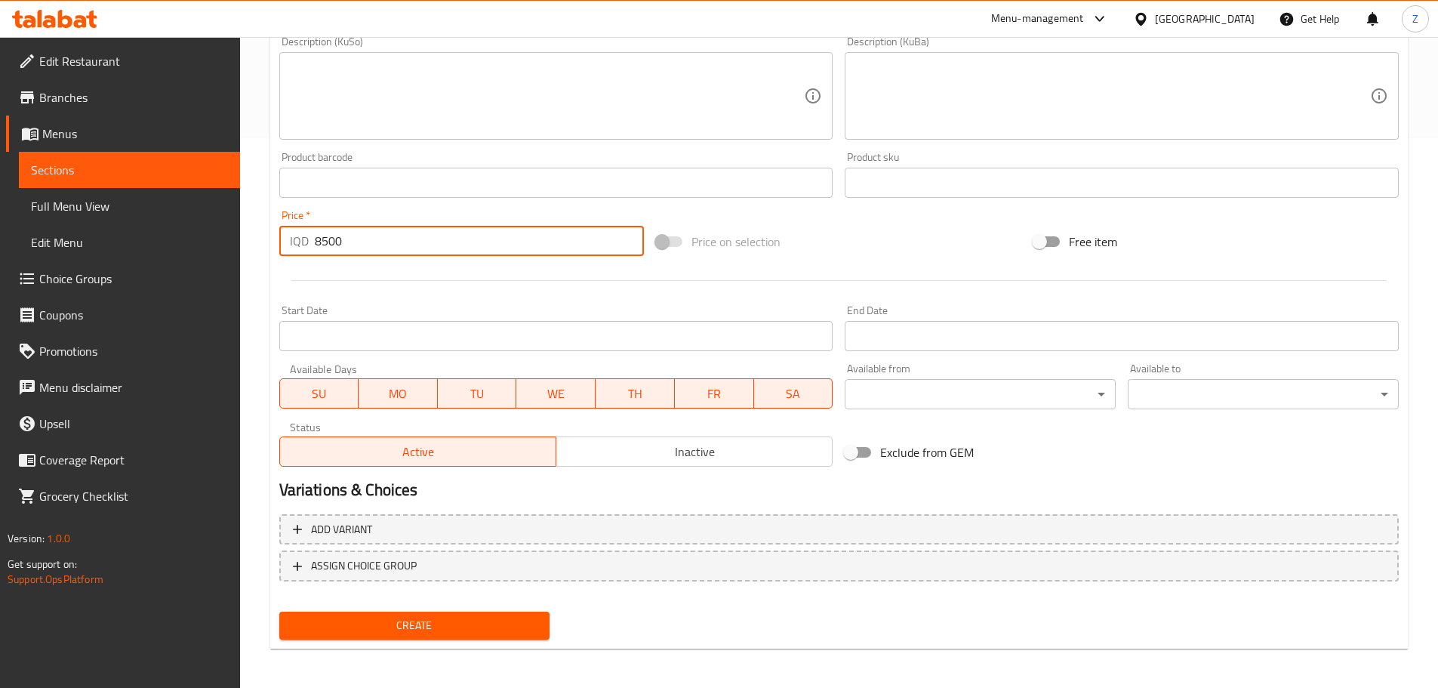
scroll to position [552, 0]
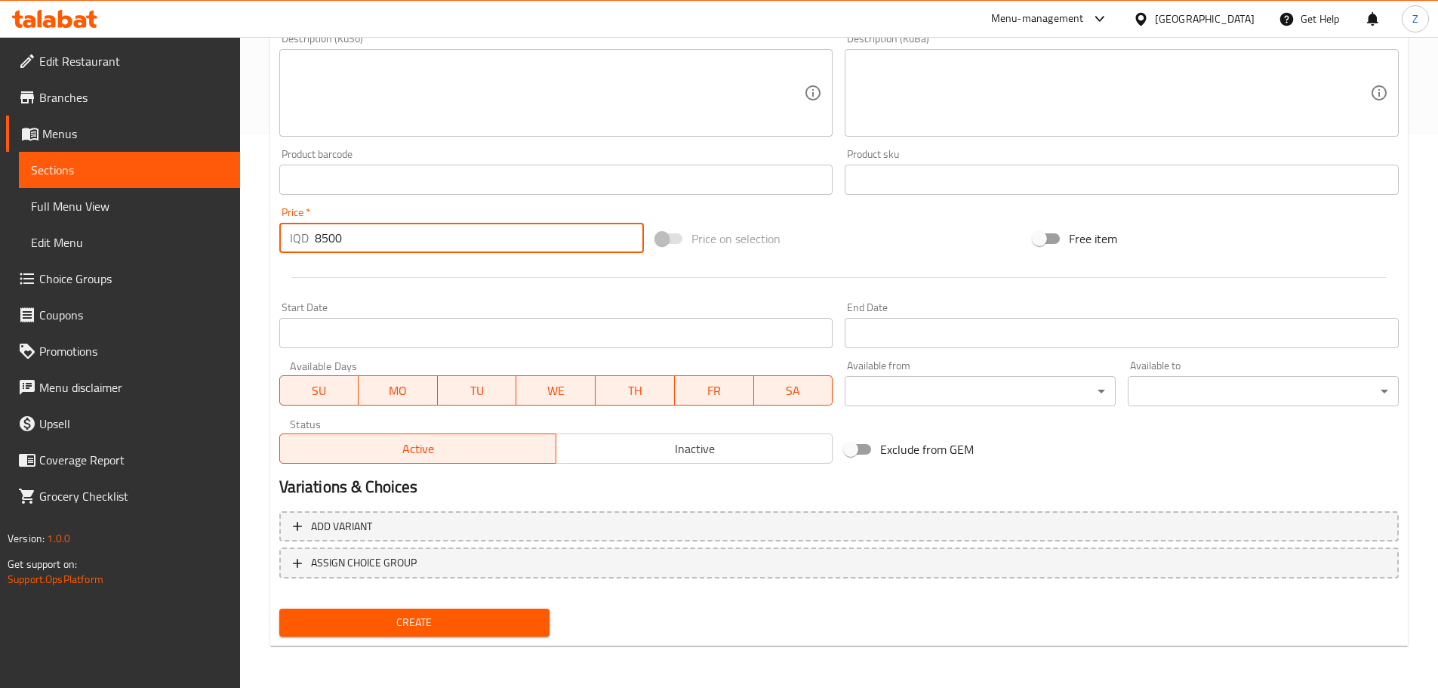
type input "8500"
click at [416, 632] on span "Create" at bounding box center [414, 622] width 247 height 19
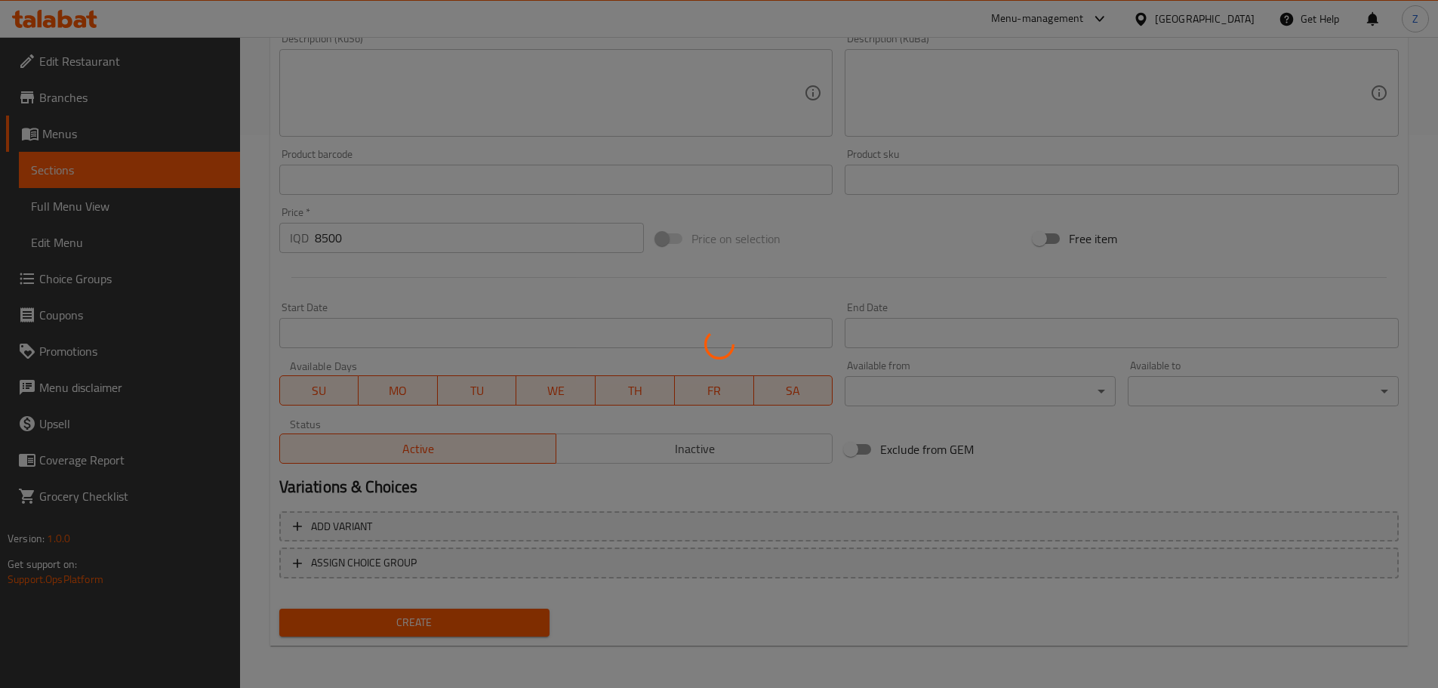
type input "0"
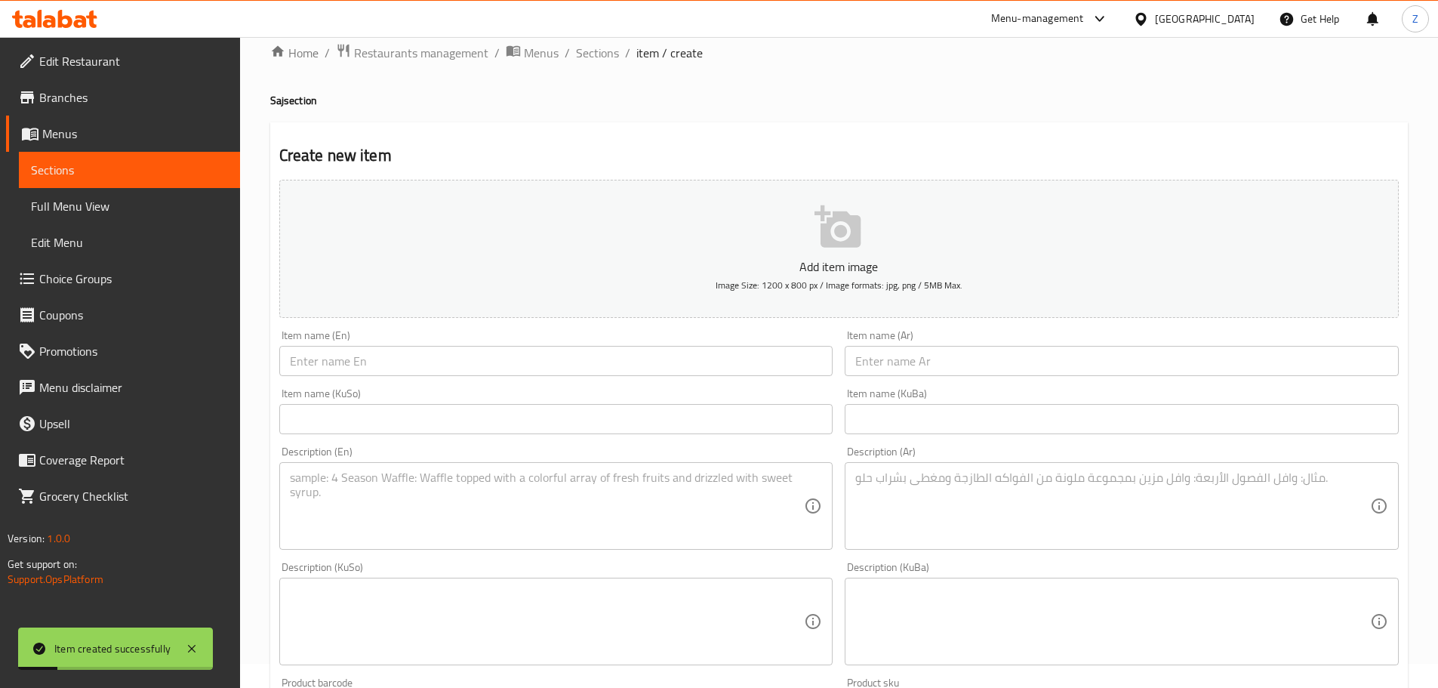
scroll to position [0, 0]
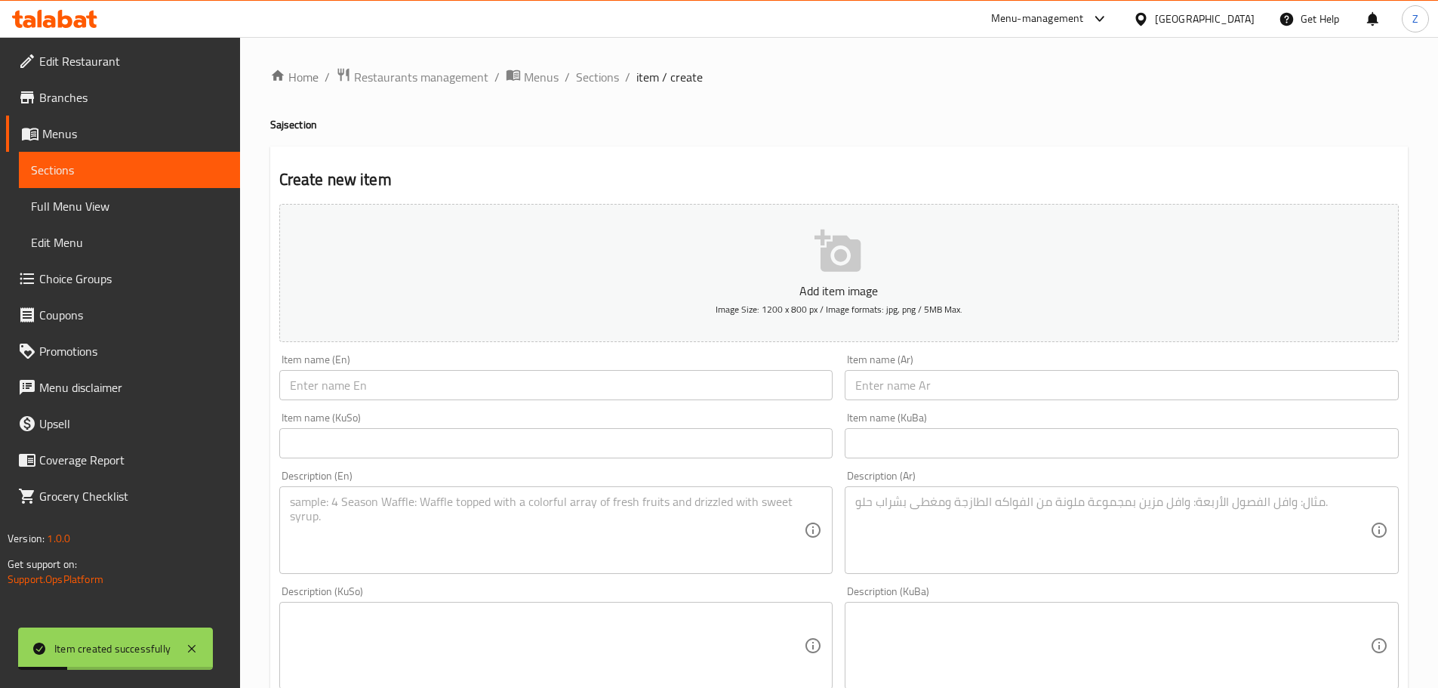
click at [594, 92] on div "Home / Restaurants management / Menus / Sections / item / create Saj section Cr…" at bounding box center [838, 638] width 1137 height 1143
click at [595, 89] on div "Home / Restaurants management / Menus / Sections / item / create Saj section Cr…" at bounding box center [838, 638] width 1137 height 1143
click at [602, 80] on span "Sections" at bounding box center [597, 77] width 43 height 18
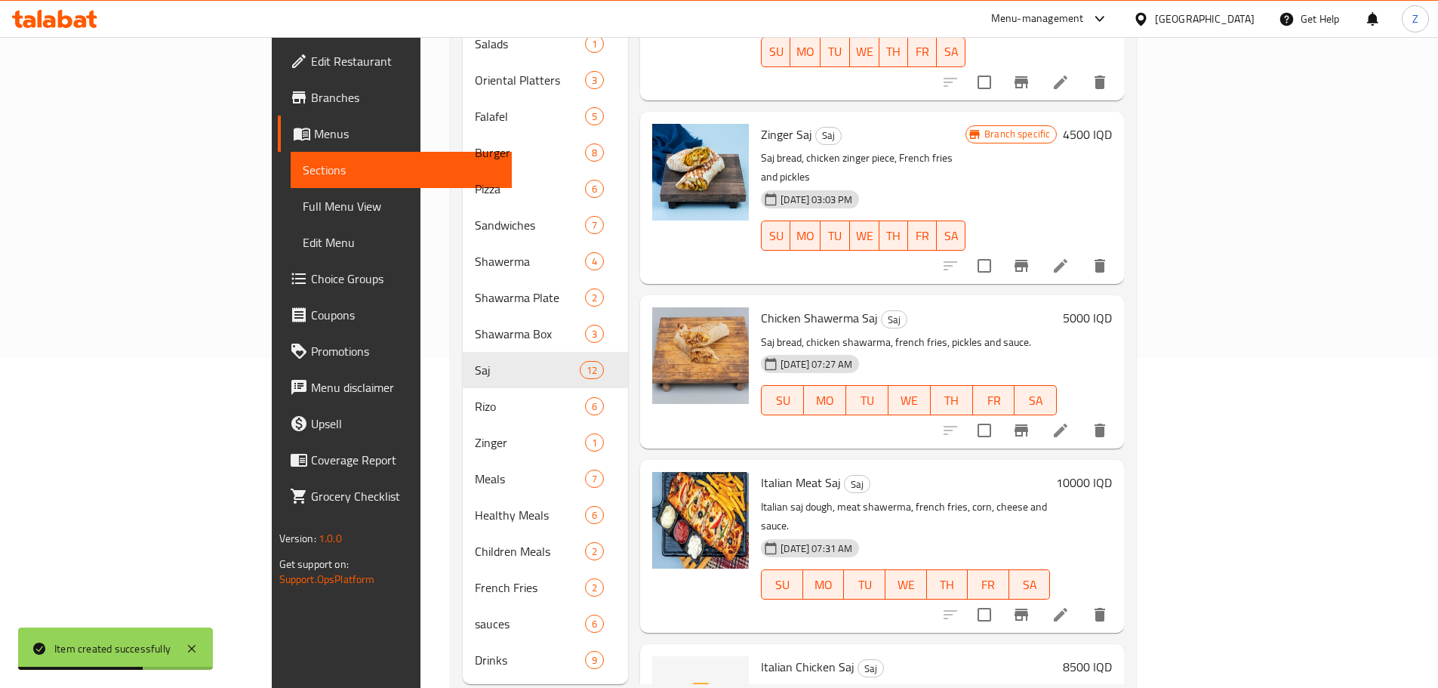
scroll to position [346, 0]
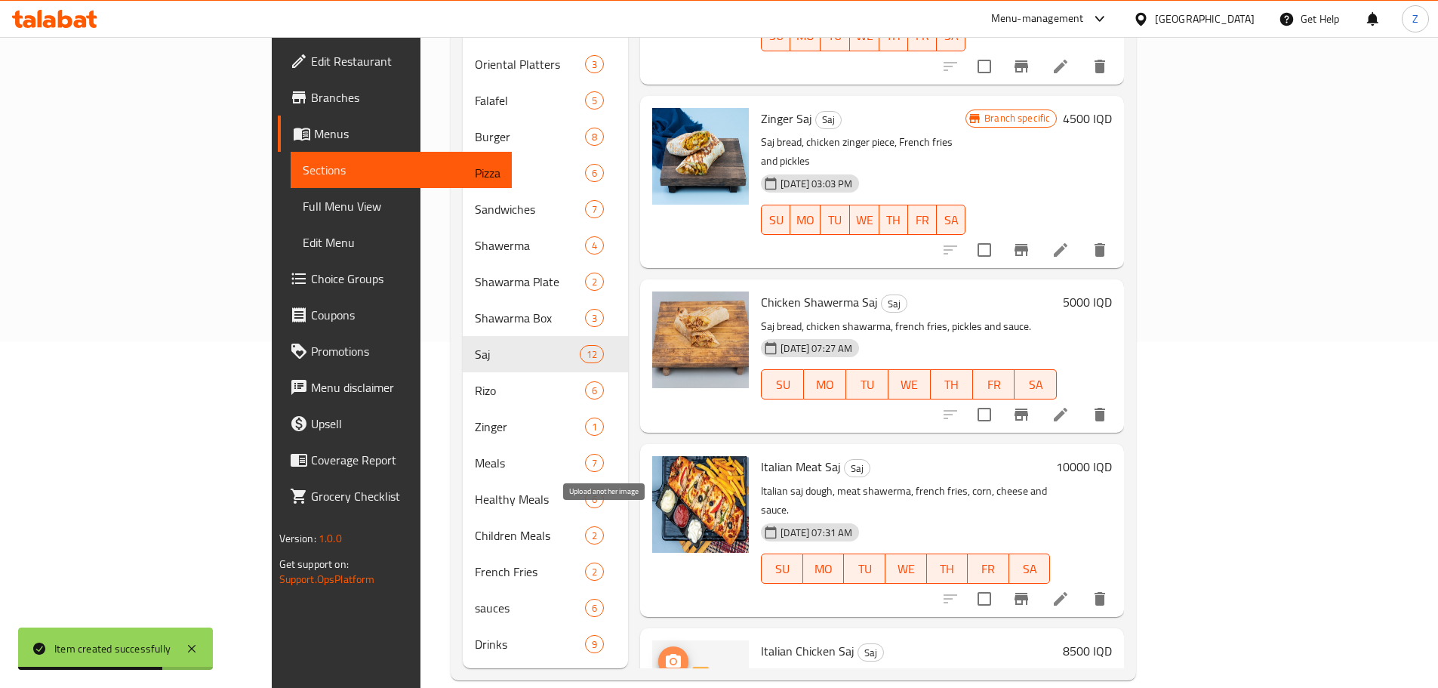
click at [658, 646] on button "upload picture" at bounding box center [673, 661] width 30 height 30
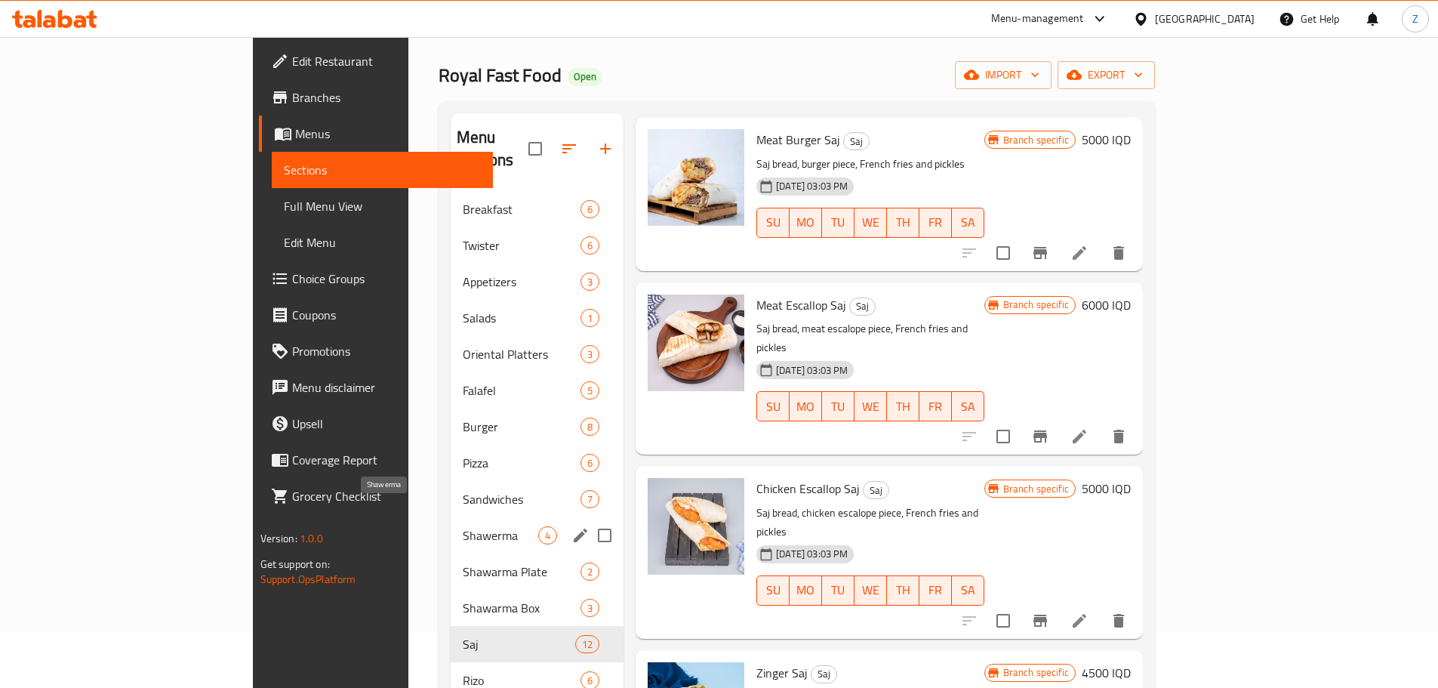
scroll to position [44, 0]
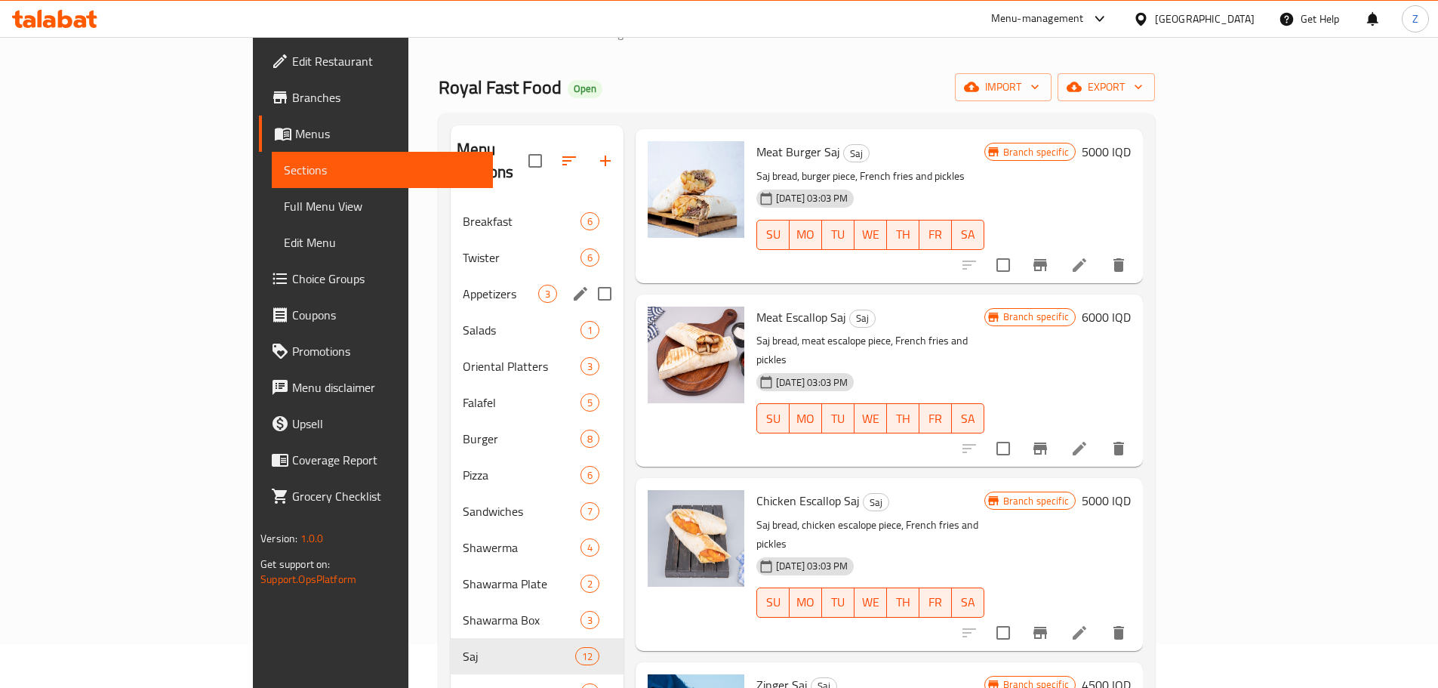
drag, startPoint x: 395, startPoint y: 285, endPoint x: 390, endPoint y: 291, distance: 8.2
click at [451, 290] on div "Breakfast 6 Twister 6 Appetizers 3 Salads 1 Oriental Platters 3 Falafel 5 Burge…" at bounding box center [537, 583] width 173 height 761
click at [463, 285] on span "Appetizers" at bounding box center [500, 294] width 75 height 18
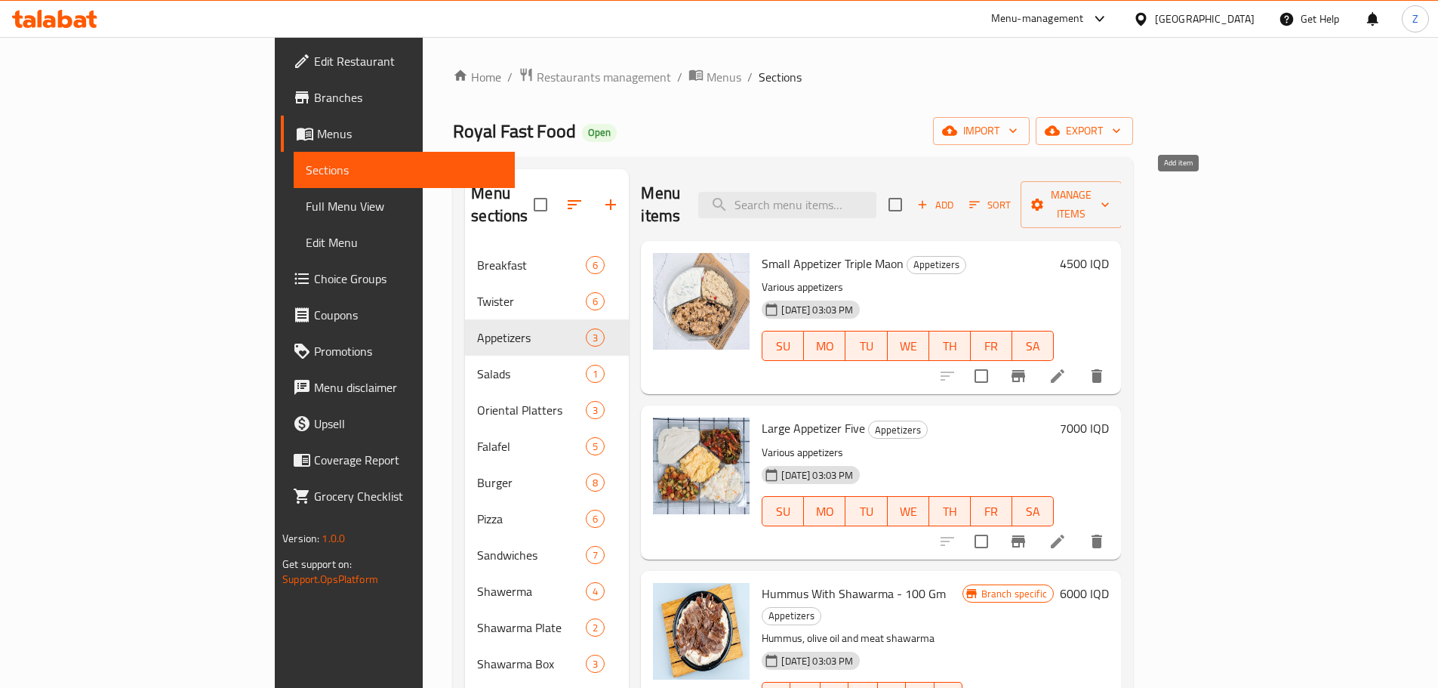
click at [959, 193] on button "Add" at bounding box center [935, 204] width 48 height 23
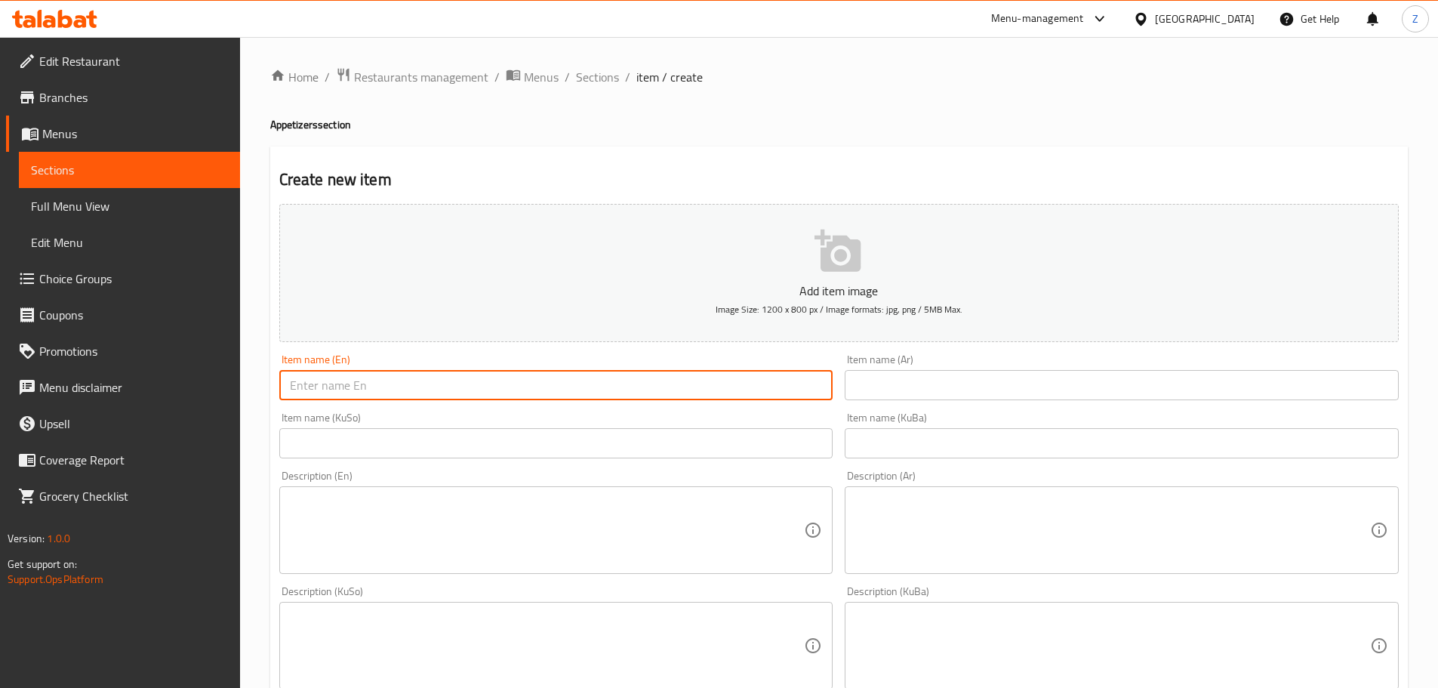
click at [409, 378] on input "text" at bounding box center [556, 385] width 554 height 30
paste input "Coleslaw"
type input "Coleslaw"
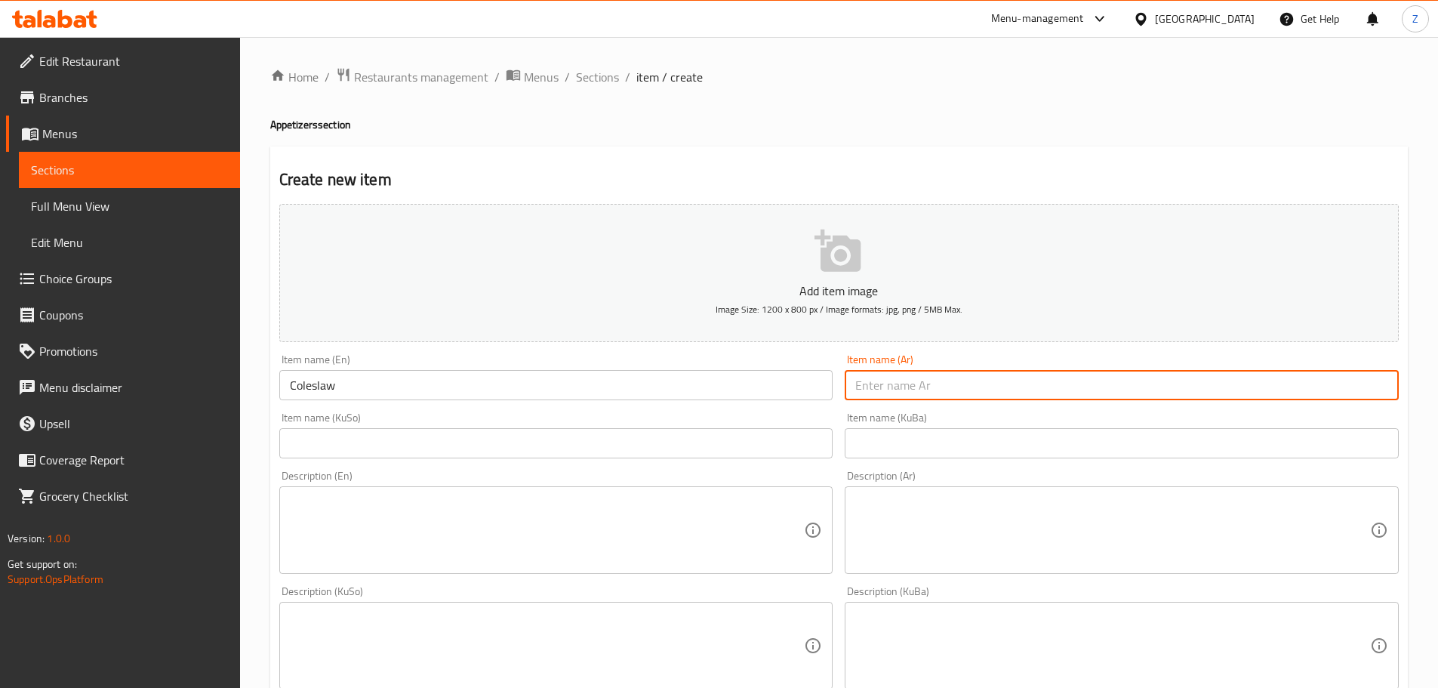
click at [955, 394] on input "text" at bounding box center [1122, 385] width 554 height 30
paste input "كولسلو"
type input "كولسلو"
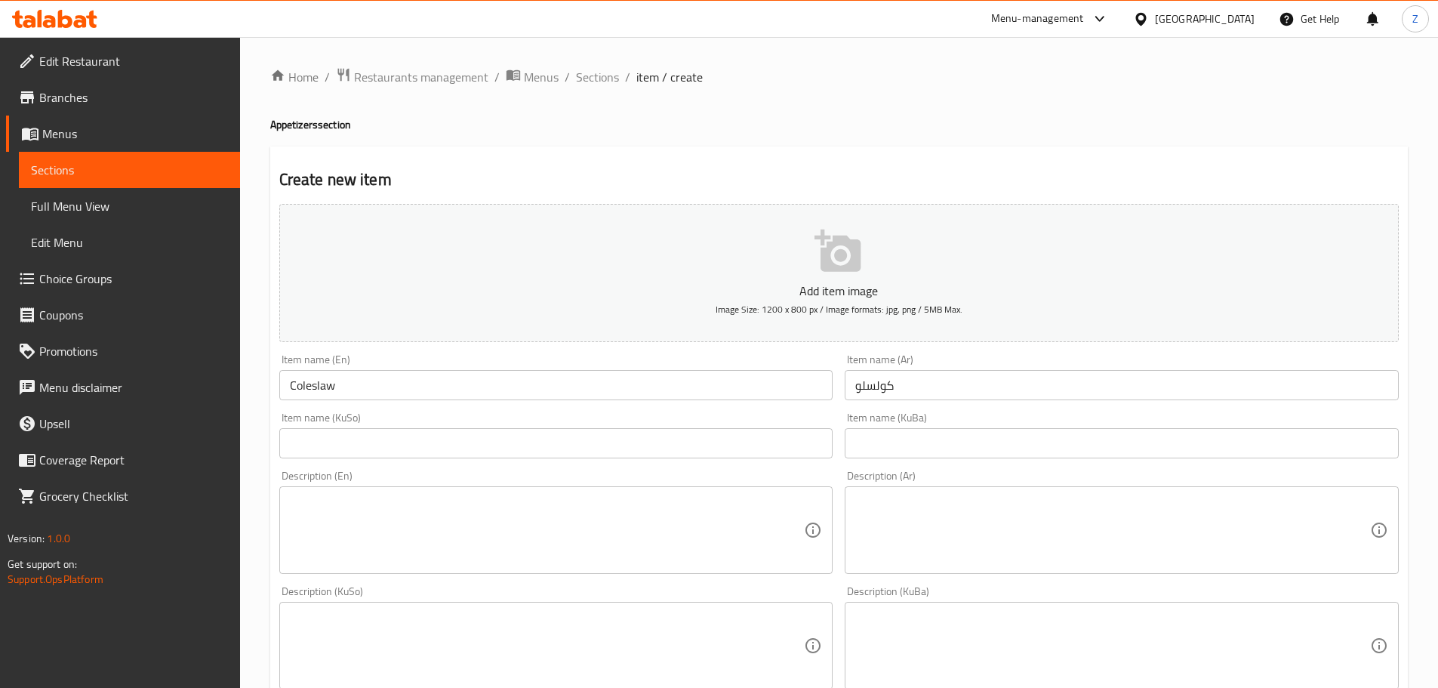
click at [955, 542] on textarea at bounding box center [1112, 530] width 515 height 72
paste textarea "لهانة, جزر ومايونيز."
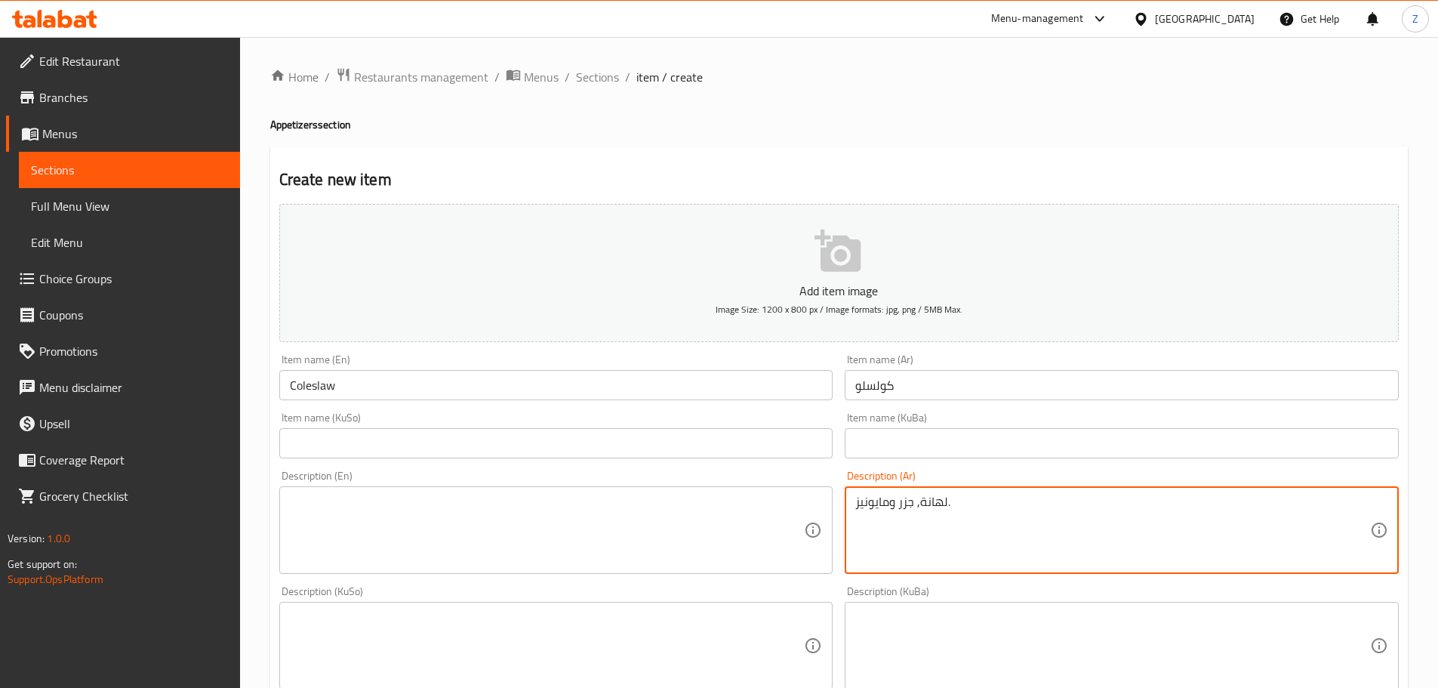
type textarea "لهانة, جزر ومايونيز."
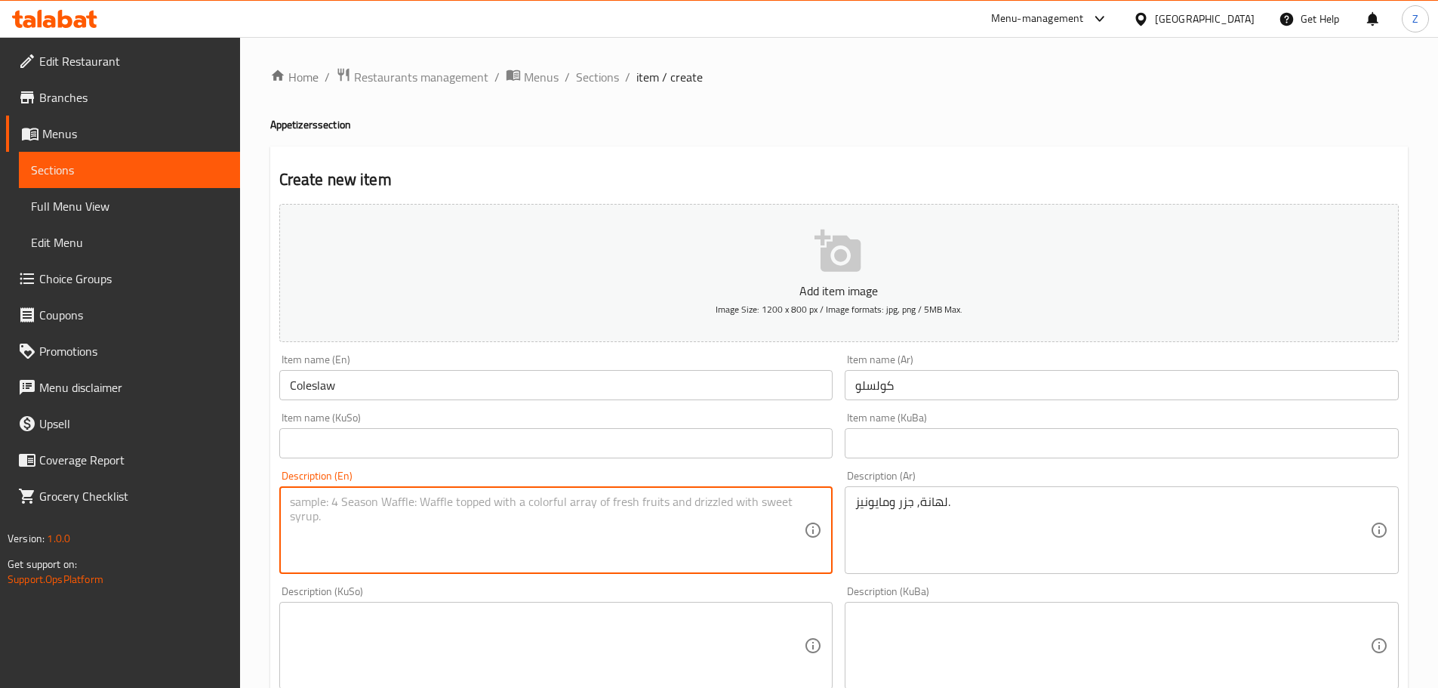
click at [623, 540] on textarea at bounding box center [547, 530] width 515 height 72
paste textarea "Cabbage, carrots and mayonnaise."
type textarea "Cabbage, carrots and mayonnaise."
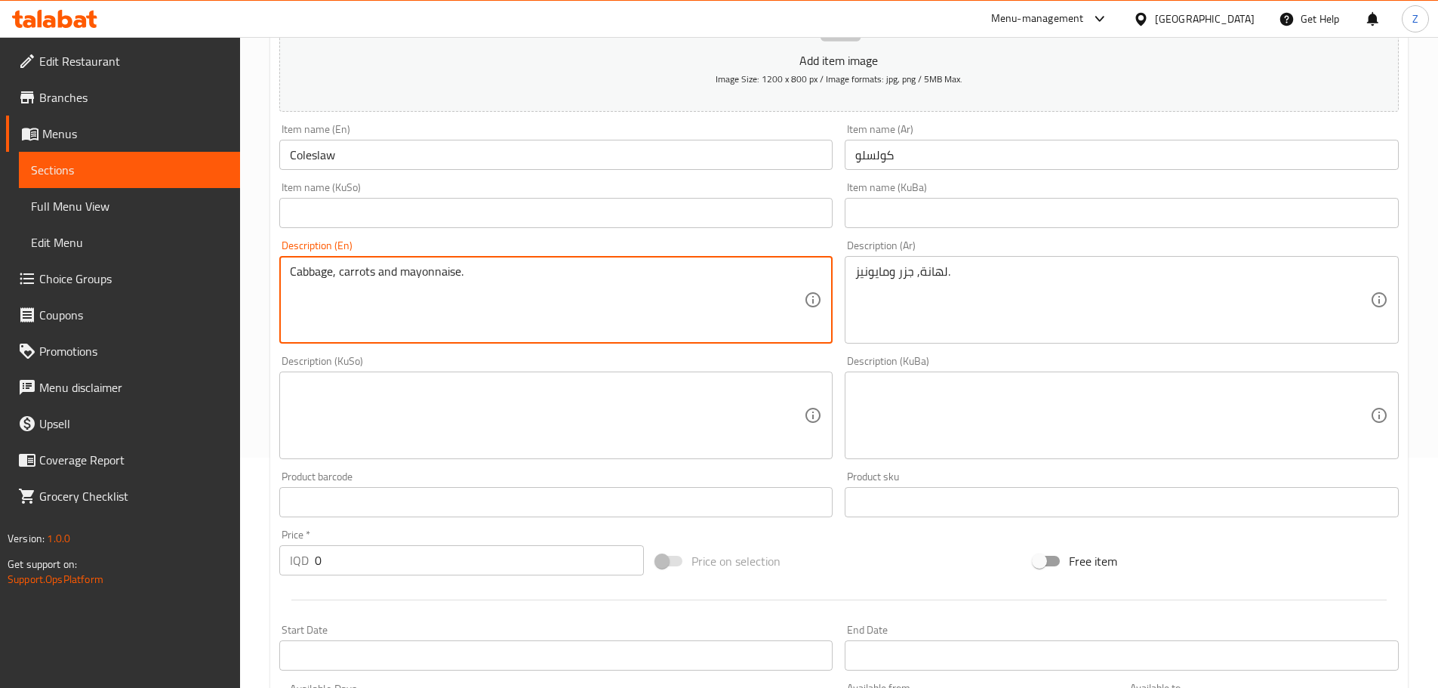
scroll to position [377, 0]
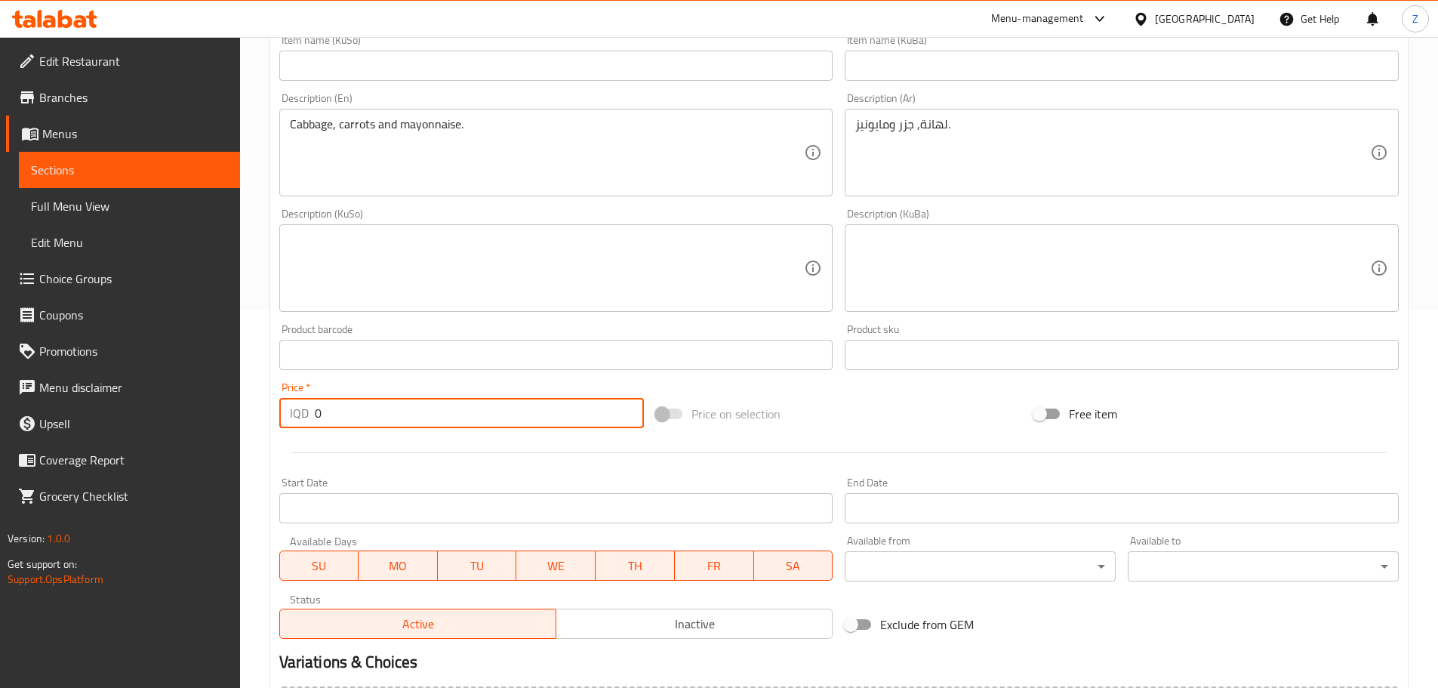
click at [370, 405] on input "0" at bounding box center [480, 413] width 330 height 30
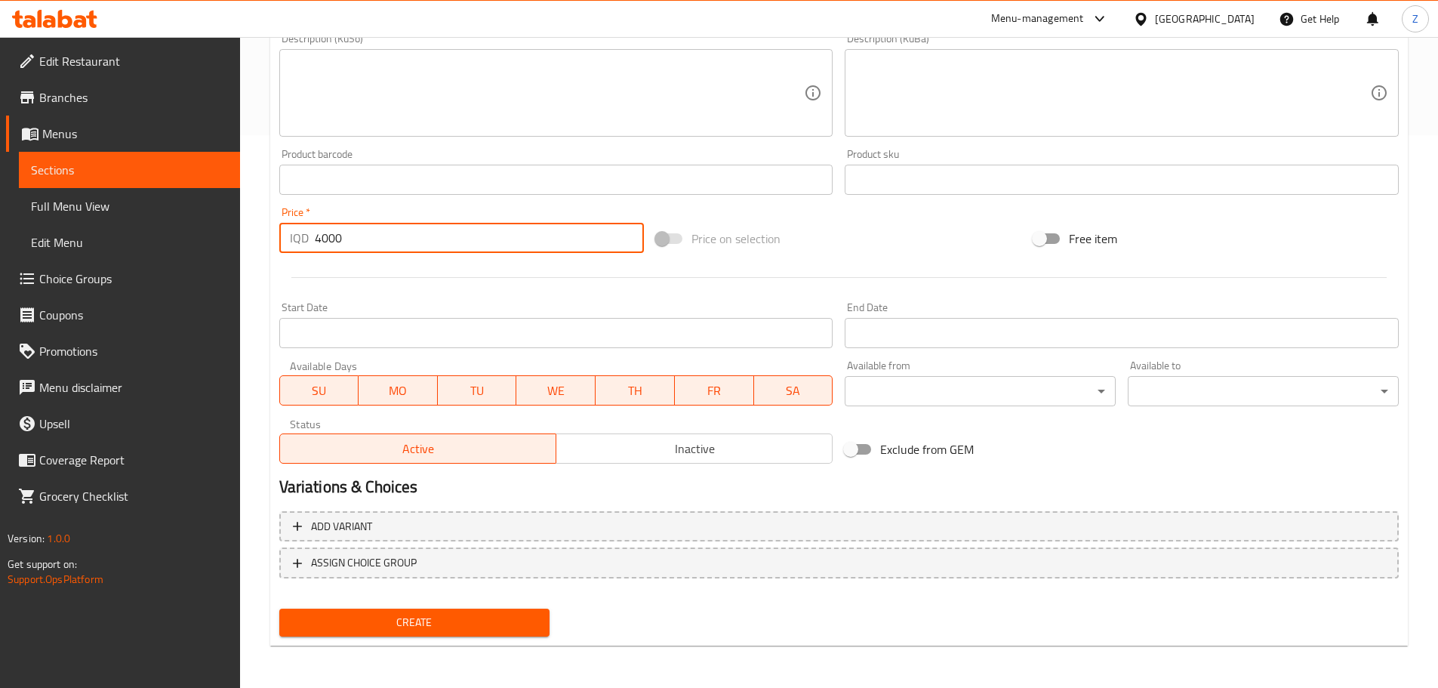
type input "4000"
click at [440, 617] on span "Create" at bounding box center [414, 622] width 247 height 19
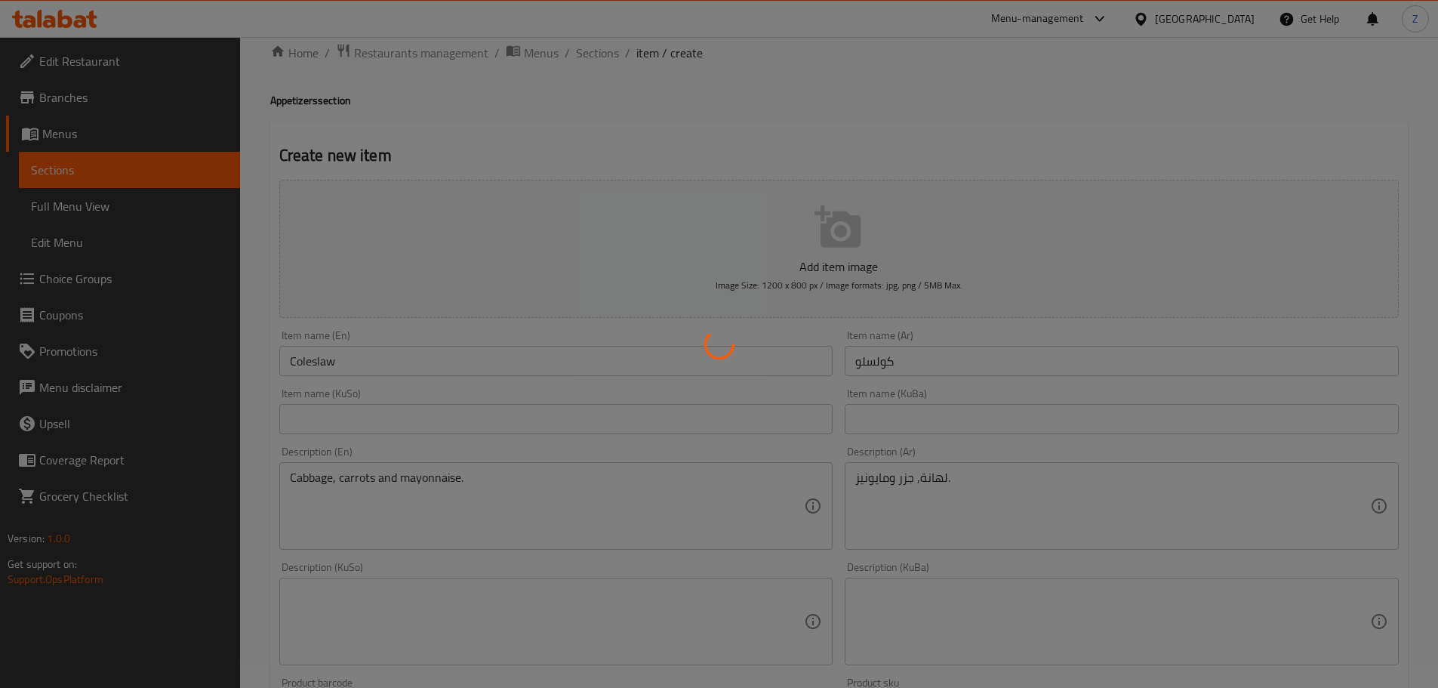
scroll to position [1, 0]
type input "0"
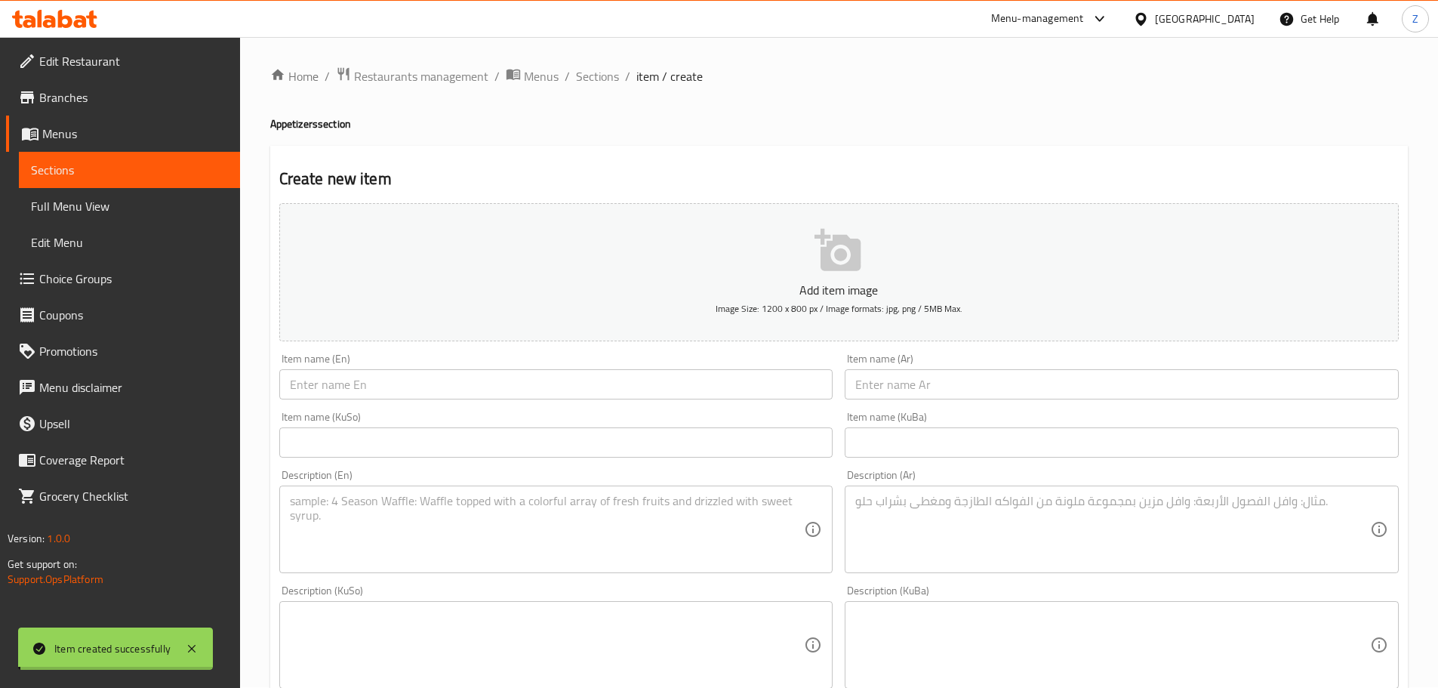
scroll to position [0, 0]
click at [604, 82] on span "Sections" at bounding box center [597, 77] width 43 height 18
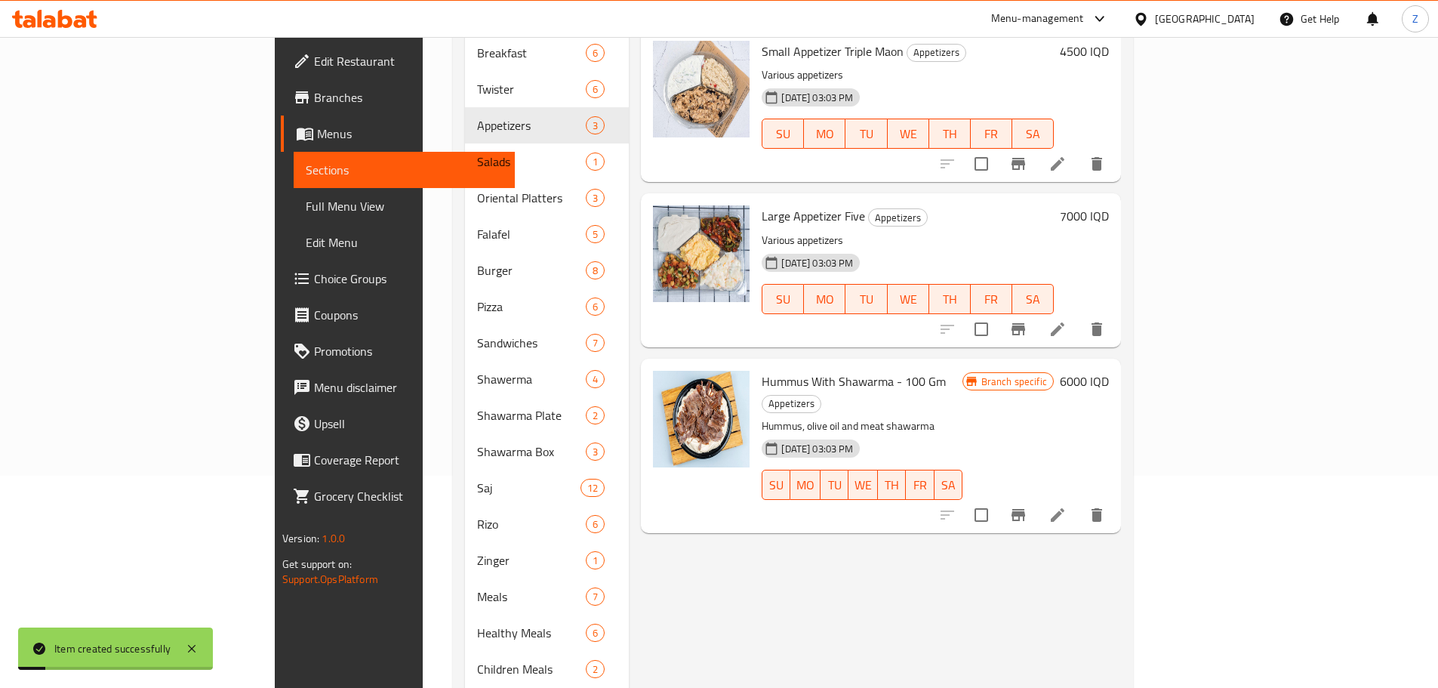
scroll to position [346, 0]
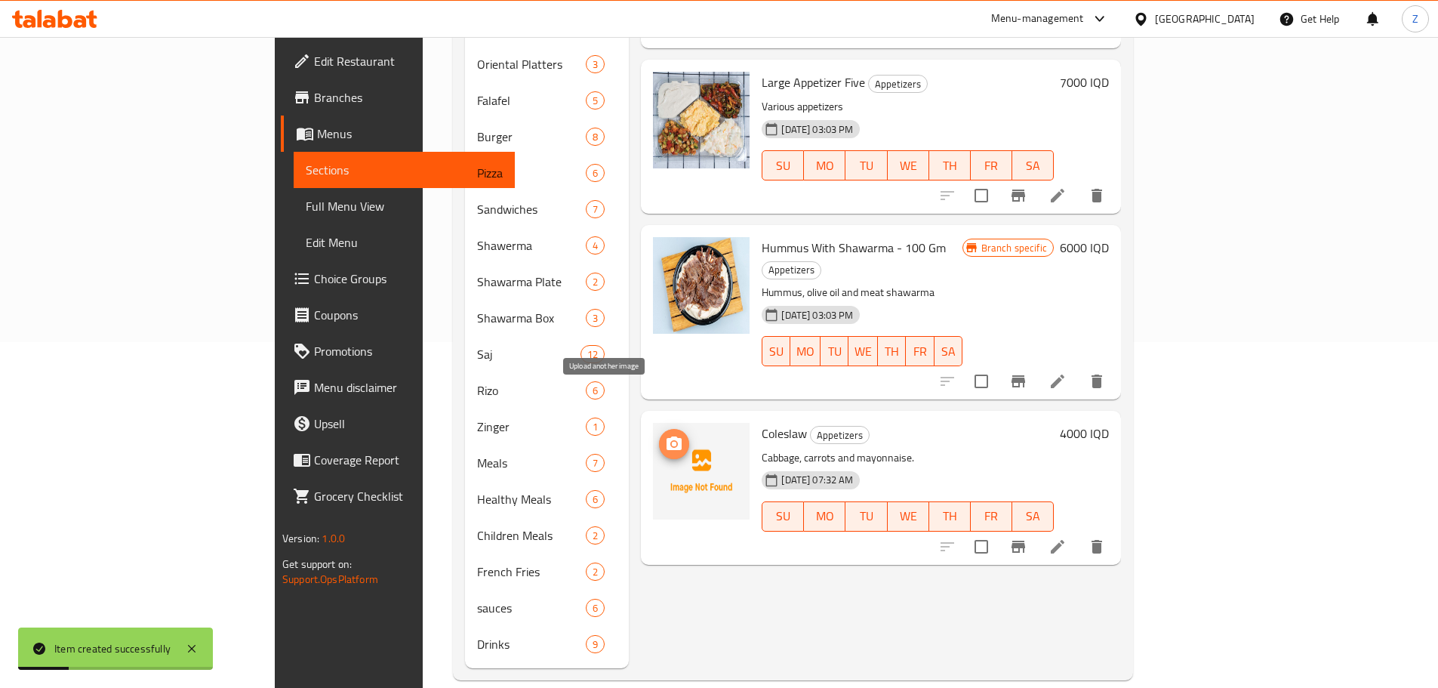
click at [659, 435] on span "upload picture" at bounding box center [674, 444] width 30 height 18
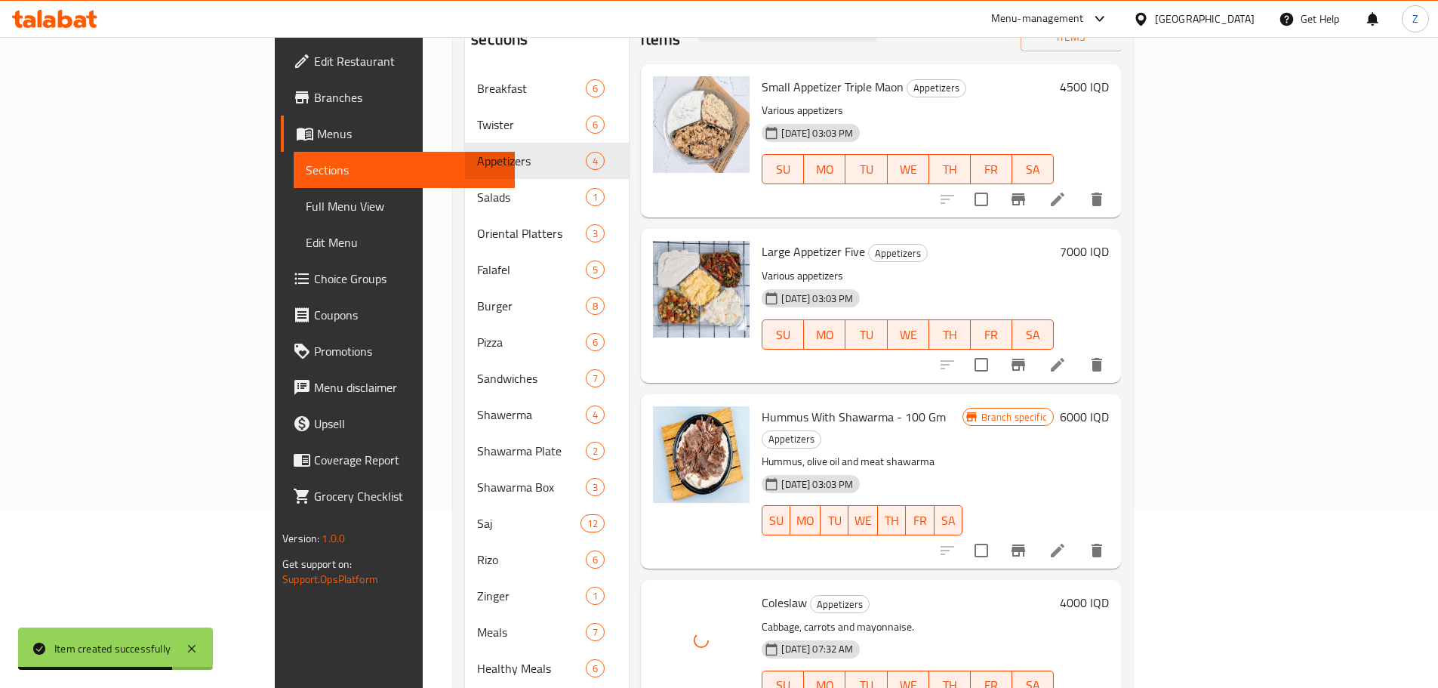
scroll to position [0, 0]
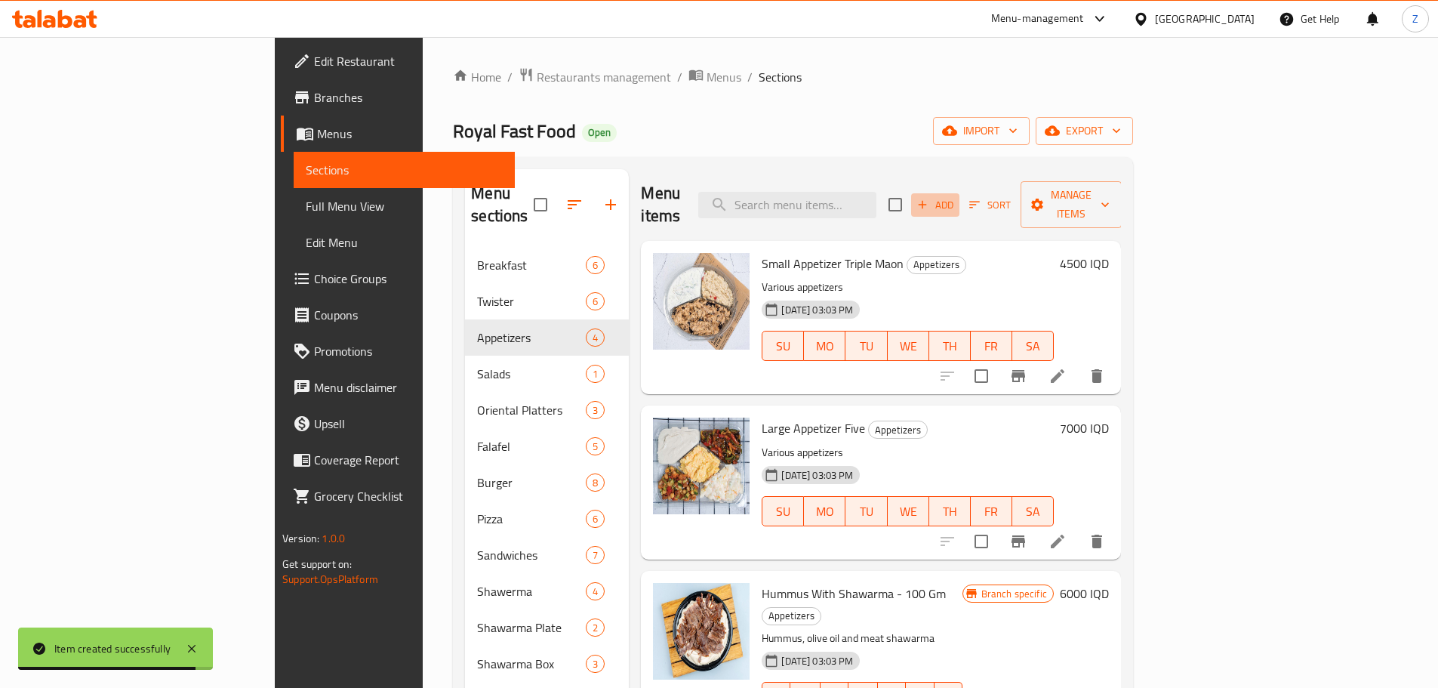
click at [959, 202] on button "Add" at bounding box center [935, 204] width 48 height 23
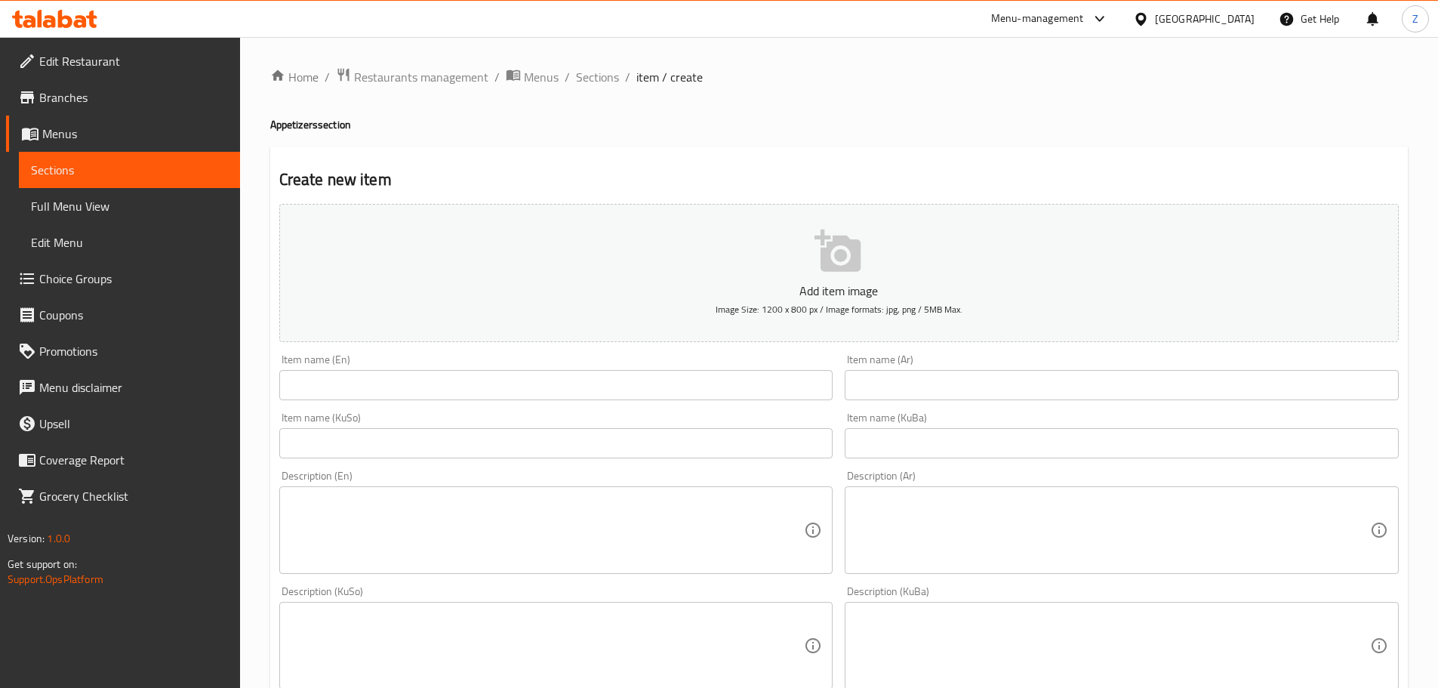
click at [548, 407] on div "Item name (KuSo) Item name (KuSo)" at bounding box center [556, 435] width 566 height 58
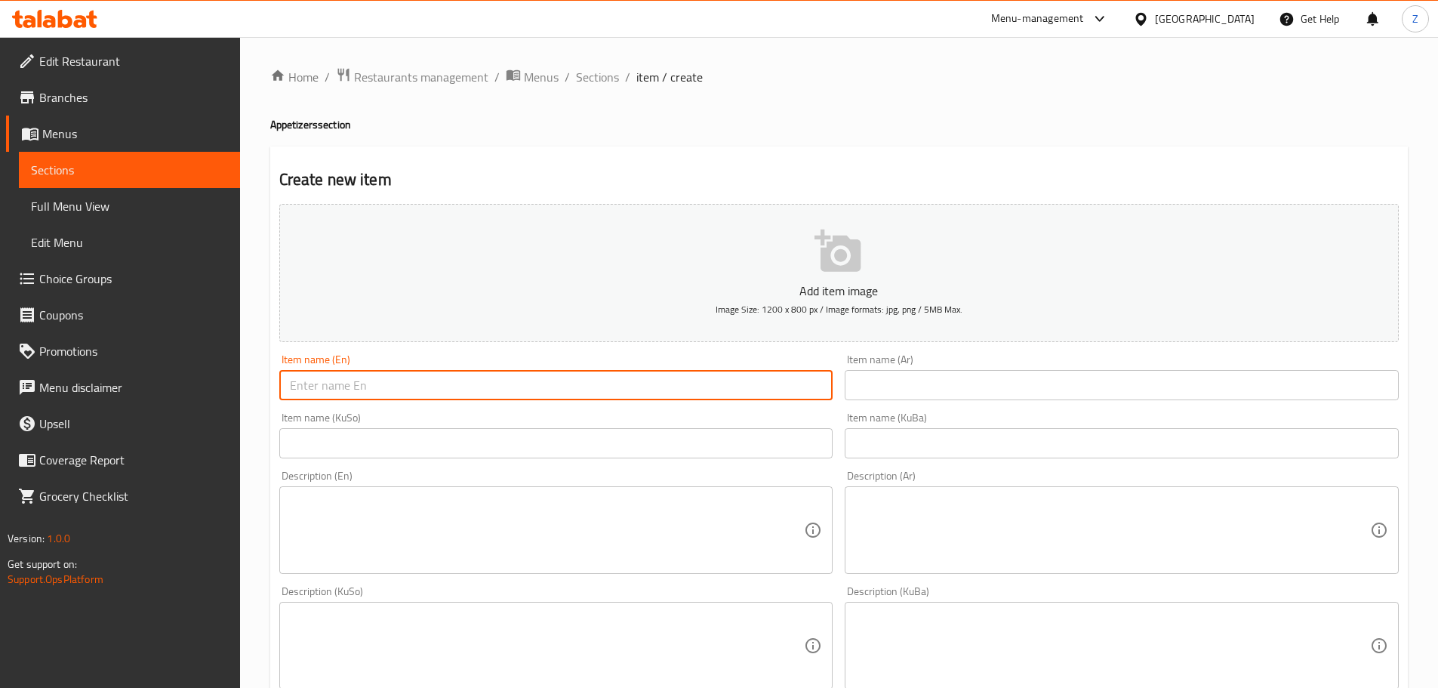
click at [547, 396] on input "text" at bounding box center [556, 385] width 554 height 30
paste input "Jajik"
type input "Jajik"
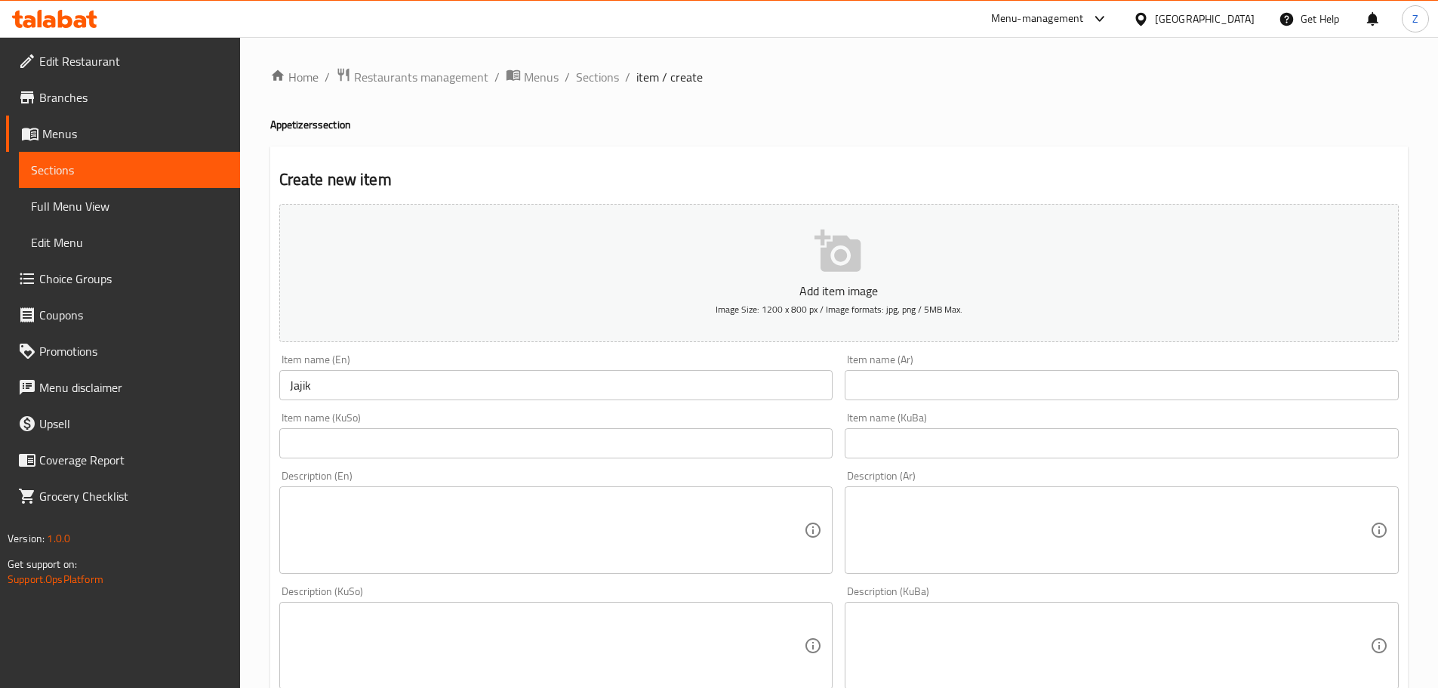
click at [954, 381] on input "text" at bounding box center [1122, 385] width 554 height 30
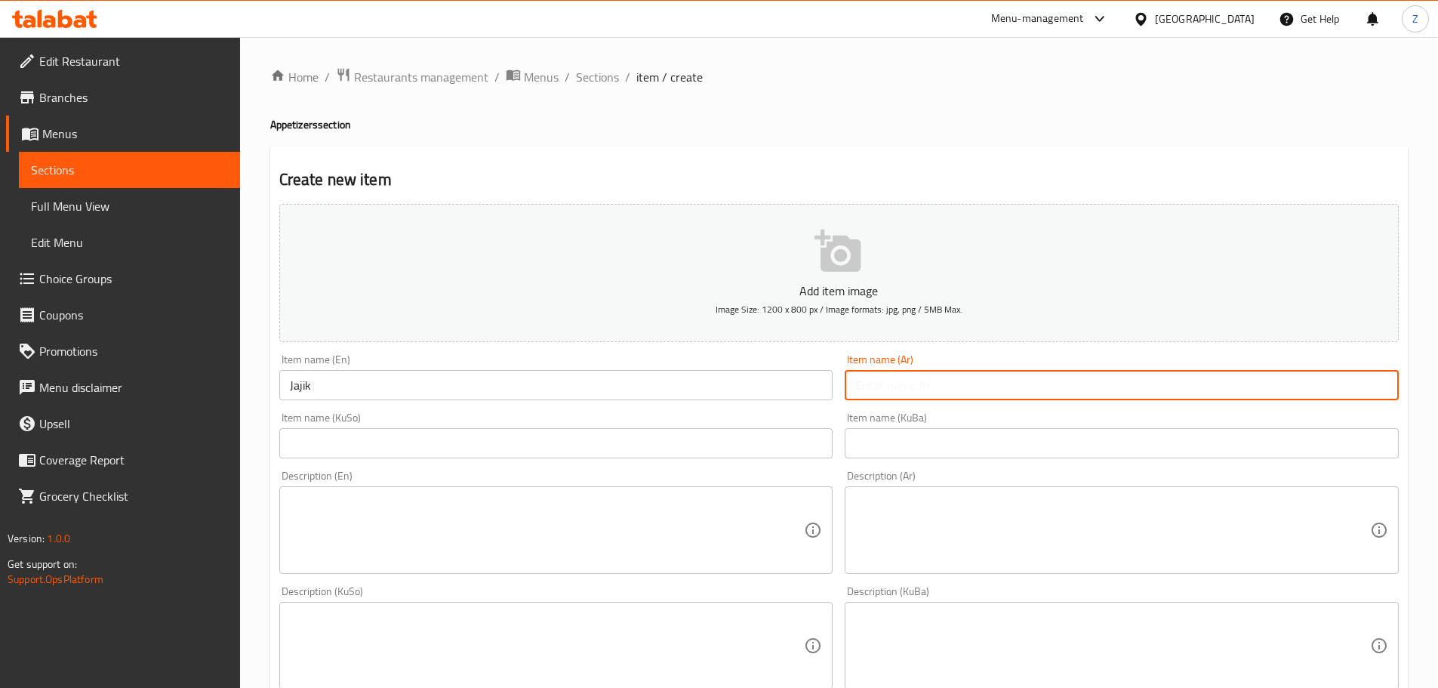
paste input "جاجيك"
type input "جاجيك"
click at [1069, 558] on textarea at bounding box center [1112, 530] width 515 height 72
paste textarea "لبن,خيار, نعناع وثوم."
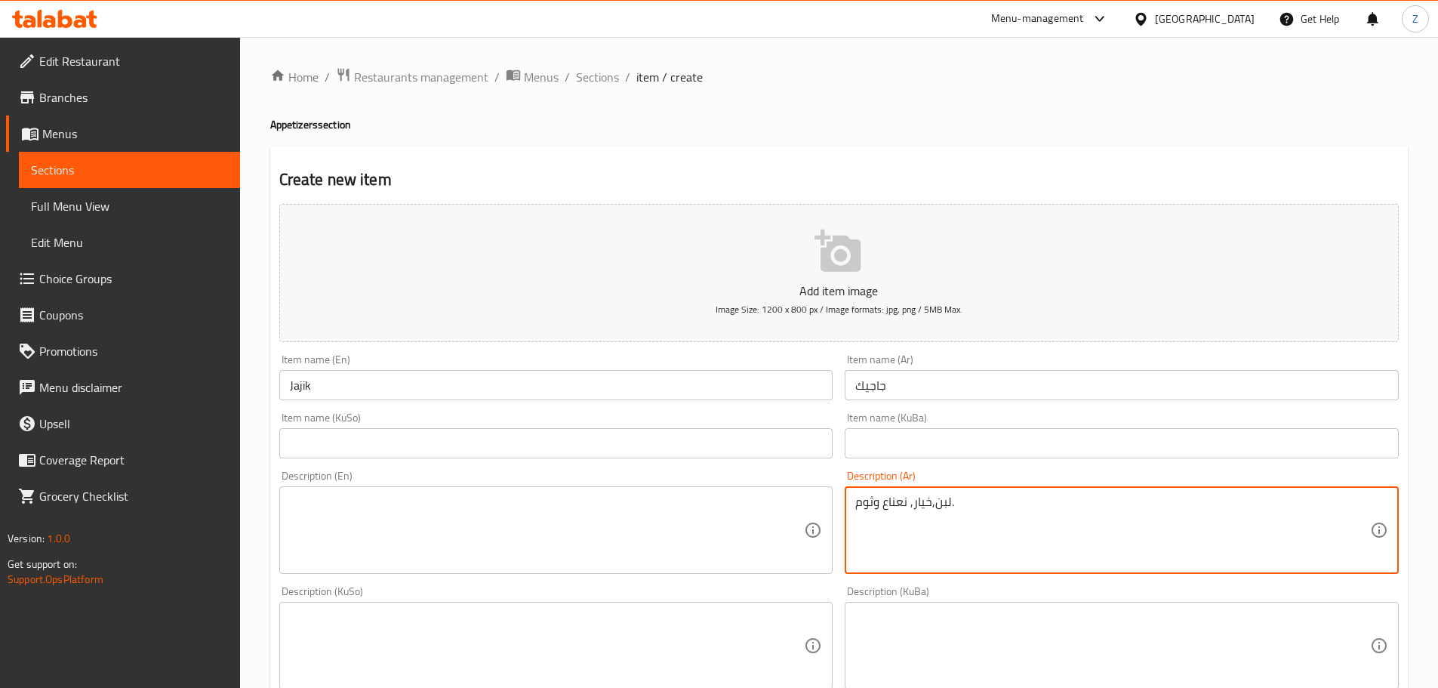
type textarea "لبن,خيار, نعناع وثوم."
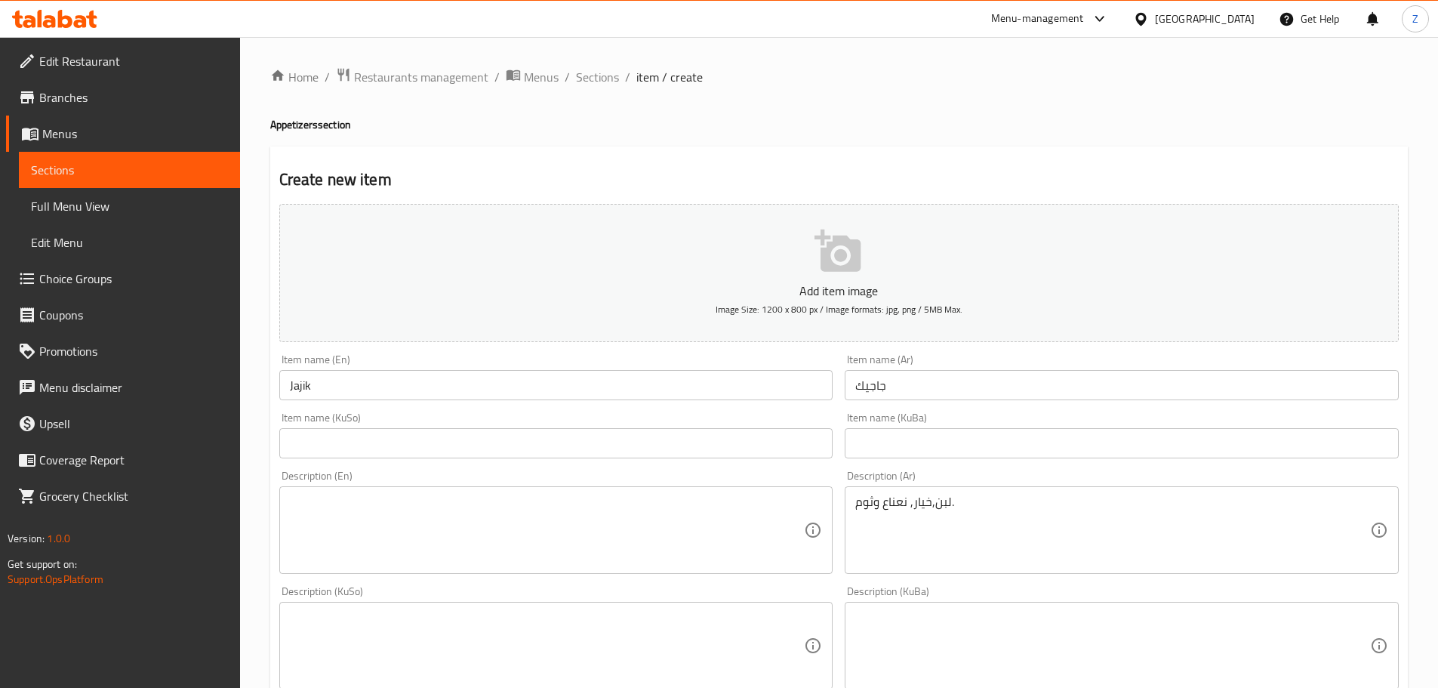
click at [728, 510] on textarea at bounding box center [547, 530] width 515 height 72
paste textarea "Cucumber, mint, garlic and yogurt."
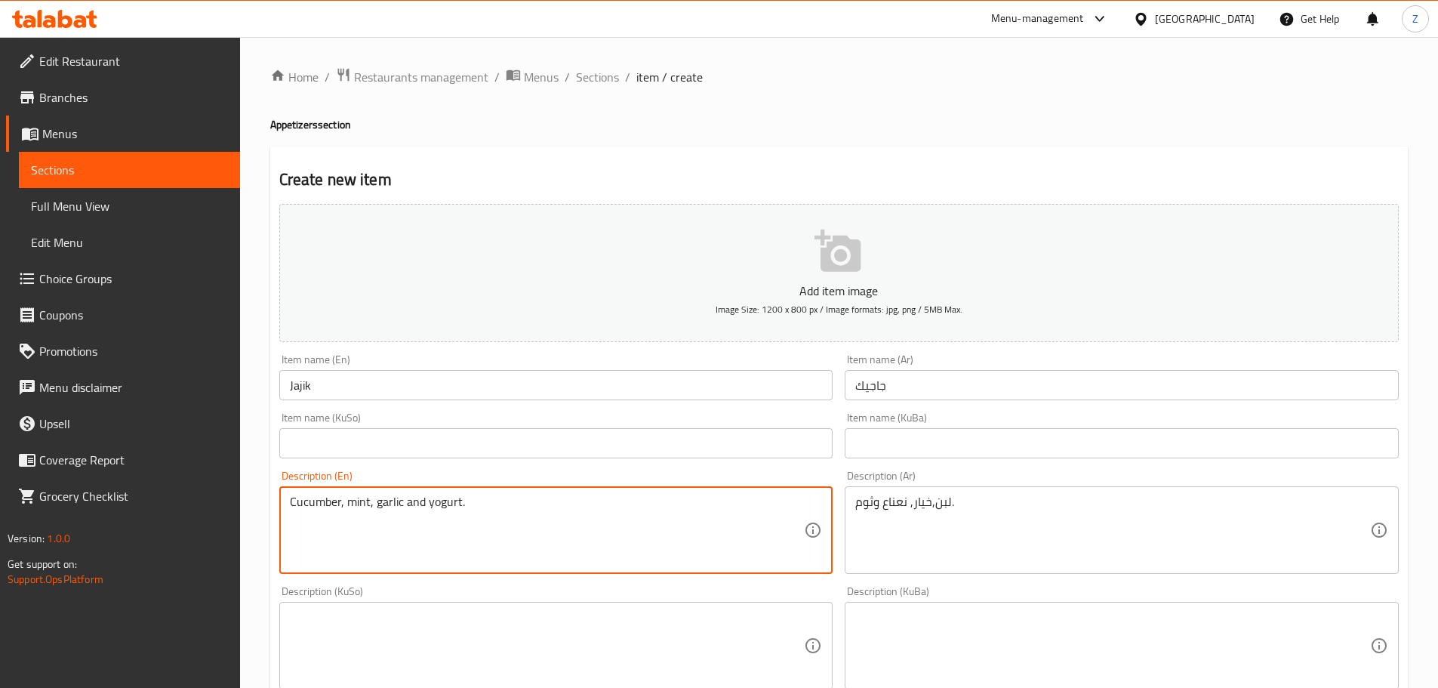
type textarea "Cucumber, mint, garlic and yogurt."
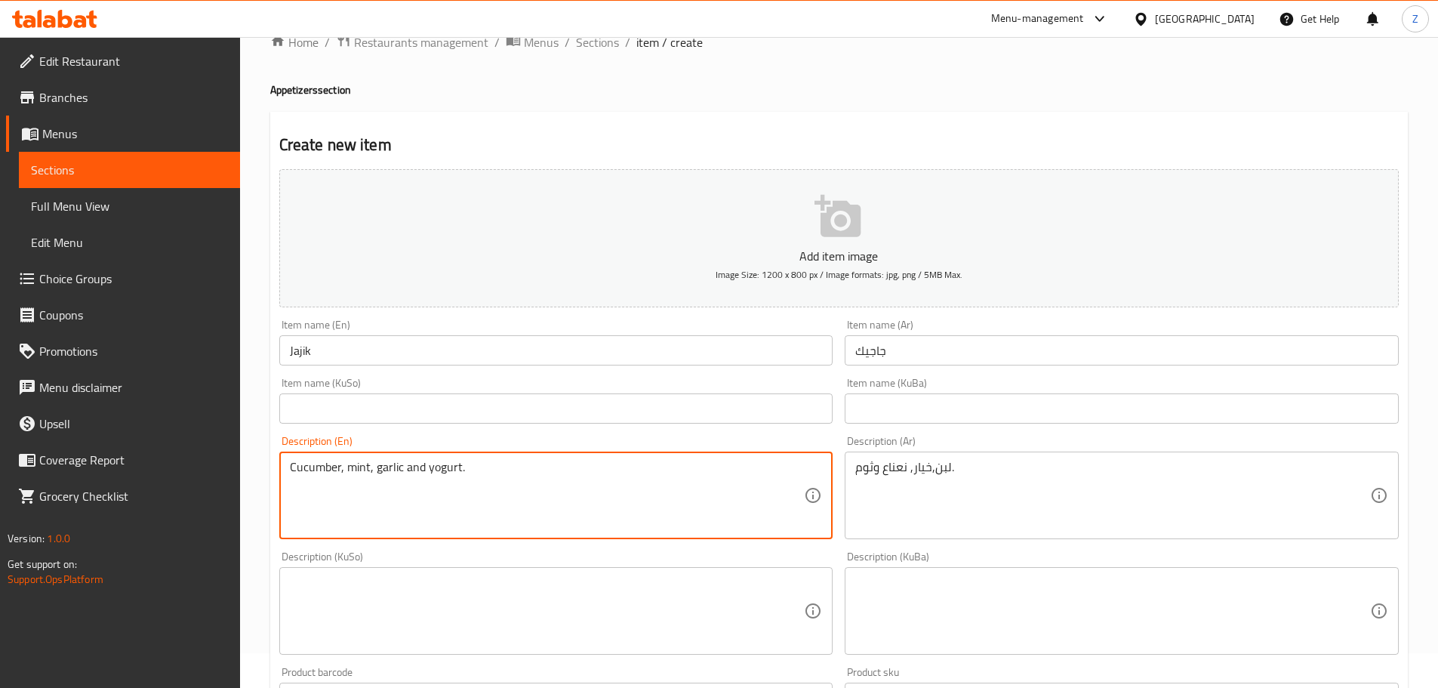
scroll to position [377, 0]
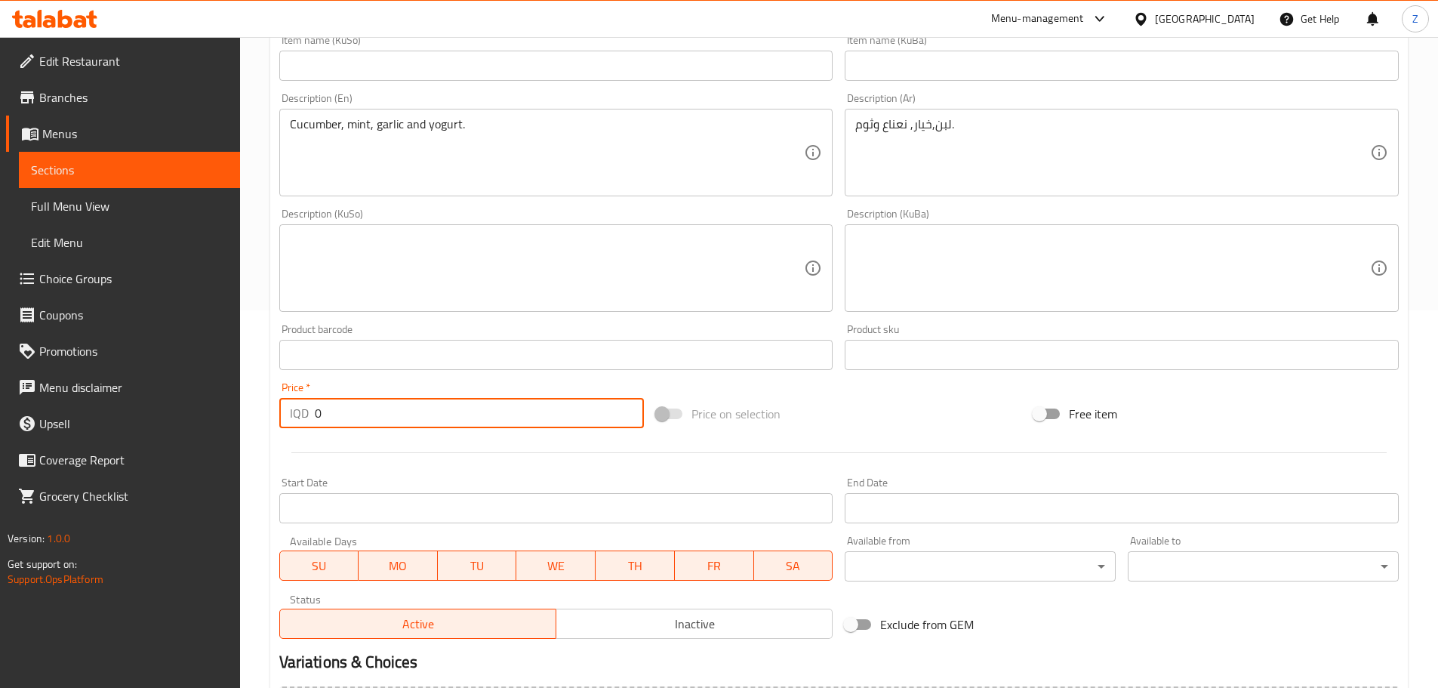
click at [392, 414] on input "0" at bounding box center [480, 413] width 330 height 30
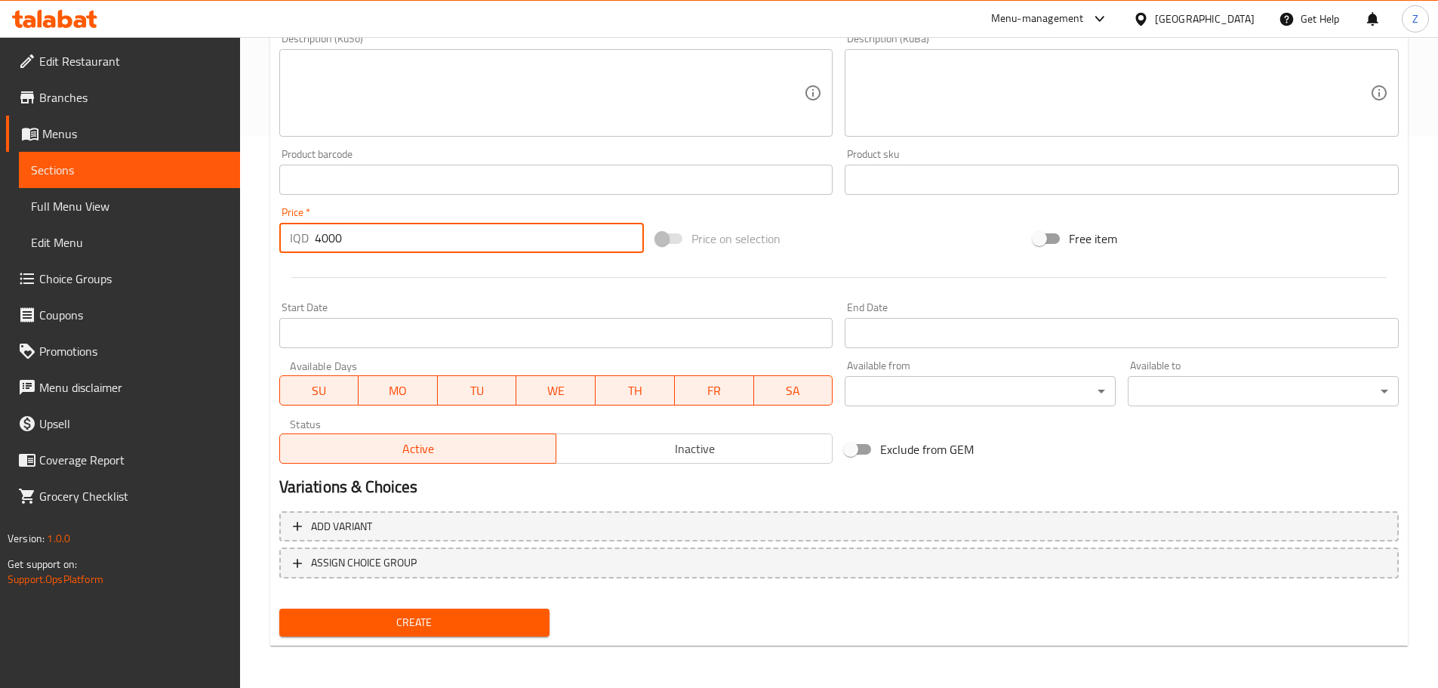
type input "4000"
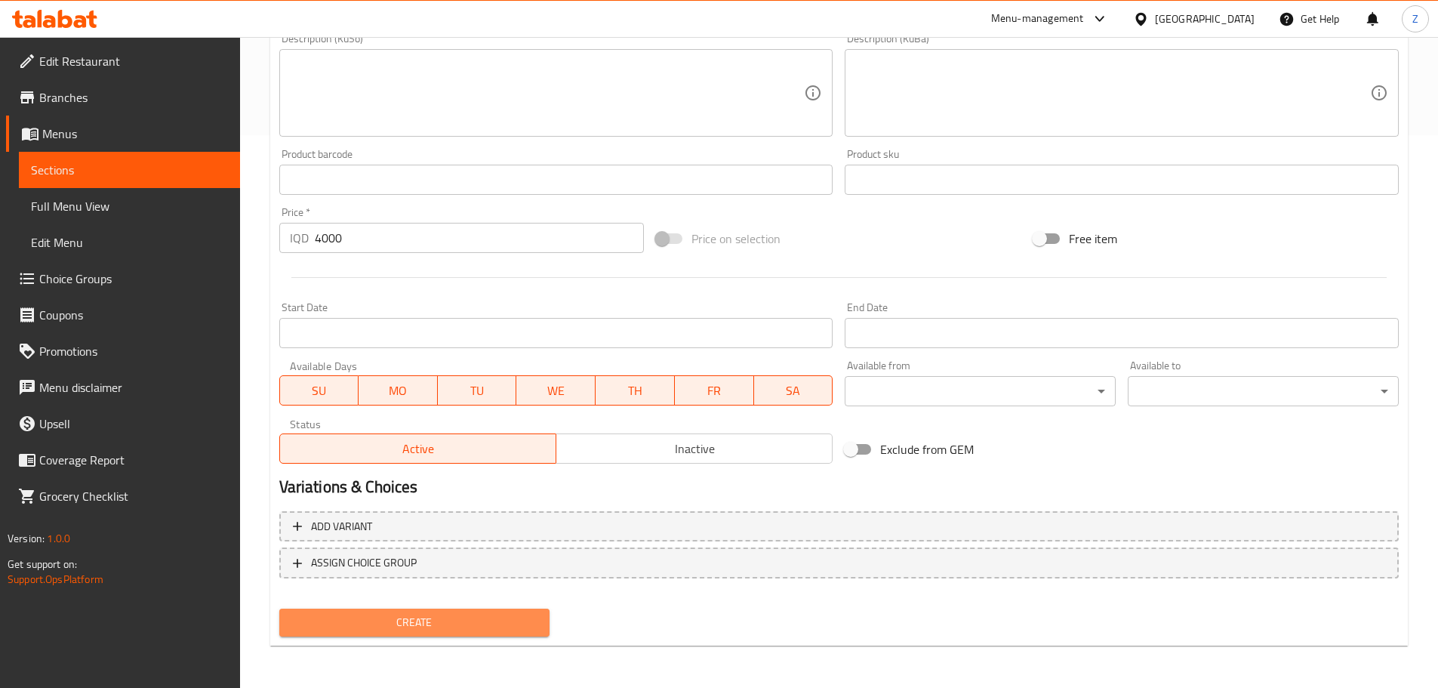
click at [467, 616] on span "Create" at bounding box center [414, 622] width 247 height 19
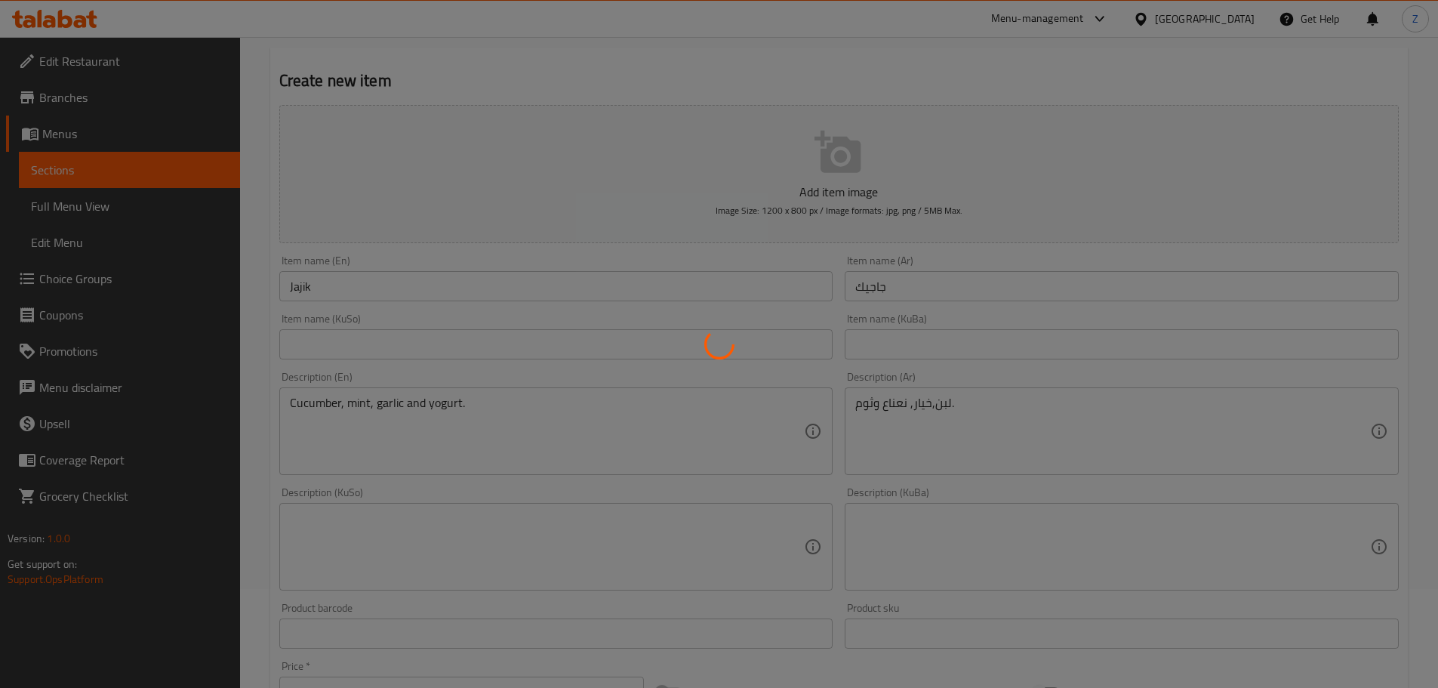
scroll to position [45, 0]
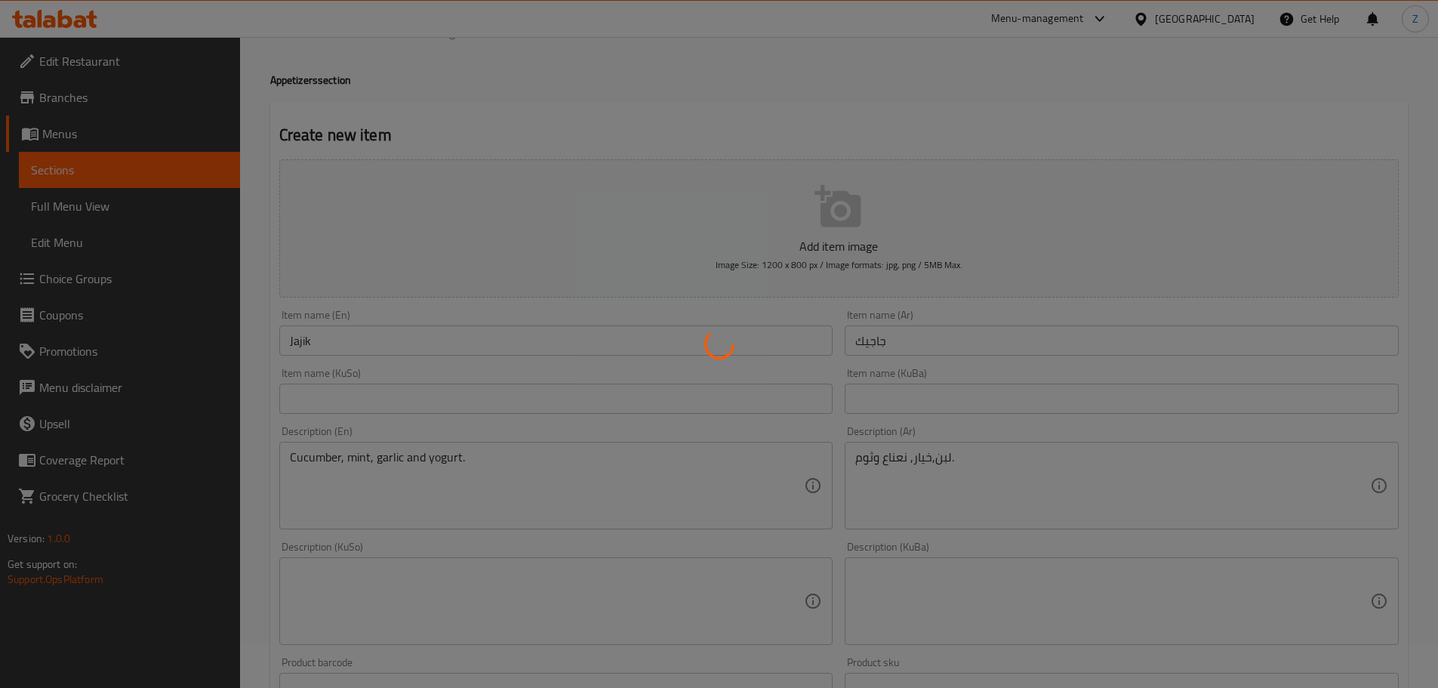
type input "0"
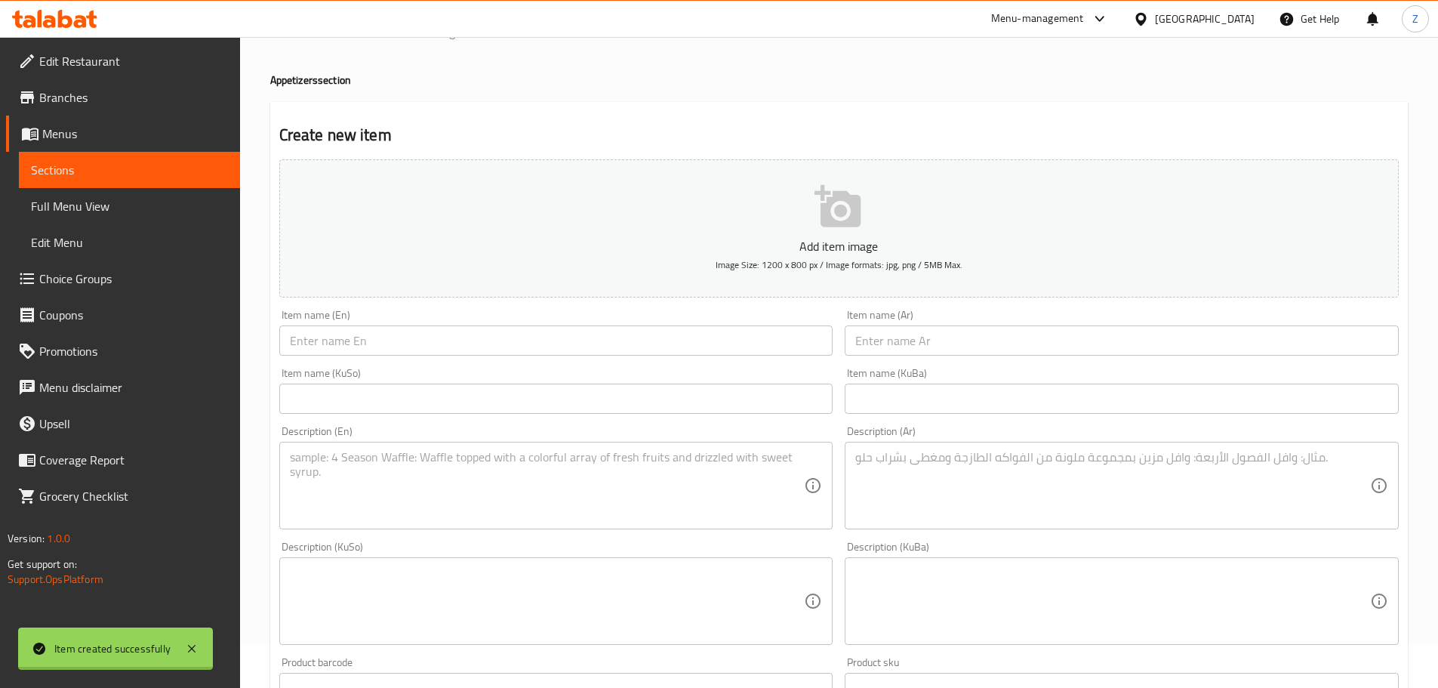
scroll to position [0, 0]
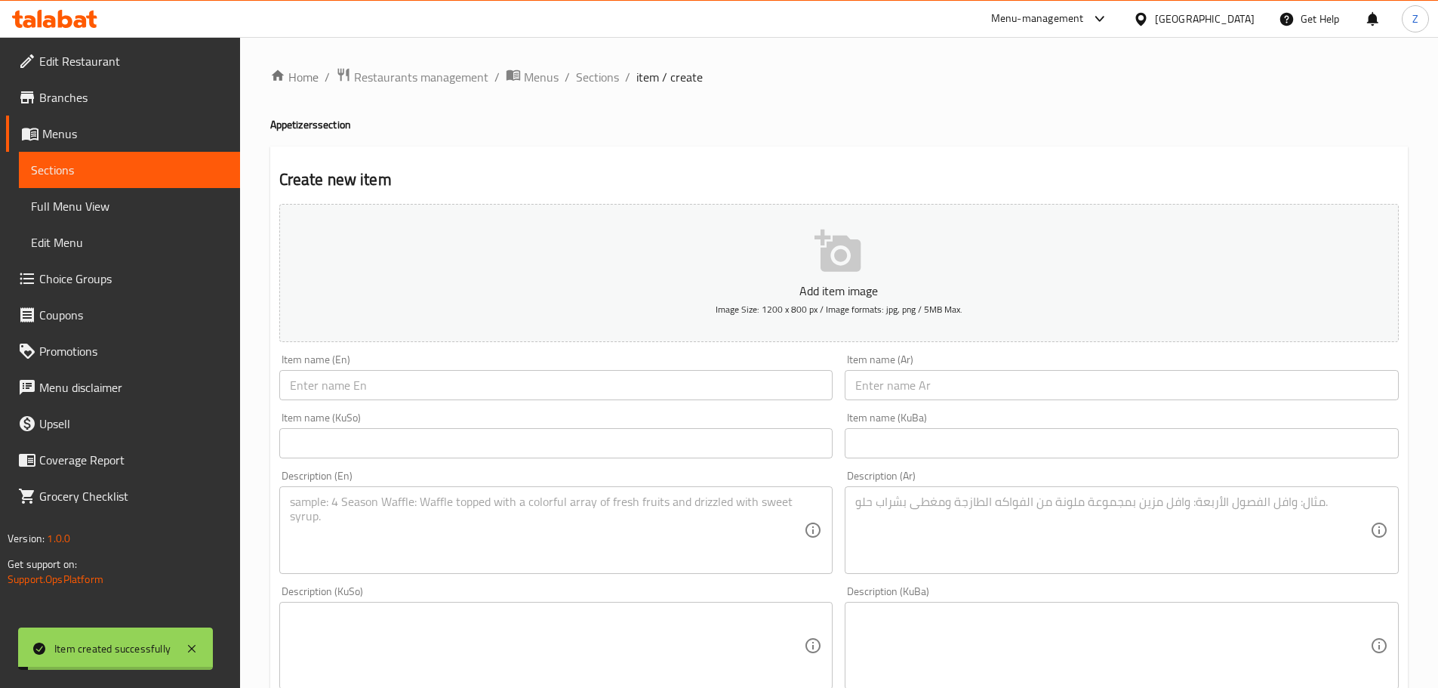
click at [618, 78] on ol "Home / Restaurants management / Menus / Sections / item / create" at bounding box center [838, 77] width 1137 height 20
click at [617, 78] on ol "Home / Restaurants management / Menus / Sections / item / create" at bounding box center [838, 77] width 1137 height 20
click at [609, 81] on span "Sections" at bounding box center [597, 77] width 43 height 18
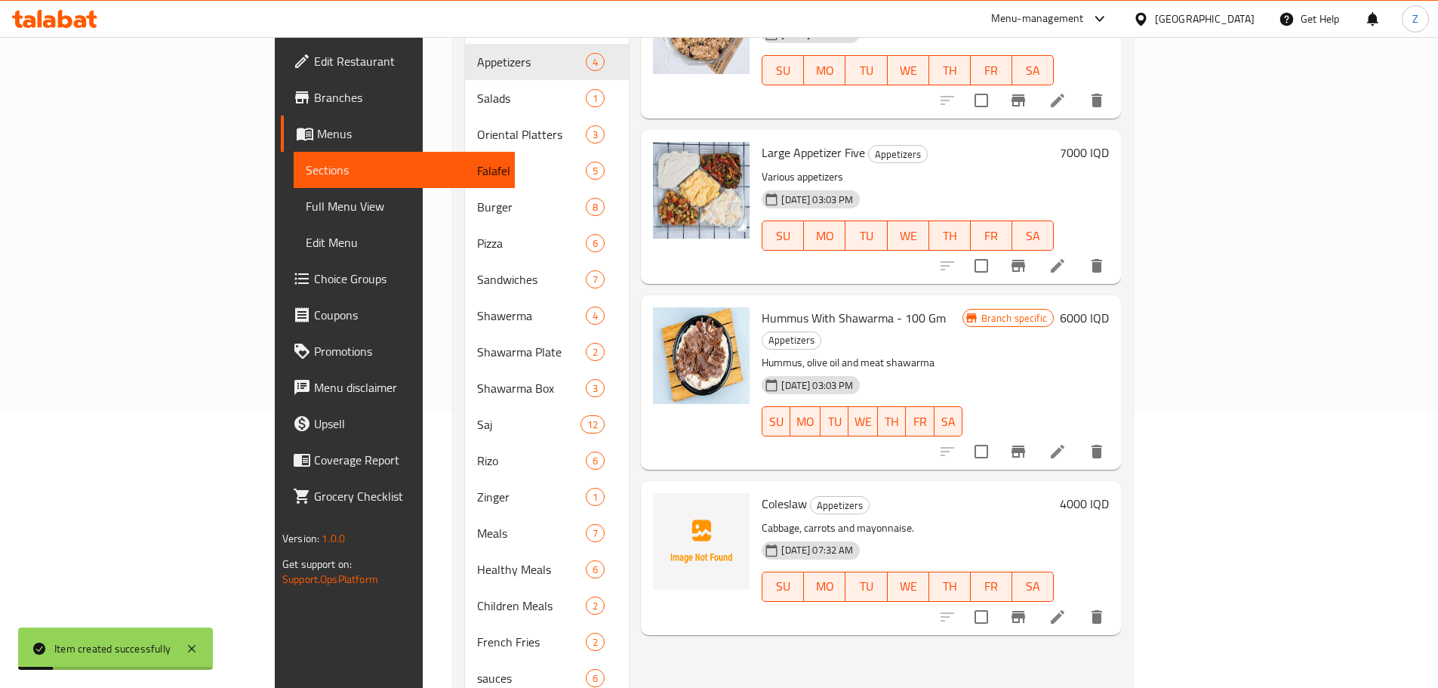
scroll to position [346, 0]
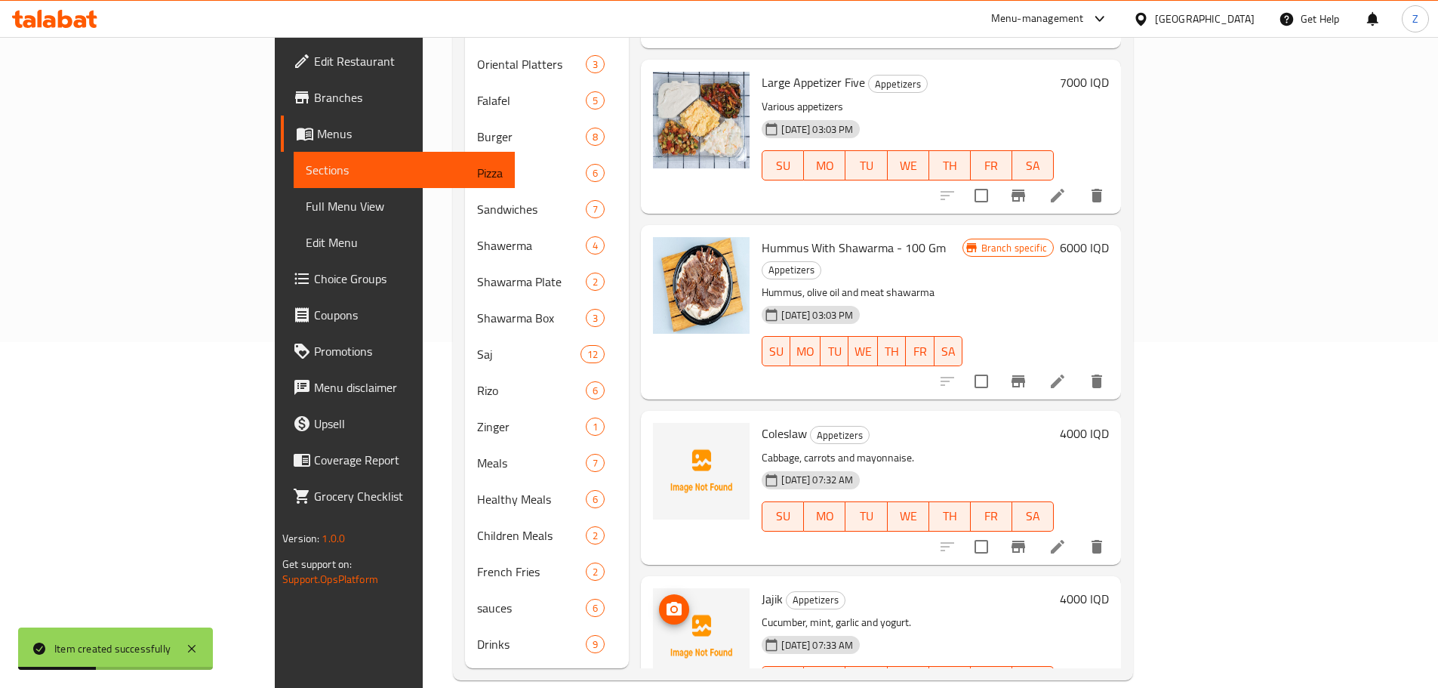
click at [666, 602] on icon "upload picture" at bounding box center [673, 609] width 15 height 14
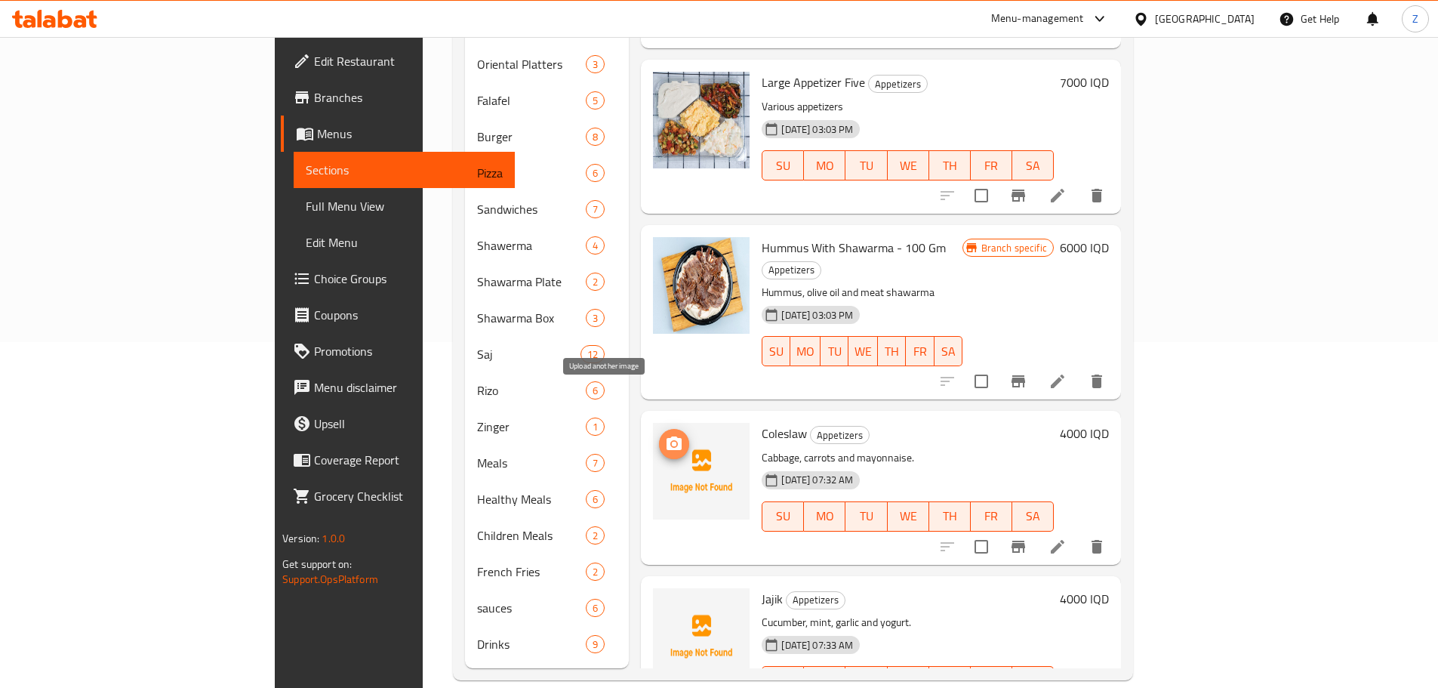
click at [659, 429] on button "upload picture" at bounding box center [674, 444] width 30 height 30
click at [666, 602] on icon "upload picture" at bounding box center [673, 609] width 15 height 14
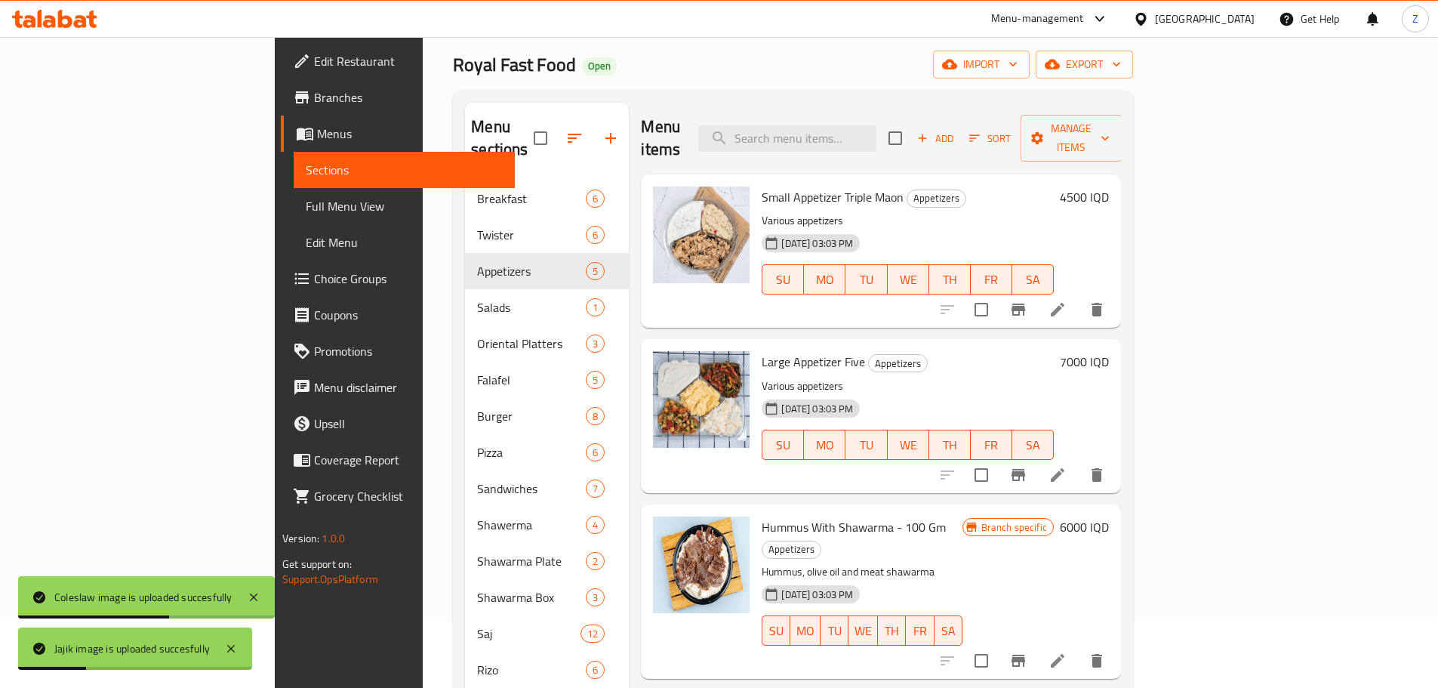
scroll to position [0, 0]
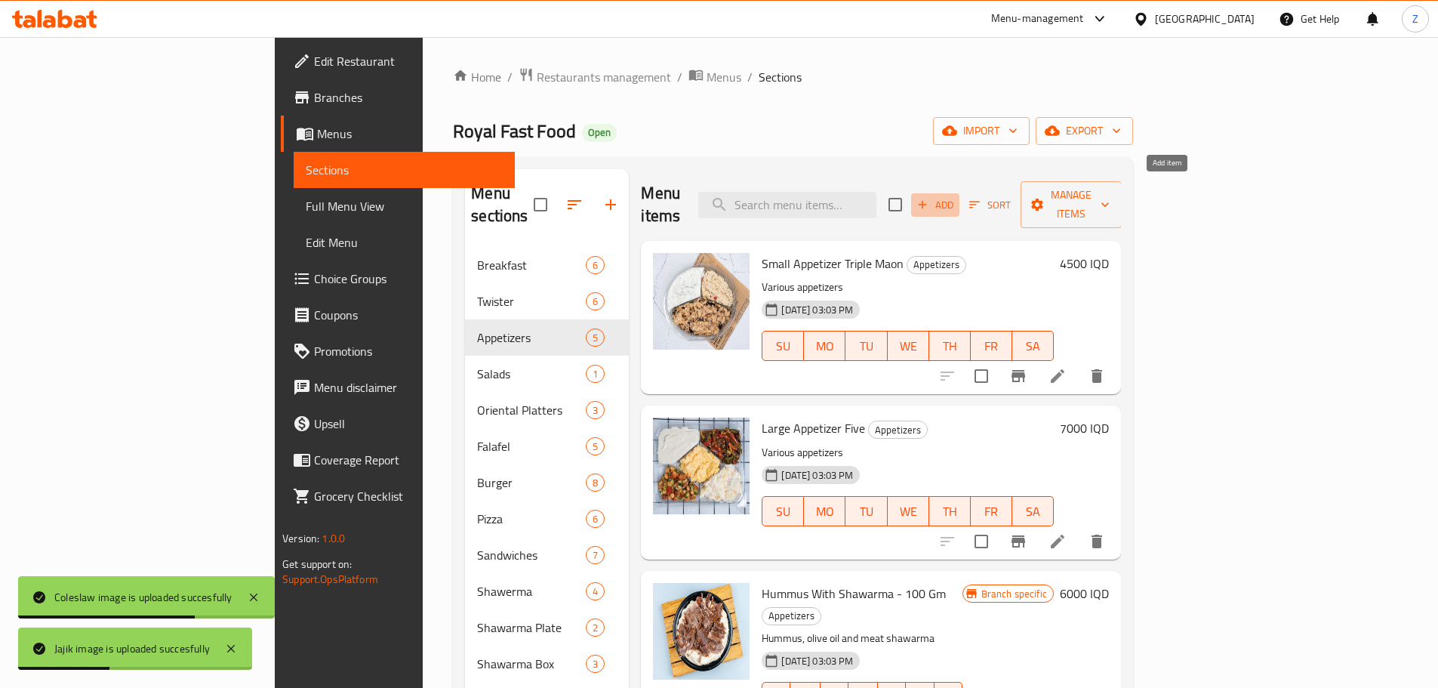
click at [955, 196] on span "Add" at bounding box center [935, 204] width 41 height 17
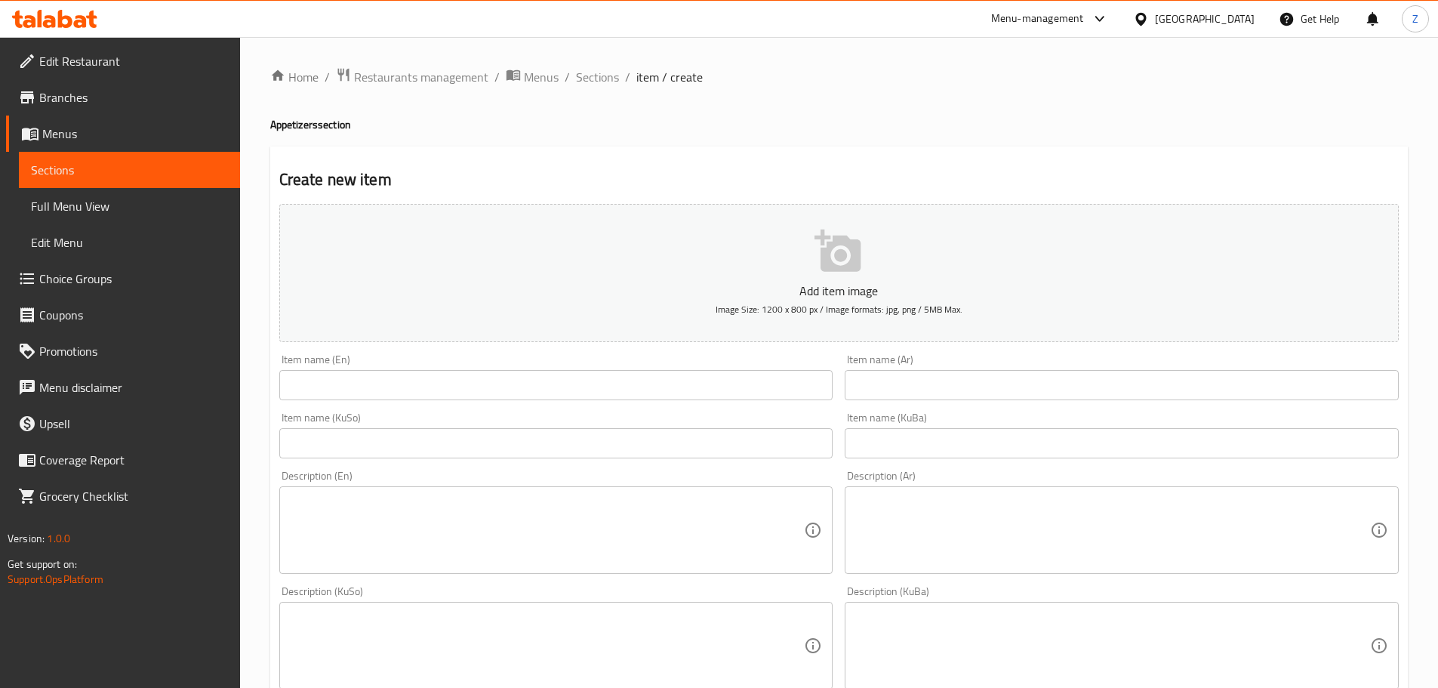
click at [533, 397] on input "text" at bounding box center [556, 385] width 554 height 30
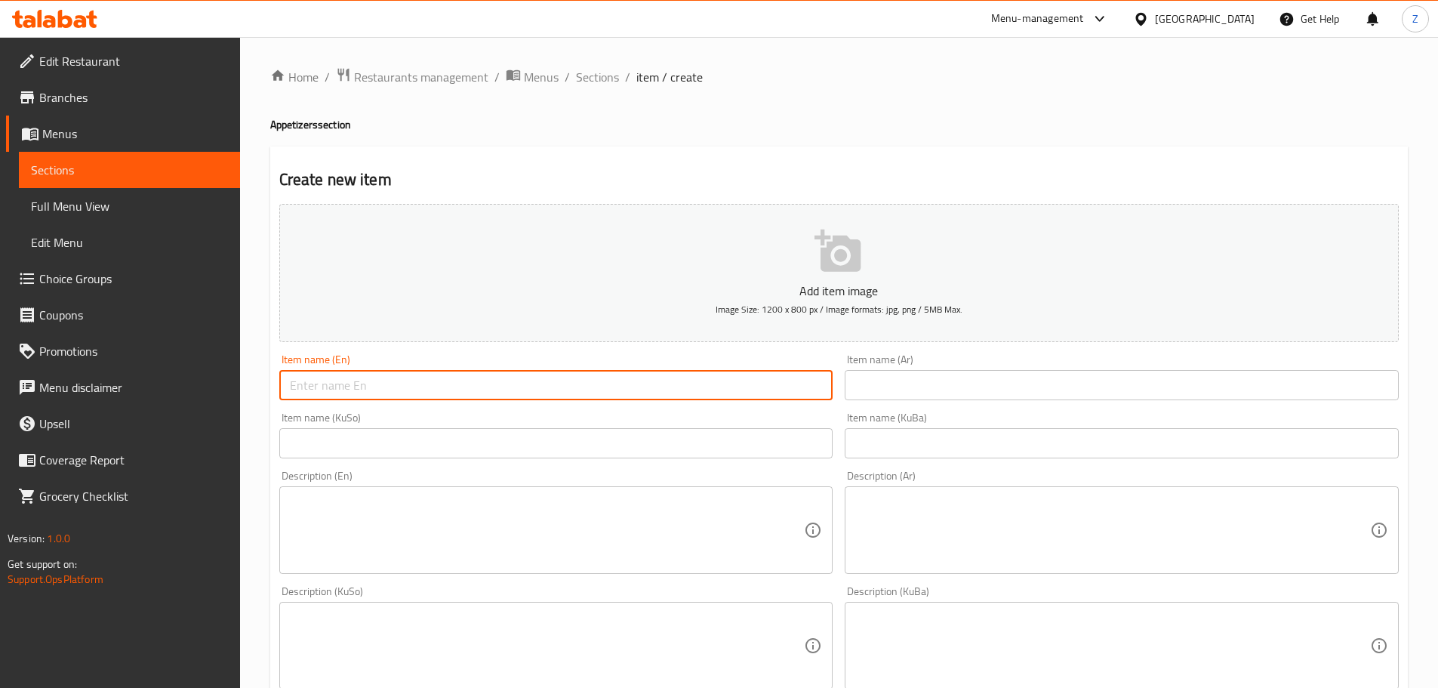
paste input "Eggplant Salad"
type input "Eggplant Salad"
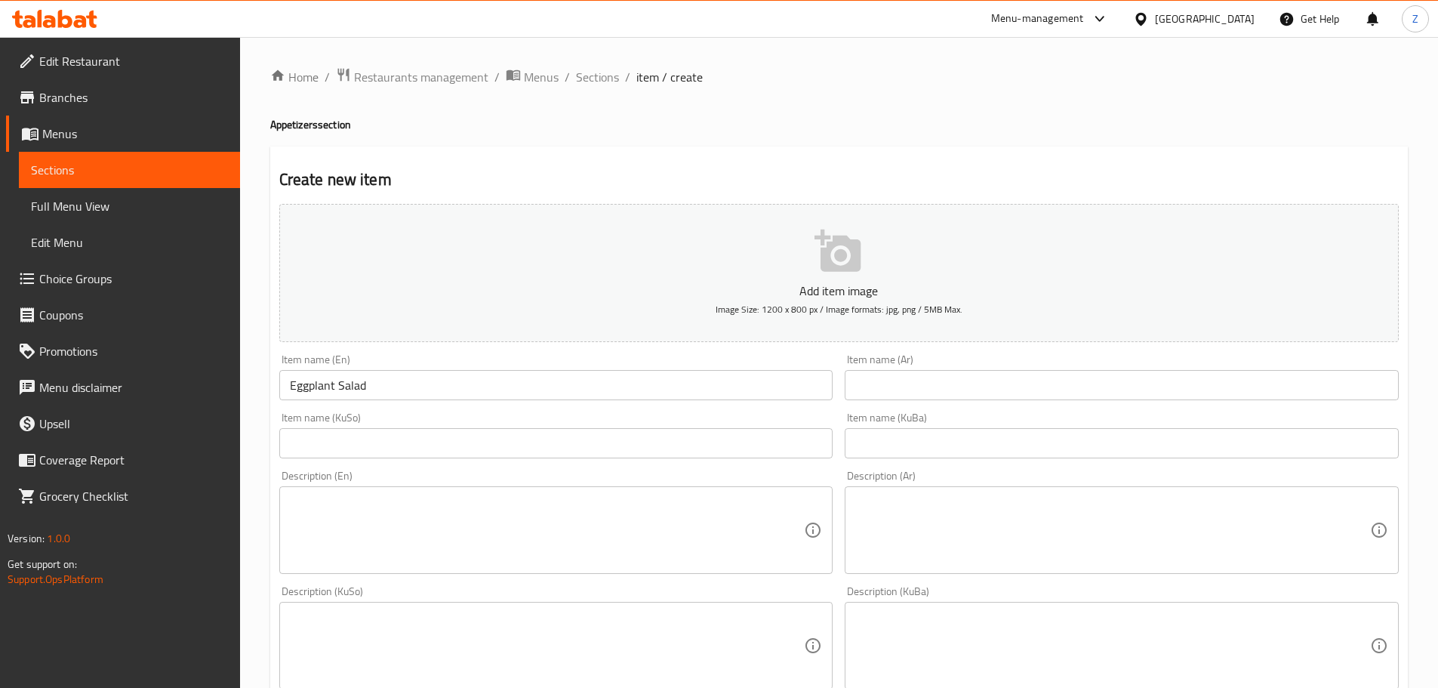
click at [934, 395] on input "text" at bounding box center [1122, 385] width 554 height 30
paste input "باذنجانية"
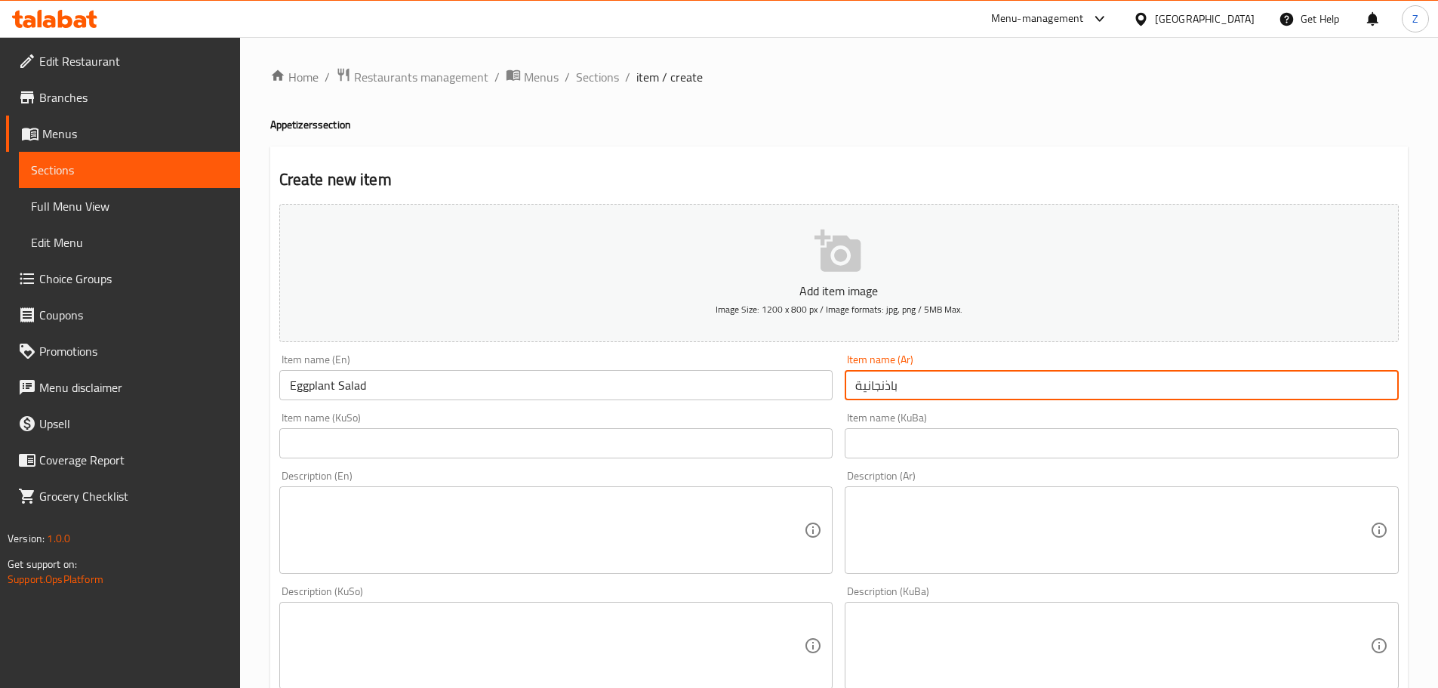
type input "باذنجانية"
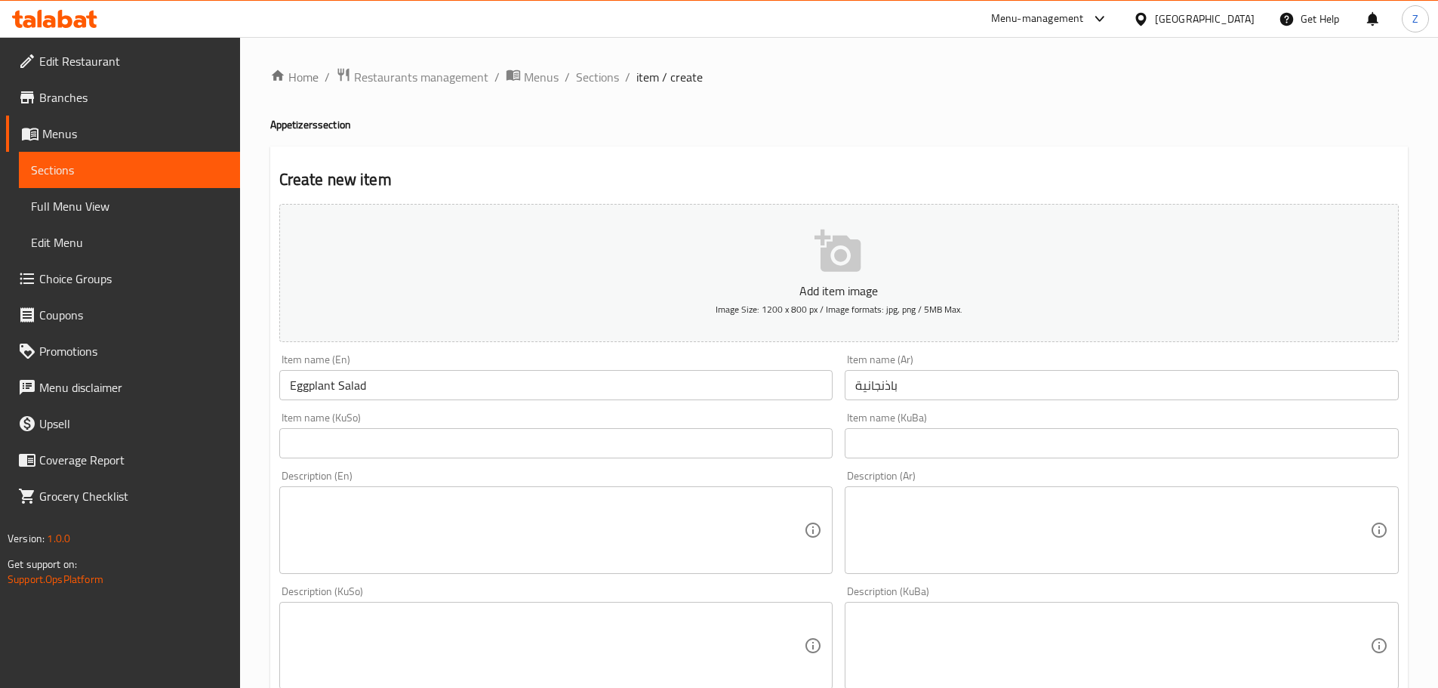
click at [1061, 506] on textarea at bounding box center [1112, 530] width 515 height 72
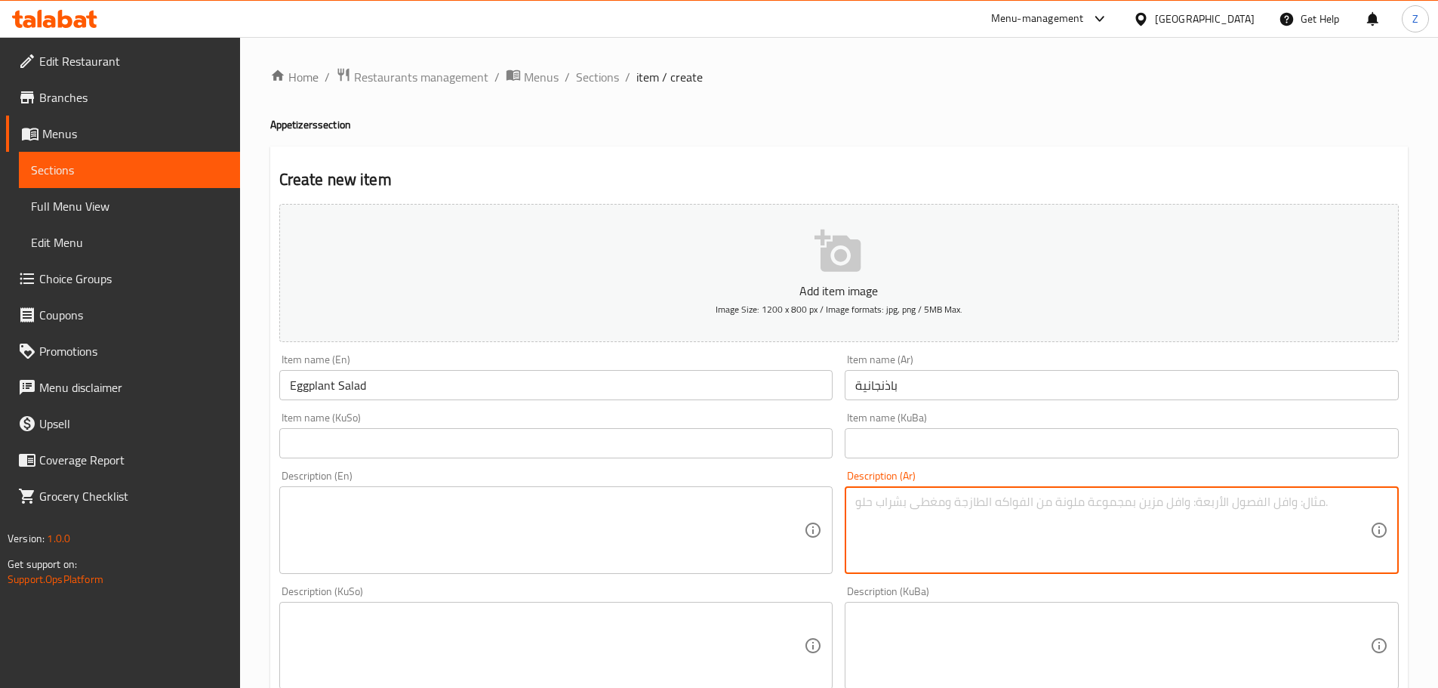
paste textarea "باذنجان مقلي, شرائح طماطم, شرائح خيار, شرائح فلفل, بصل وصلصة الكاتشاب والصاص."
type textarea "باذنجان مقلي, شرائح طماطم, شرائح خيار, شرائح فلفل, بصل وصلصة الكاتشاب والصاص."
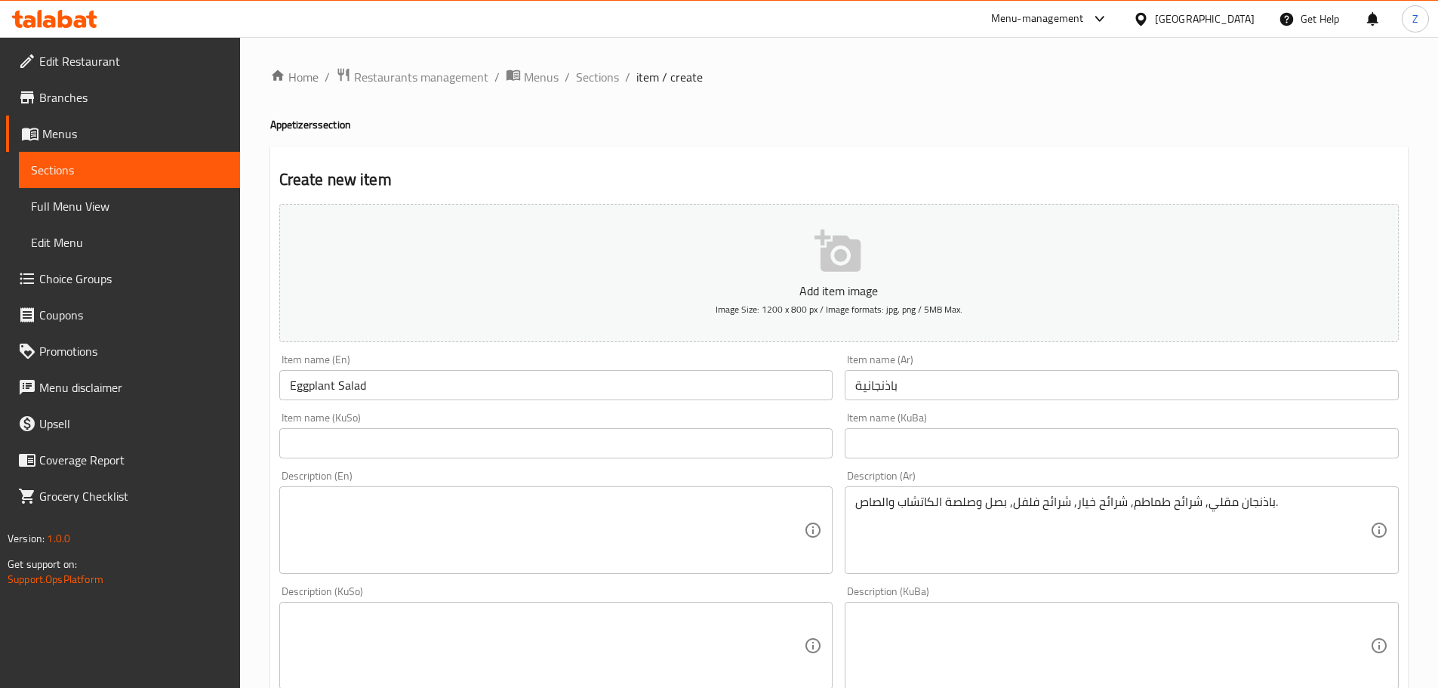
click at [689, 528] on textarea at bounding box center [547, 530] width 515 height 72
paste textarea "Fried eggplant, tomato slices, cucumber slices, pepper slices, onions, ketchup …"
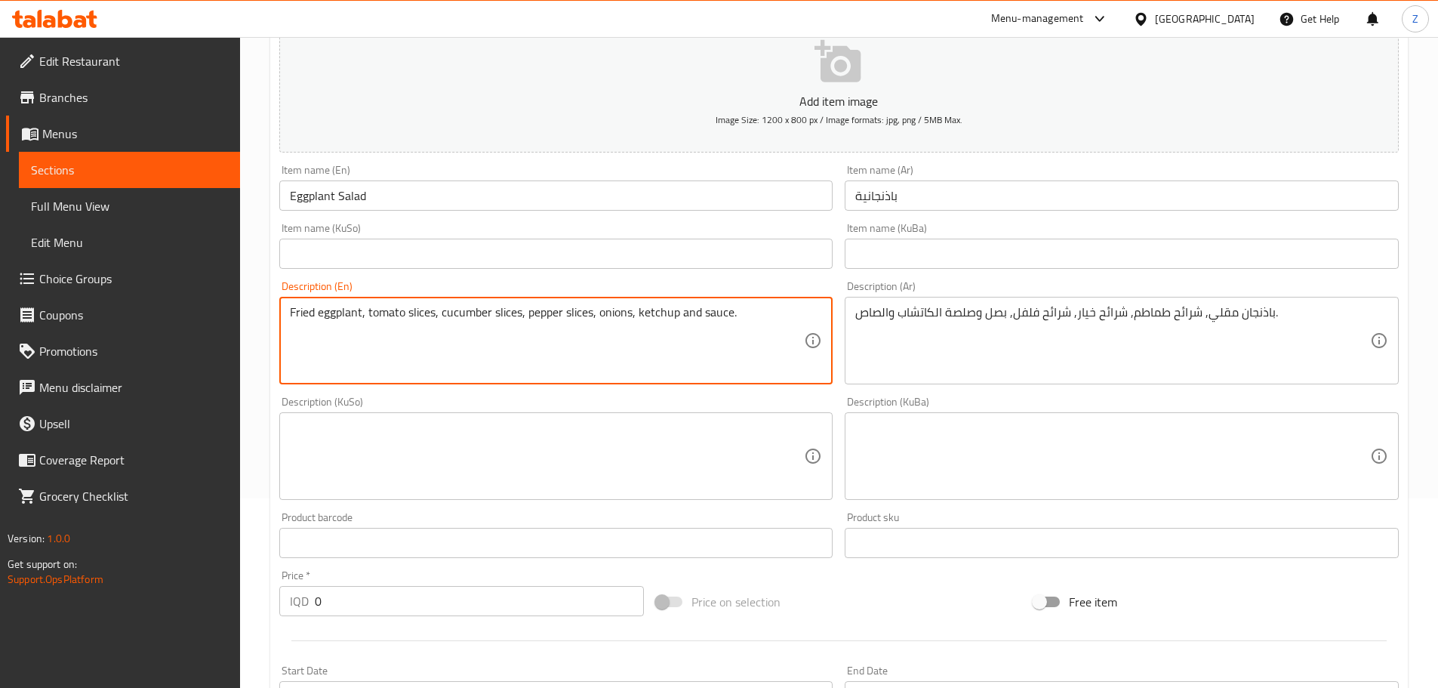
scroll to position [377, 0]
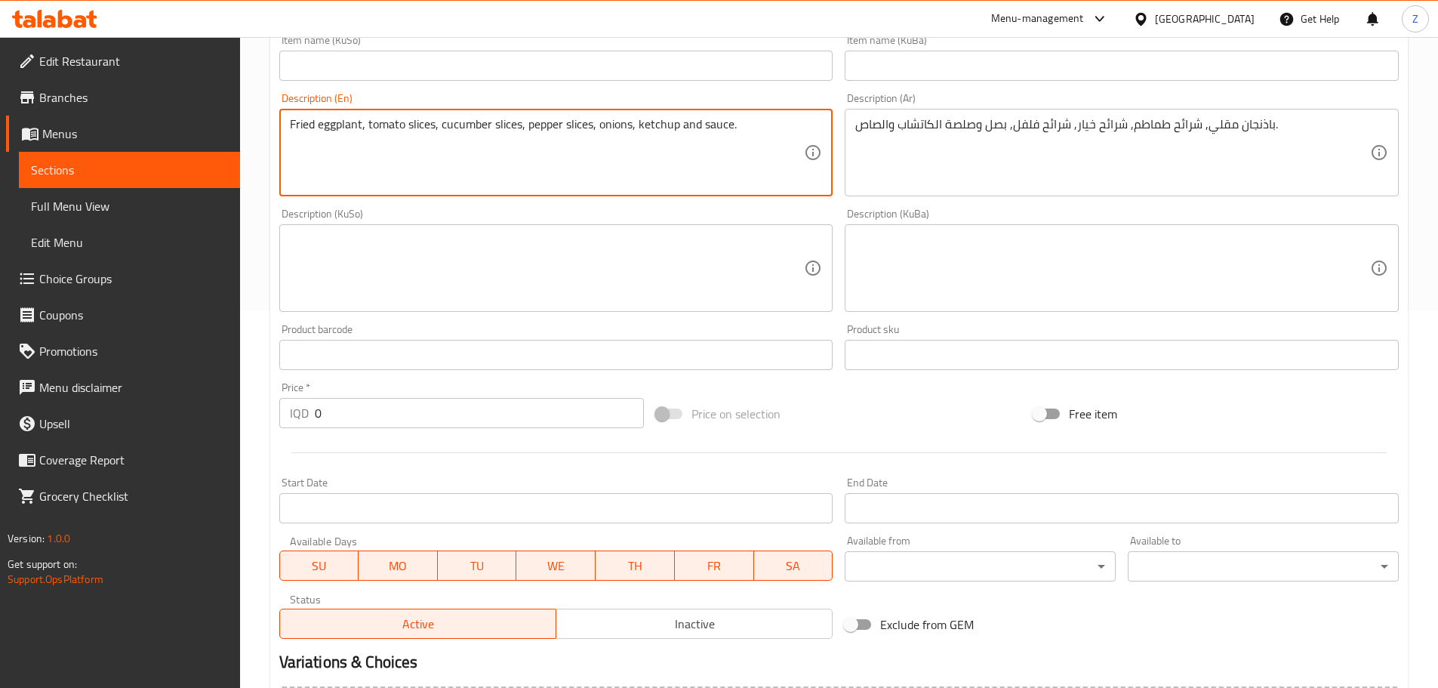
type textarea "Fried eggplant, tomato slices, cucumber slices, pepper slices, onions, ketchup …"
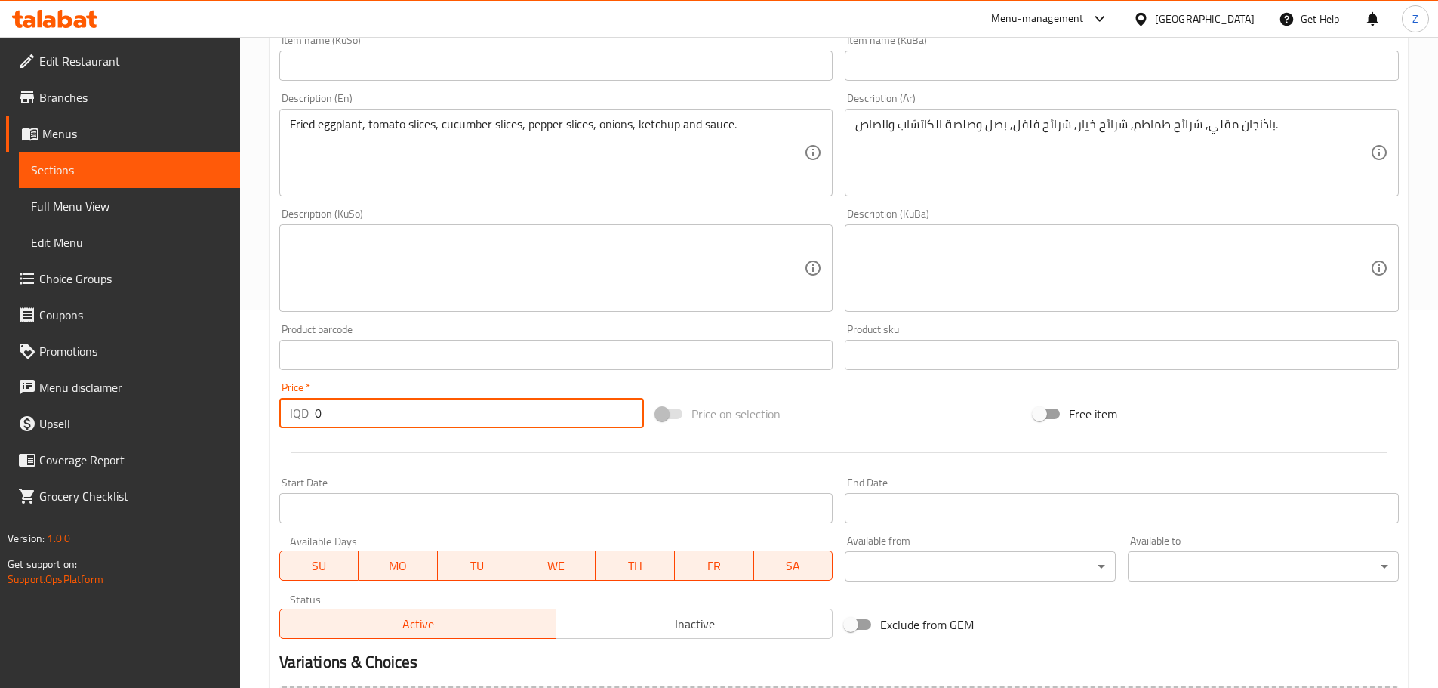
click at [406, 411] on input "0" at bounding box center [480, 413] width 330 height 30
click at [406, 412] on input "0" at bounding box center [480, 413] width 330 height 30
click at [406, 413] on input "0" at bounding box center [480, 413] width 330 height 30
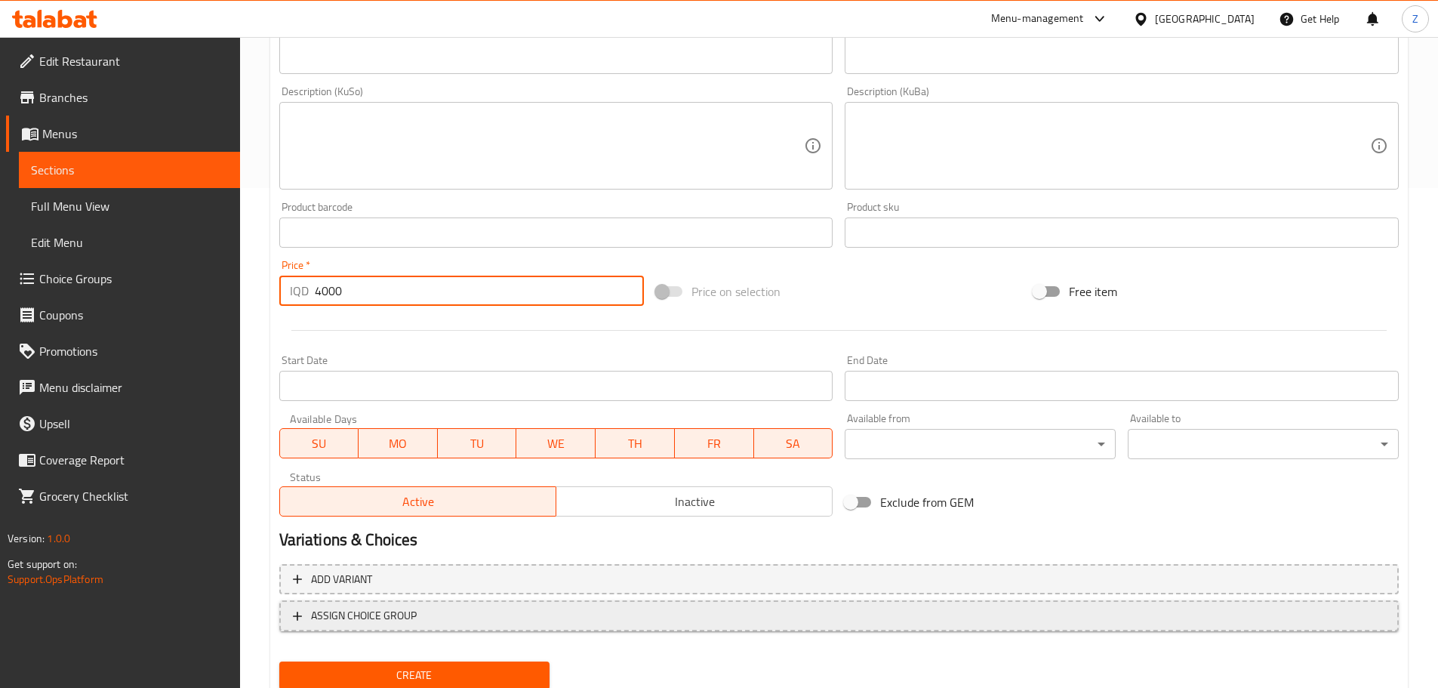
scroll to position [552, 0]
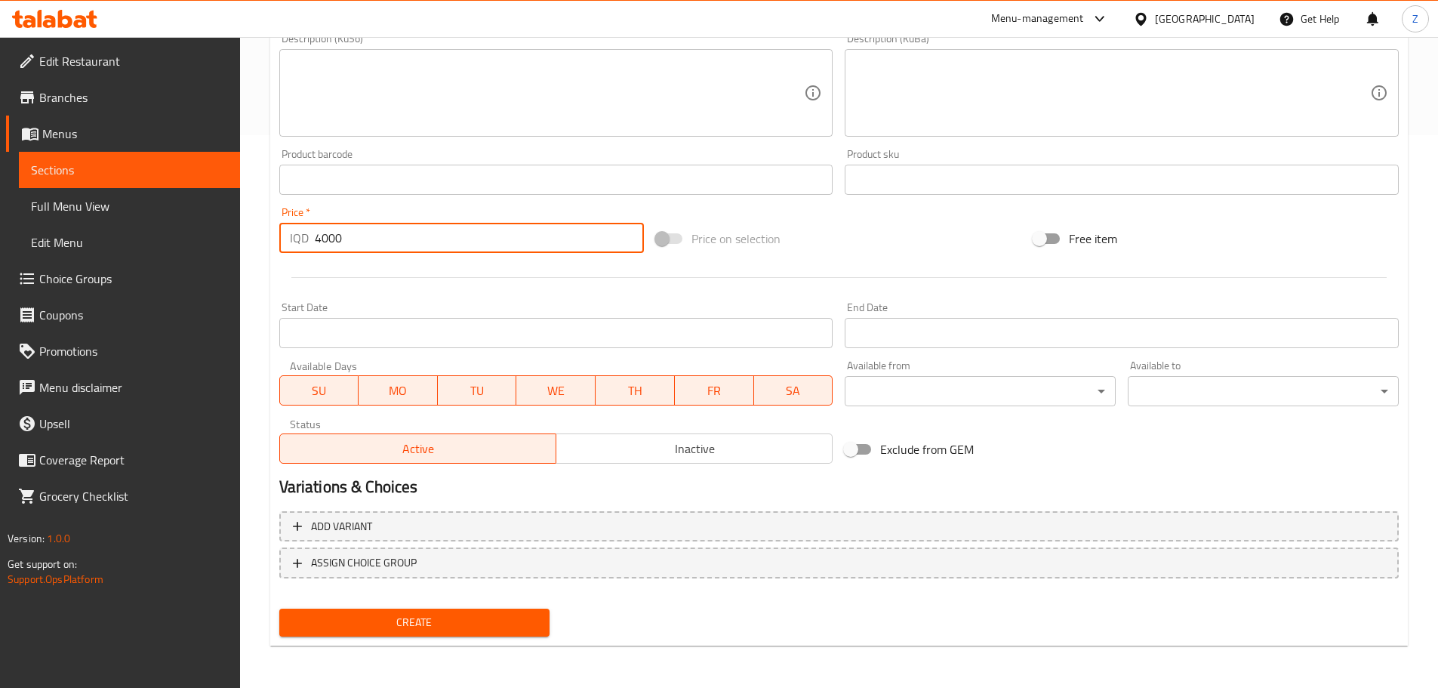
type input "4000"
click at [375, 631] on span "Create" at bounding box center [414, 622] width 247 height 19
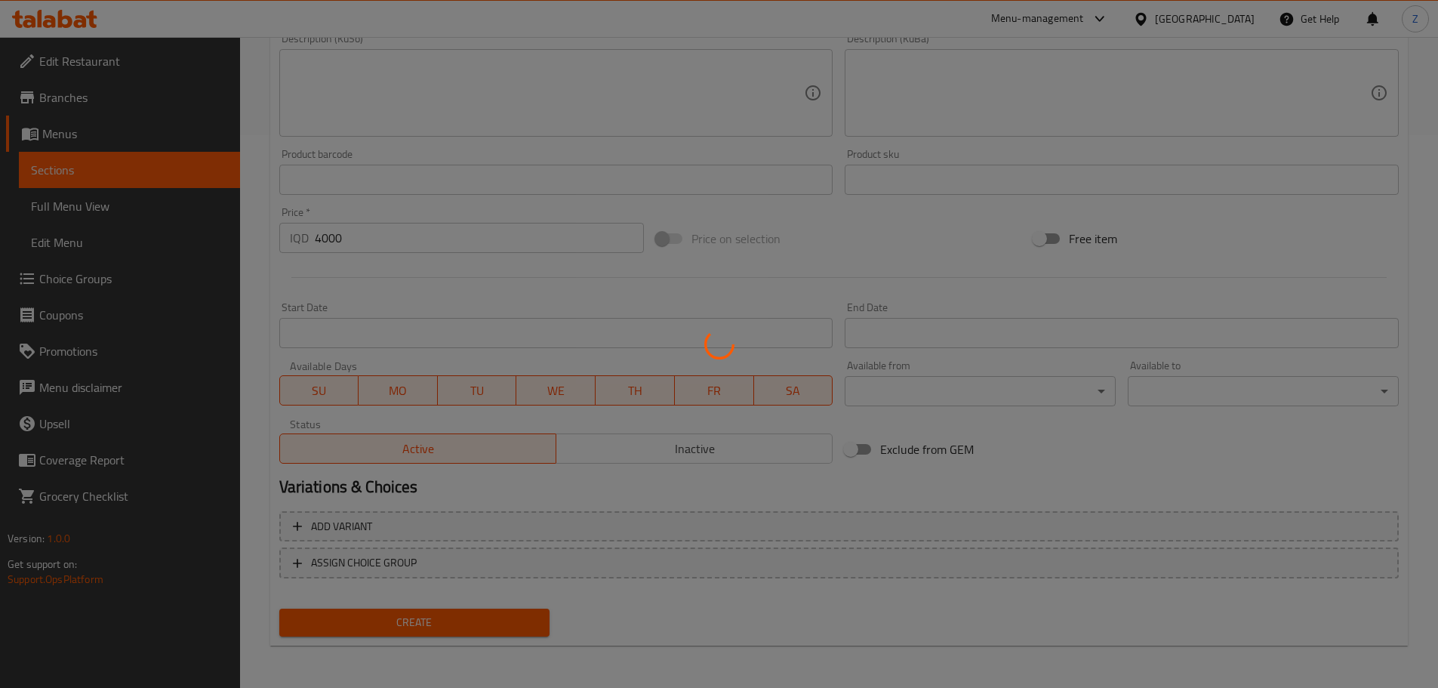
type input "0"
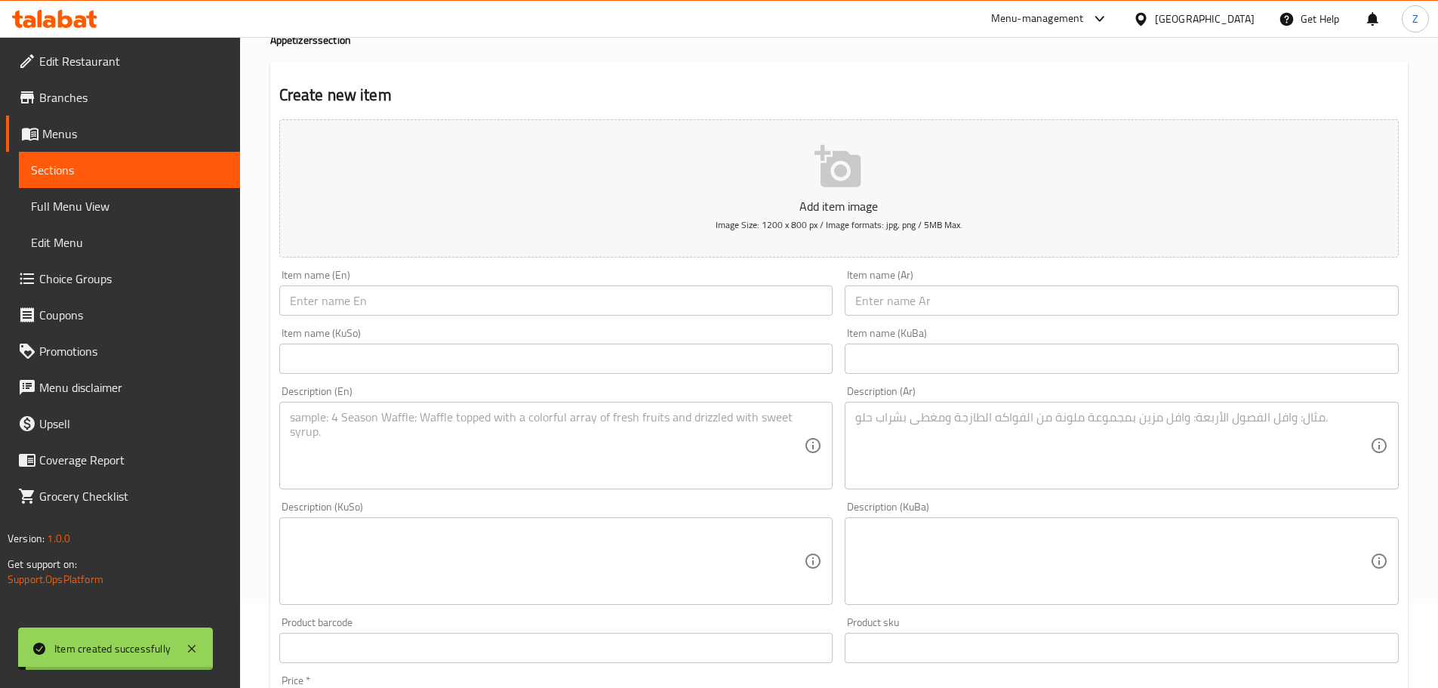
scroll to position [0, 0]
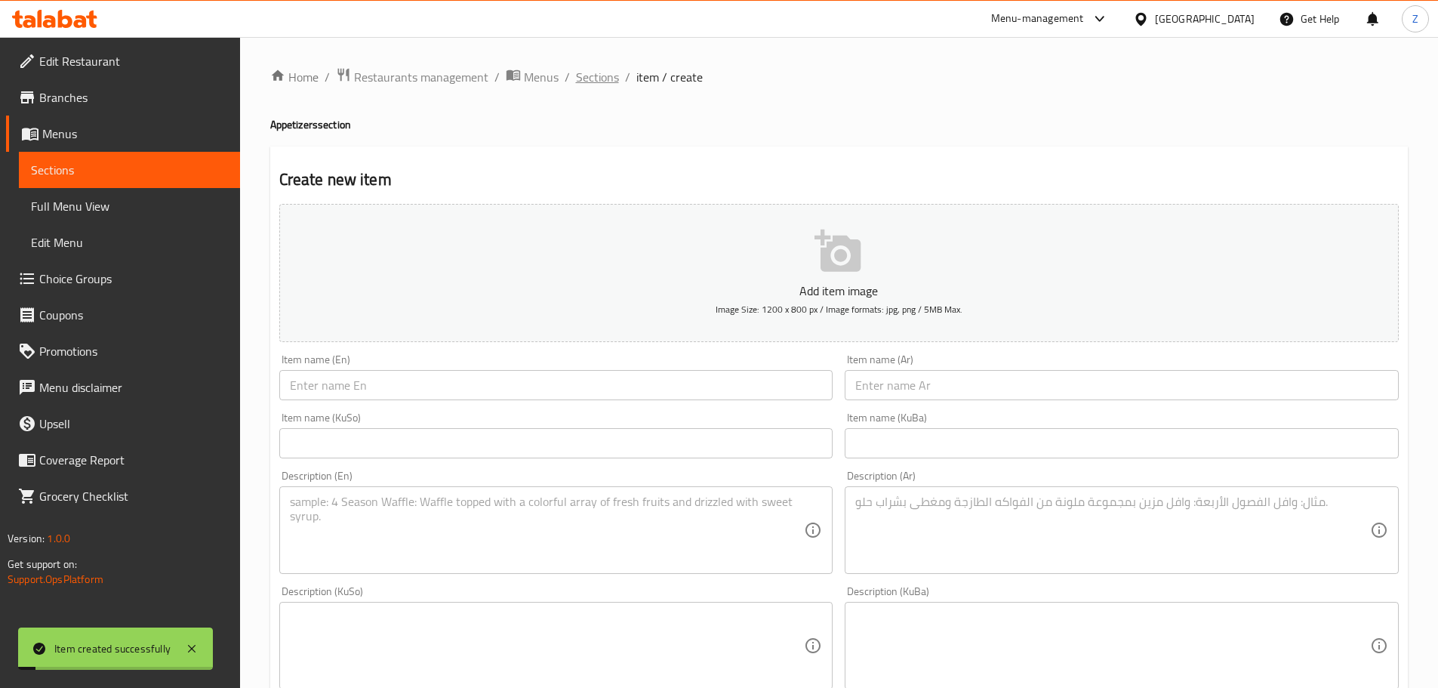
click at [578, 77] on span "Sections" at bounding box center [597, 77] width 43 height 18
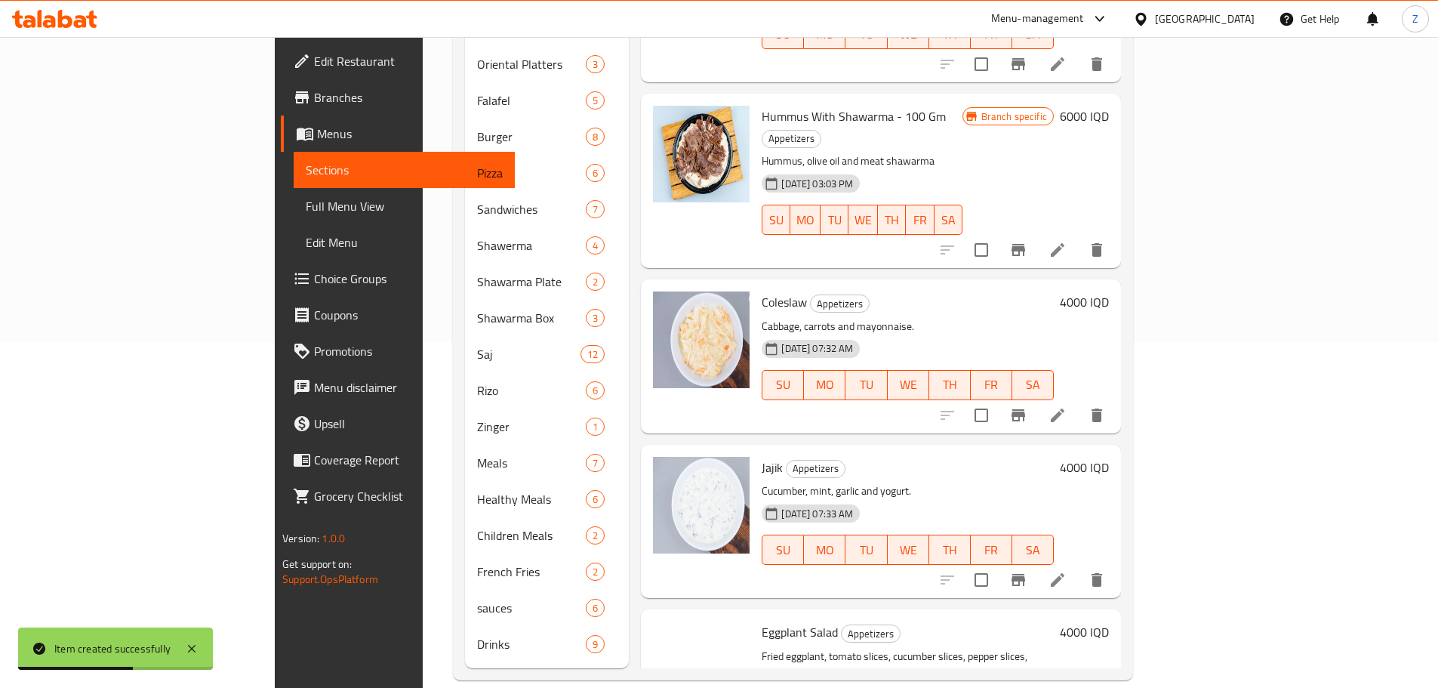
scroll to position [205, 0]
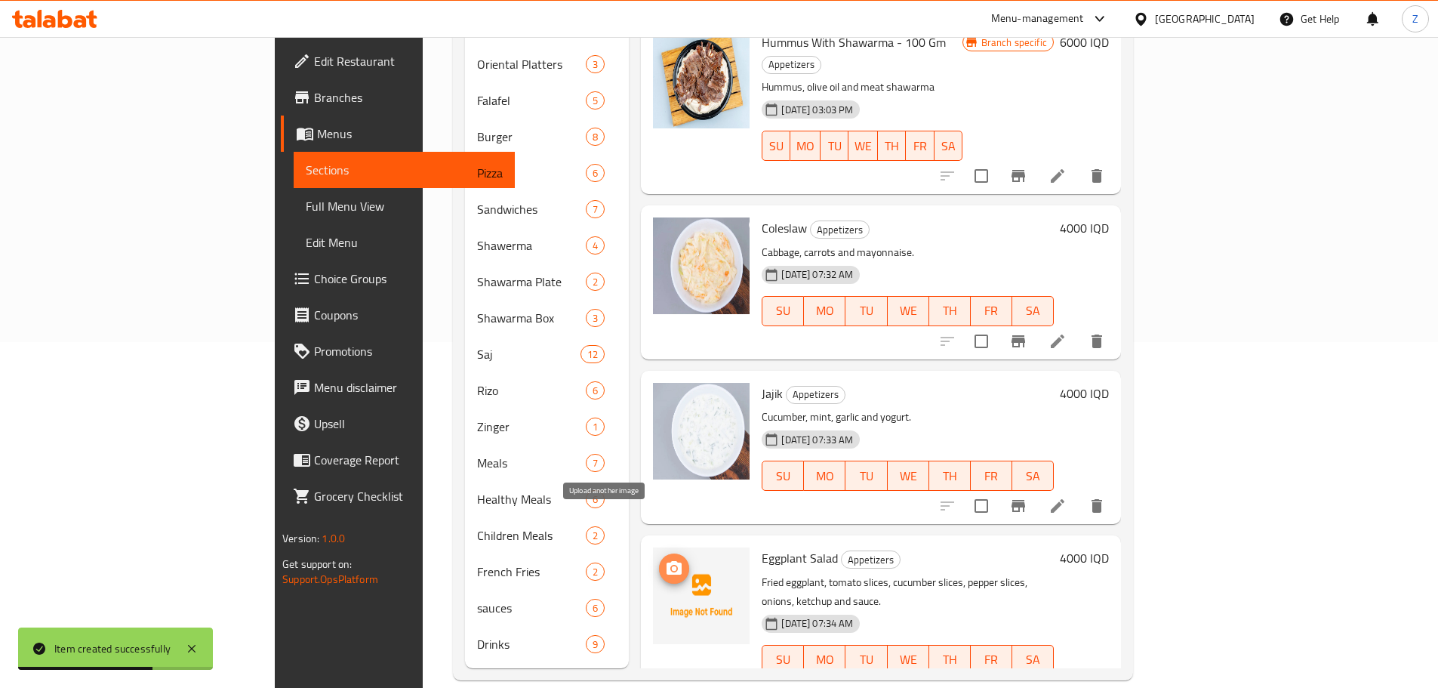
click at [659, 553] on button "upload picture" at bounding box center [674, 568] width 30 height 30
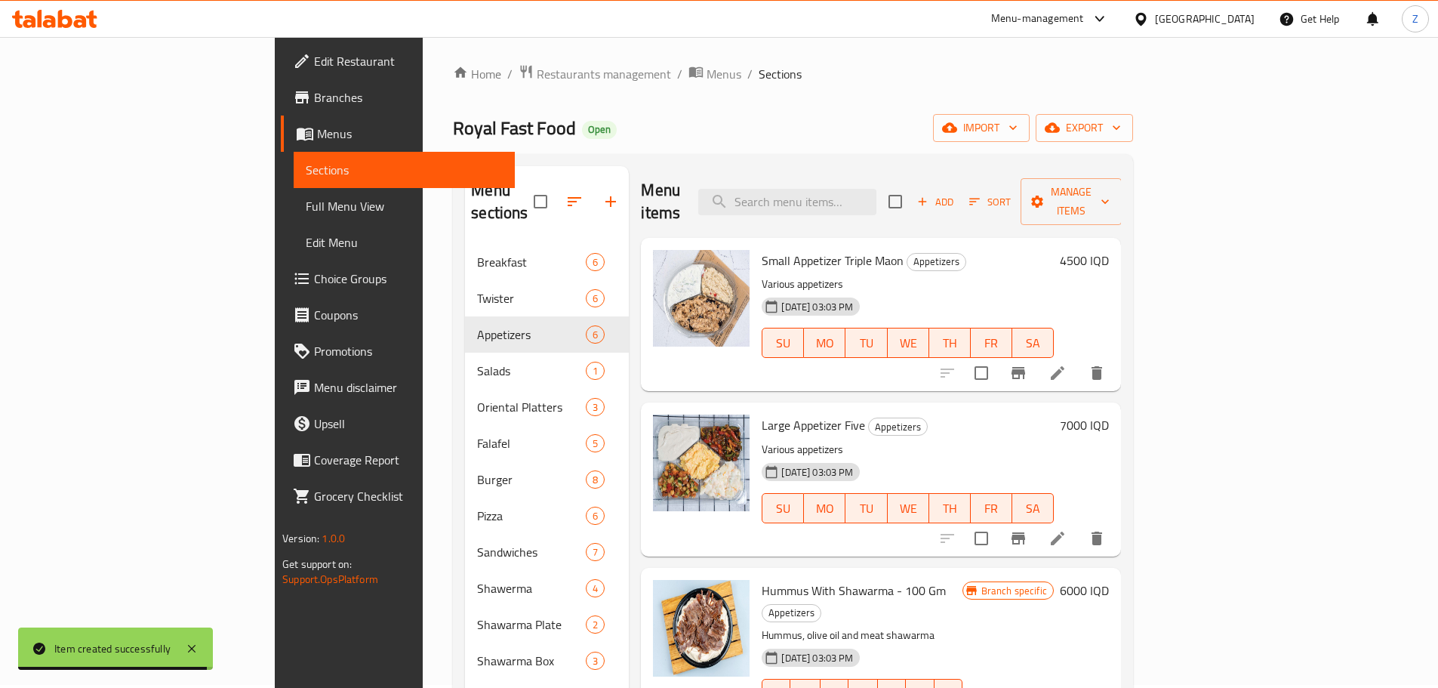
scroll to position [0, 0]
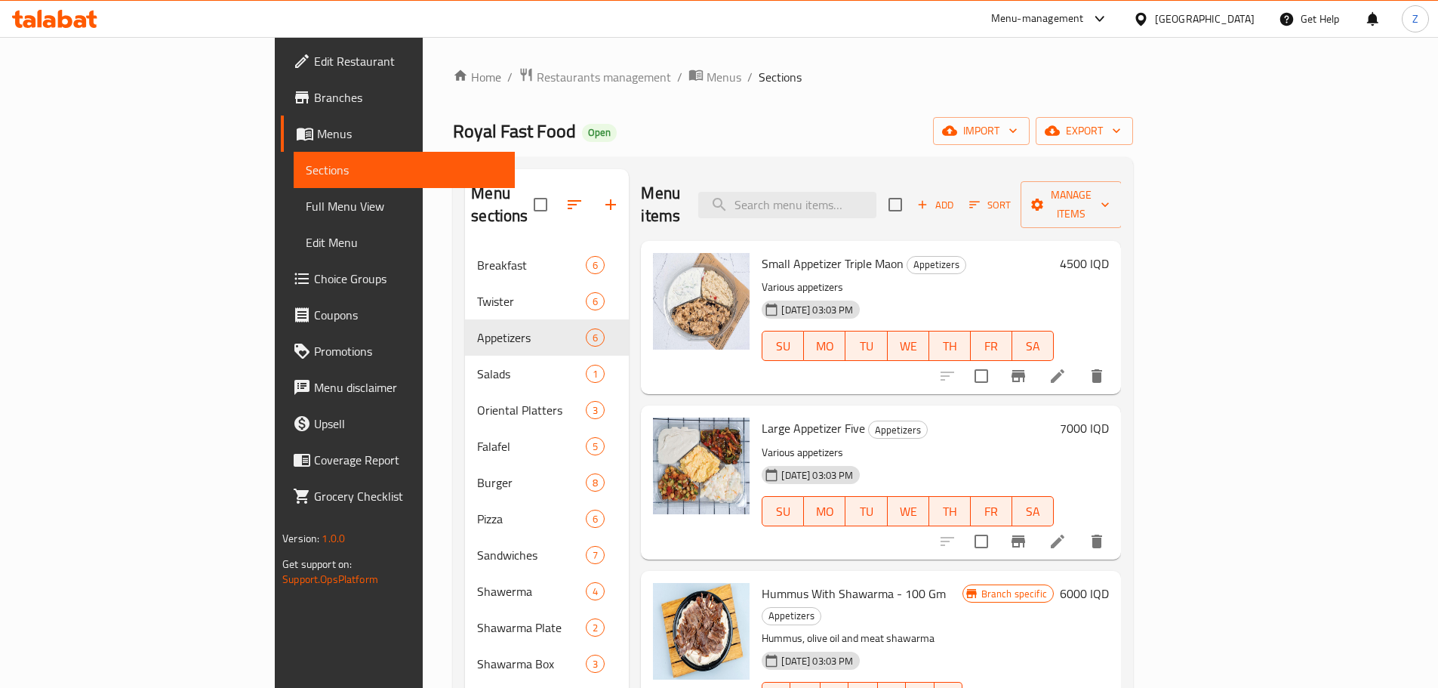
click at [959, 193] on button "Add" at bounding box center [935, 204] width 48 height 23
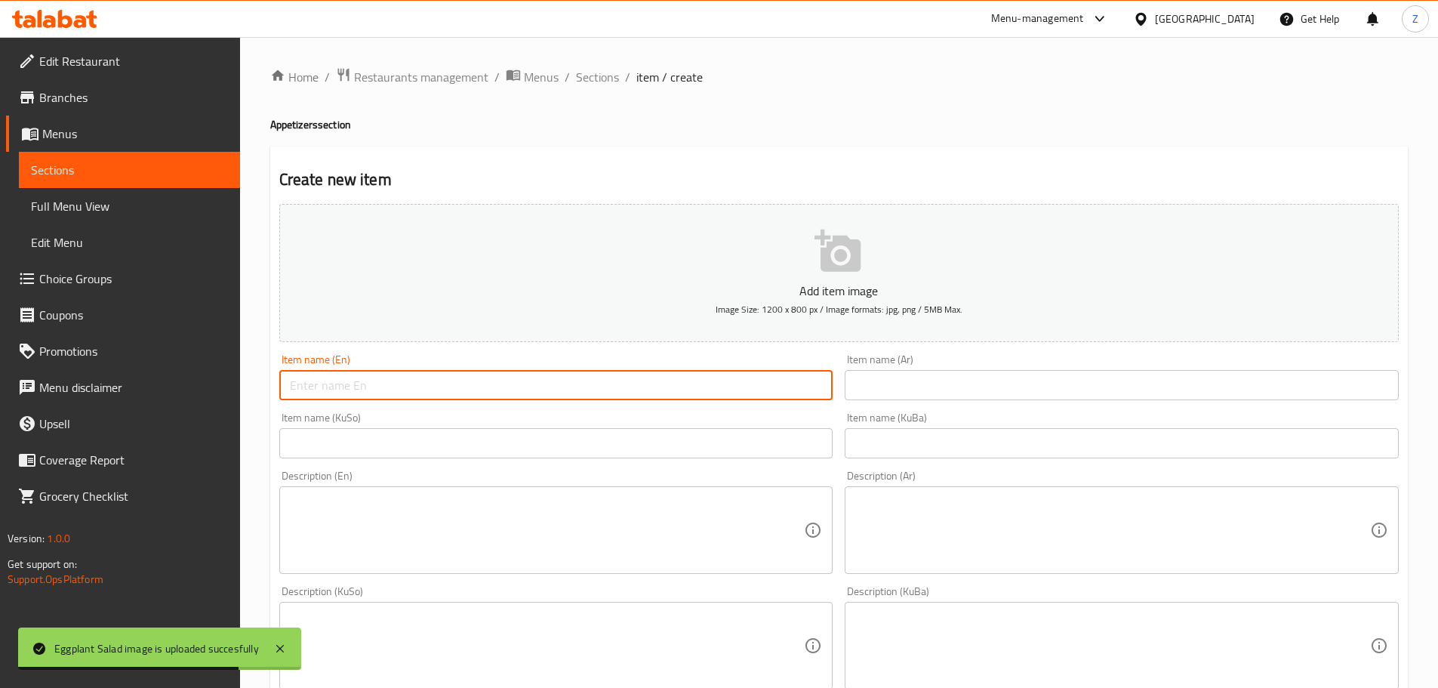
click at [340, 384] on input "text" at bounding box center [556, 385] width 554 height 30
paste input "Hummus"
type input "Hummus"
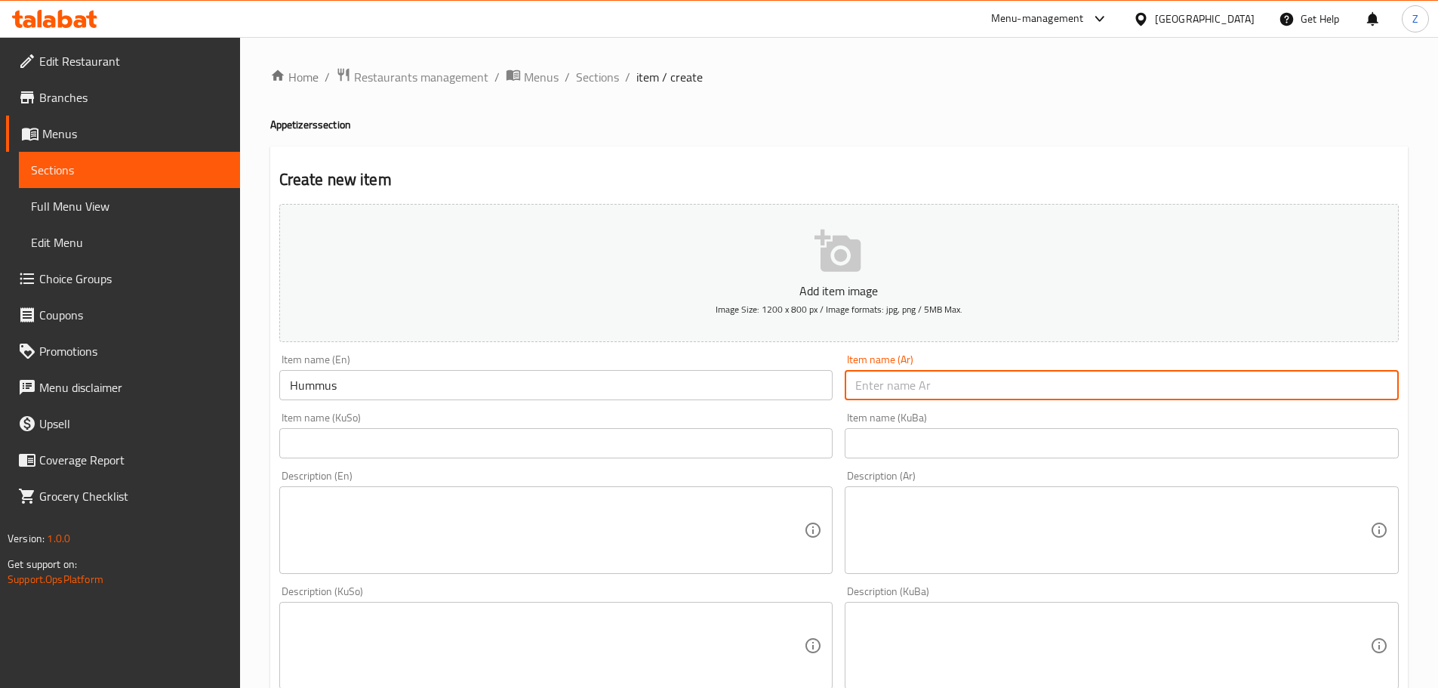
click at [913, 388] on input "text" at bounding box center [1122, 385] width 554 height 30
paste input "[GEOGRAPHIC_DATA]"
type input "[GEOGRAPHIC_DATA]"
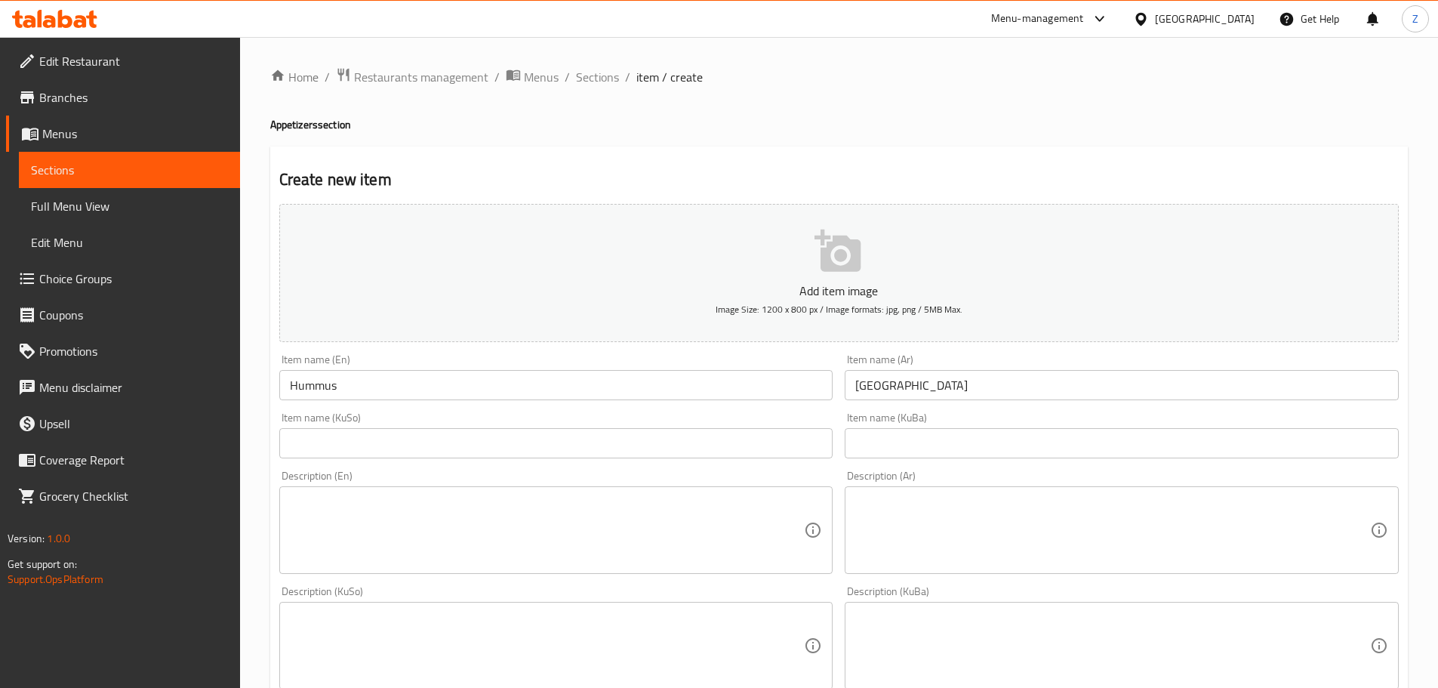
click at [1013, 532] on textarea at bounding box center [1112, 530] width 515 height 72
paste textarea "[GEOGRAPHIC_DATA], زيت الزيتون وصلصة الطحينة."
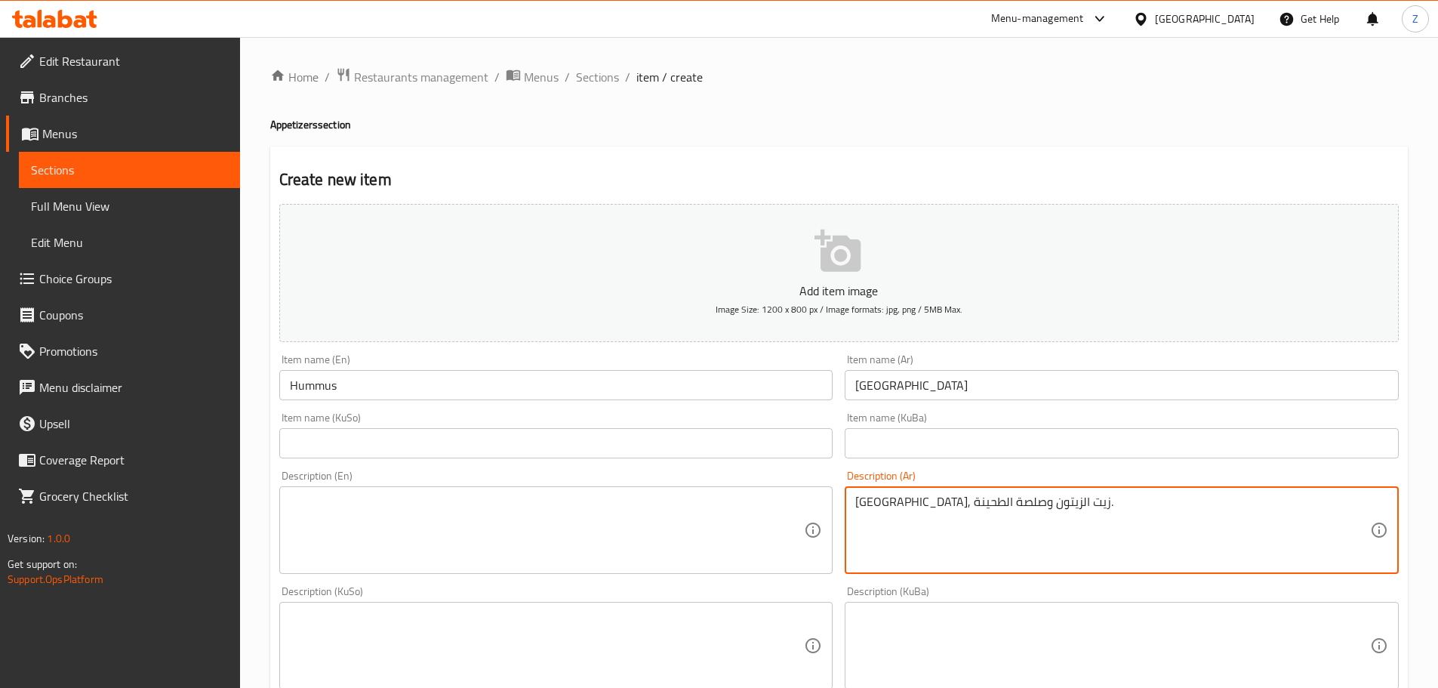
type textarea "[GEOGRAPHIC_DATA], زيت الزيتون وصلصة الطحينة."
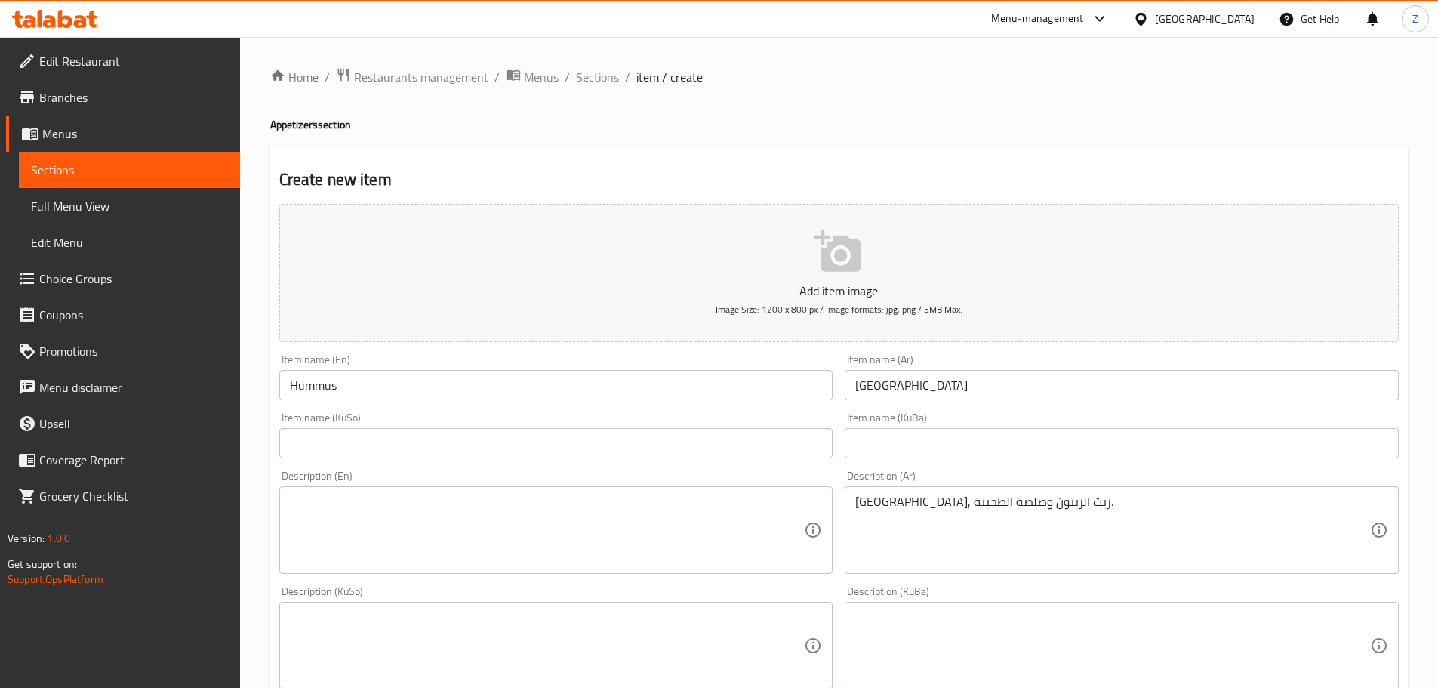
click at [632, 540] on textarea at bounding box center [547, 530] width 515 height 72
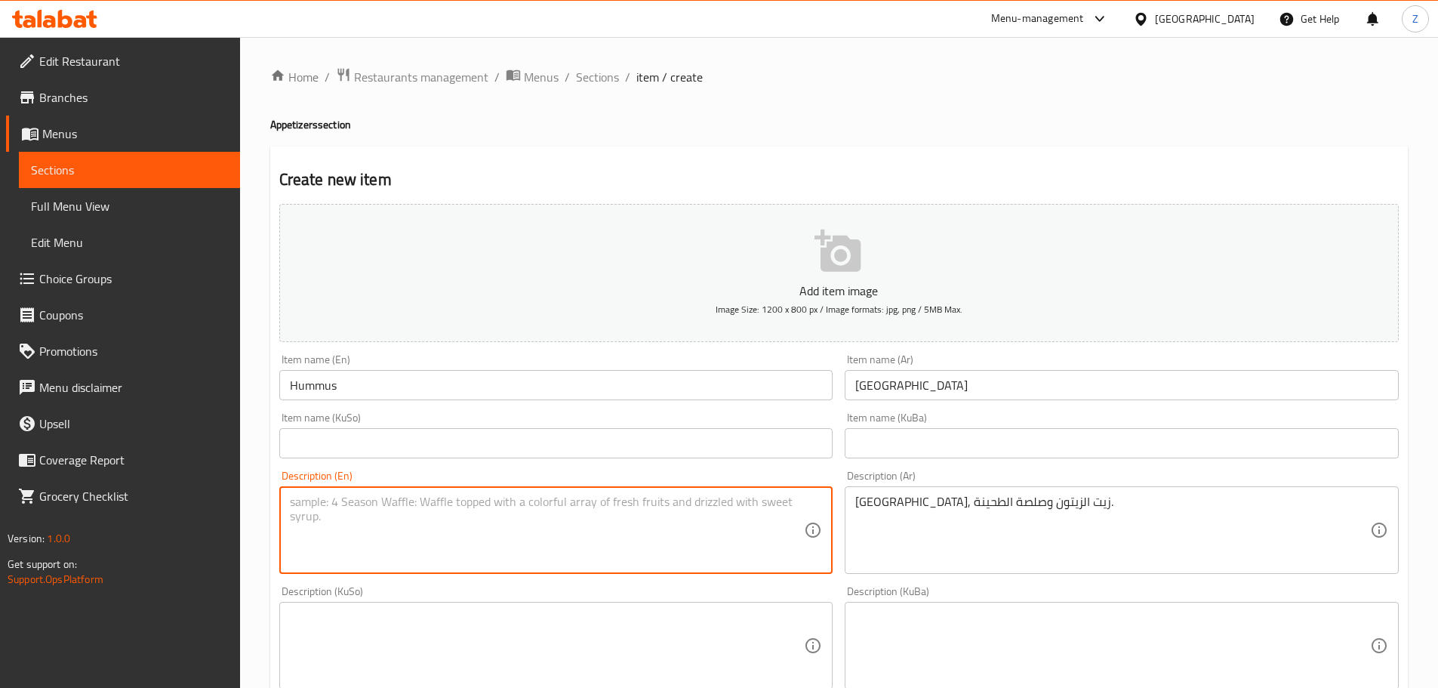
paste textarea "Hummus, Olive oil with tahini sauce."
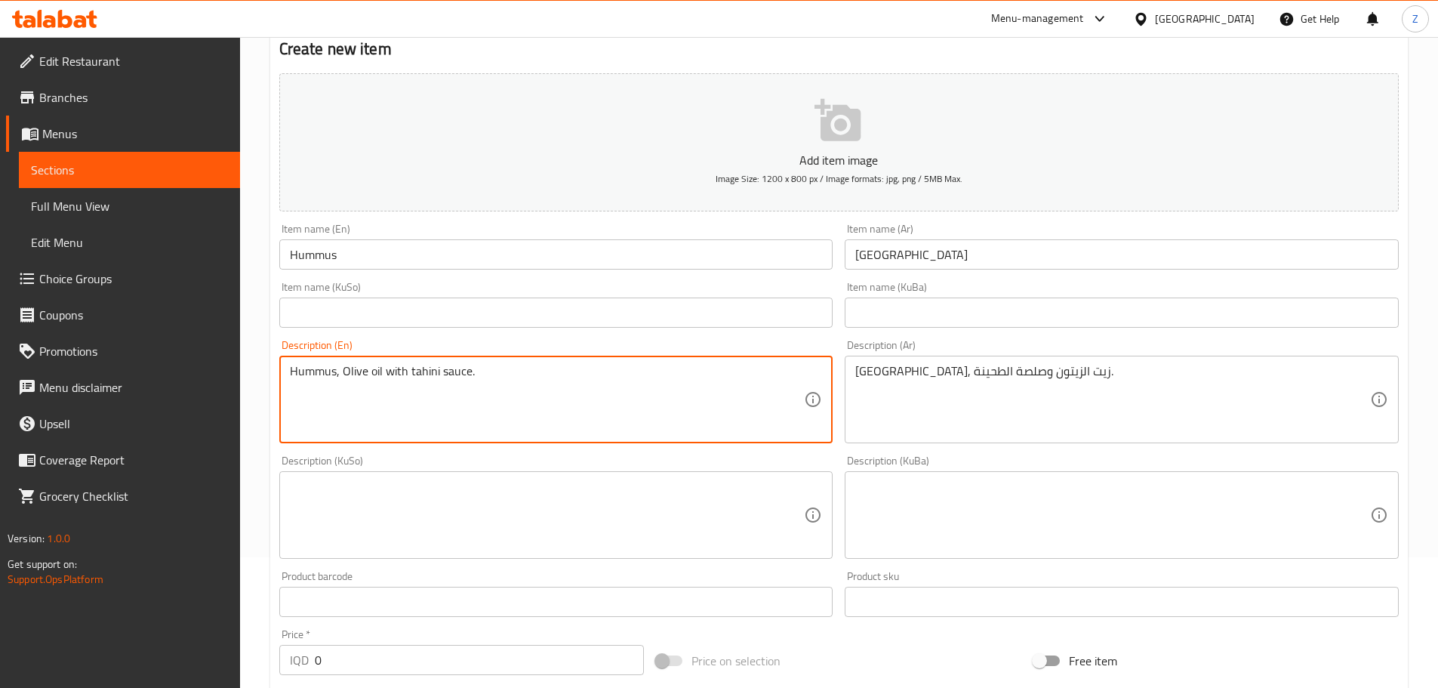
scroll to position [302, 0]
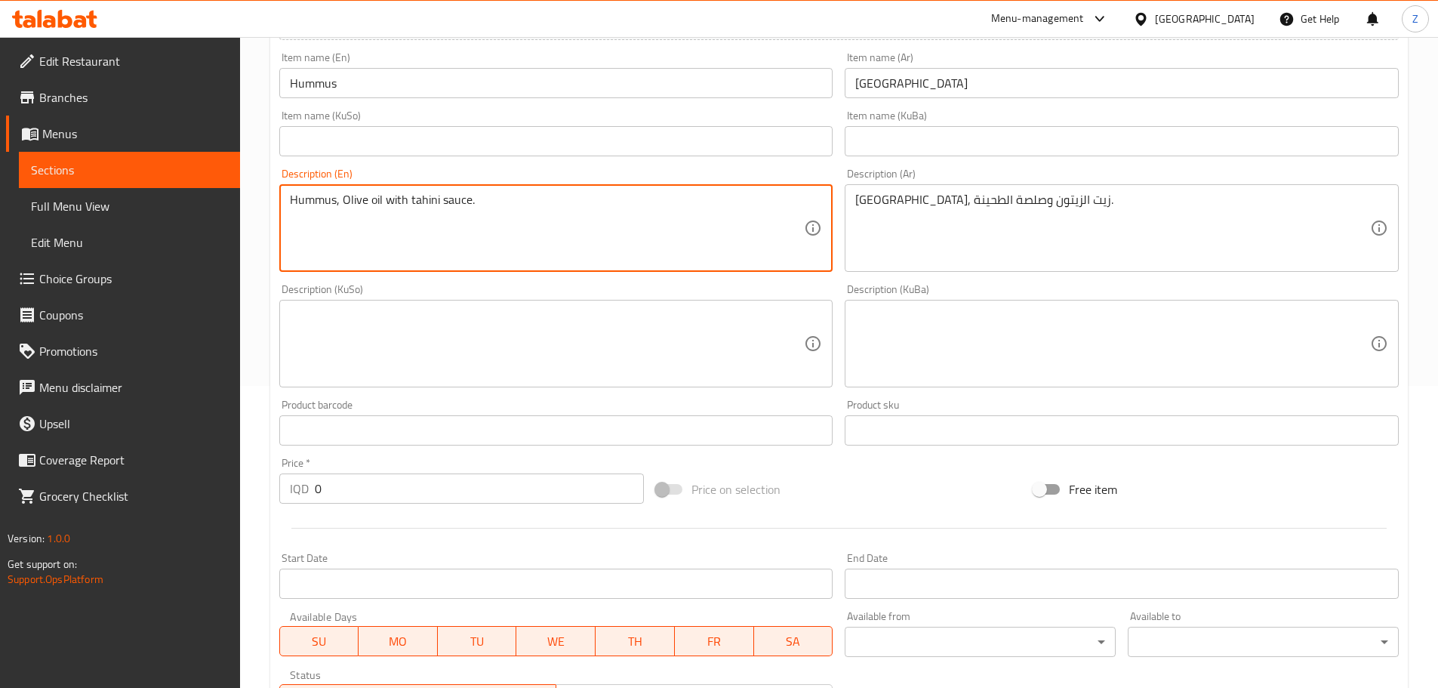
type textarea "Hummus, Olive oil with tahini sauce."
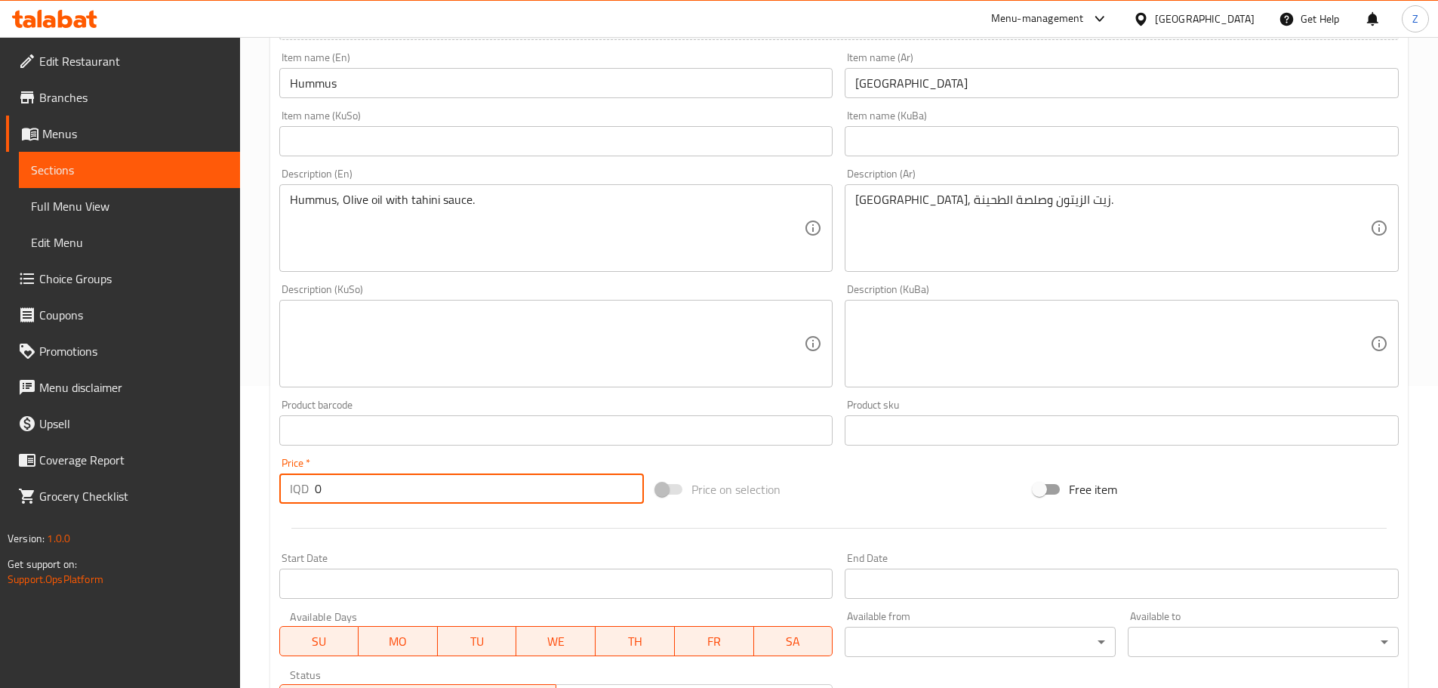
click at [403, 474] on input "0" at bounding box center [480, 488] width 330 height 30
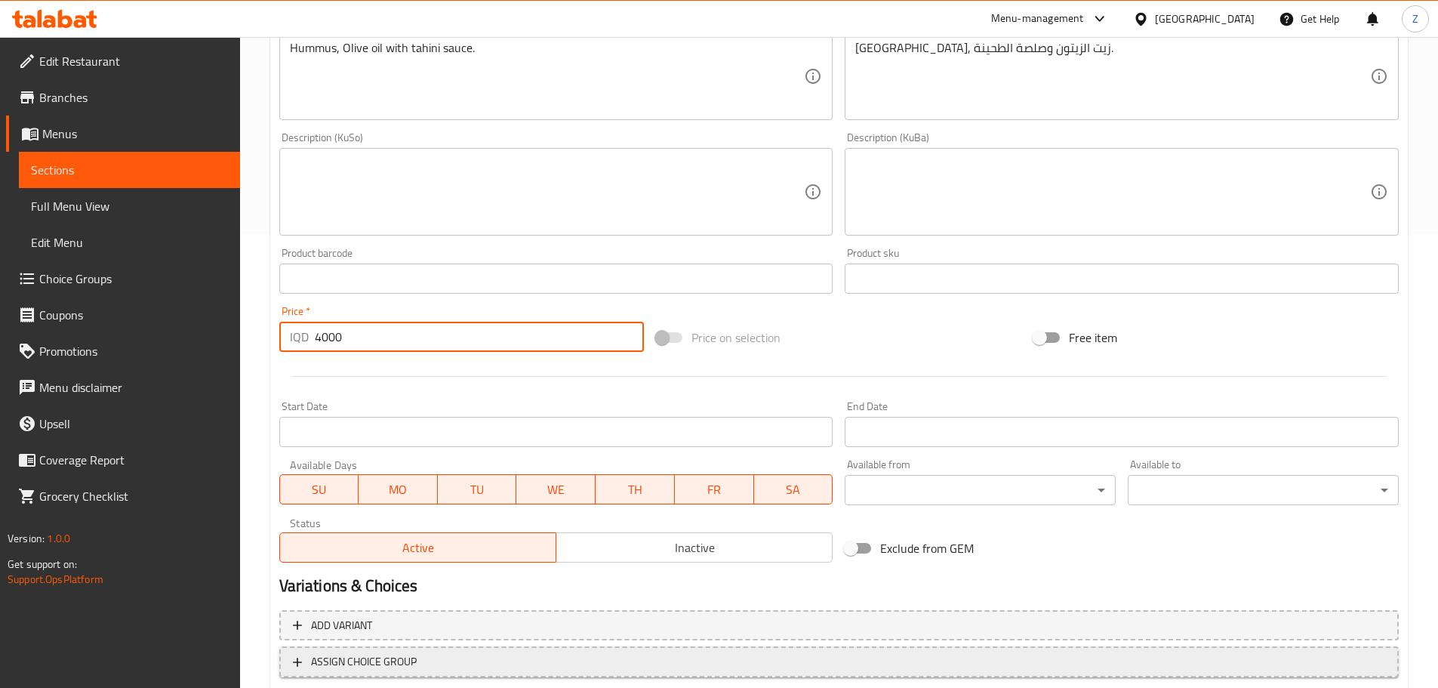
scroll to position [552, 0]
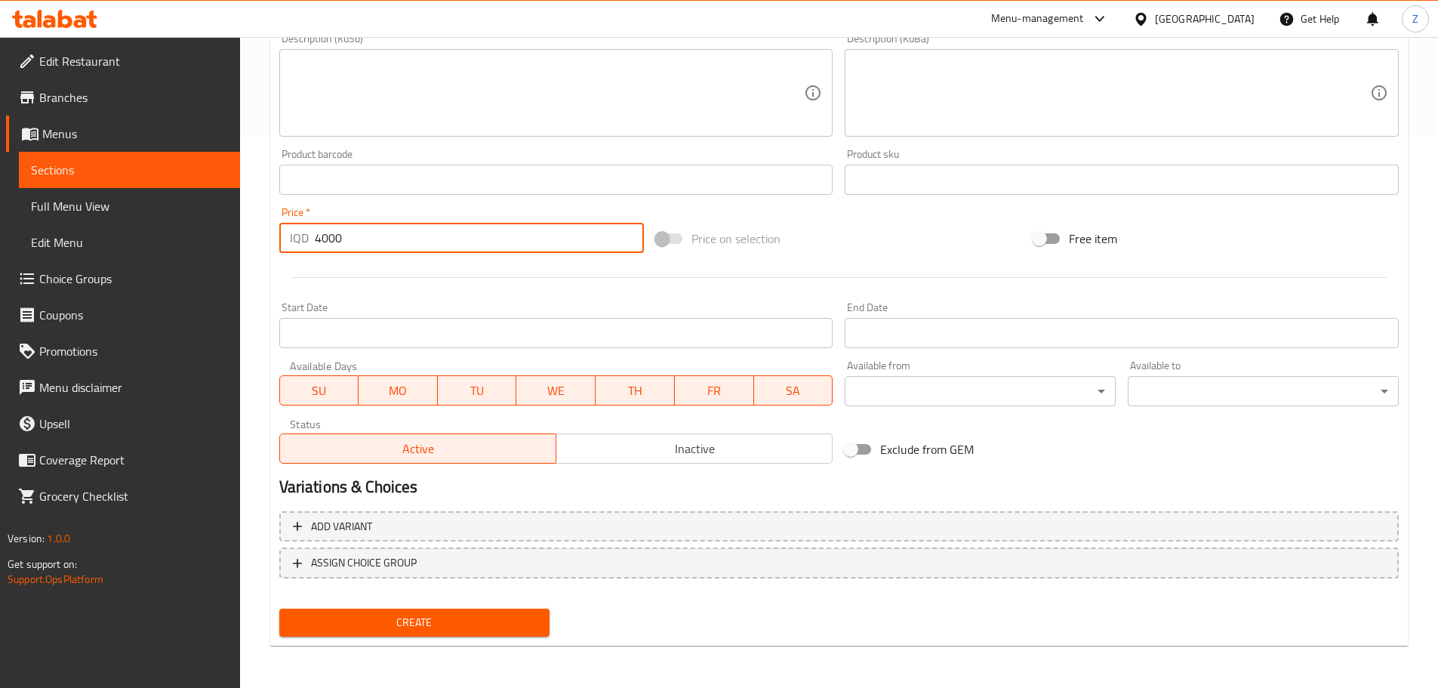
type input "4000"
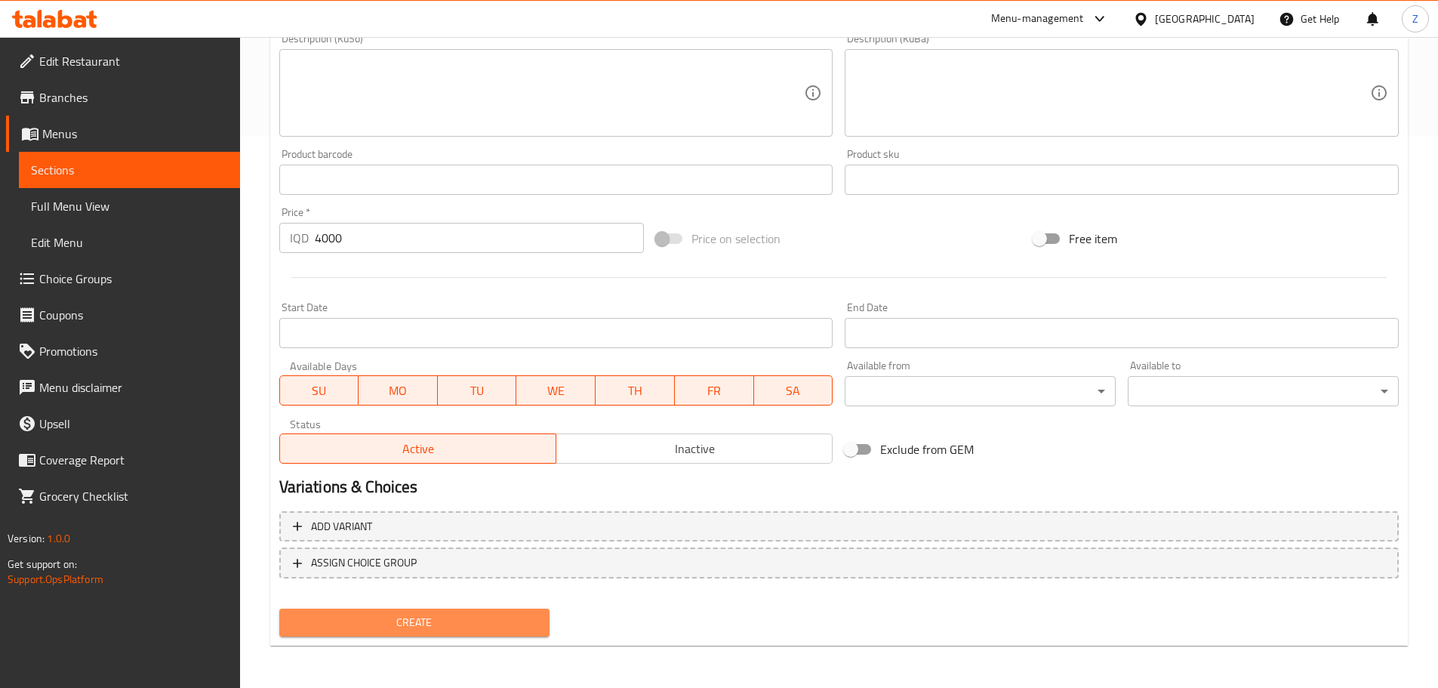
click at [424, 611] on button "Create" at bounding box center [414, 622] width 271 height 28
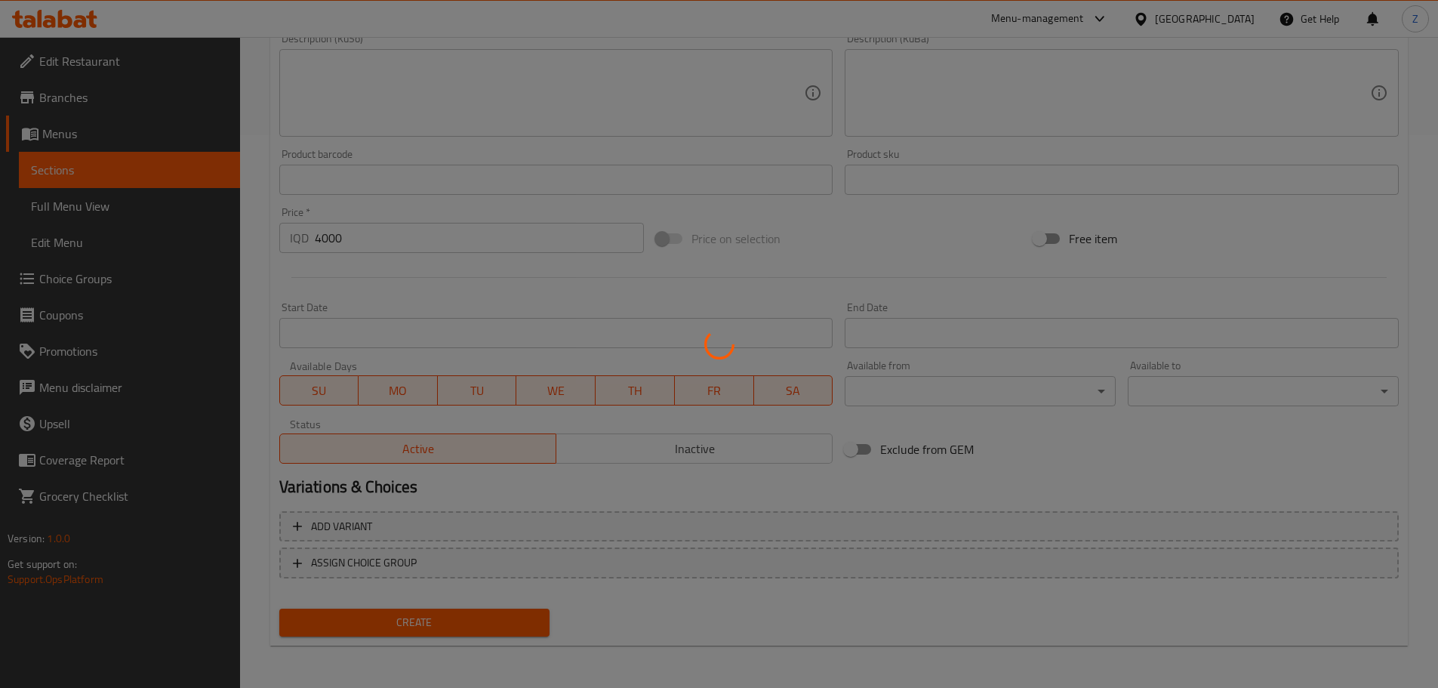
type input "0"
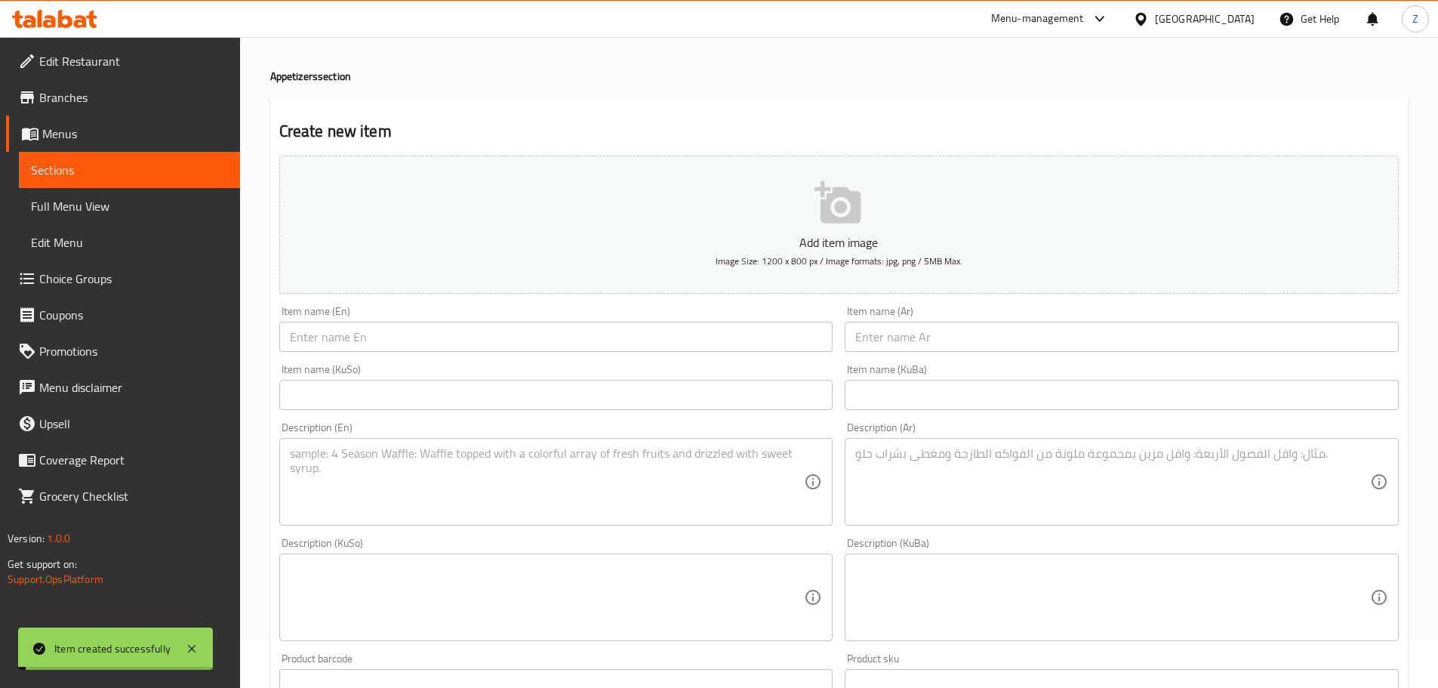
scroll to position [0, 0]
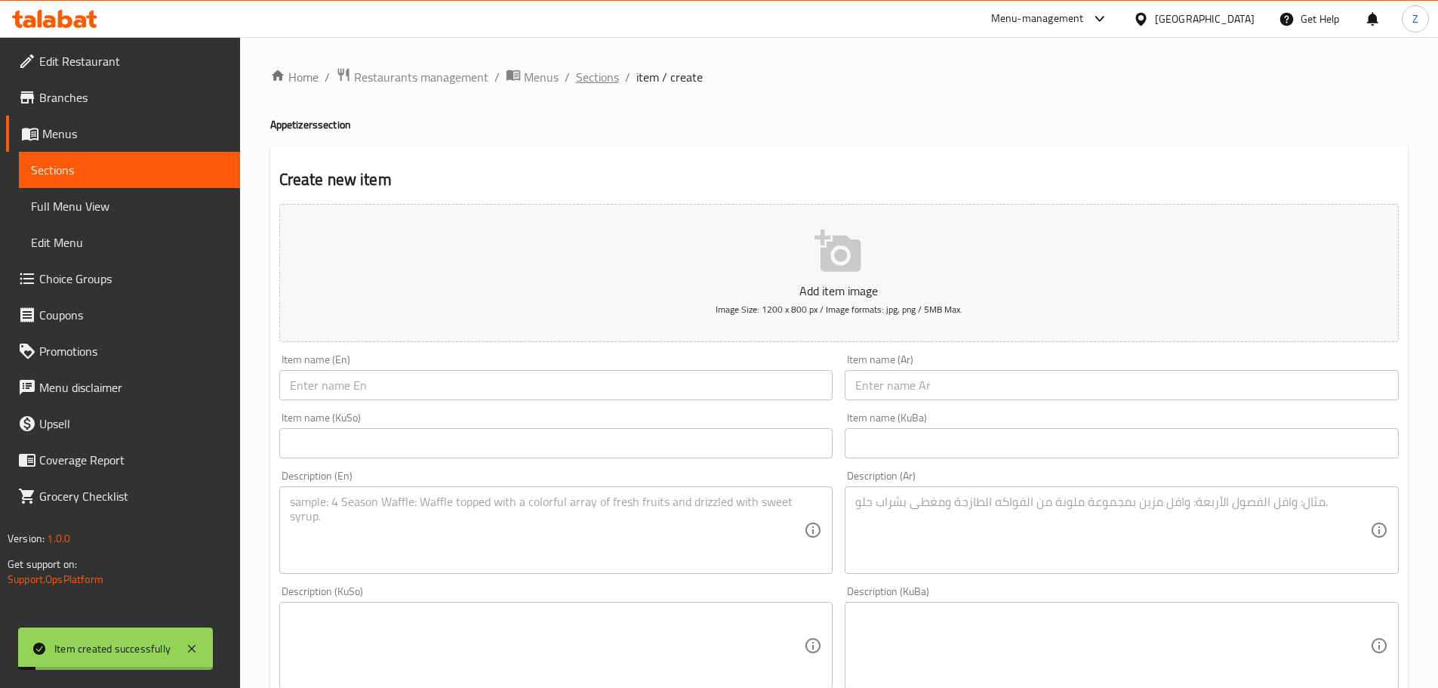
click at [590, 73] on span "Sections" at bounding box center [597, 77] width 43 height 18
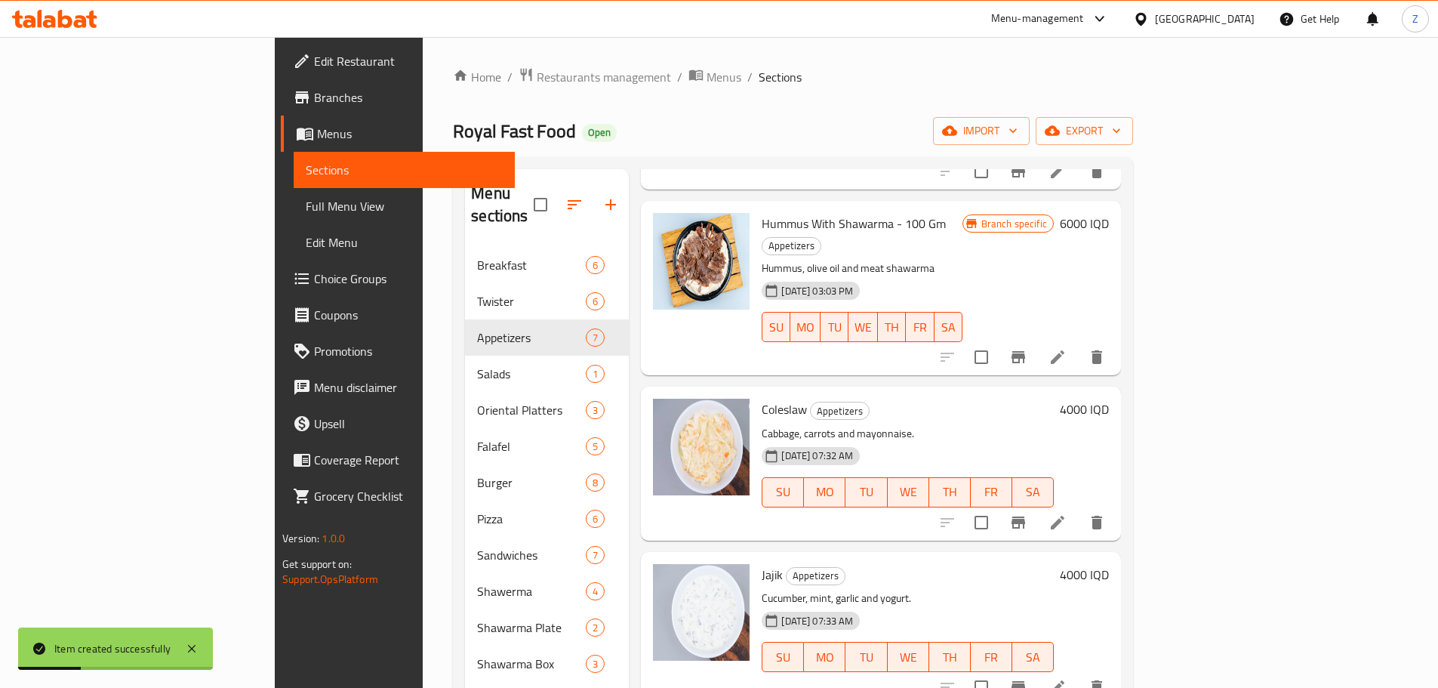
scroll to position [346, 0]
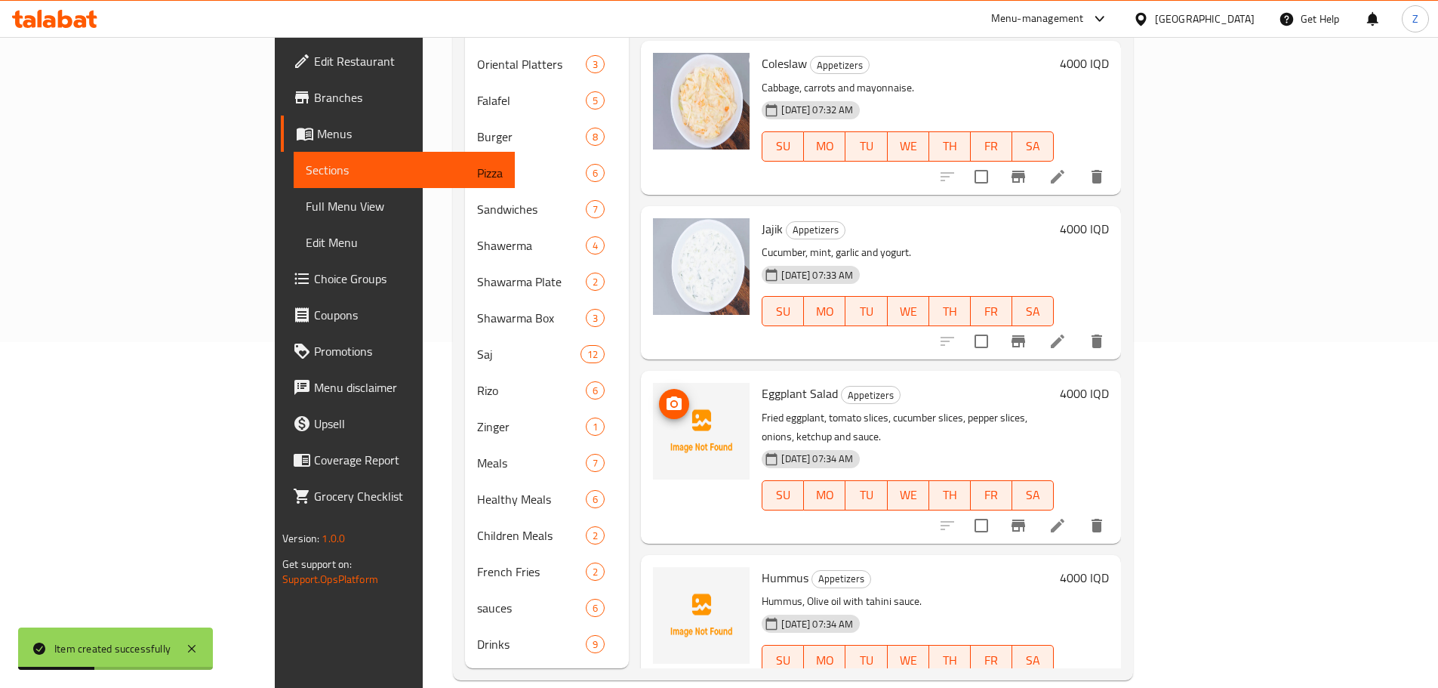
click at [653, 383] on img at bounding box center [701, 431] width 97 height 97
click at [659, 395] on span "upload picture" at bounding box center [674, 404] width 30 height 18
click at [653, 567] on div at bounding box center [701, 615] width 97 height 97
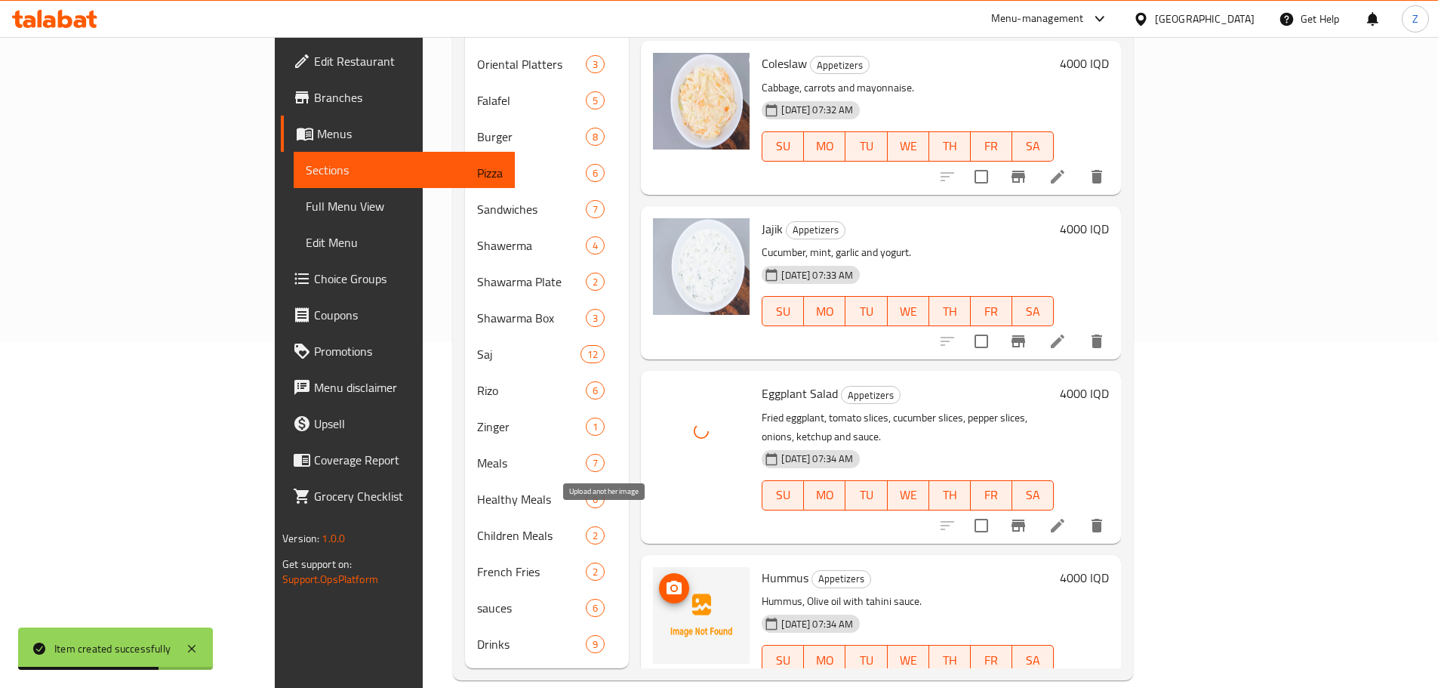
click at [665, 579] on icon "upload picture" at bounding box center [674, 588] width 18 height 18
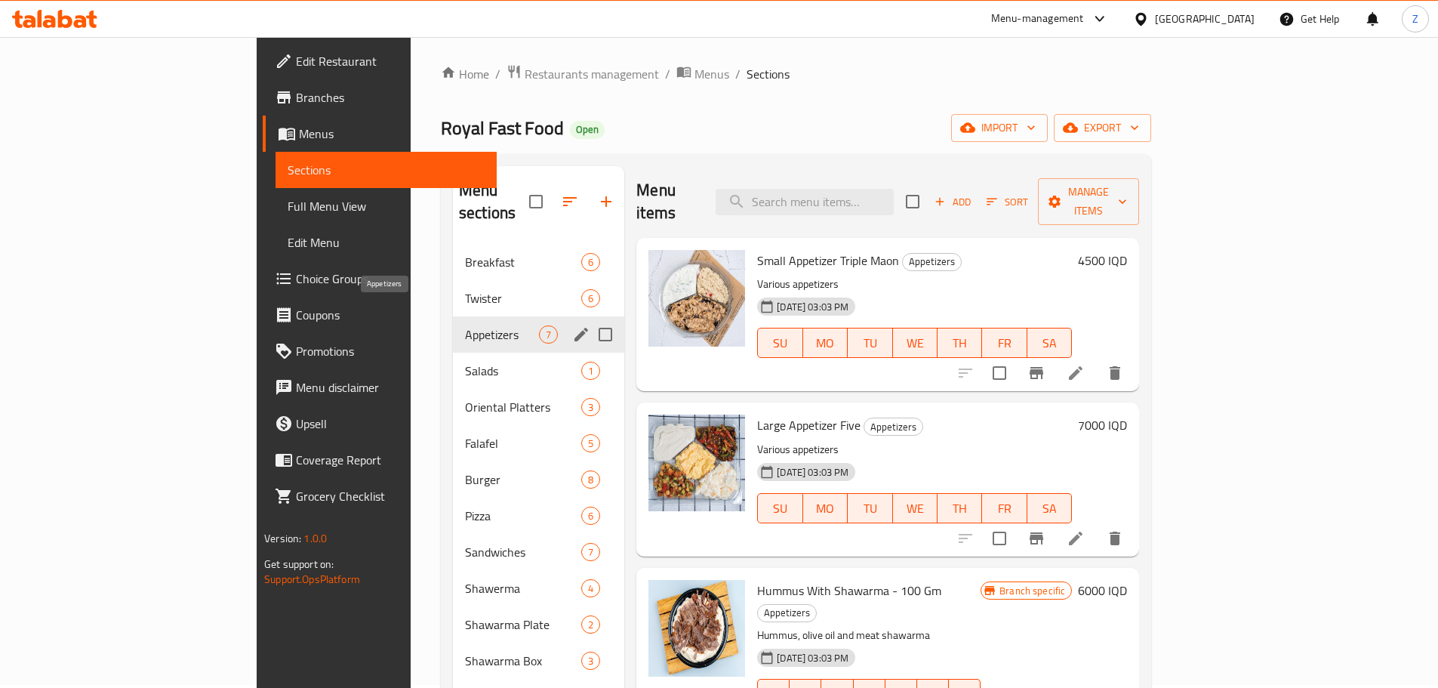
scroll to position [0, 0]
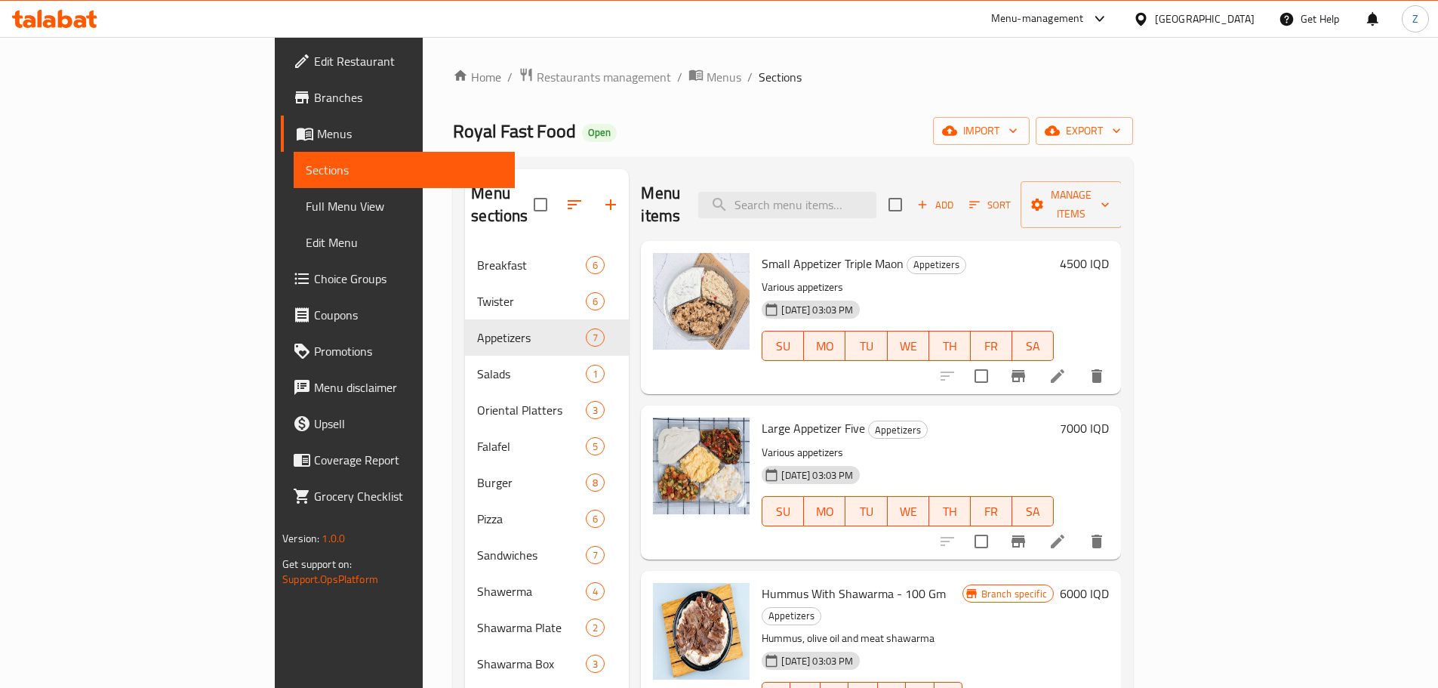
click at [440, 57] on div "Home / Restaurants management / Menus / Sections Royal Fast Food Open import ex…" at bounding box center [793, 546] width 740 height 1019
click at [537, 68] on span "Restaurants management" at bounding box center [604, 77] width 134 height 18
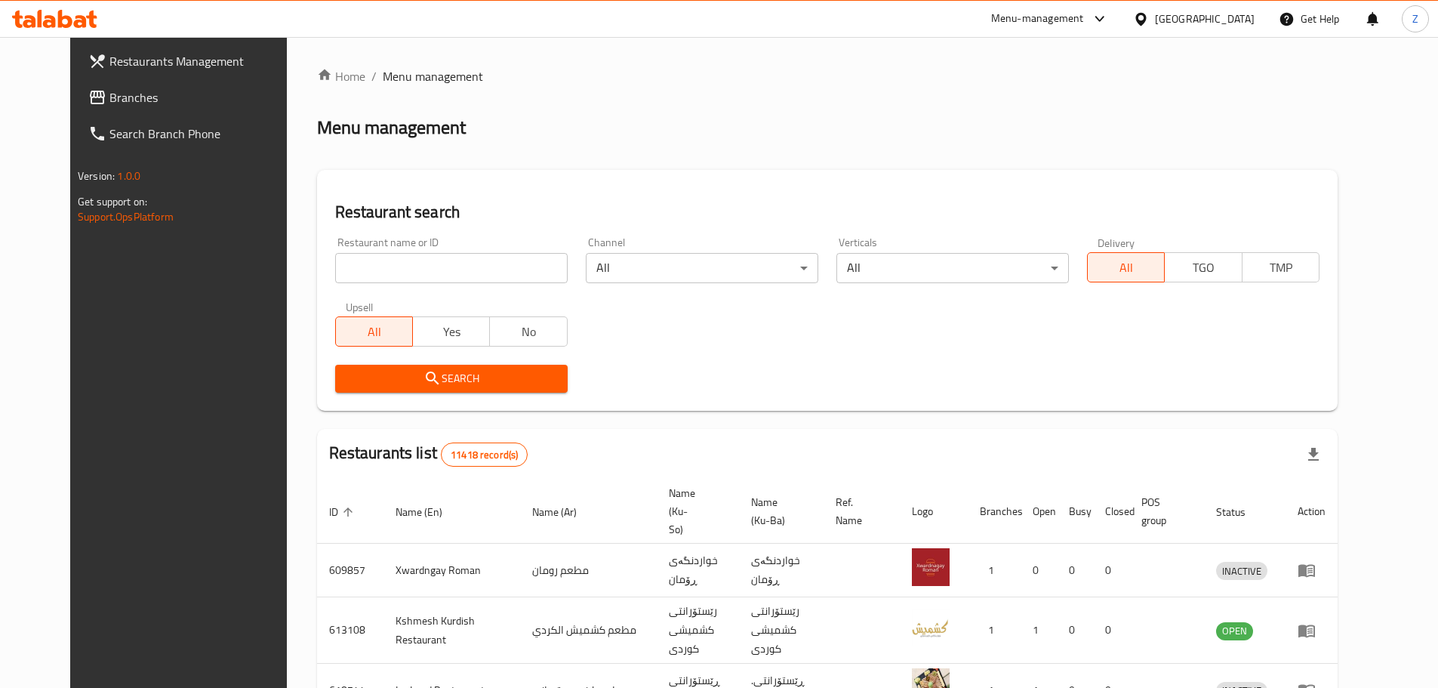
click at [388, 277] on div at bounding box center [719, 344] width 1438 height 688
click at [409, 267] on input "search" at bounding box center [451, 268] width 232 height 30
paste input "693919"
type input "693919"
click at [472, 366] on button "Search" at bounding box center [451, 379] width 232 height 28
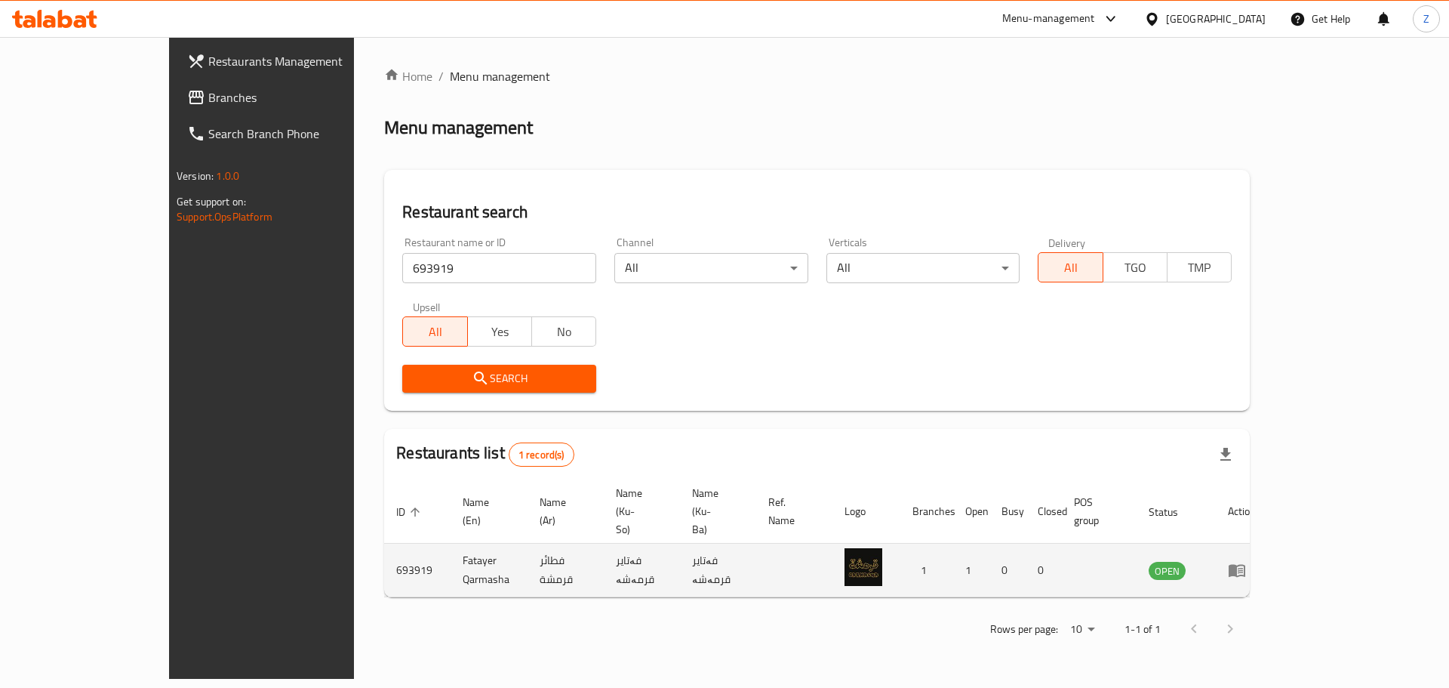
click at [1268, 544] on td "enhanced table" at bounding box center [1242, 570] width 52 height 54
click at [1245, 565] on icon "enhanced table" at bounding box center [1237, 571] width 17 height 13
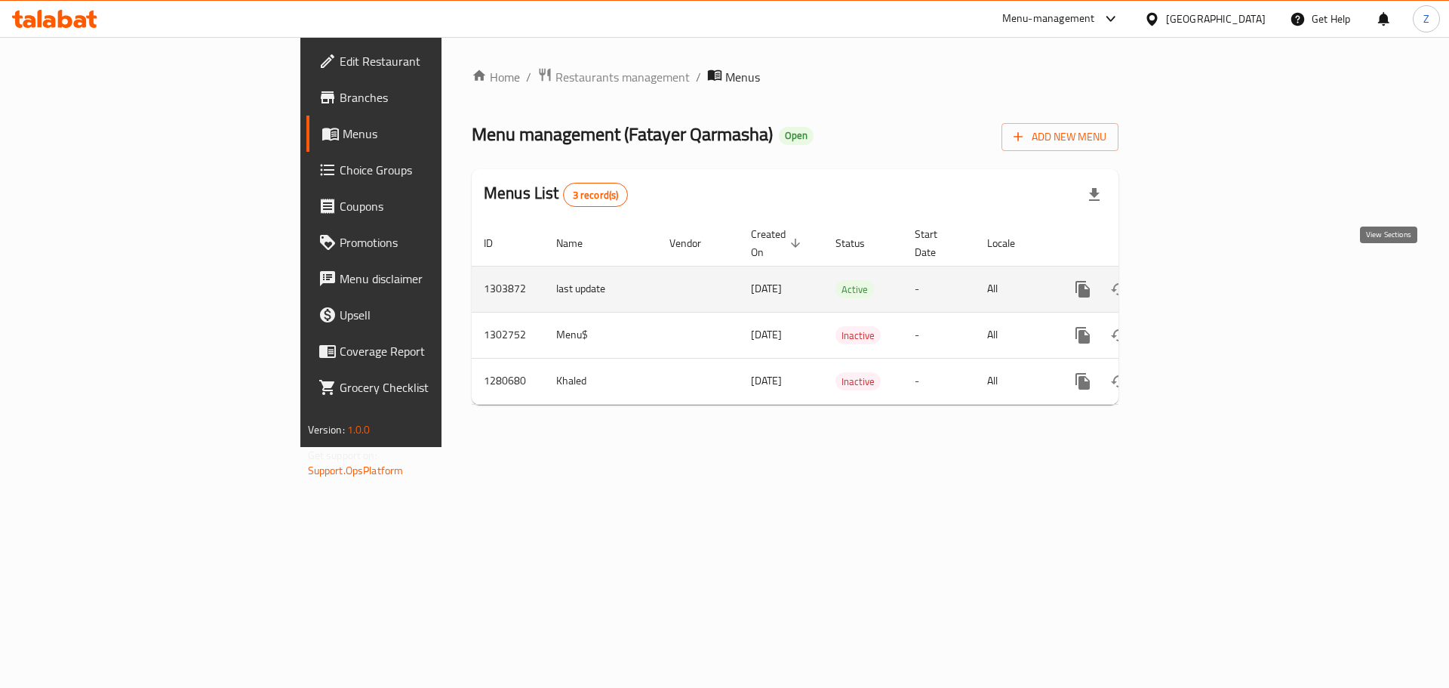
click at [1210, 271] on link "enhanced table" at bounding box center [1192, 289] width 36 height 36
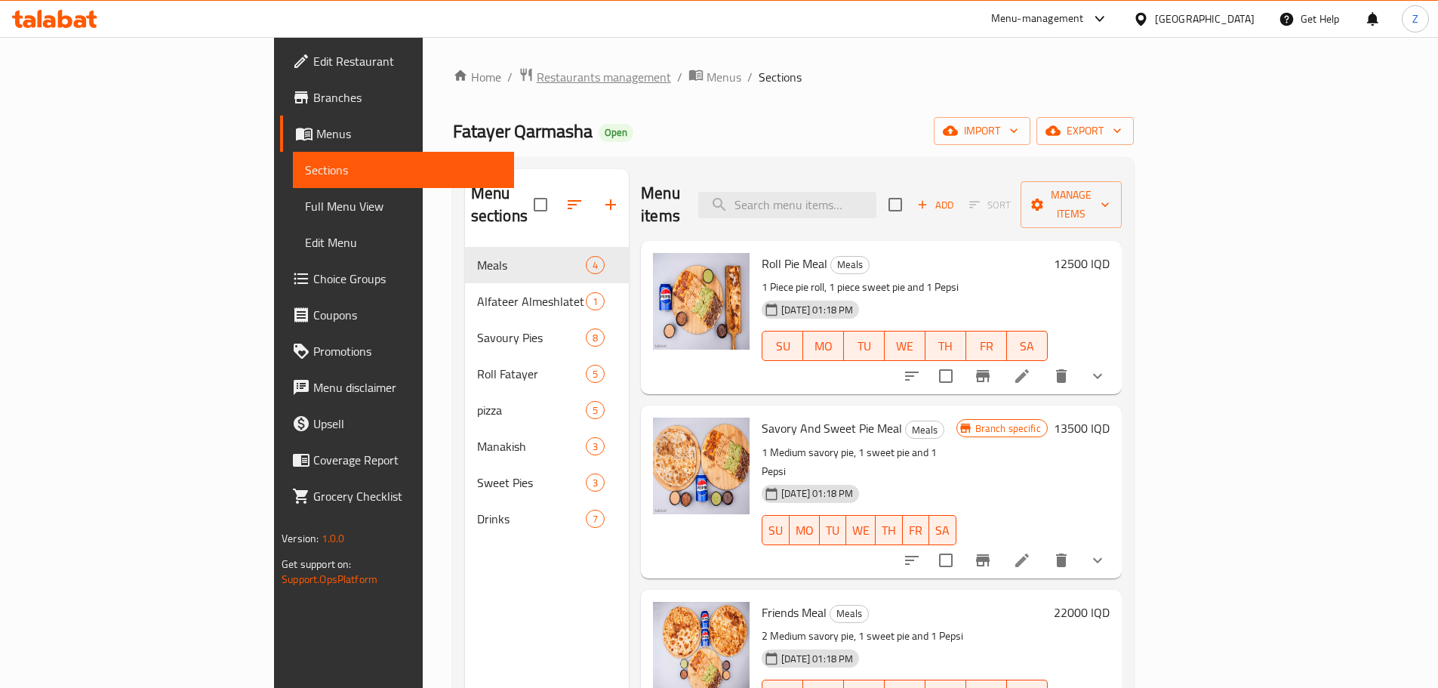
click at [537, 76] on span "Restaurants management" at bounding box center [604, 77] width 134 height 18
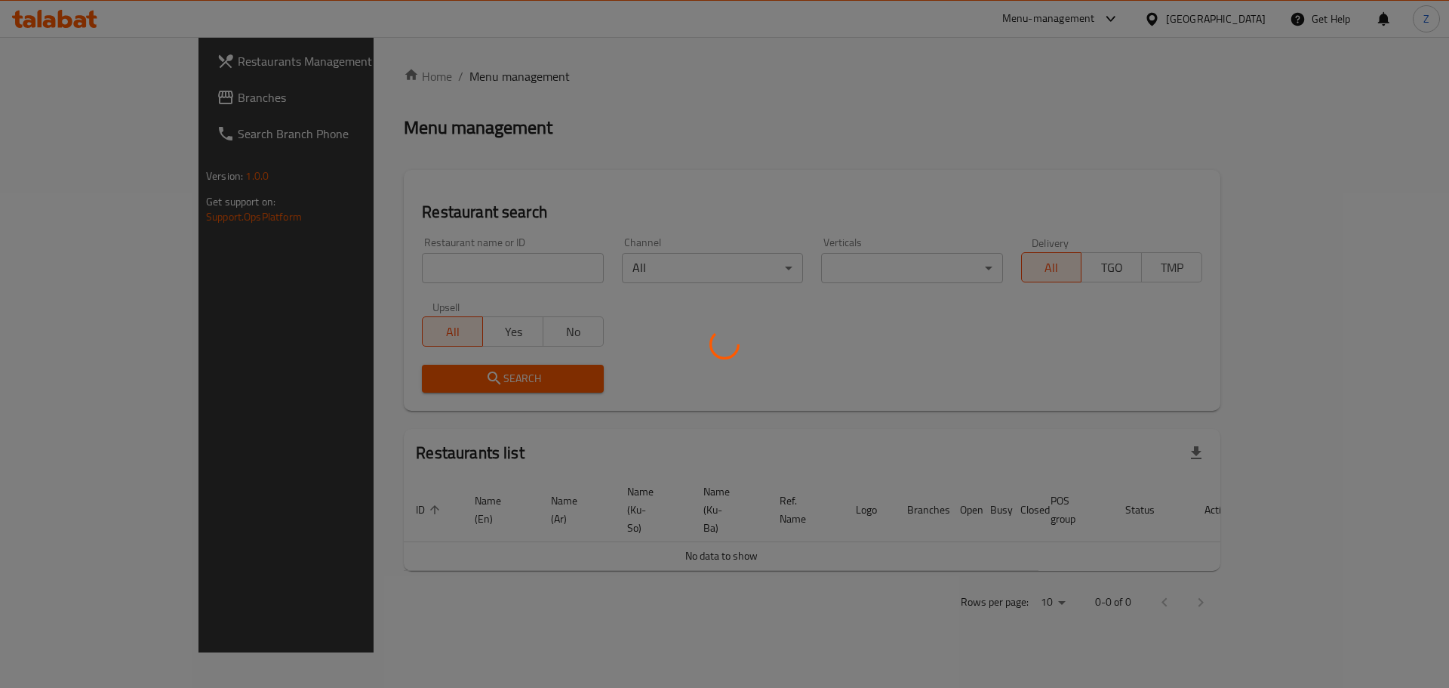
click at [434, 266] on div at bounding box center [724, 344] width 1449 height 688
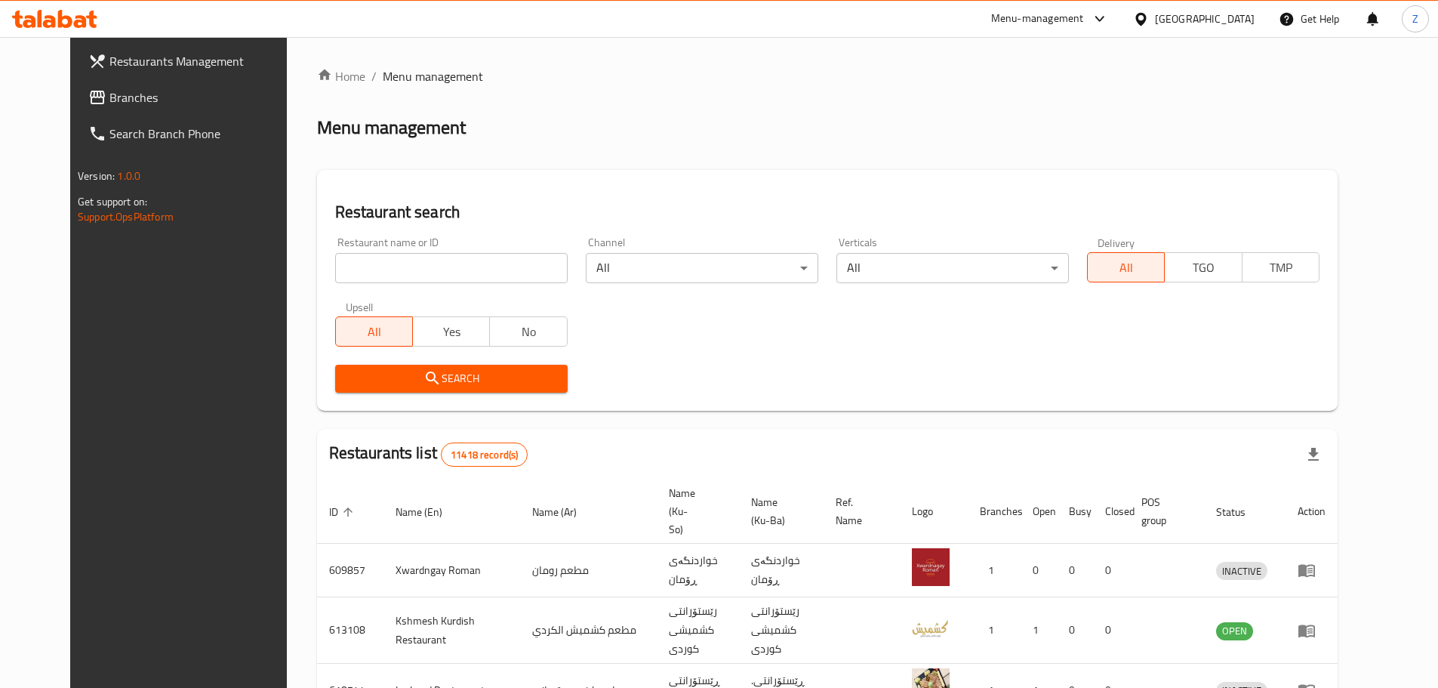
click at [464, 278] on input "search" at bounding box center [451, 268] width 232 height 30
paste input "688525"
type input "688525"
click at [411, 349] on div "Upsell All Yes No" at bounding box center [451, 323] width 251 height 63
click at [423, 371] on span "Search" at bounding box center [451, 378] width 208 height 19
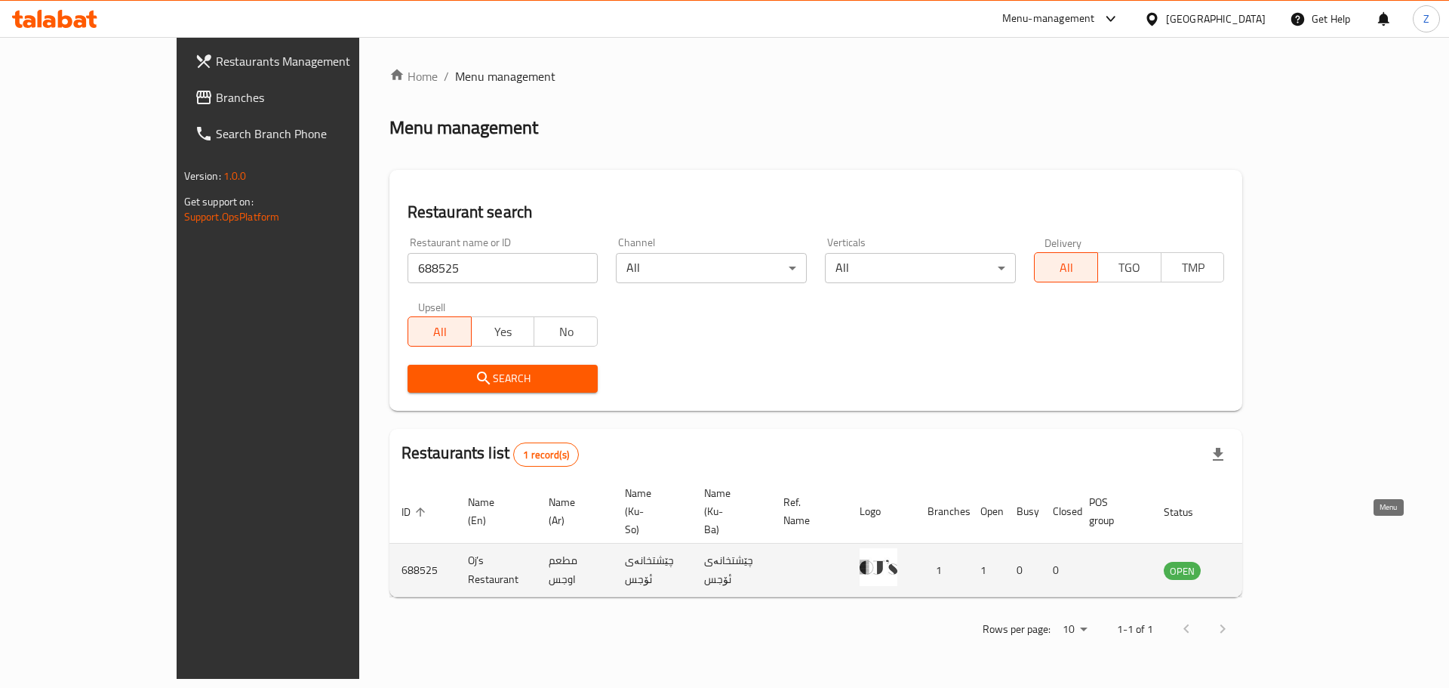
click at [1261, 561] on icon "enhanced table" at bounding box center [1252, 570] width 18 height 18
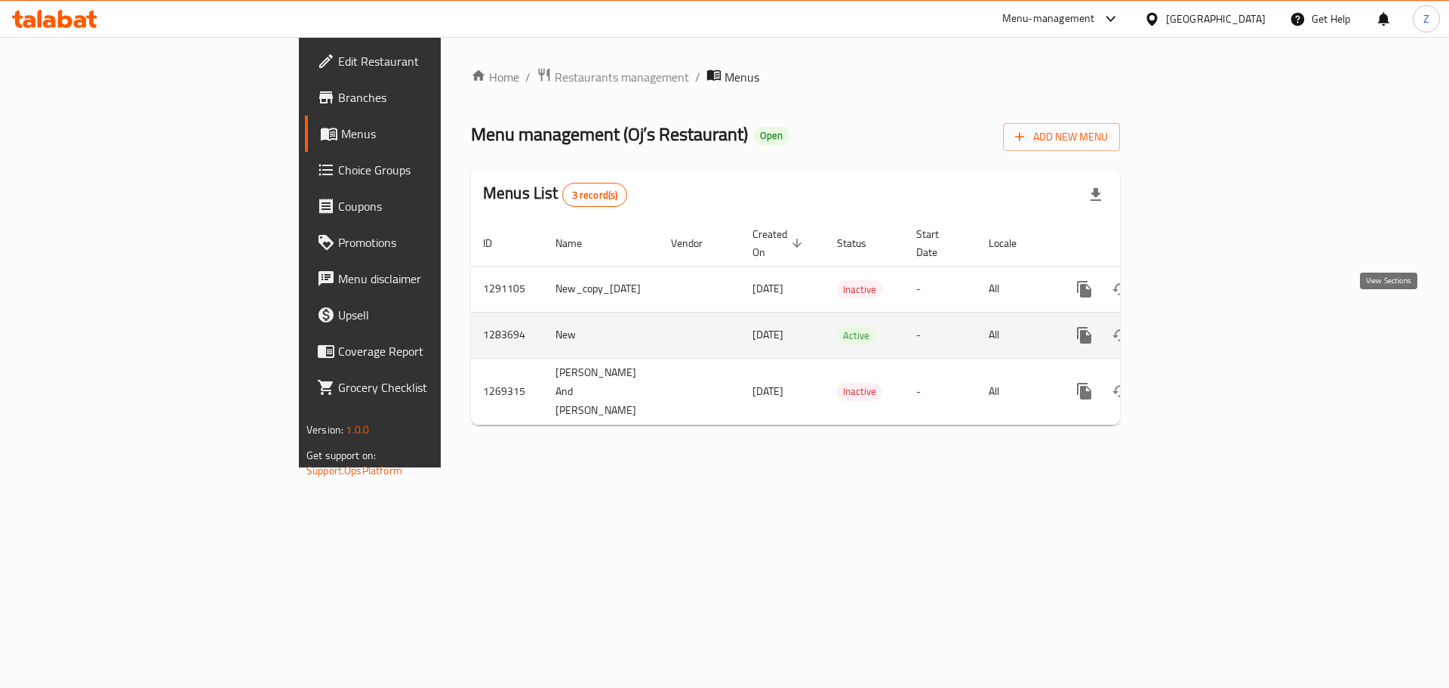
click at [1211, 317] on link "enhanced table" at bounding box center [1193, 335] width 36 height 36
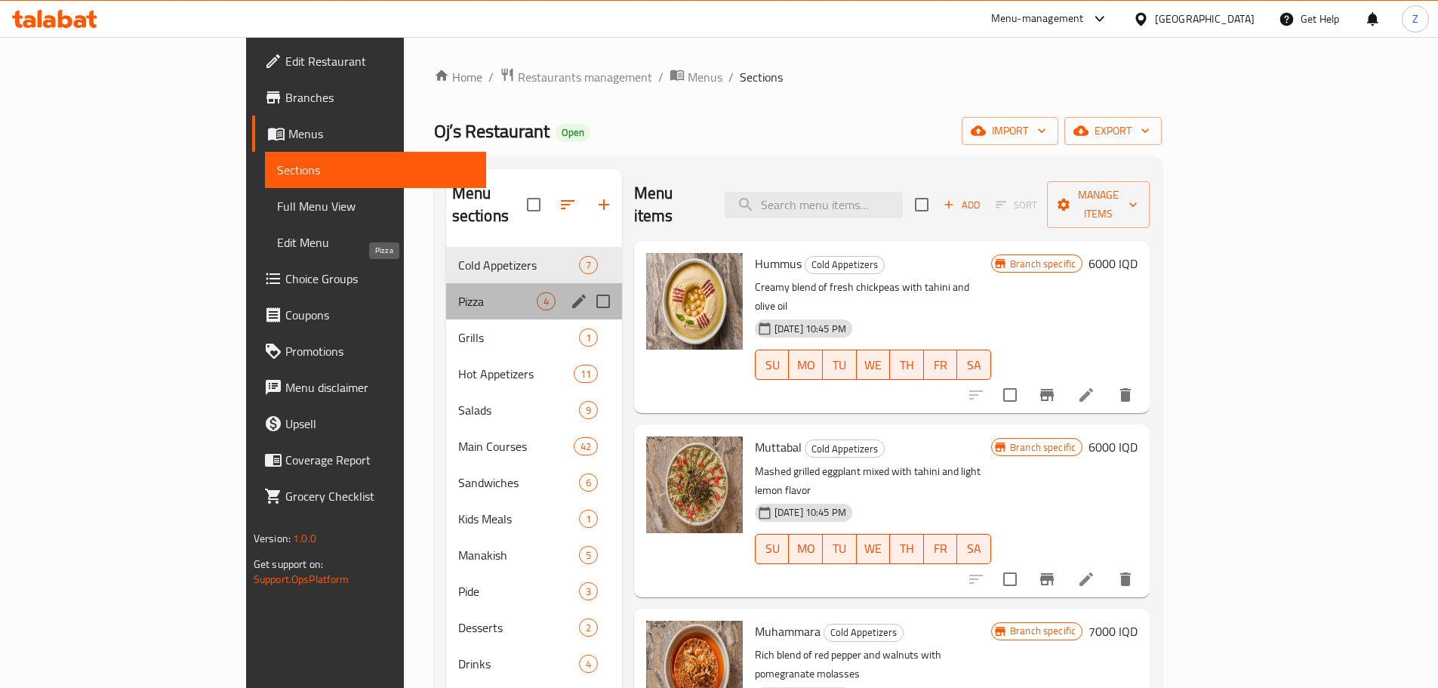
click at [458, 292] on span "Pizza" at bounding box center [497, 301] width 78 height 18
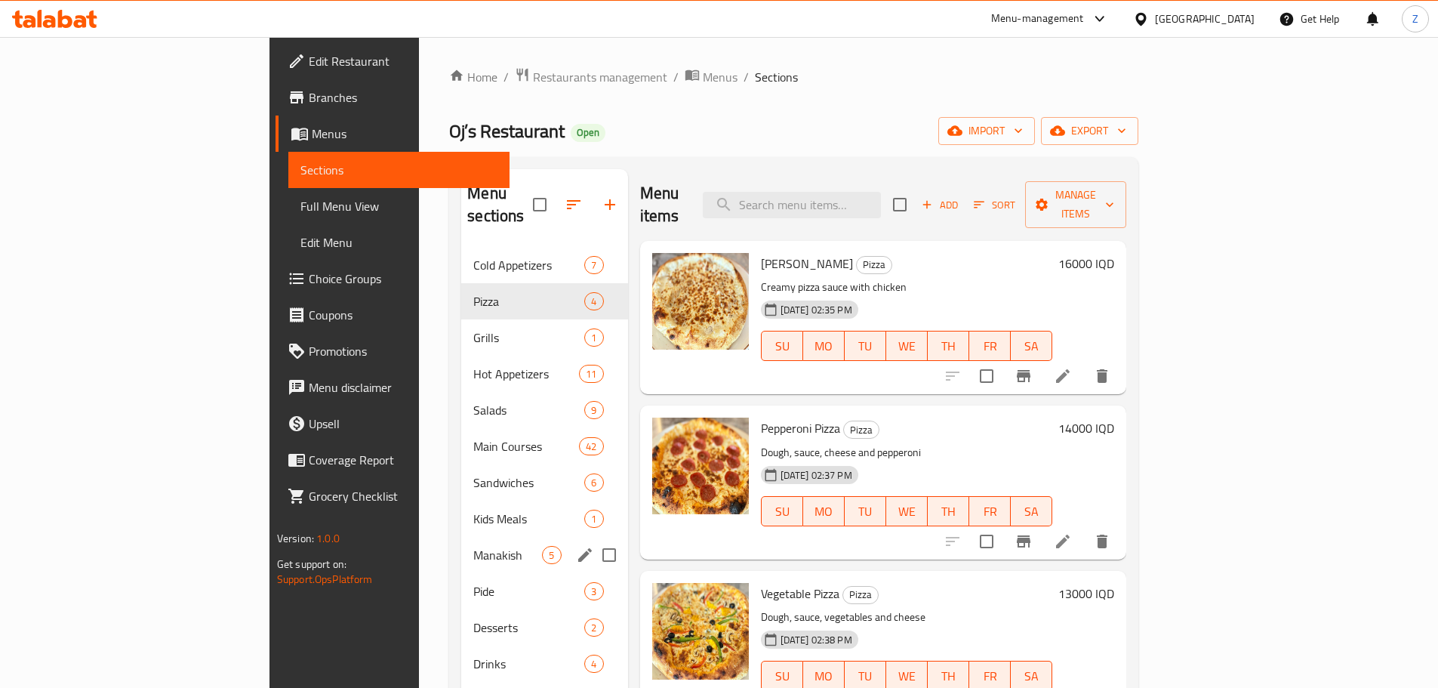
click at [461, 545] on div "Manakish 5" at bounding box center [544, 555] width 166 height 36
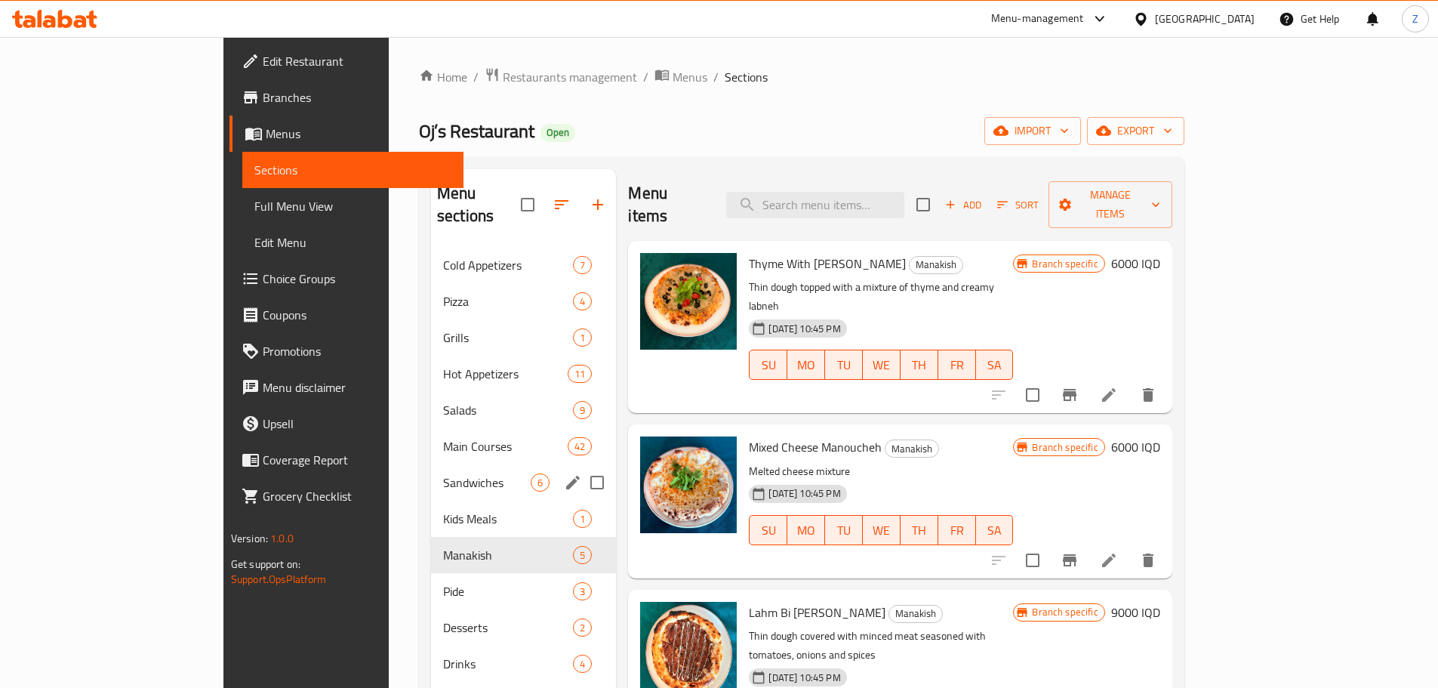
click at [443, 473] on span "Sandwiches" at bounding box center [487, 482] width 88 height 18
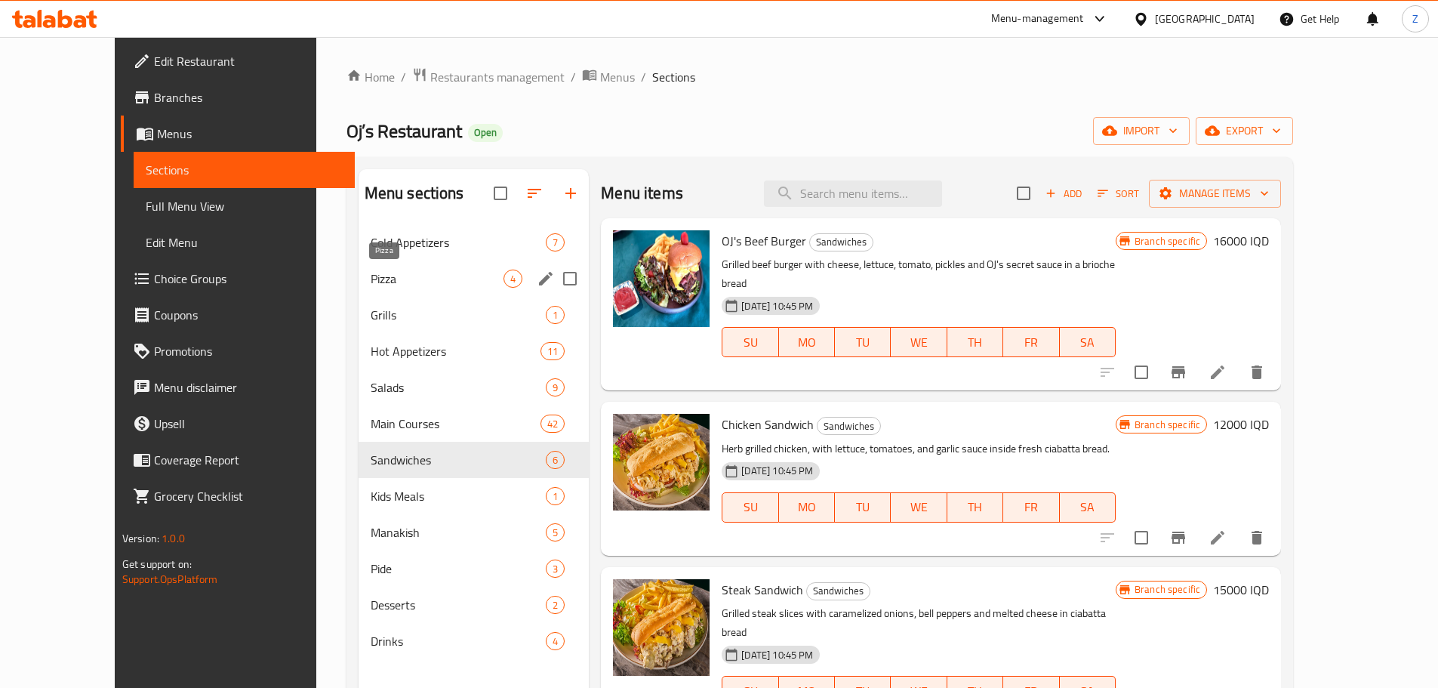
click at [371, 283] on span "Pizza" at bounding box center [437, 278] width 133 height 18
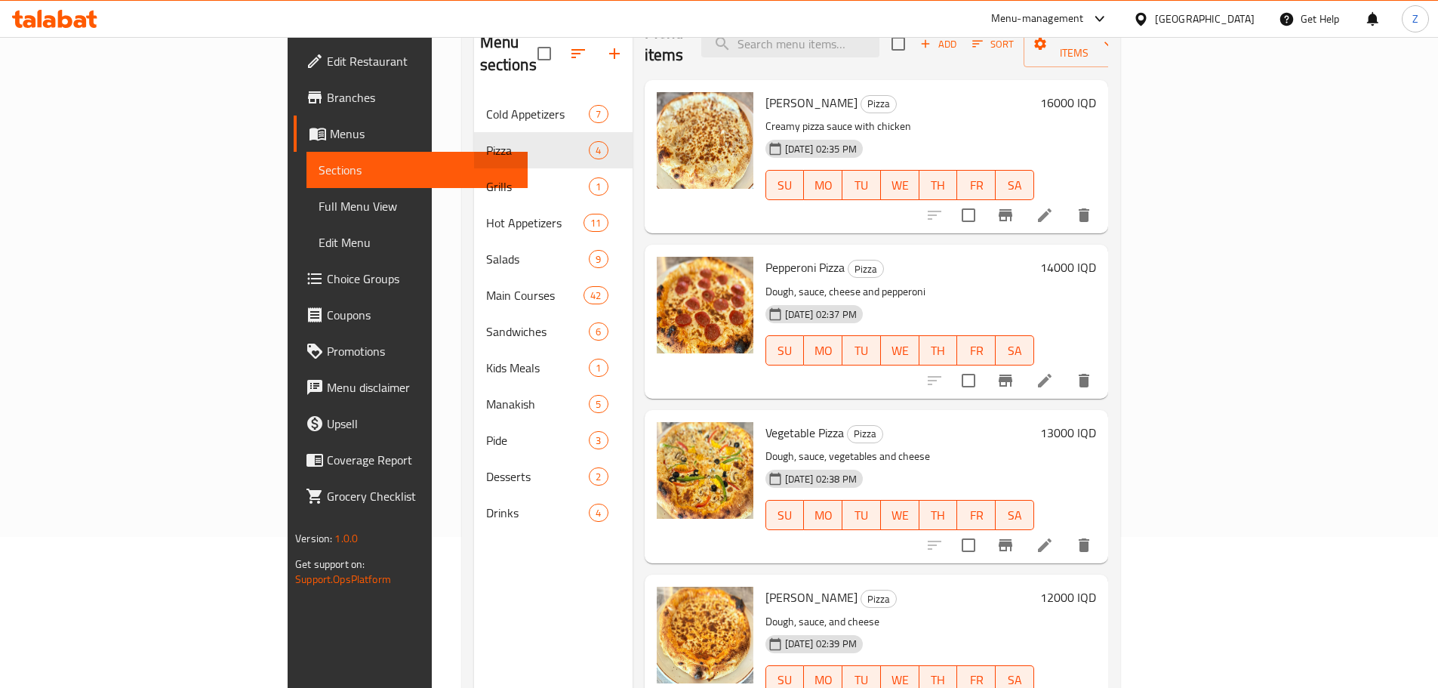
scroll to position [211, 0]
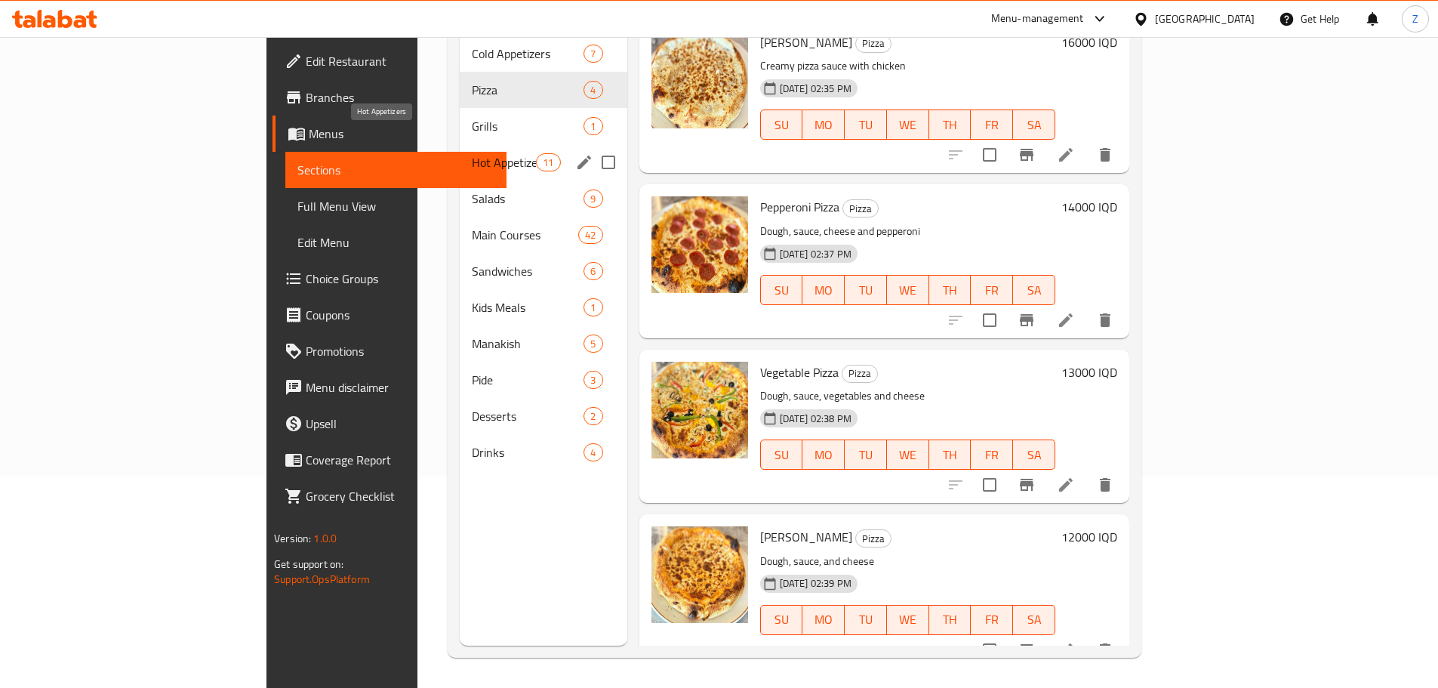
click at [472, 153] on span "Hot Appetizers" at bounding box center [504, 162] width 64 height 18
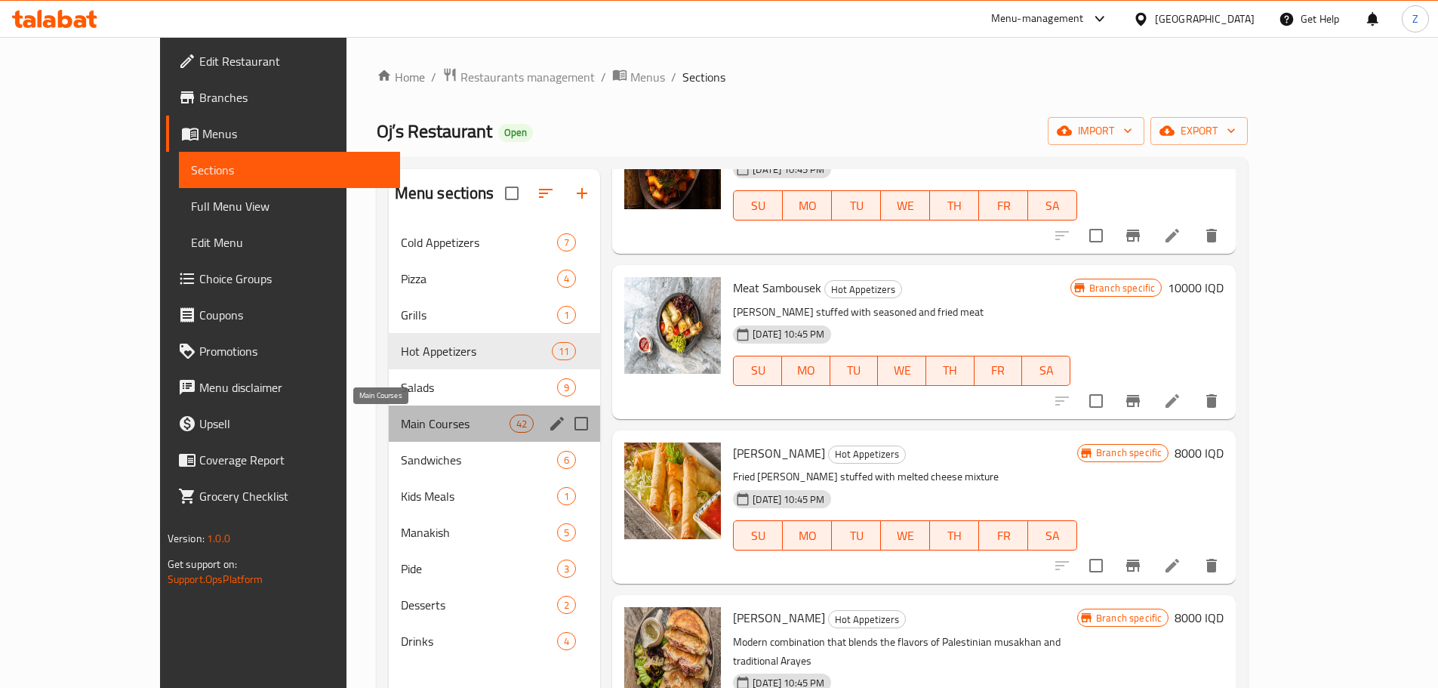
click at [401, 424] on span "Main Courses" at bounding box center [455, 423] width 109 height 18
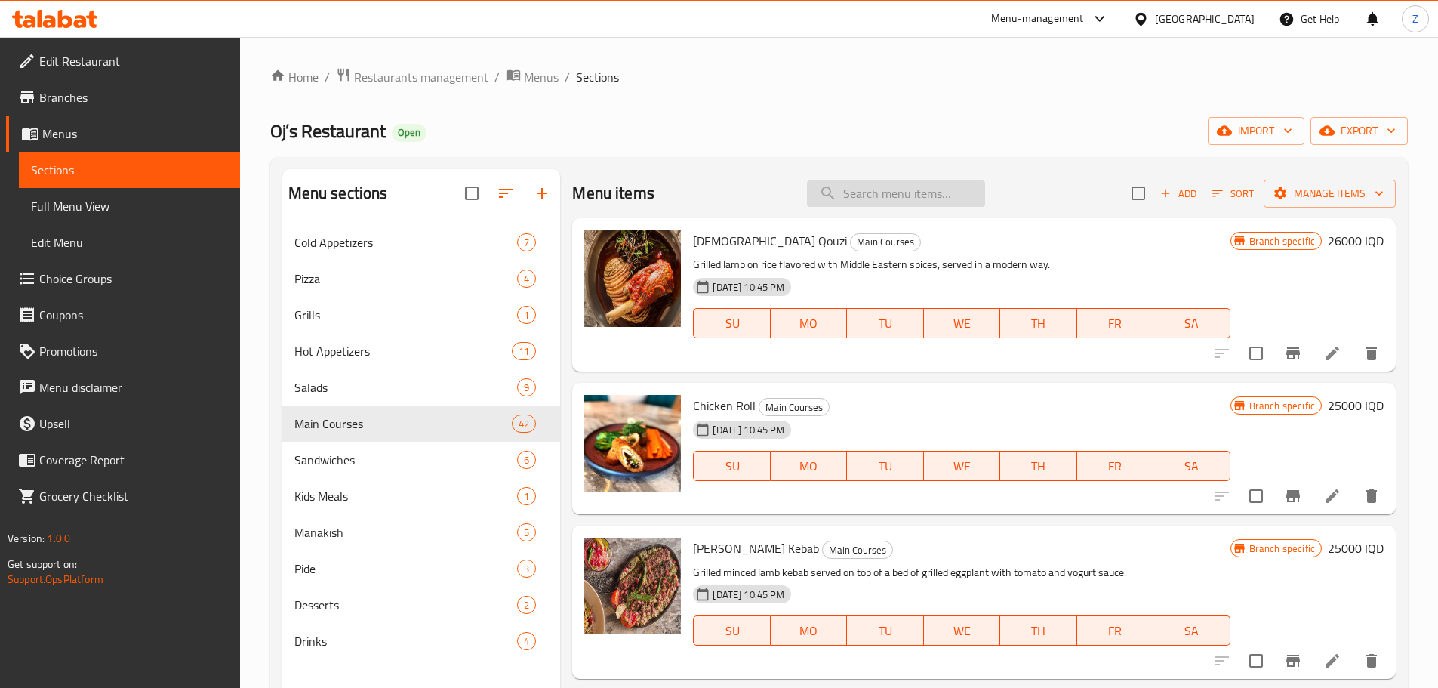
click at [895, 194] on input "search" at bounding box center [896, 193] width 178 height 26
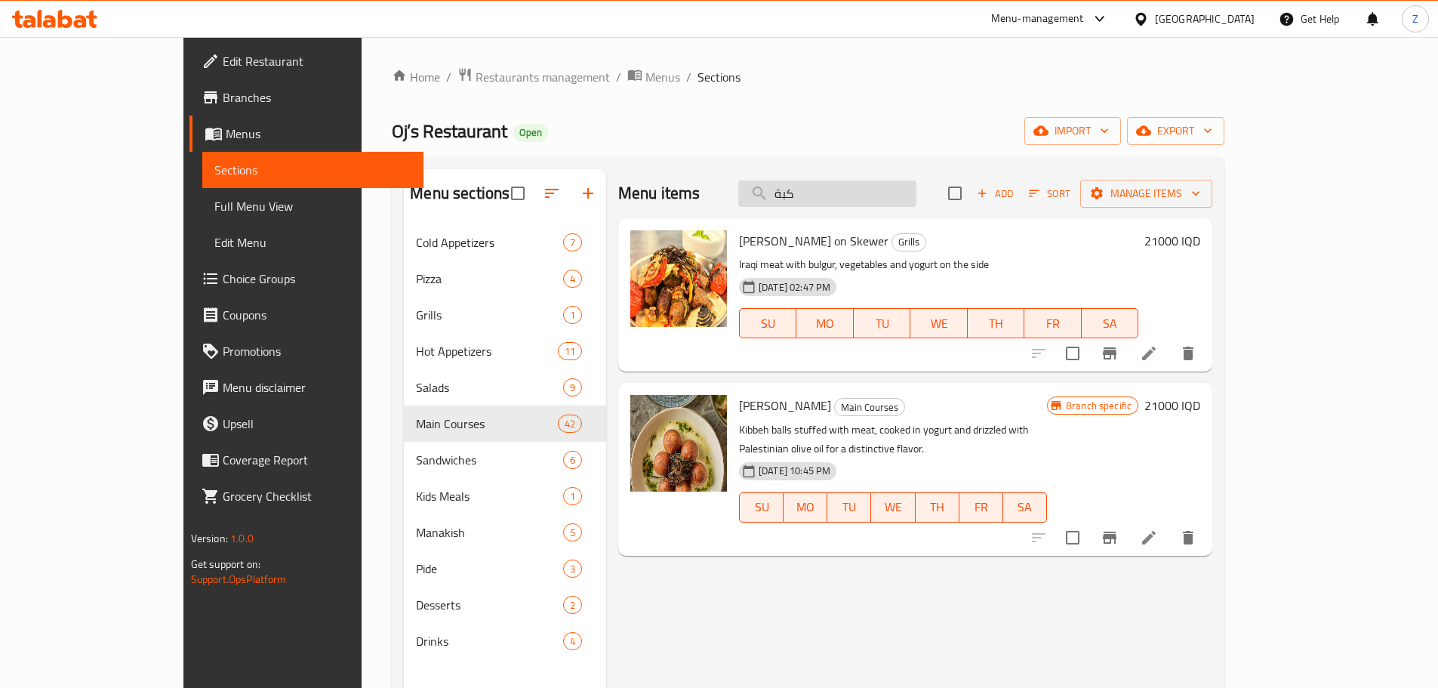
click at [886, 201] on input "كبة" at bounding box center [827, 193] width 178 height 26
click at [886, 200] on input "كبة" at bounding box center [827, 193] width 178 height 26
paste input "ب كرز"
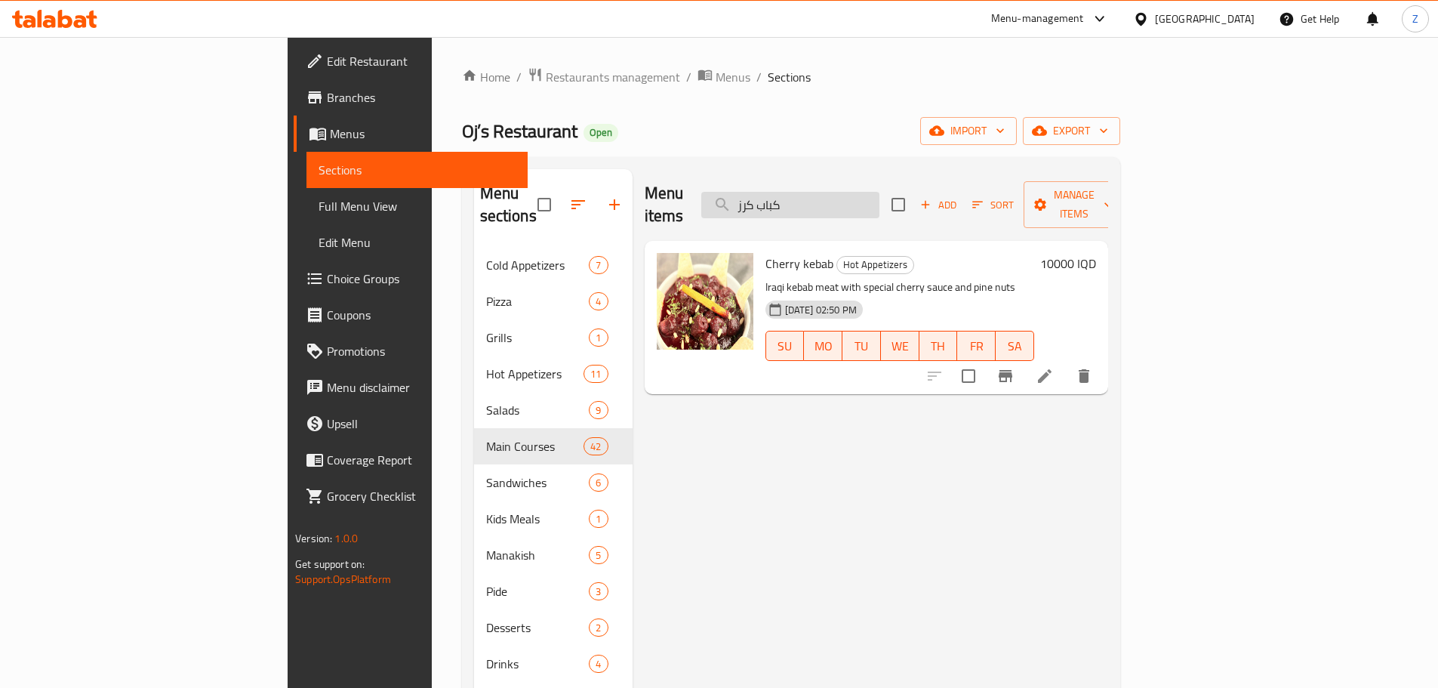
click at [879, 192] on input "كباب كرز" at bounding box center [790, 205] width 178 height 26
paste input "سكلوب فتوتشيني"
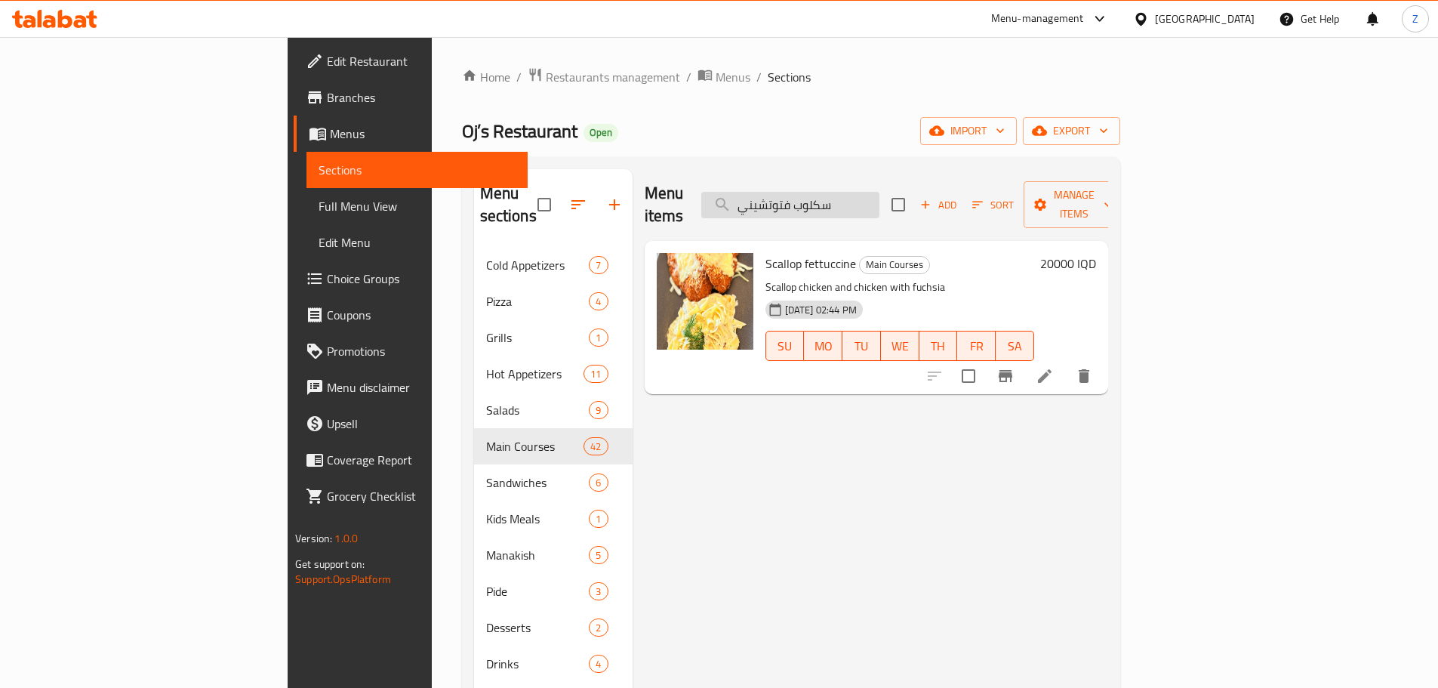
click at [879, 192] on input "سكلوب فتوتشيني" at bounding box center [790, 205] width 178 height 26
paste input "اريشال"
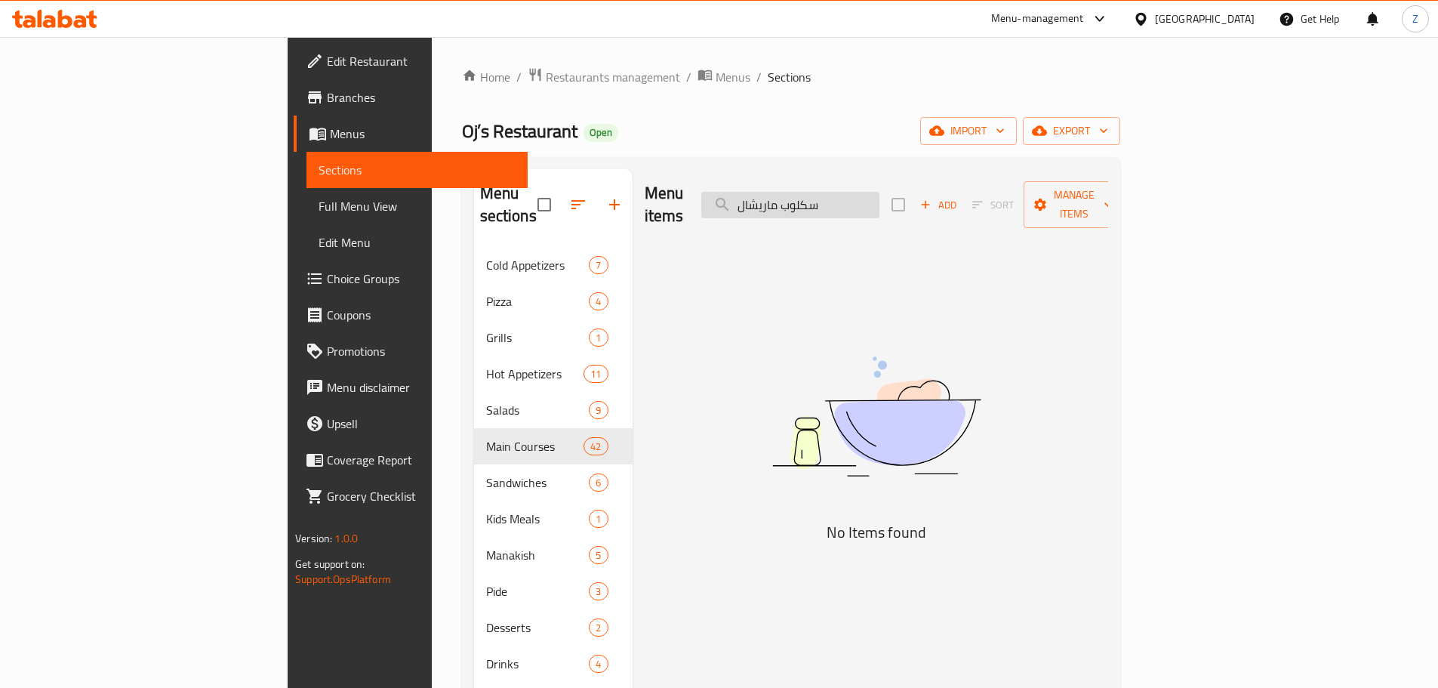
click at [879, 193] on input "سكلوب ماريشال" at bounding box center [790, 205] width 178 height 26
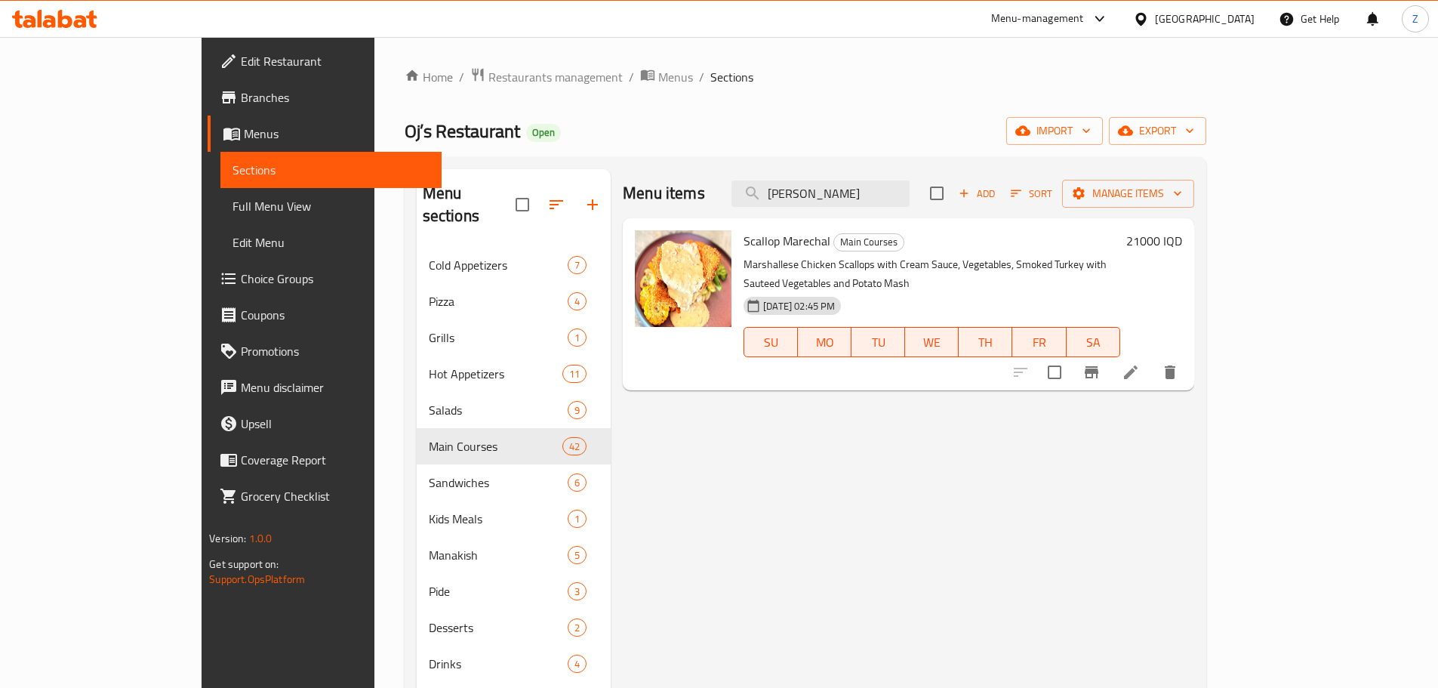
type input "[PERSON_NAME]"
click at [488, 69] on span "Restaurants management" at bounding box center [555, 77] width 134 height 18
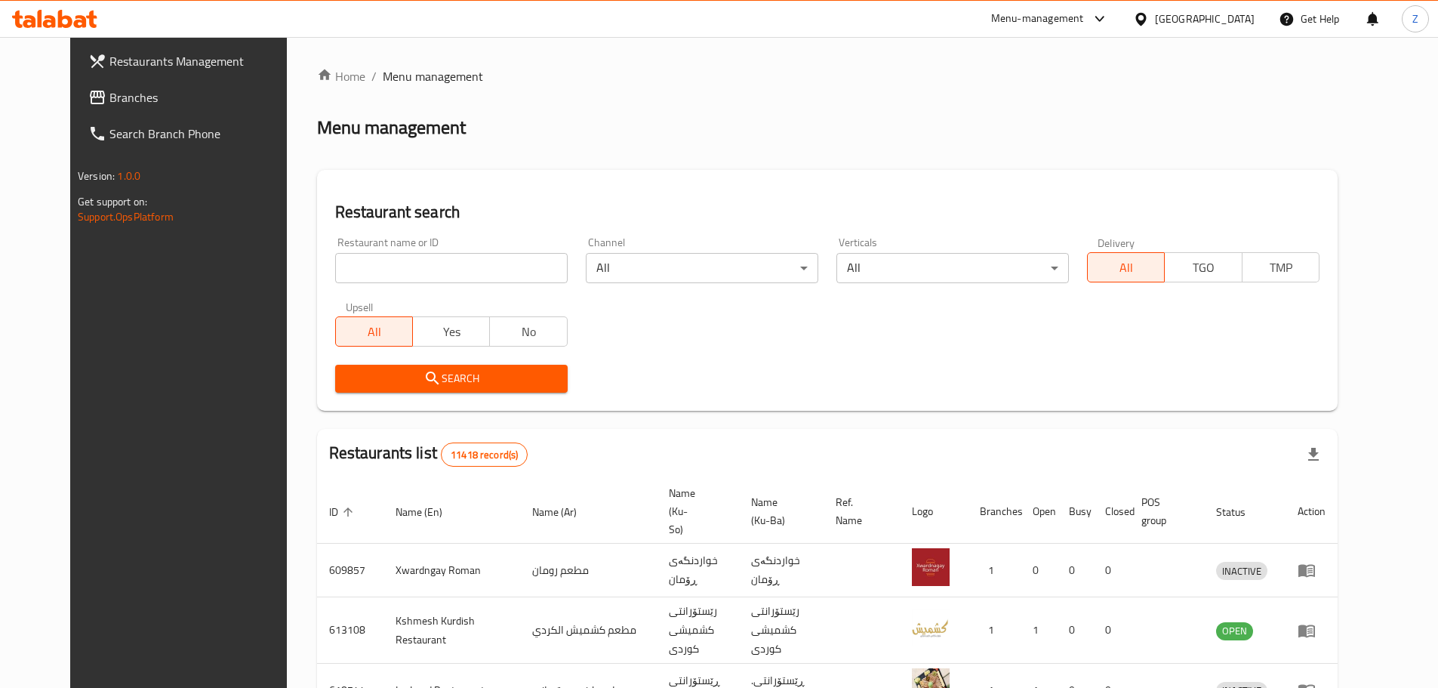
drag, startPoint x: 410, startPoint y: 243, endPoint x: 416, endPoint y: 259, distance: 17.0
click at [410, 242] on div "Restaurant name or ID Restaurant name or ID" at bounding box center [451, 260] width 232 height 46
click at [419, 262] on input "search" at bounding box center [451, 268] width 232 height 30
paste input "704265"
type input "704265"
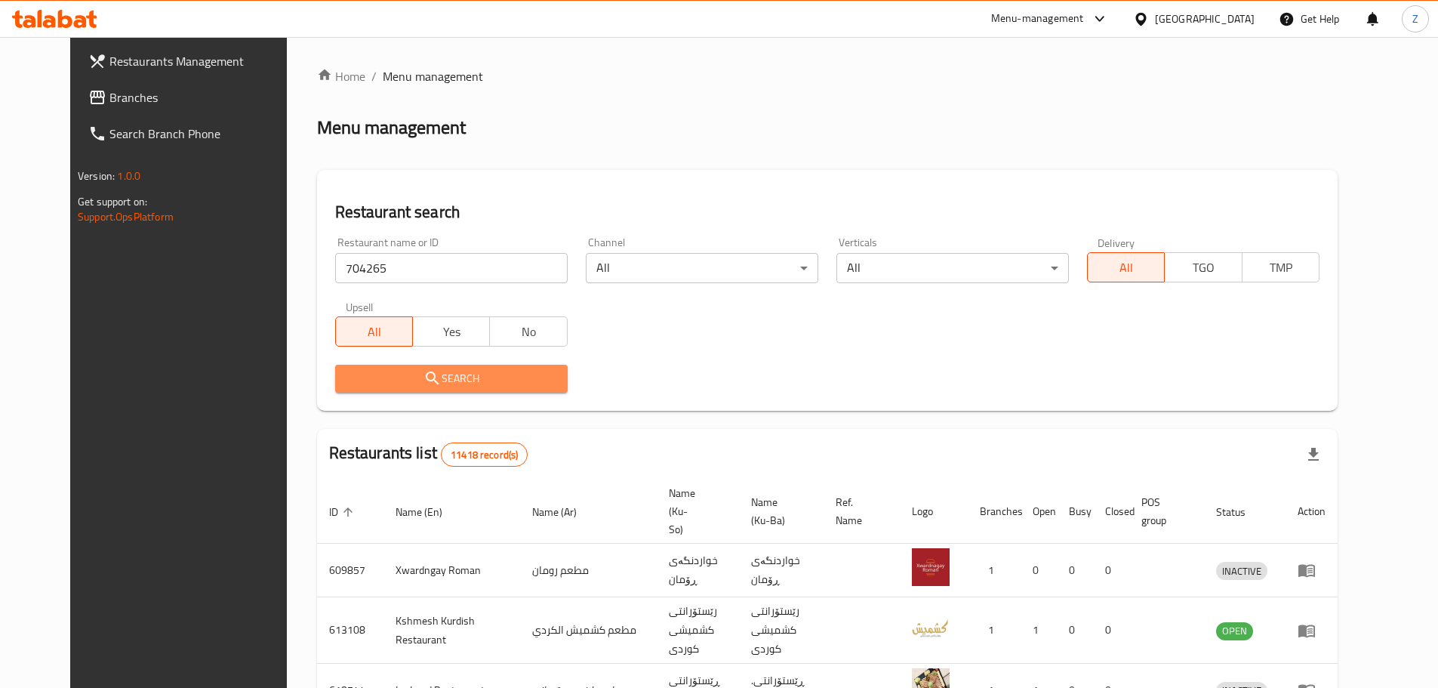
click at [524, 368] on button "Search" at bounding box center [451, 379] width 232 height 28
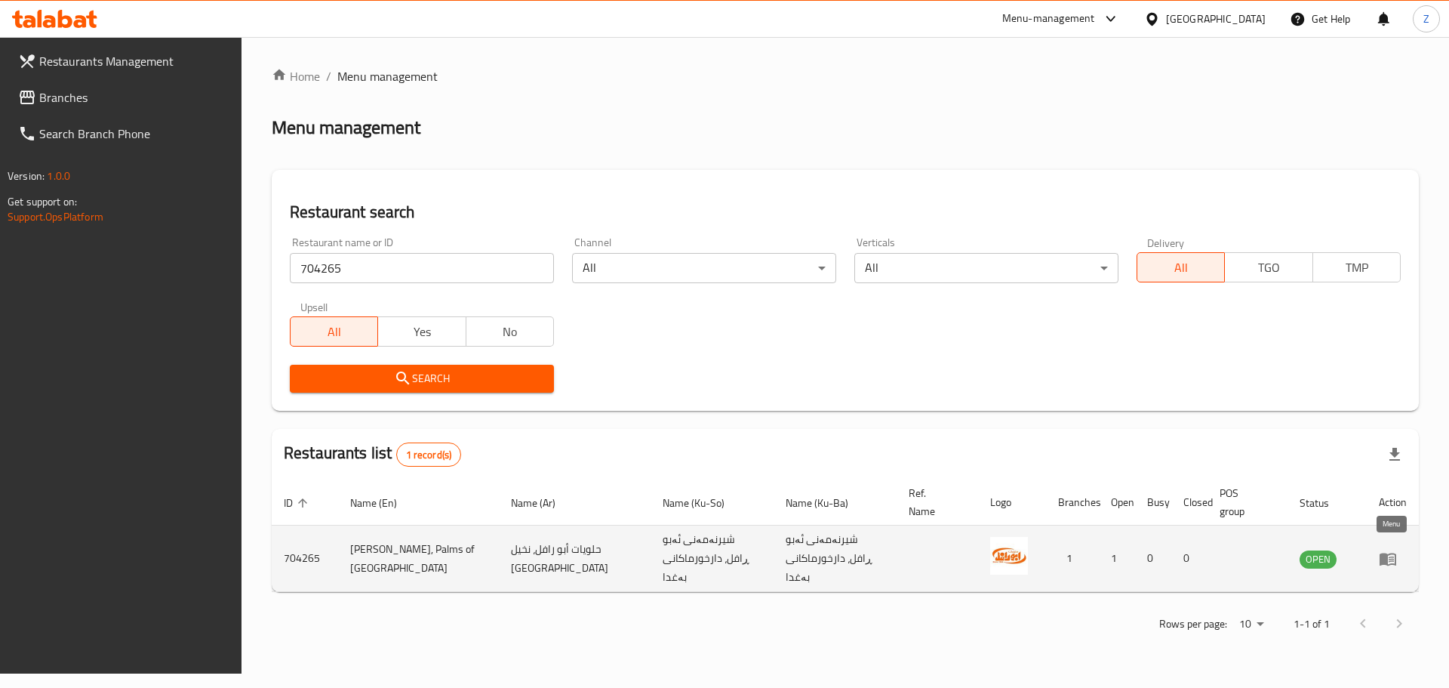
click at [1383, 552] on icon "enhanced table" at bounding box center [1388, 558] width 17 height 13
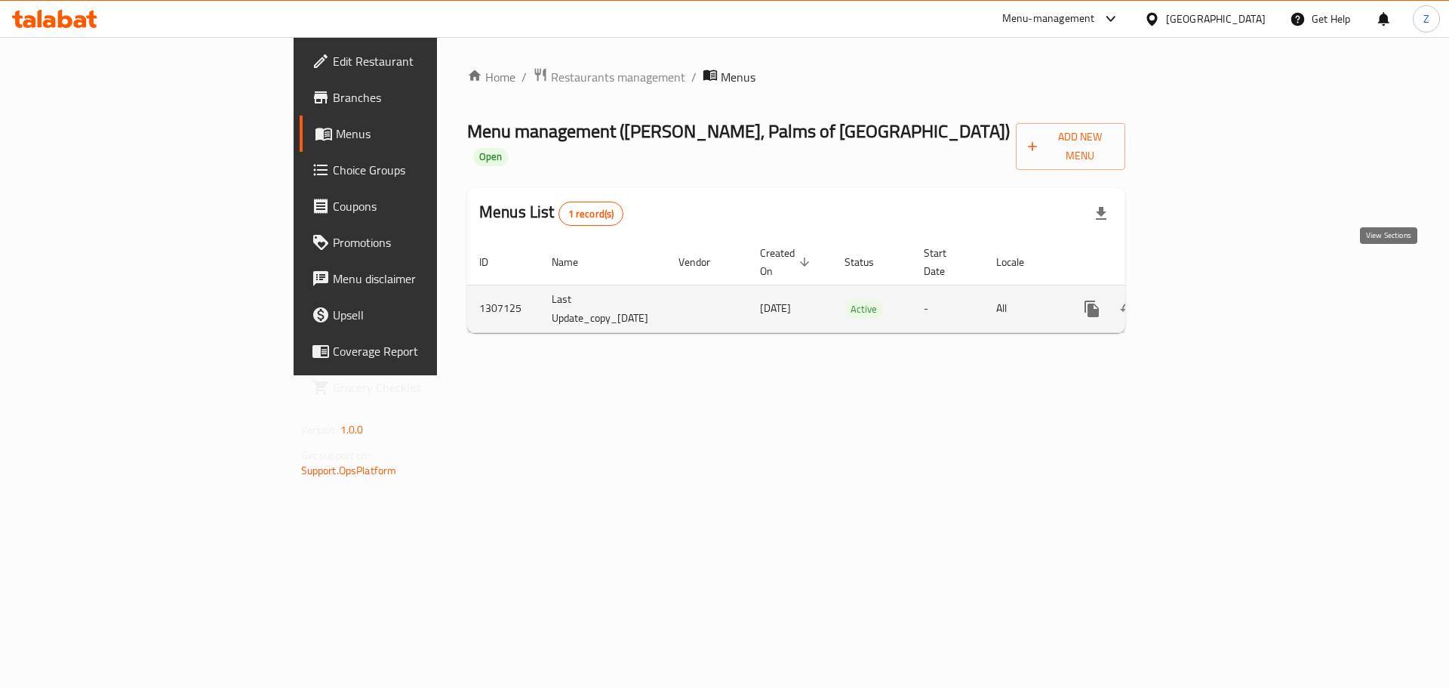
click at [1219, 291] on link "enhanced table" at bounding box center [1201, 309] width 36 height 36
